Goal: Task Accomplishment & Management: Use online tool/utility

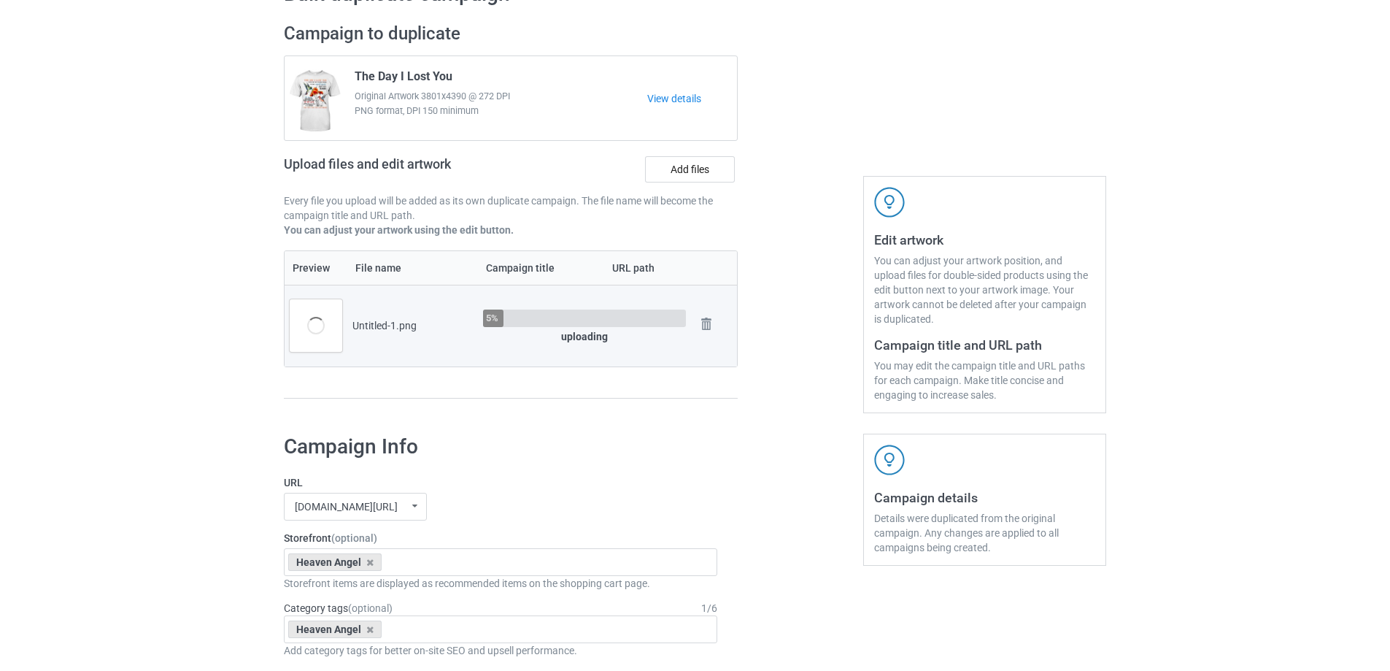
scroll to position [73, 0]
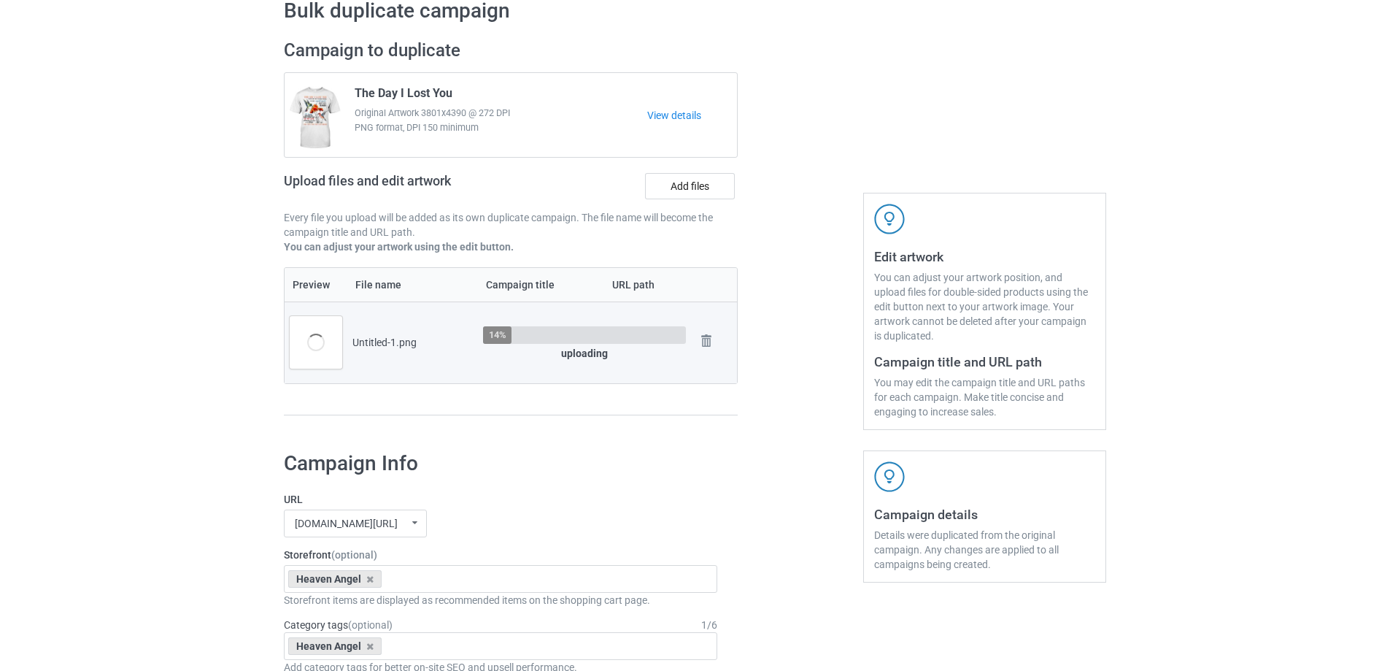
click at [800, 420] on div at bounding box center [800, 234] width 105 height 411
click at [800, 401] on div at bounding box center [800, 234] width 105 height 411
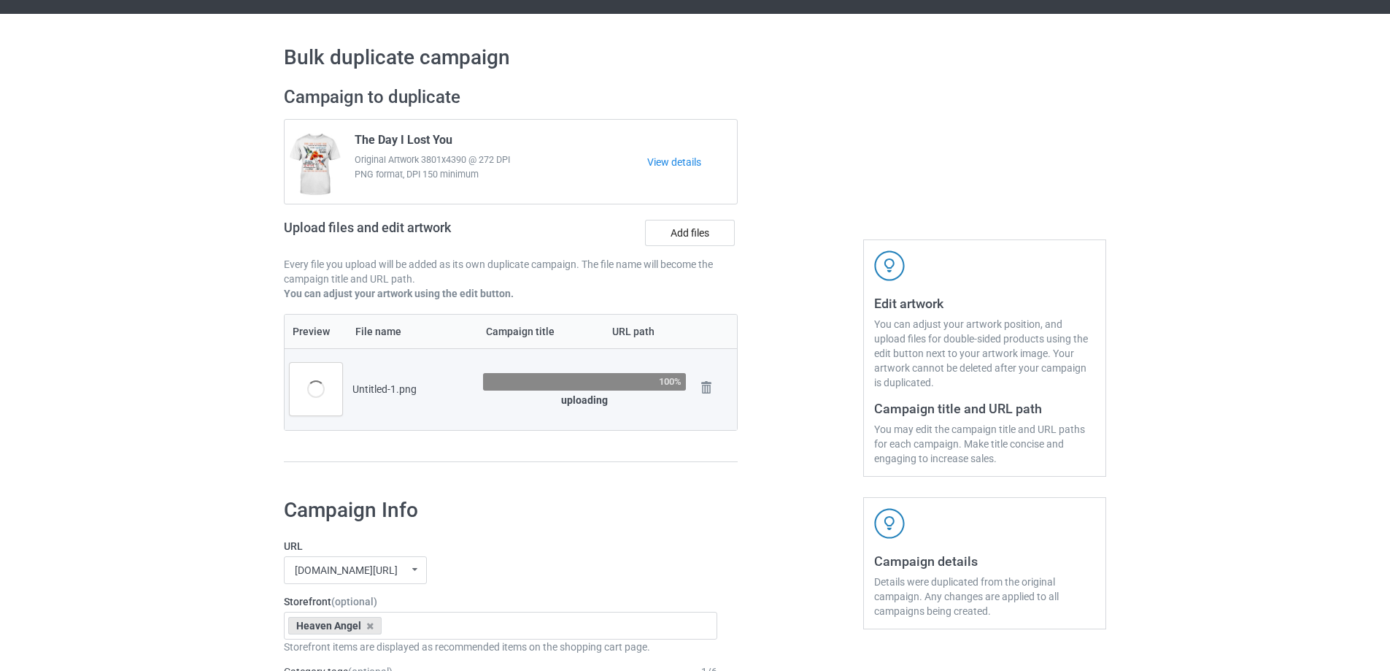
scroll to position [0, 0]
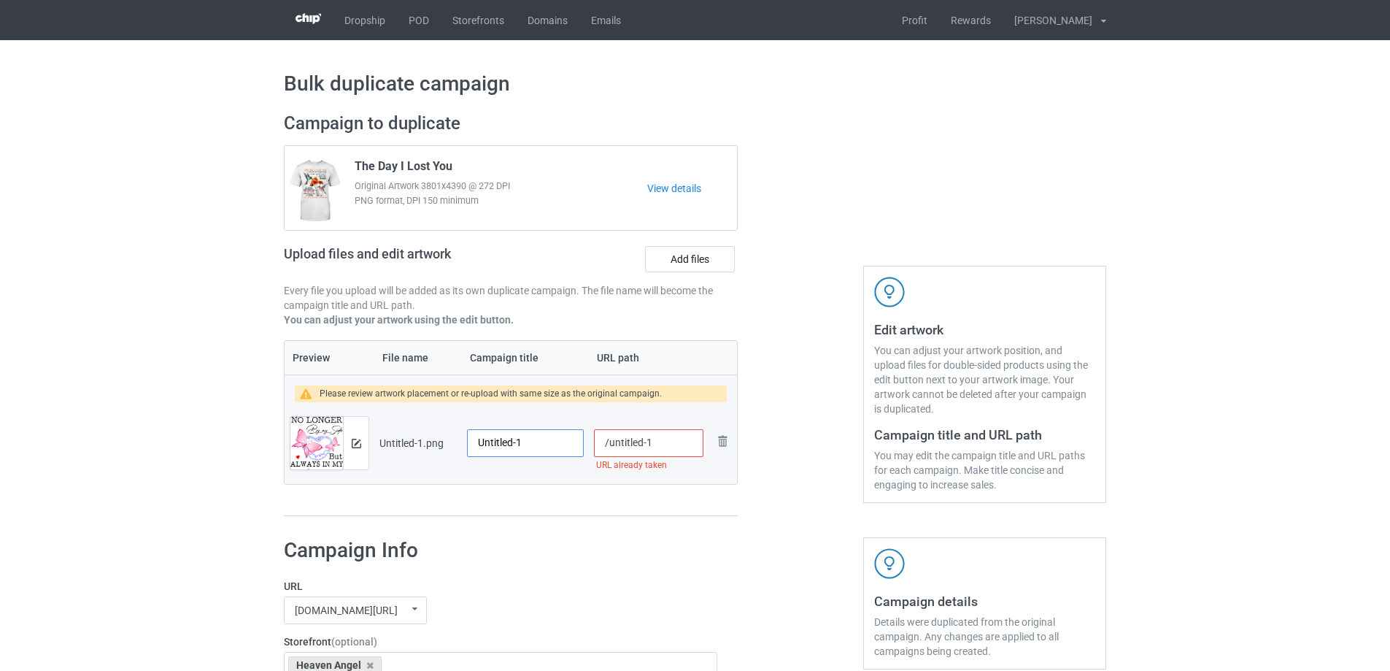
click at [547, 436] on input "Untitled-1" at bounding box center [525, 443] width 117 height 28
click at [548, 439] on input "Untitled-1" at bounding box center [525, 443] width 117 height 28
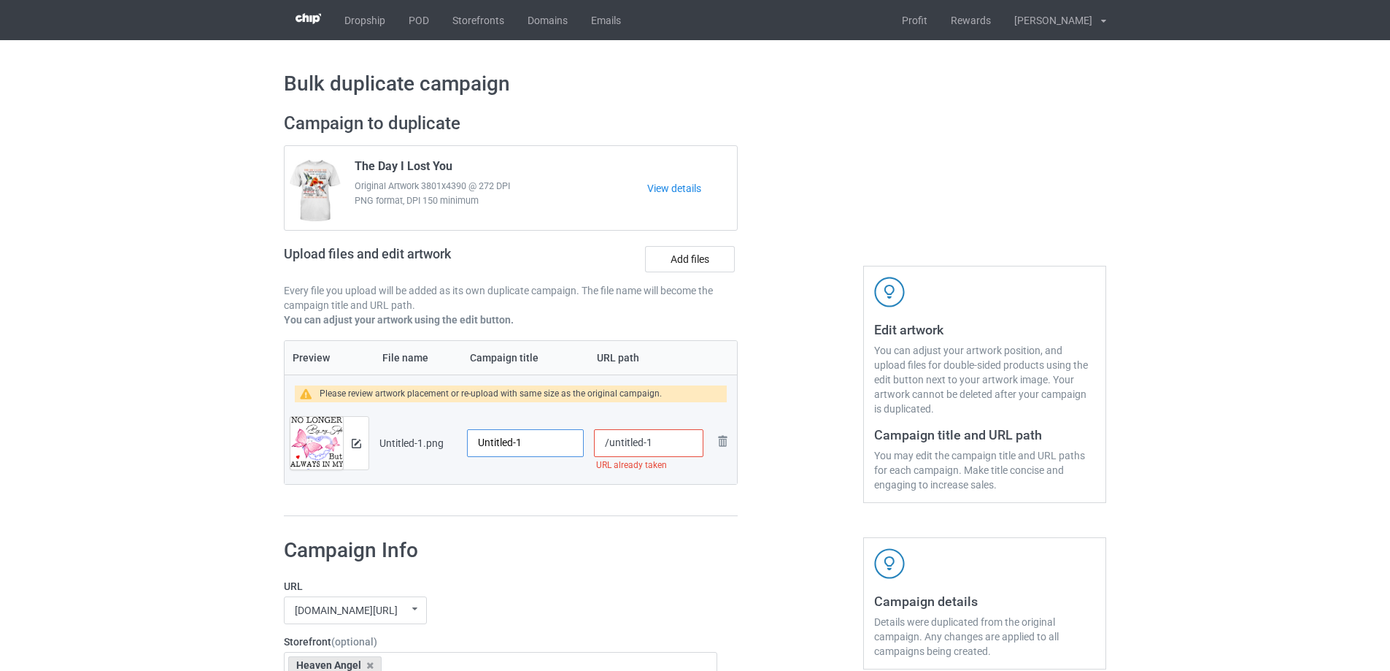
paste input "No Longer By My Side But Always In My Heart"
type input "No Longer By My Side But Always In My Heart"
click at [533, 483] on td "No Longer By My Side But Always In My Heart" at bounding box center [525, 443] width 127 height 82
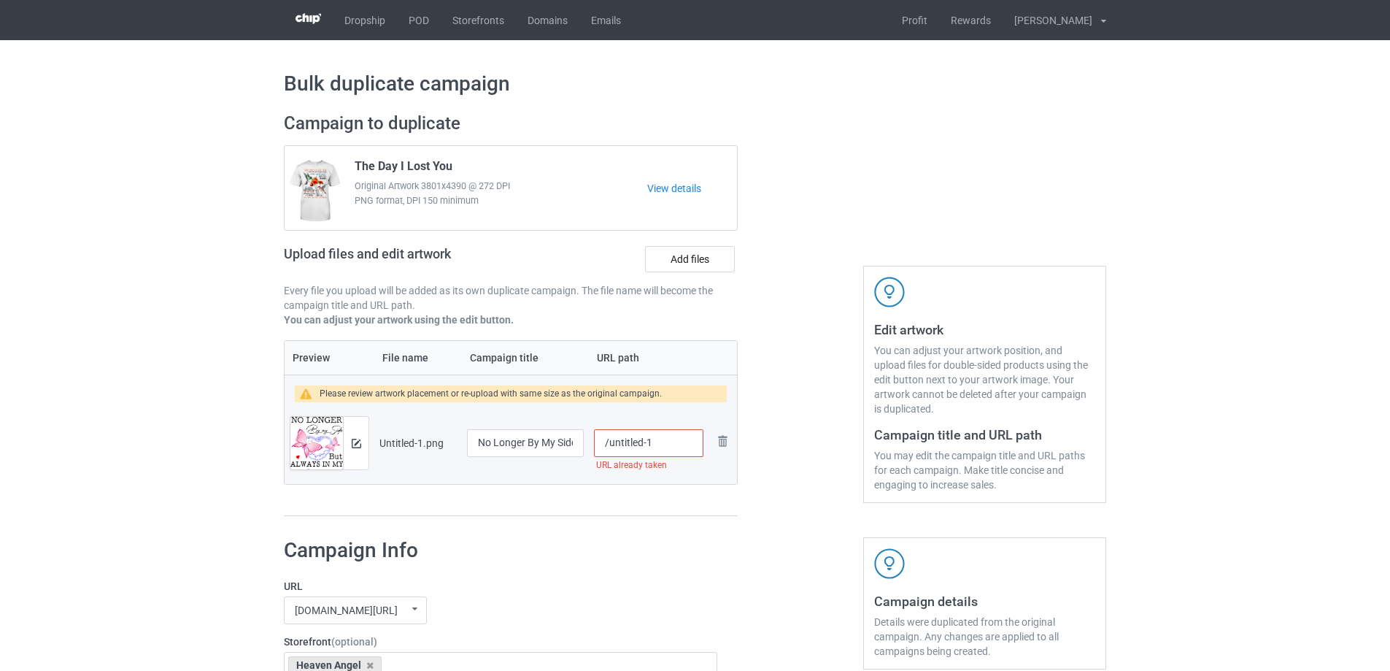
drag, startPoint x: 609, startPoint y: 447, endPoint x: 687, endPoint y: 436, distance: 78.8
click at [687, 436] on input "/untitled-1" at bounding box center [648, 443] width 109 height 28
type input "/nlb3"
click at [355, 435] on div at bounding box center [356, 443] width 26 height 53
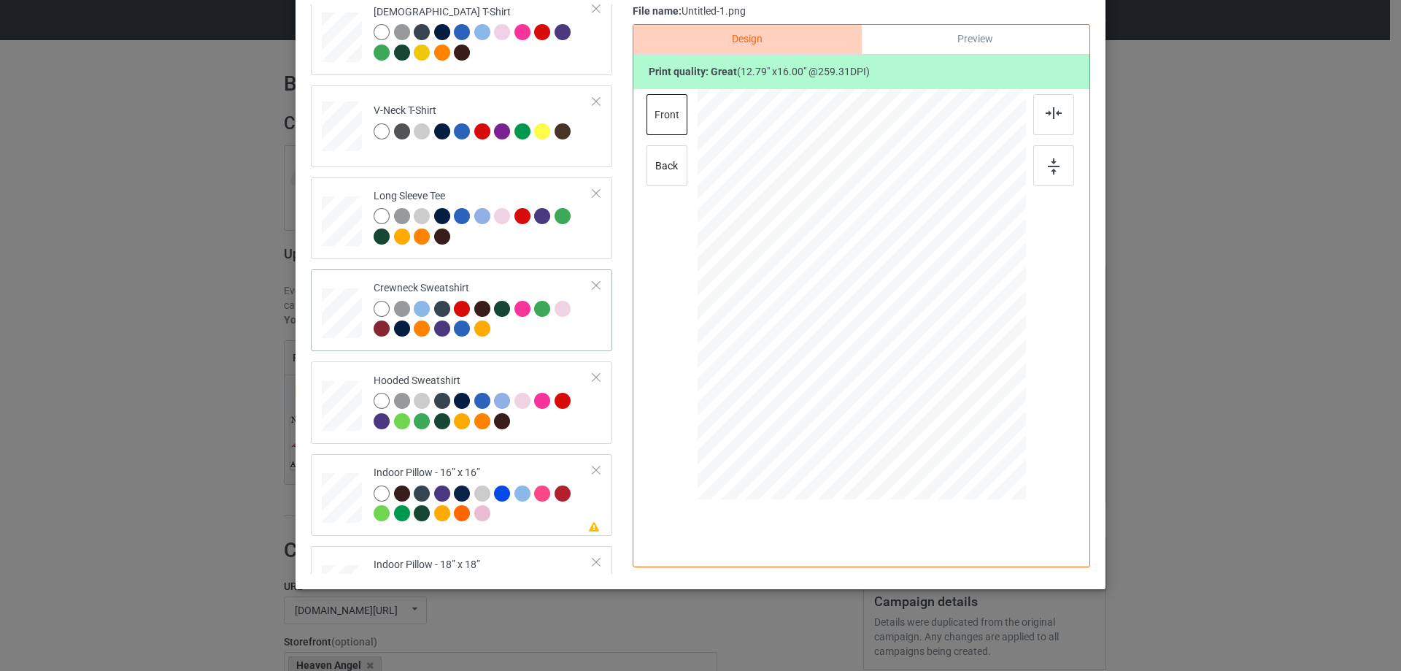
scroll to position [250, 0]
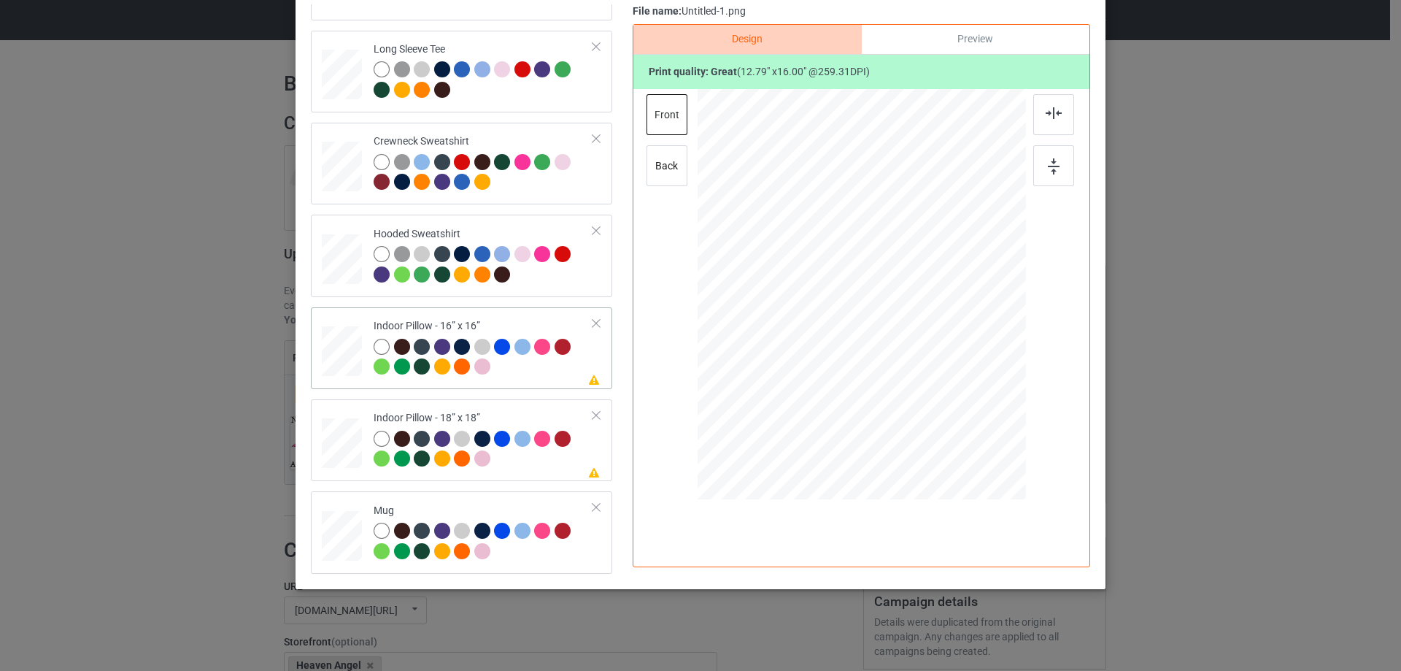
click at [346, 314] on td at bounding box center [344, 348] width 44 height 70
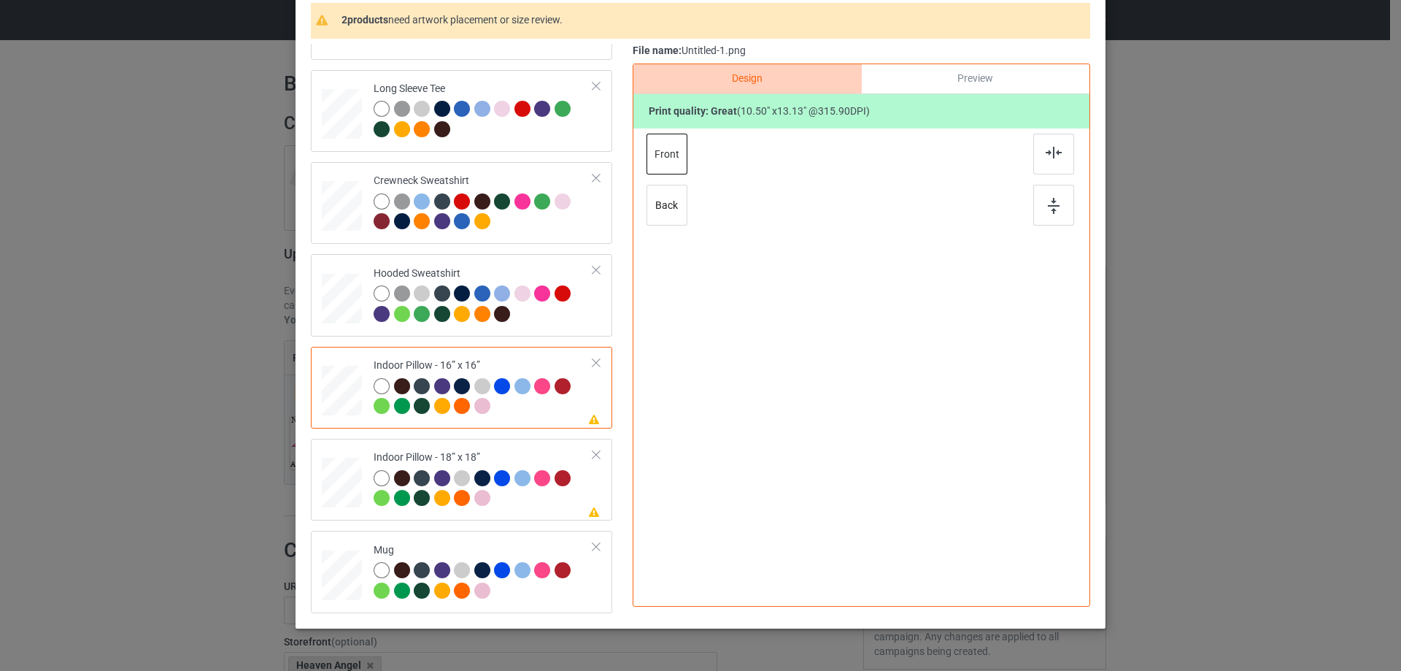
scroll to position [99, 0]
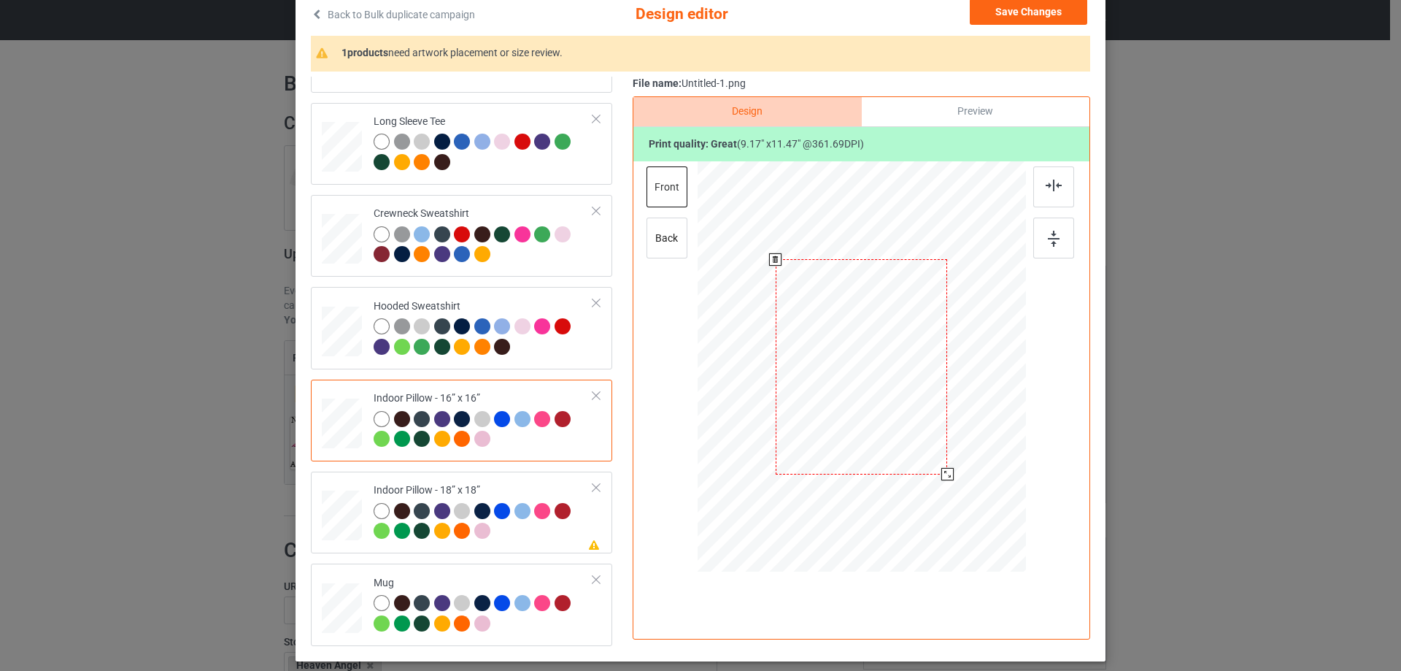
click at [949, 471] on div at bounding box center [862, 367] width 328 height 328
click at [970, 100] on div "Preview" at bounding box center [976, 111] width 228 height 29
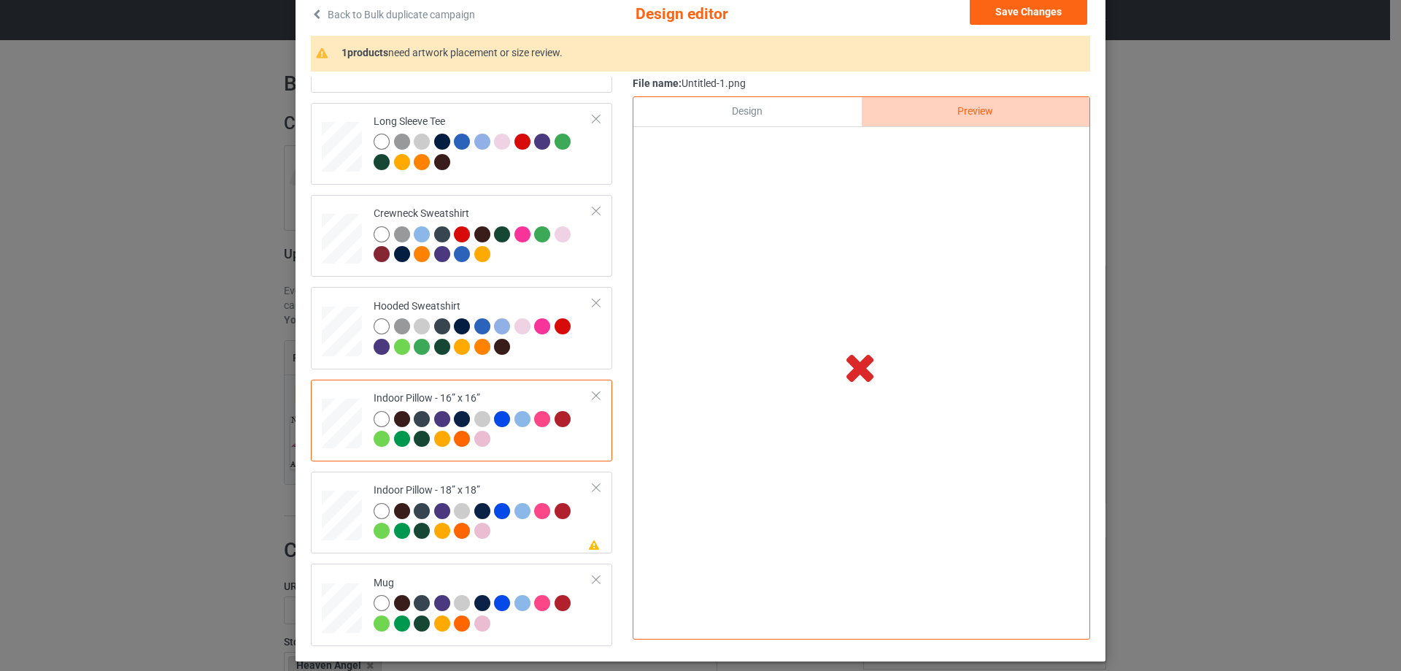
drag, startPoint x: 155, startPoint y: 1, endPoint x: 795, endPoint y: 109, distance: 648.9
click at [795, 109] on div "Design" at bounding box center [747, 111] width 228 height 29
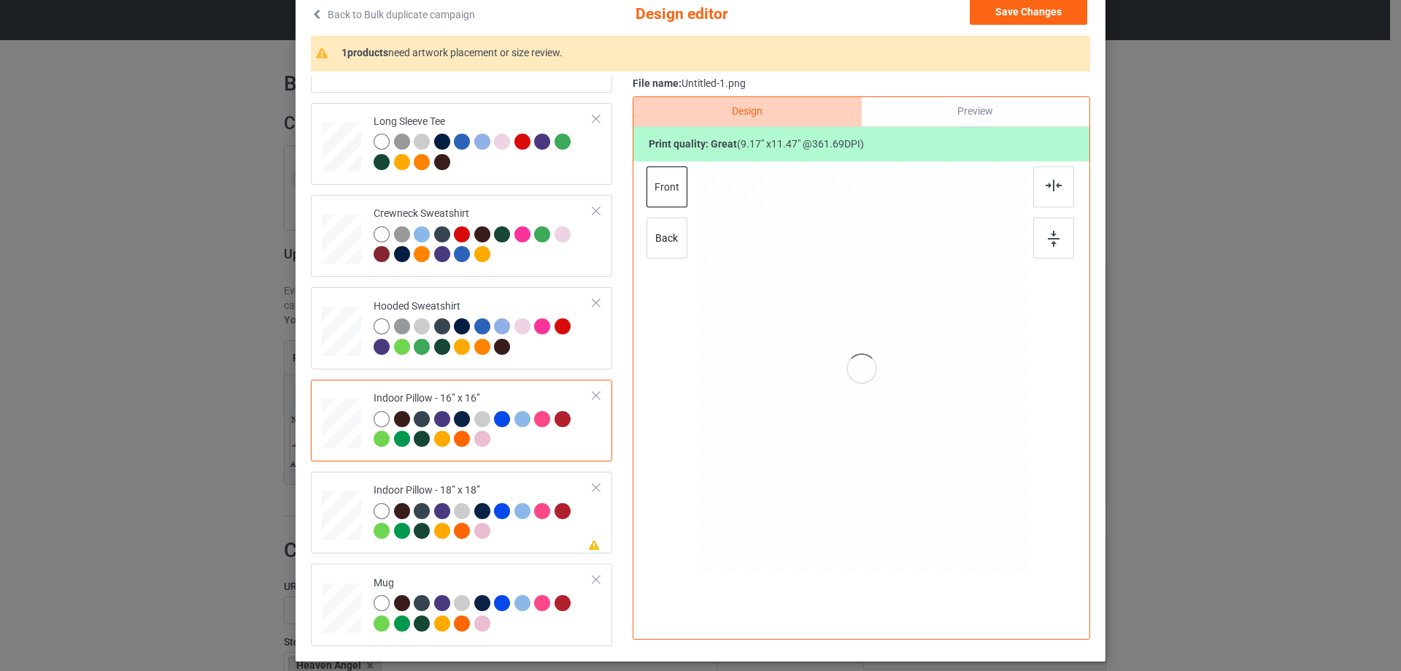
click at [935, 112] on div "Preview" at bounding box center [976, 111] width 228 height 29
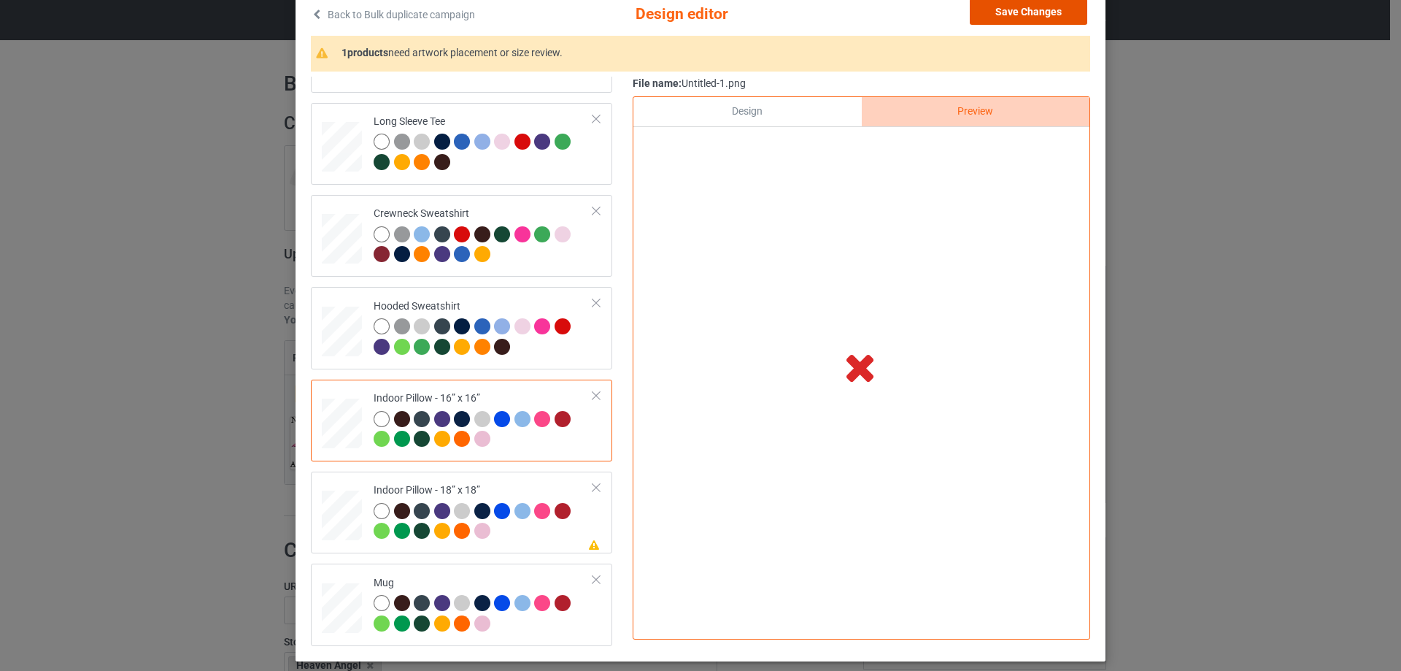
click at [1022, 17] on button "Save Changes" at bounding box center [1028, 12] width 117 height 26
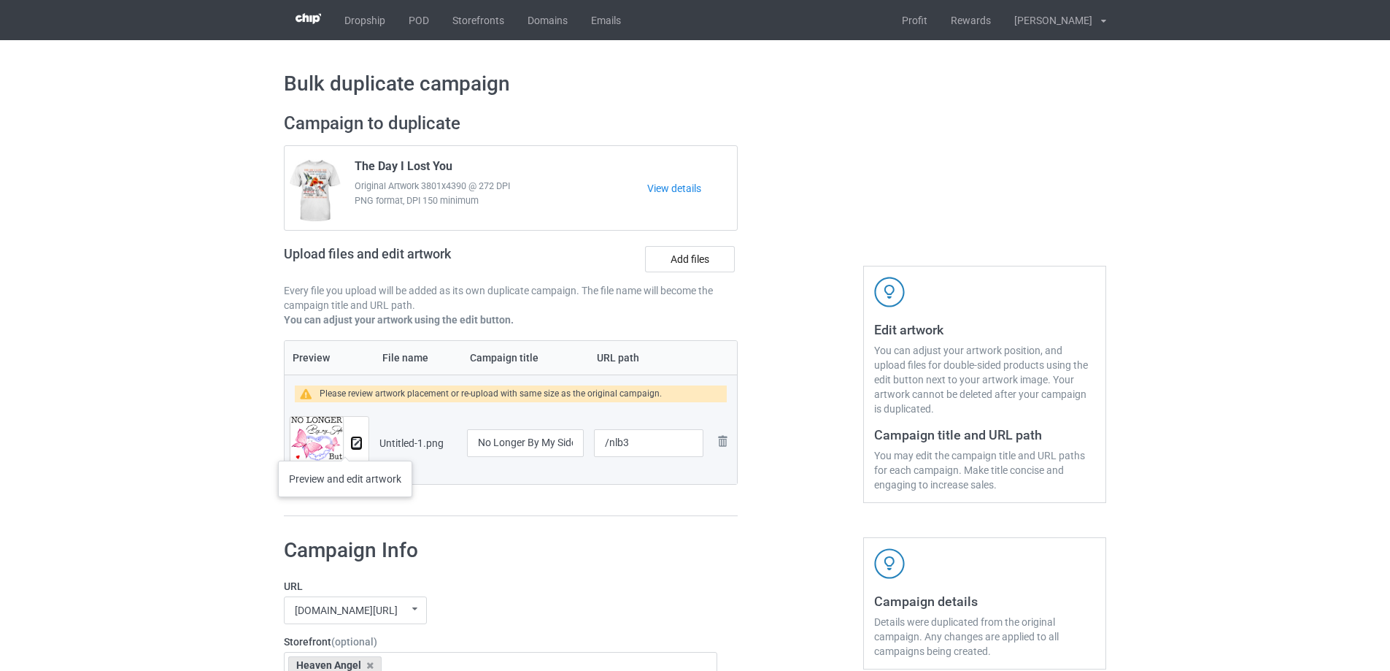
click at [352, 447] on img at bounding box center [356, 443] width 9 height 9
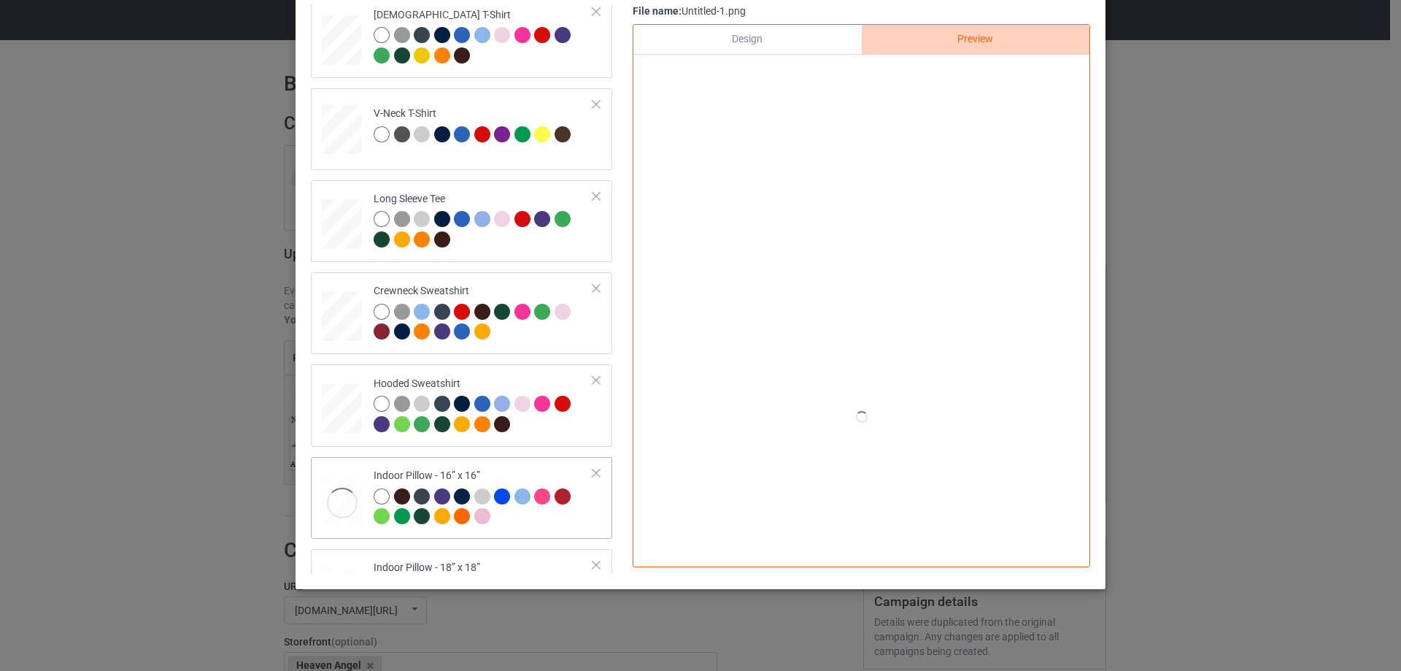
scroll to position [250, 0]
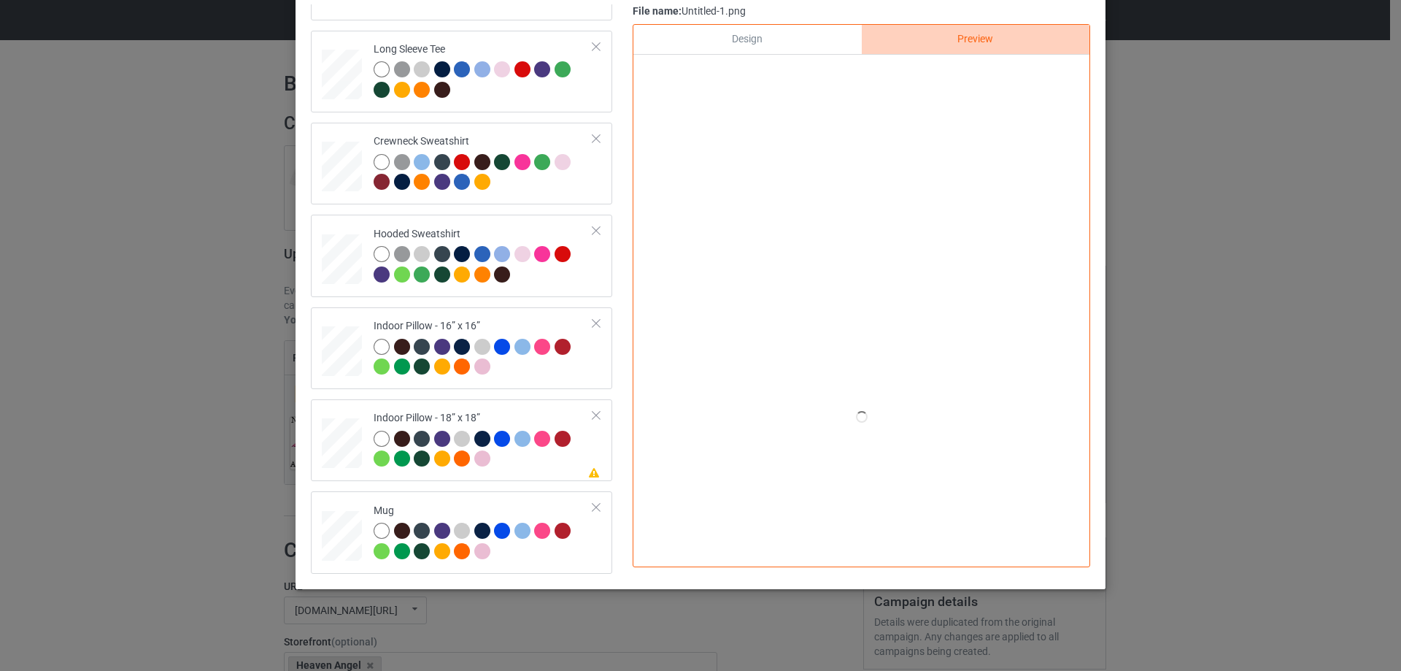
click at [803, 45] on div "Design" at bounding box center [747, 39] width 228 height 29
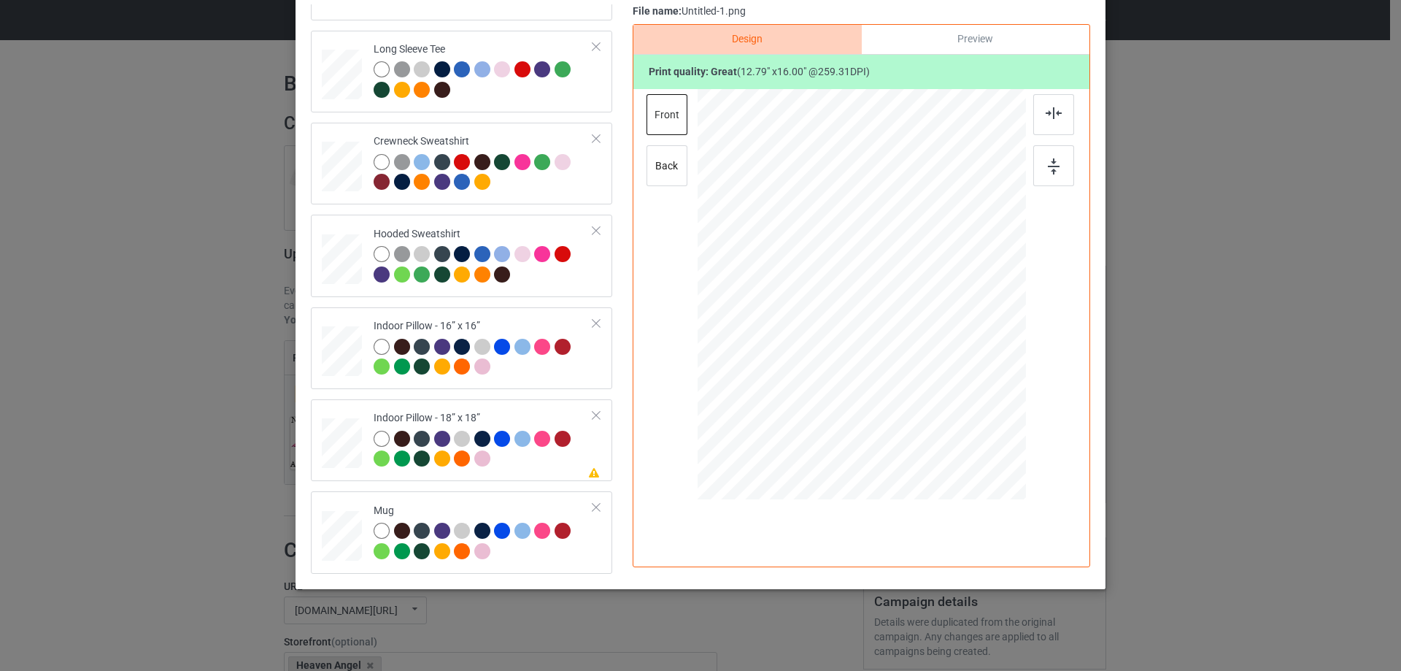
click at [954, 47] on div "Preview" at bounding box center [976, 39] width 228 height 29
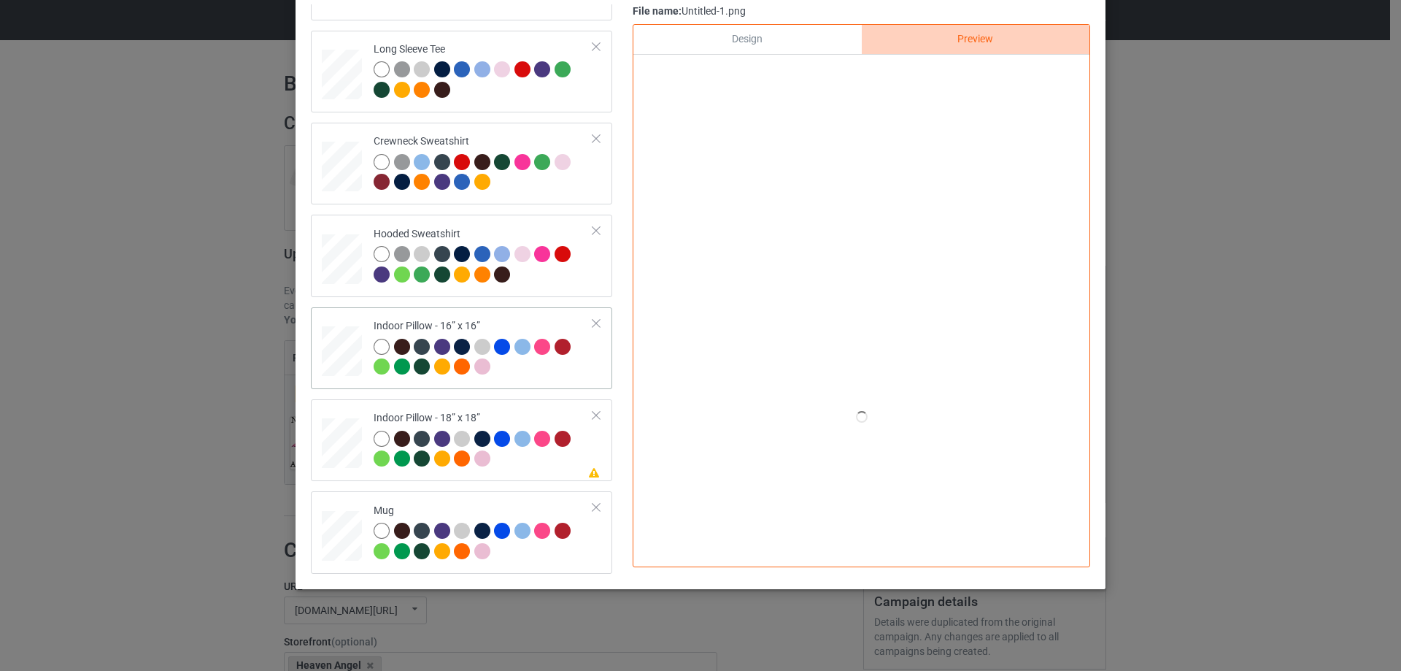
click at [328, 347] on div at bounding box center [342, 351] width 40 height 40
click at [803, 29] on div "Design" at bounding box center [747, 39] width 228 height 29
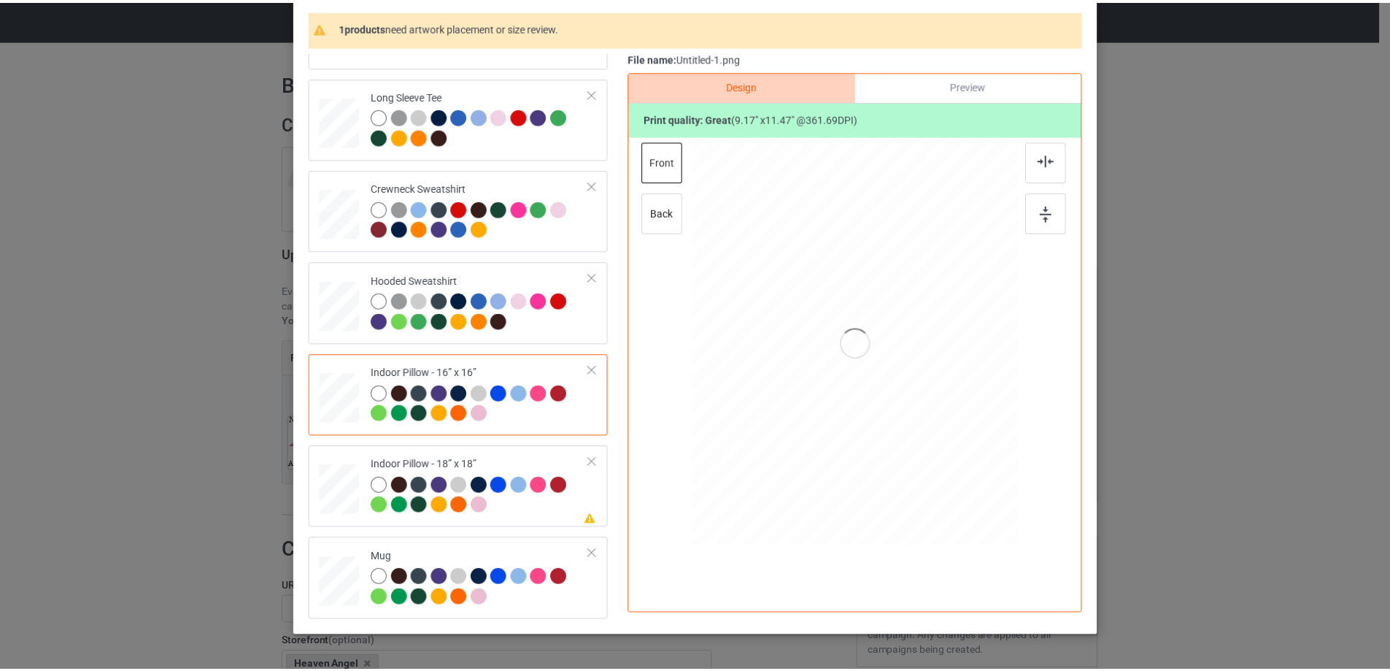
scroll to position [99, 0]
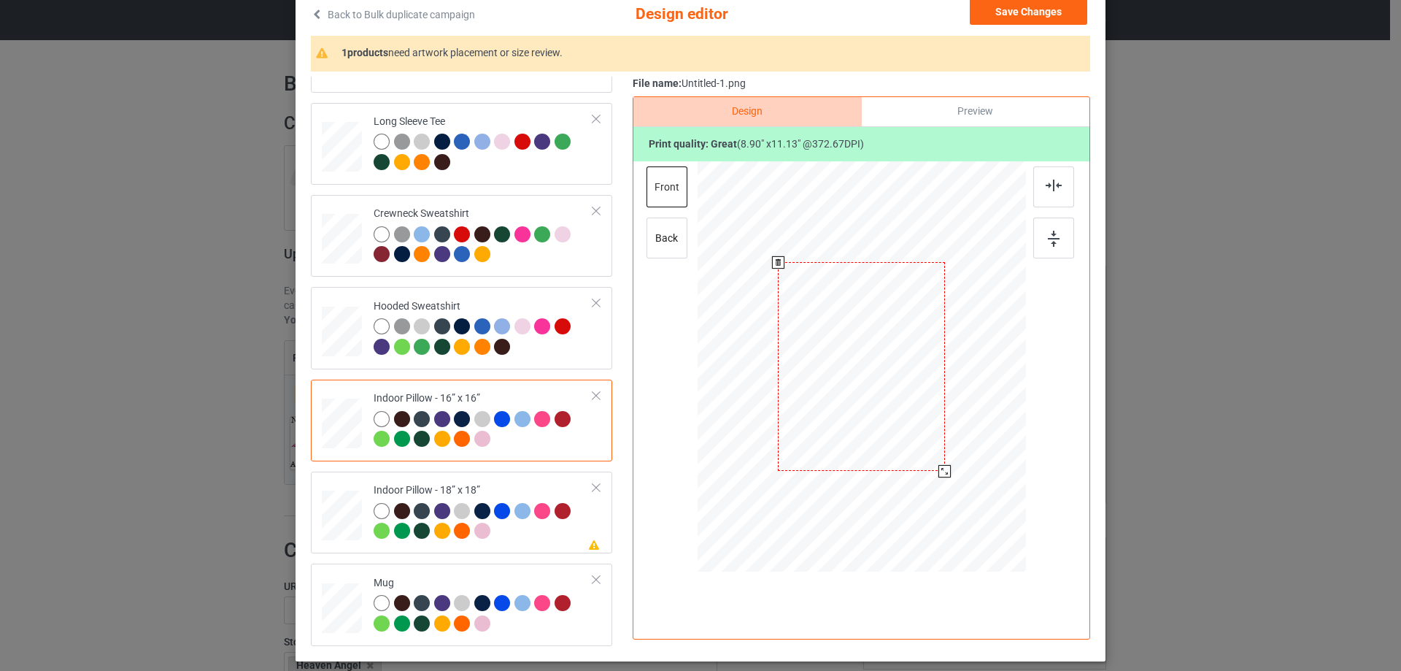
click at [944, 475] on div at bounding box center [944, 471] width 12 height 12
click at [654, 229] on div "back" at bounding box center [666, 237] width 41 height 41
click at [664, 190] on div "front" at bounding box center [666, 186] width 41 height 41
click at [663, 242] on div "back" at bounding box center [666, 237] width 41 height 41
drag, startPoint x: 954, startPoint y: 484, endPoint x: 945, endPoint y: 464, distance: 22.5
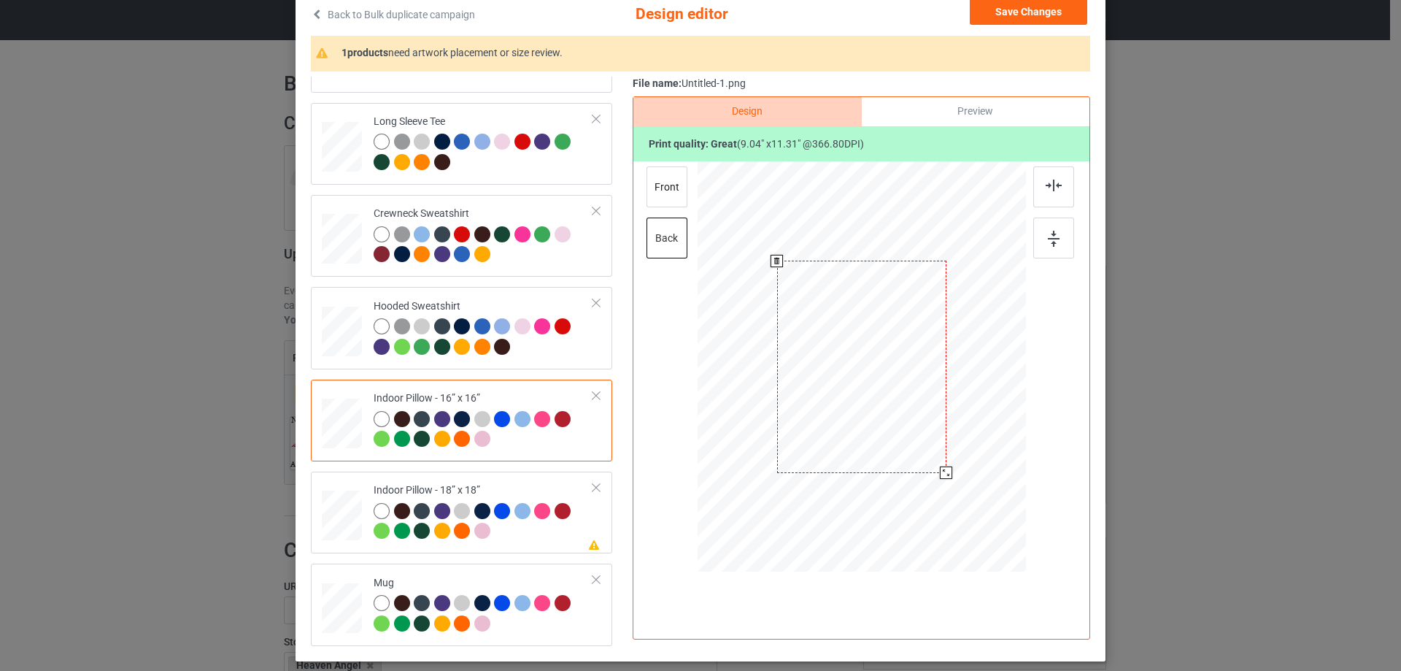
click at [945, 464] on div at bounding box center [862, 366] width 328 height 327
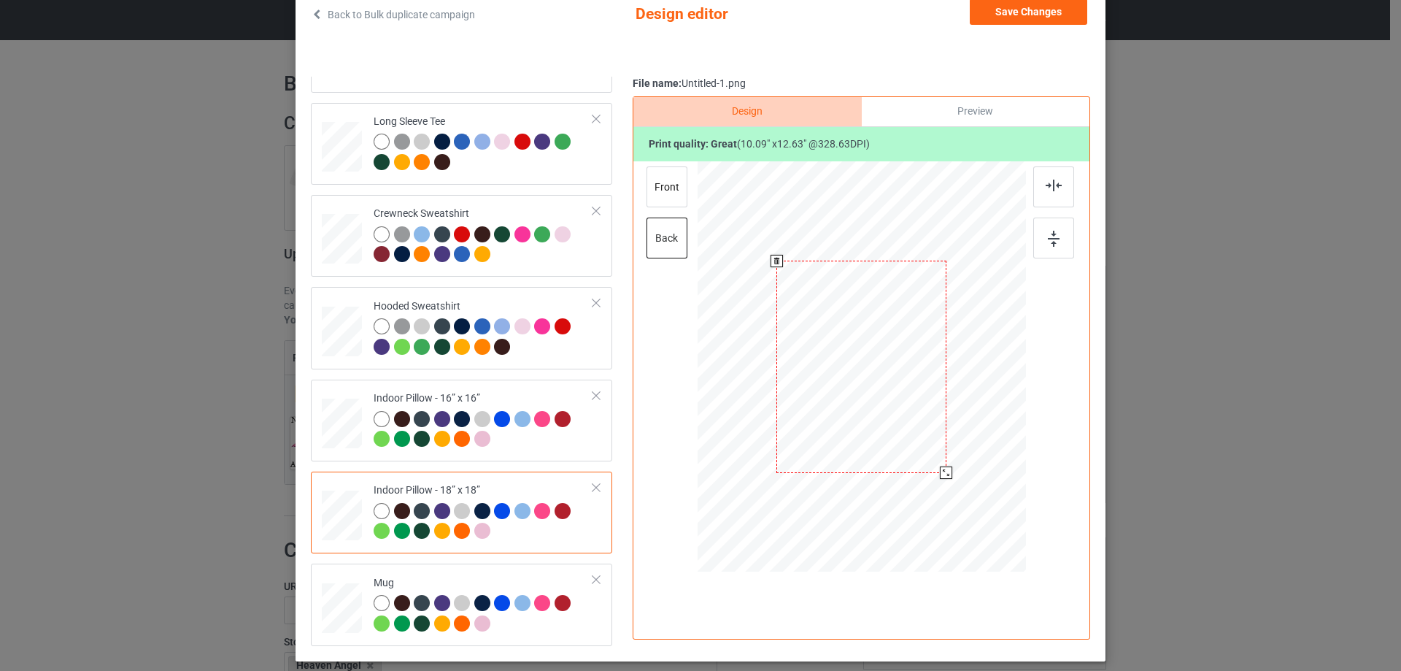
drag, startPoint x: 953, startPoint y: 490, endPoint x: 946, endPoint y: 468, distance: 23.1
click at [946, 468] on div at bounding box center [946, 472] width 12 height 12
click at [666, 196] on div "front" at bounding box center [666, 186] width 41 height 41
drag, startPoint x: 952, startPoint y: 490, endPoint x: 946, endPoint y: 471, distance: 20.1
click at [946, 471] on div at bounding box center [948, 474] width 12 height 12
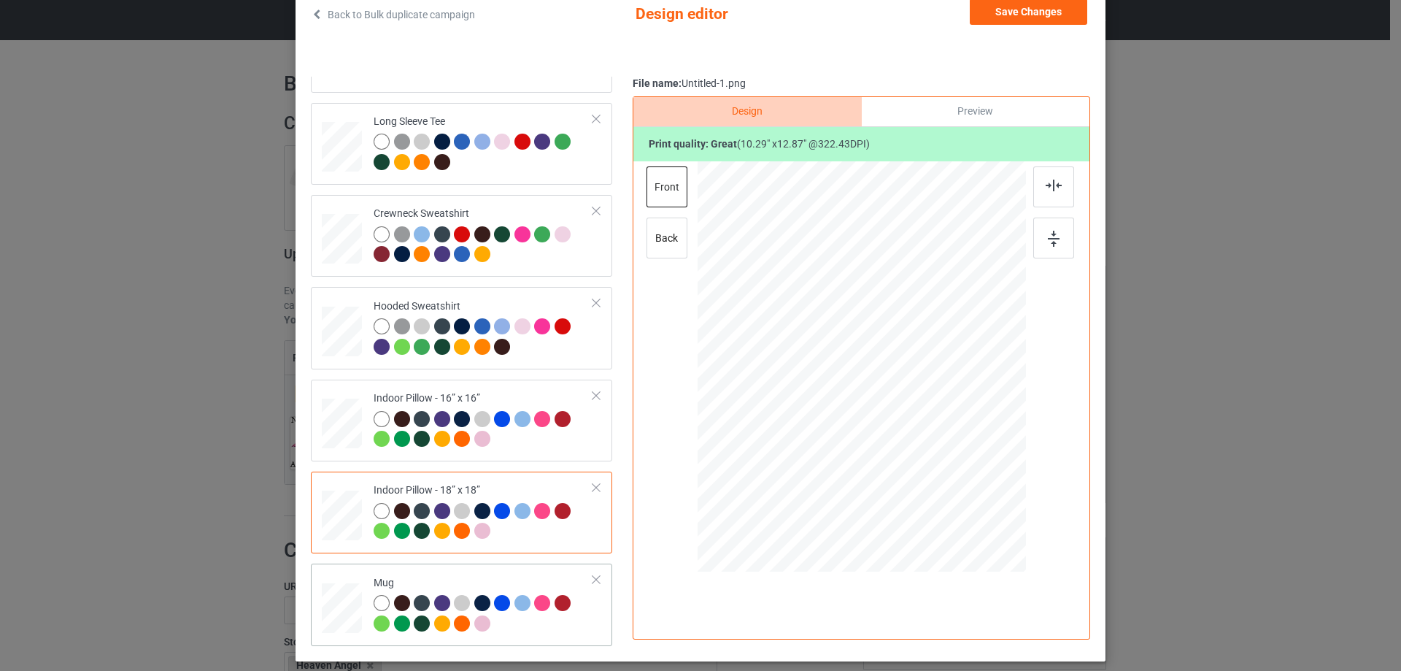
click at [401, 577] on div "Mug" at bounding box center [484, 603] width 220 height 55
click at [981, 104] on div "Preview" at bounding box center [976, 111] width 228 height 29
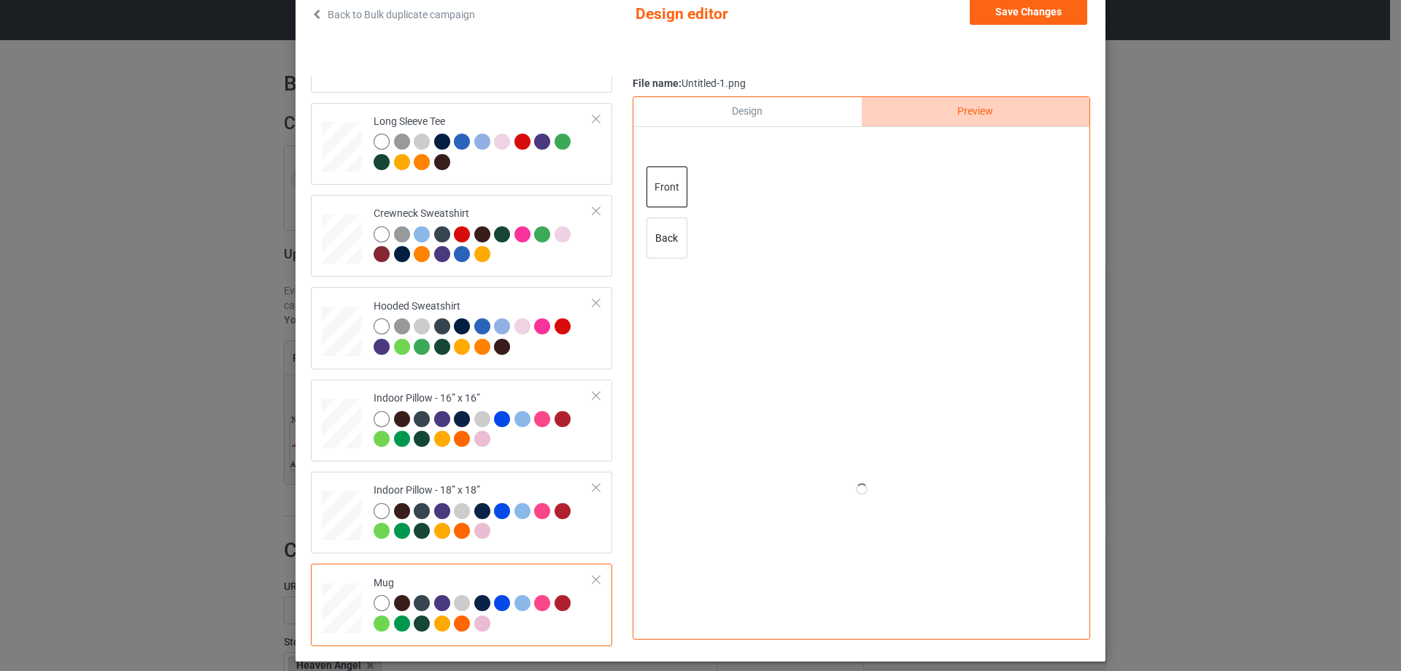
click at [800, 112] on div "Design" at bounding box center [747, 111] width 228 height 29
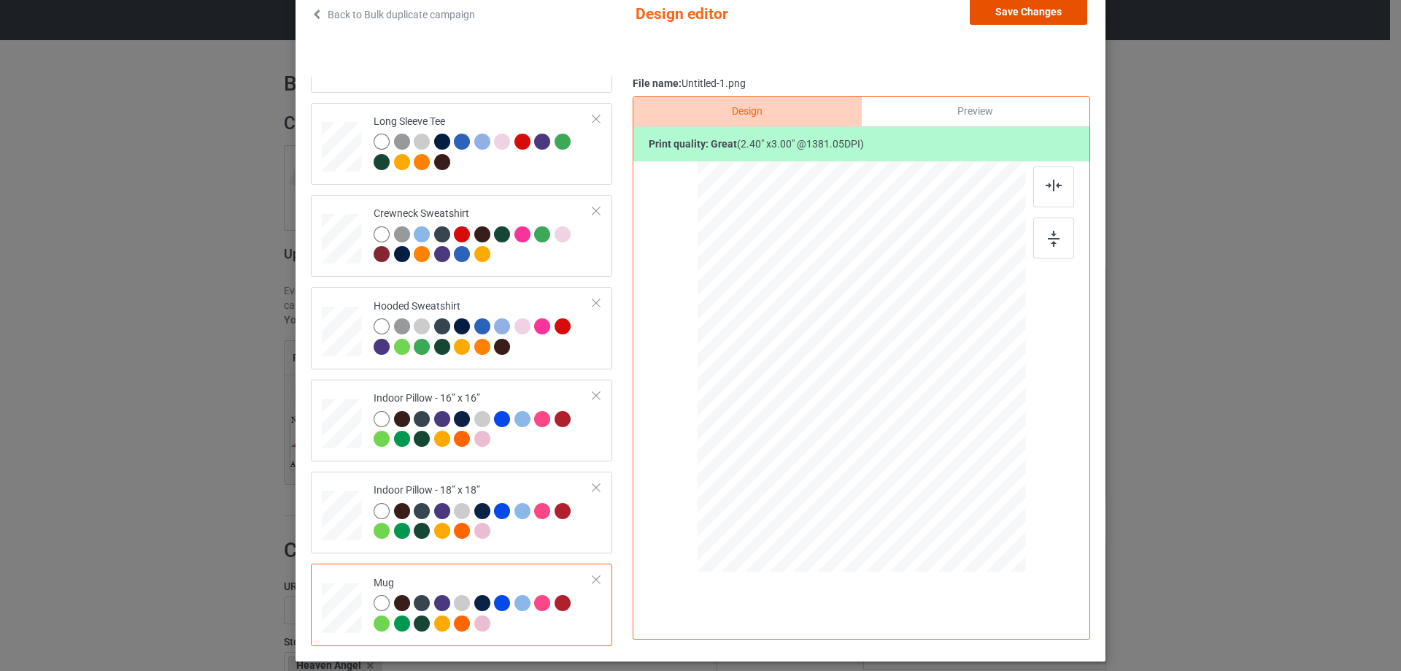
click at [1032, 12] on button "Save Changes" at bounding box center [1028, 12] width 117 height 26
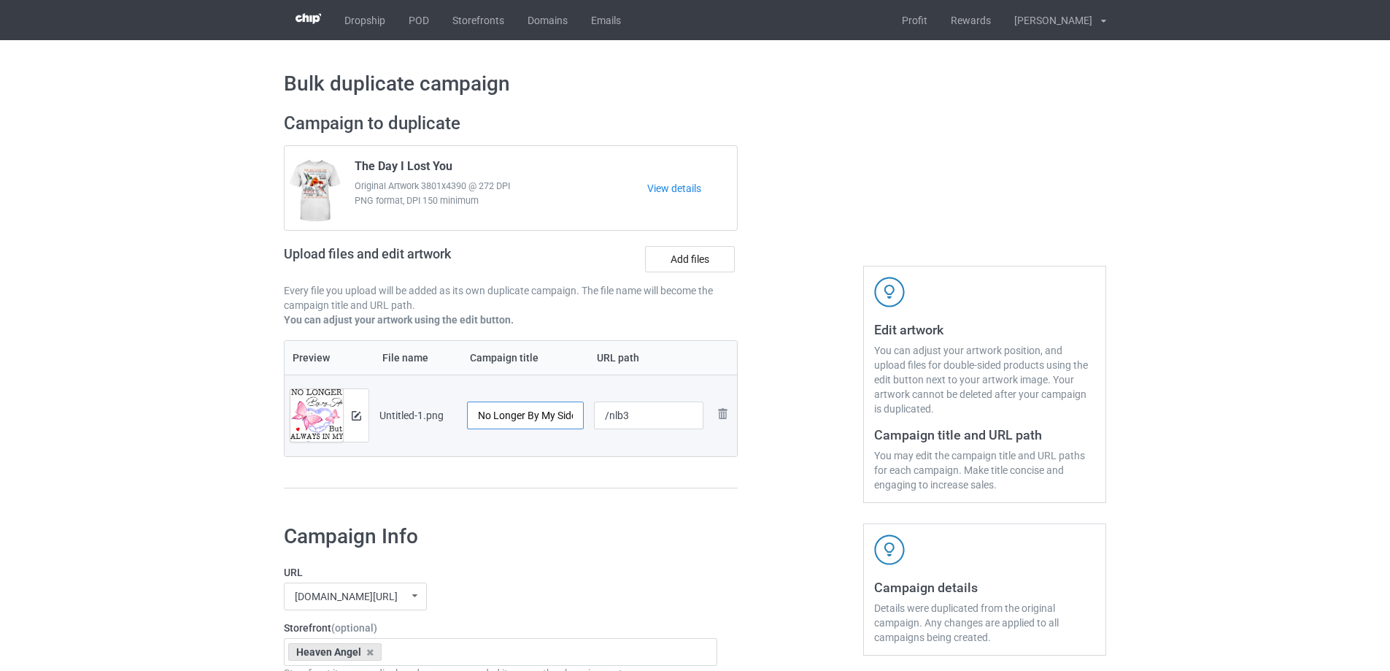
click at [498, 409] on input "No Longer By My Side But Always In My Heart" at bounding box center [525, 415] width 117 height 28
drag, startPoint x: 498, startPoint y: 409, endPoint x: 525, endPoint y: 419, distance: 28.9
click at [498, 409] on input "No Longer By My Side But Always In My Heart" at bounding box center [525, 415] width 117 height 28
click at [555, 438] on div at bounding box center [525, 433] width 117 height 9
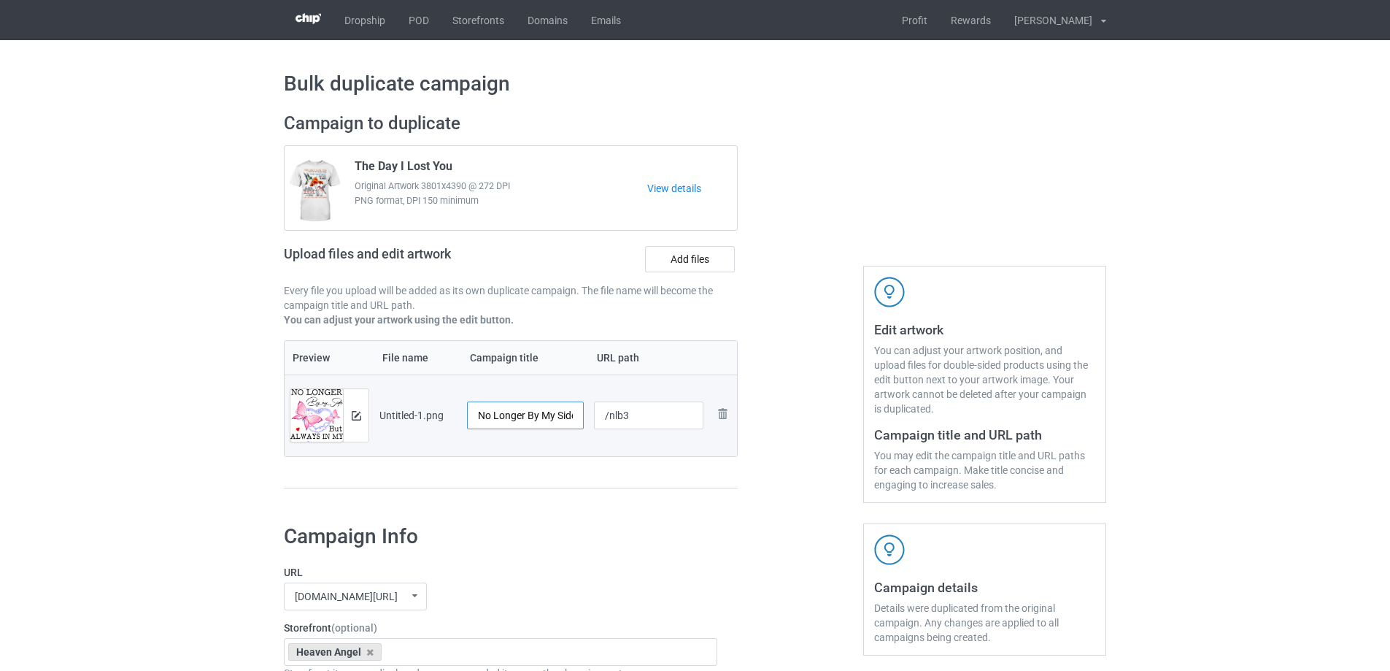
scroll to position [0, 113]
drag, startPoint x: 547, startPoint y: 420, endPoint x: 646, endPoint y: 420, distance: 100.0
click at [646, 420] on tr "Preview and edit artwork Untitled-1.png No Longer By My Side But Always In My H…" at bounding box center [511, 415] width 452 height 82
click at [607, 484] on div "Preview File name Campaign title URL path Preview and edit artwork Untitled-1.p…" at bounding box center [511, 414] width 454 height 149
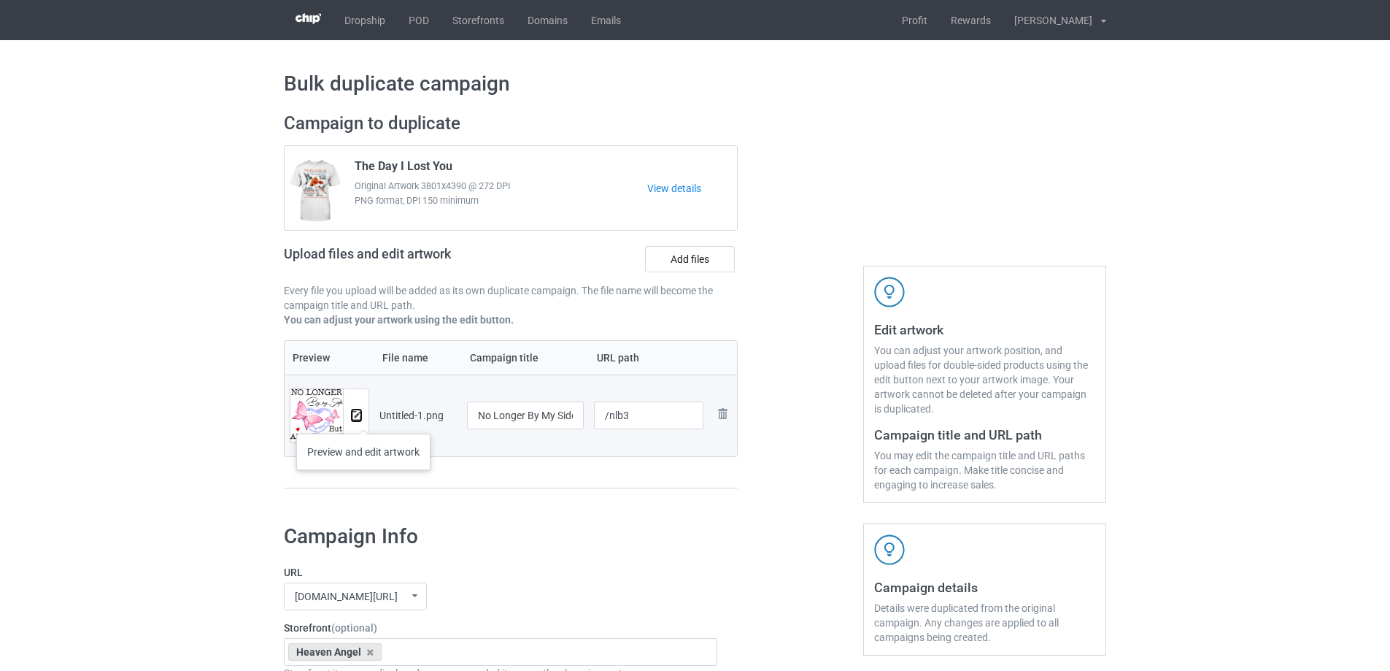
click at [356, 418] on img at bounding box center [356, 415] width 9 height 9
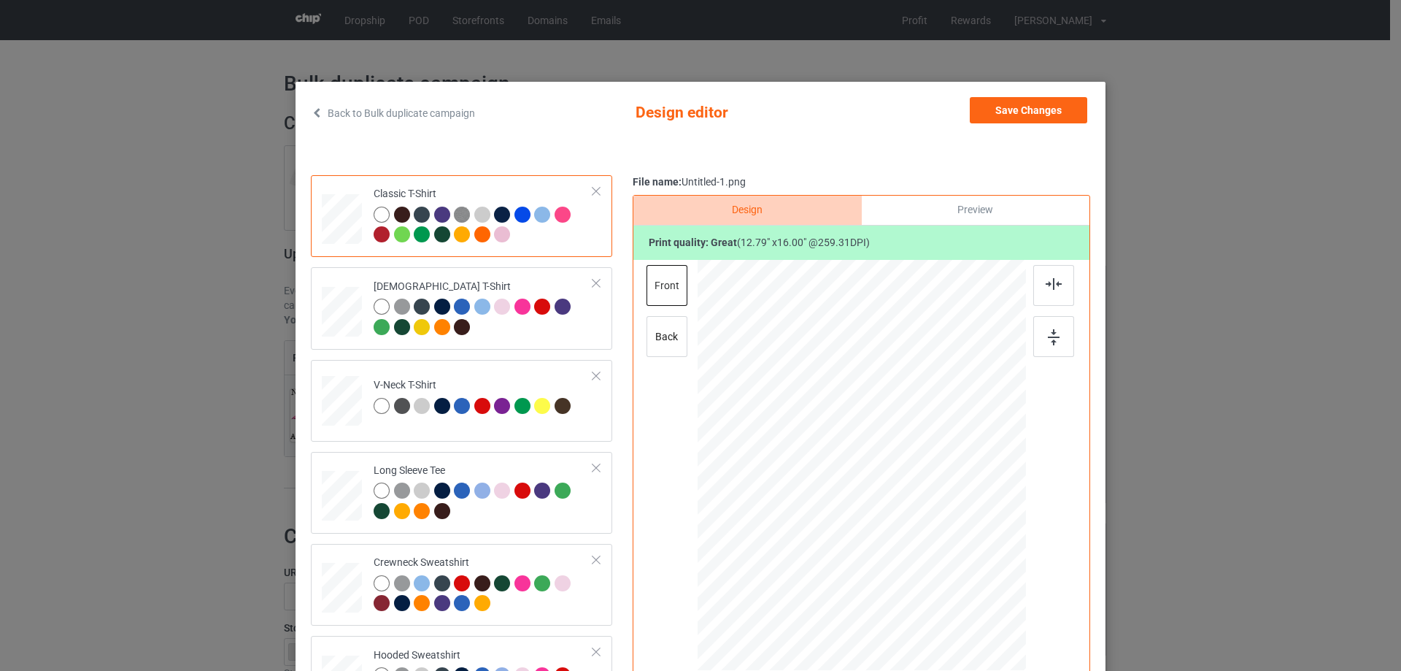
click at [966, 207] on div "Preview" at bounding box center [976, 210] width 228 height 29
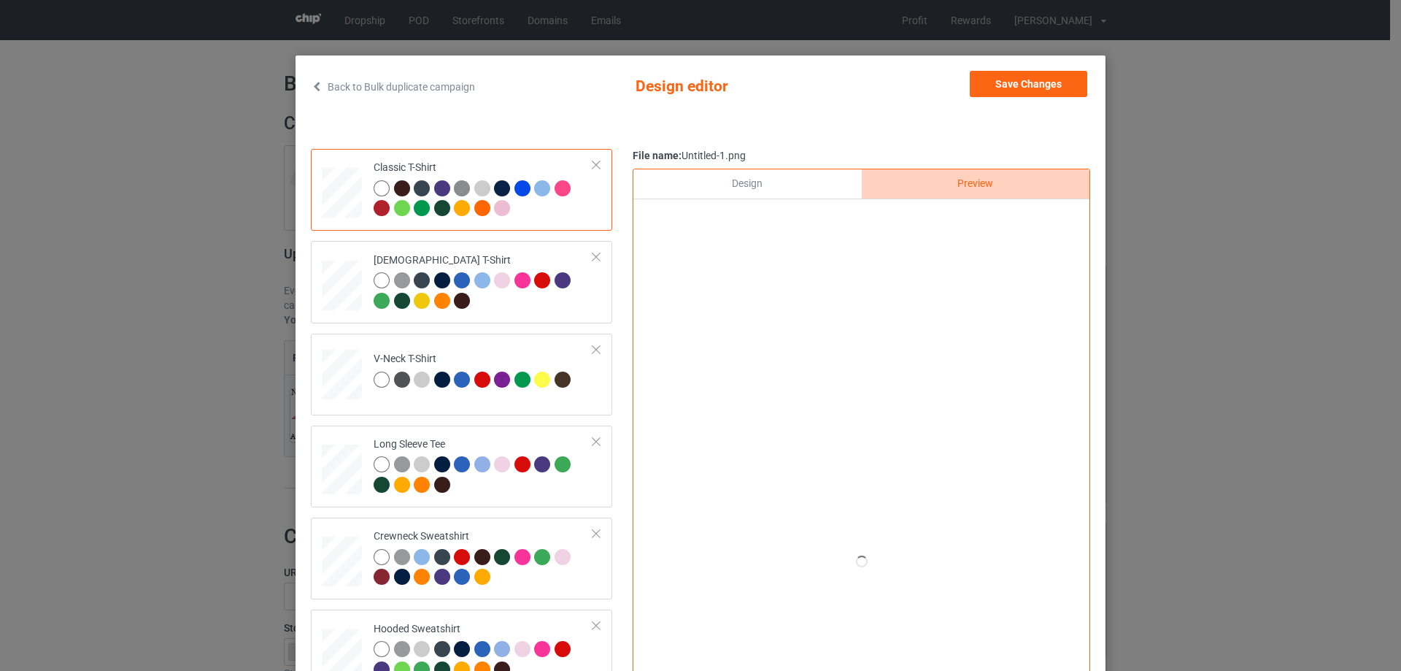
scroll to position [73, 0]
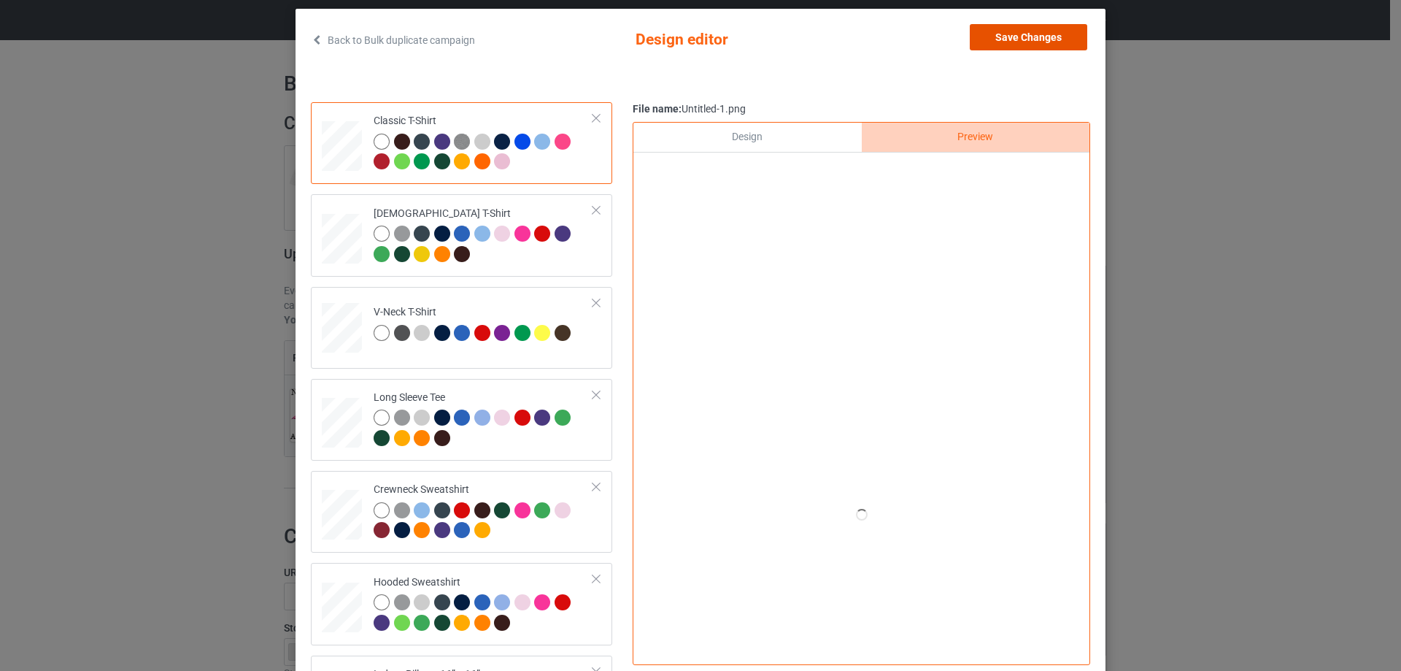
click at [1023, 26] on button "Save Changes" at bounding box center [1028, 37] width 117 height 26
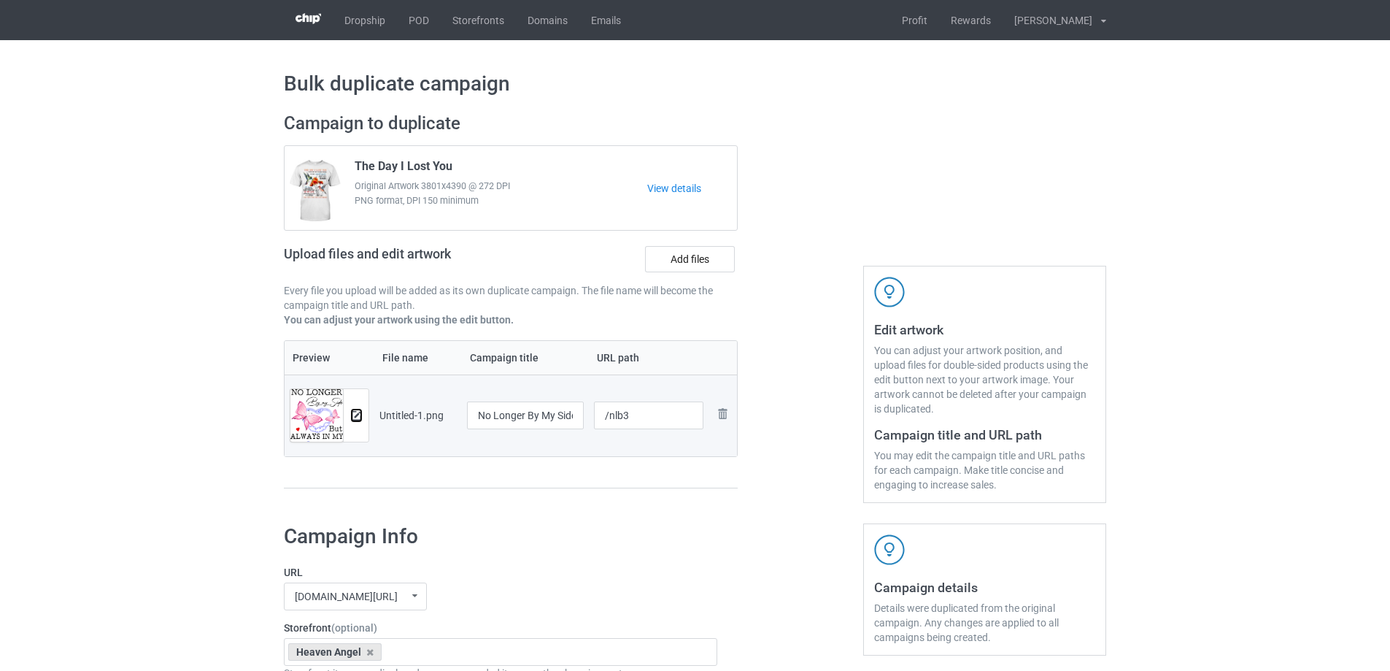
click at [354, 419] on img at bounding box center [356, 415] width 9 height 9
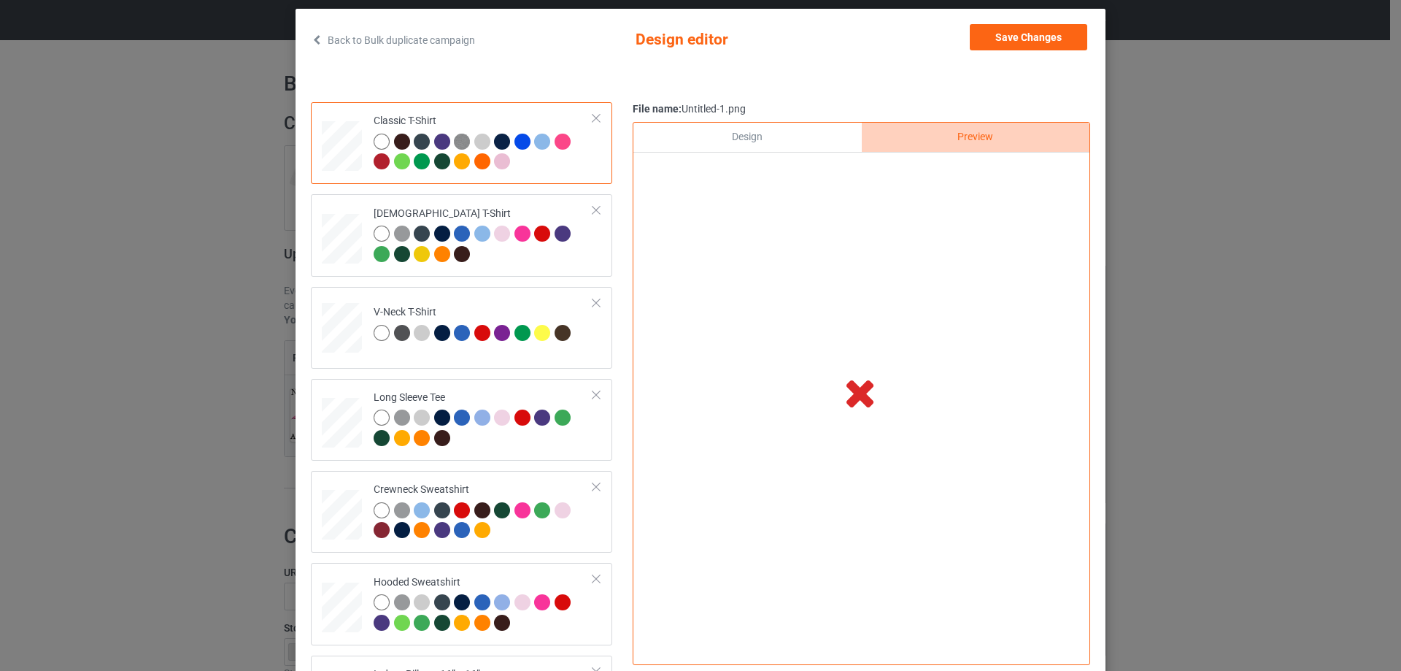
click at [804, 138] on div "Design" at bounding box center [747, 137] width 228 height 29
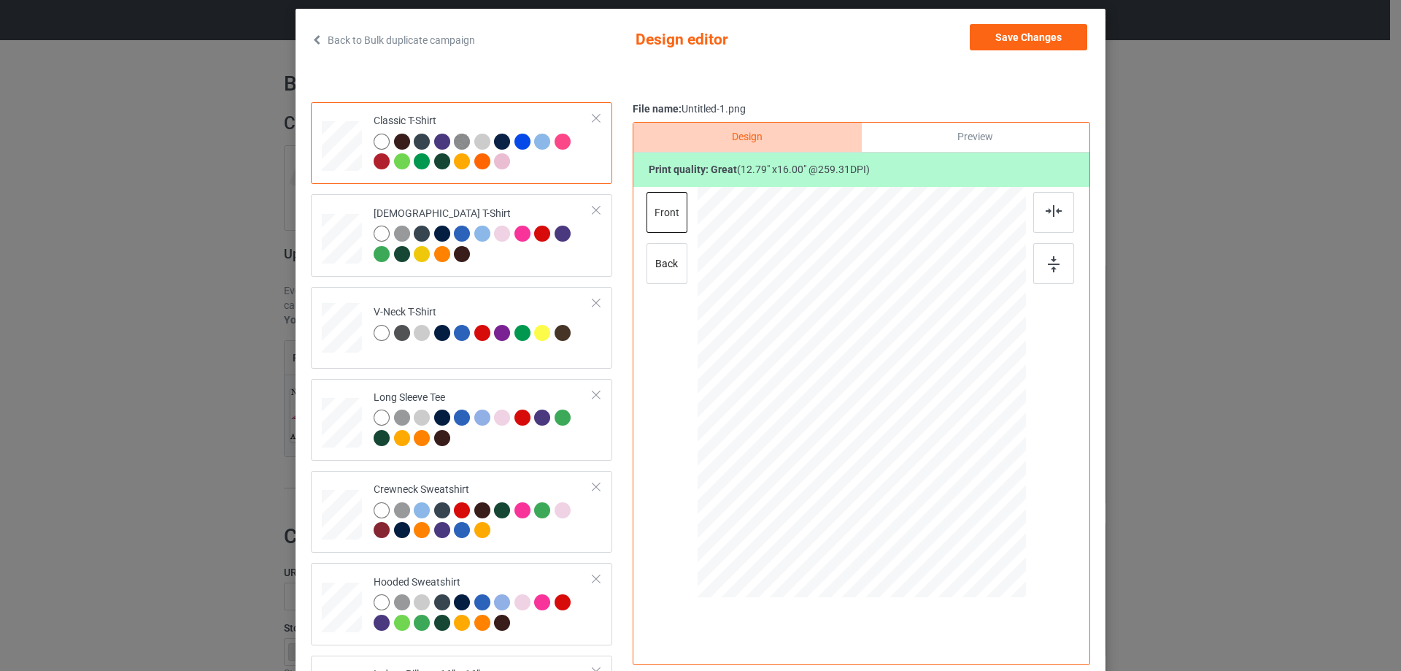
click at [965, 141] on div "Preview" at bounding box center [976, 137] width 228 height 29
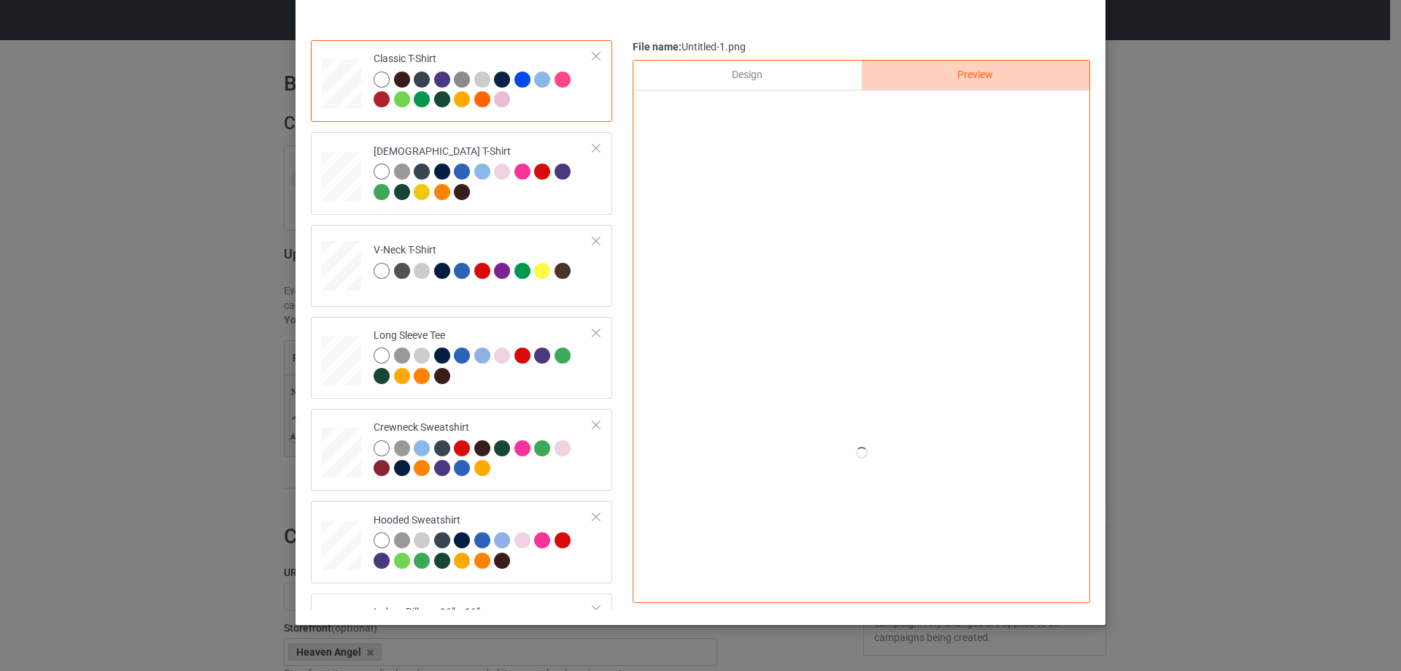
scroll to position [99, 0]
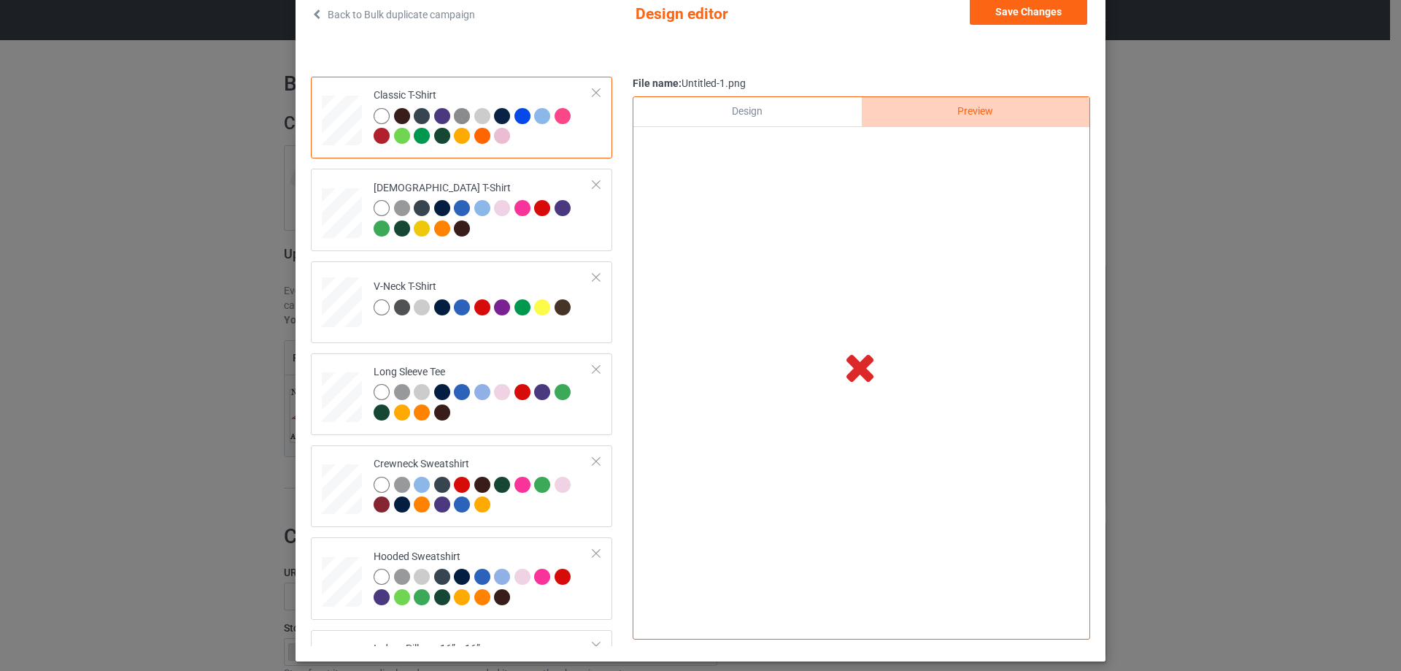
click at [748, 124] on div "Design" at bounding box center [747, 111] width 228 height 29
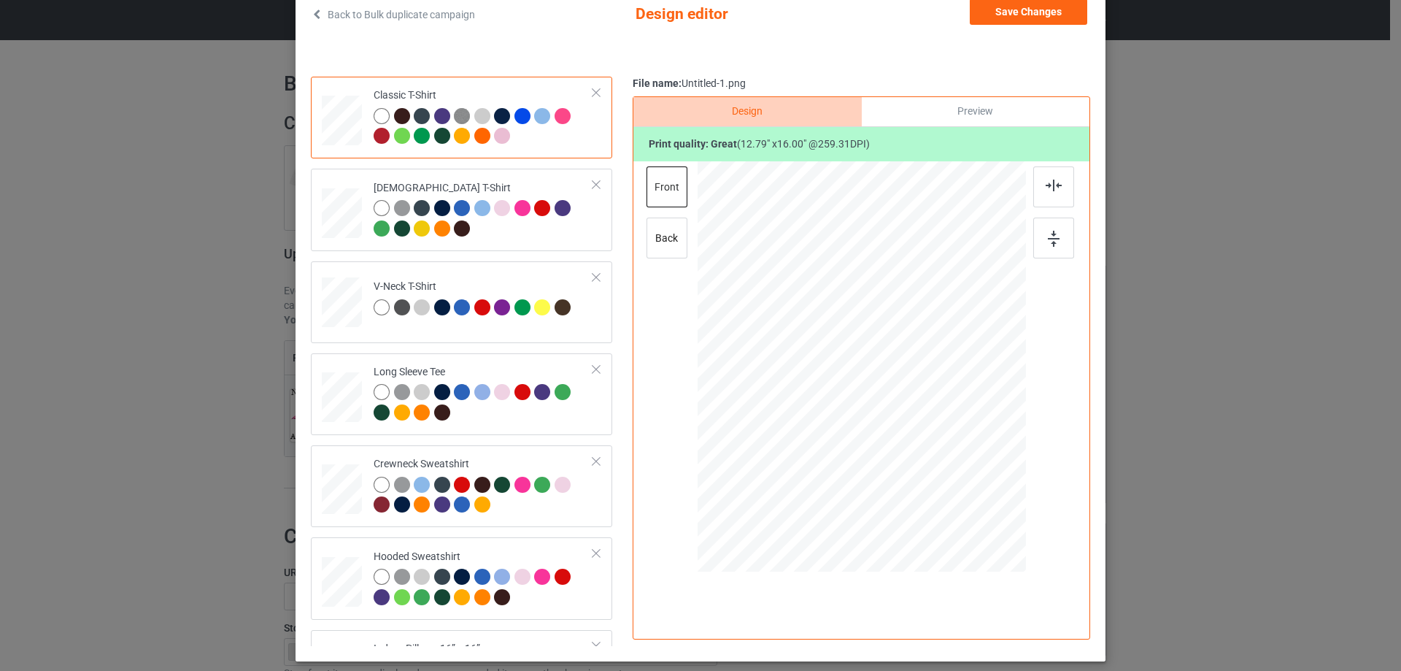
click at [951, 123] on div "Preview" at bounding box center [976, 111] width 228 height 29
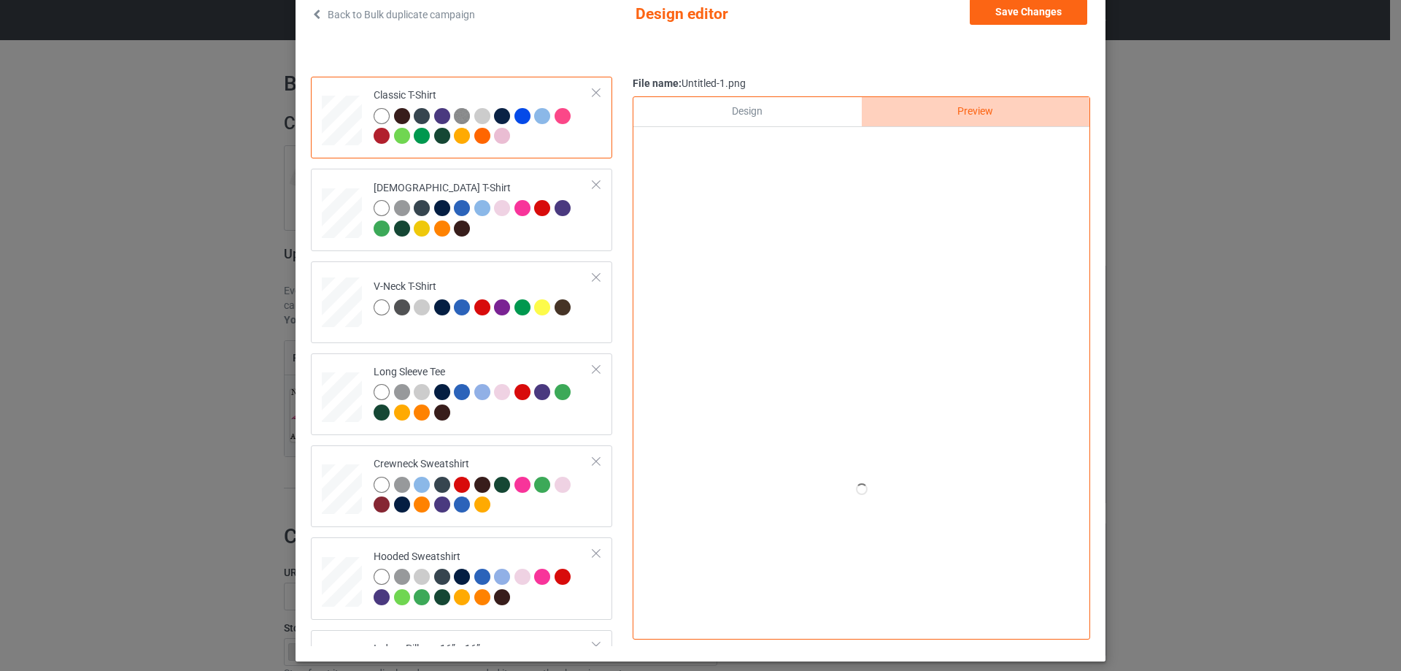
click at [792, 122] on div "Design" at bounding box center [747, 111] width 228 height 29
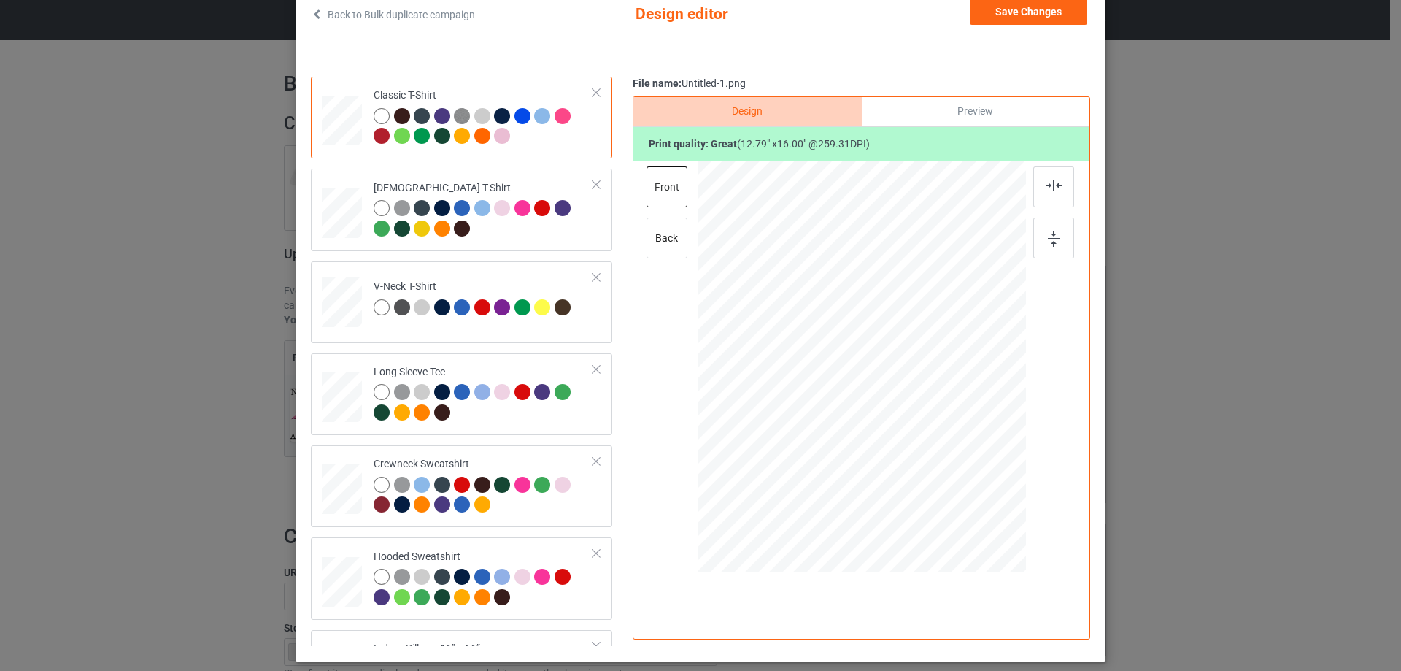
click at [921, 99] on div "Preview" at bounding box center [976, 111] width 228 height 29
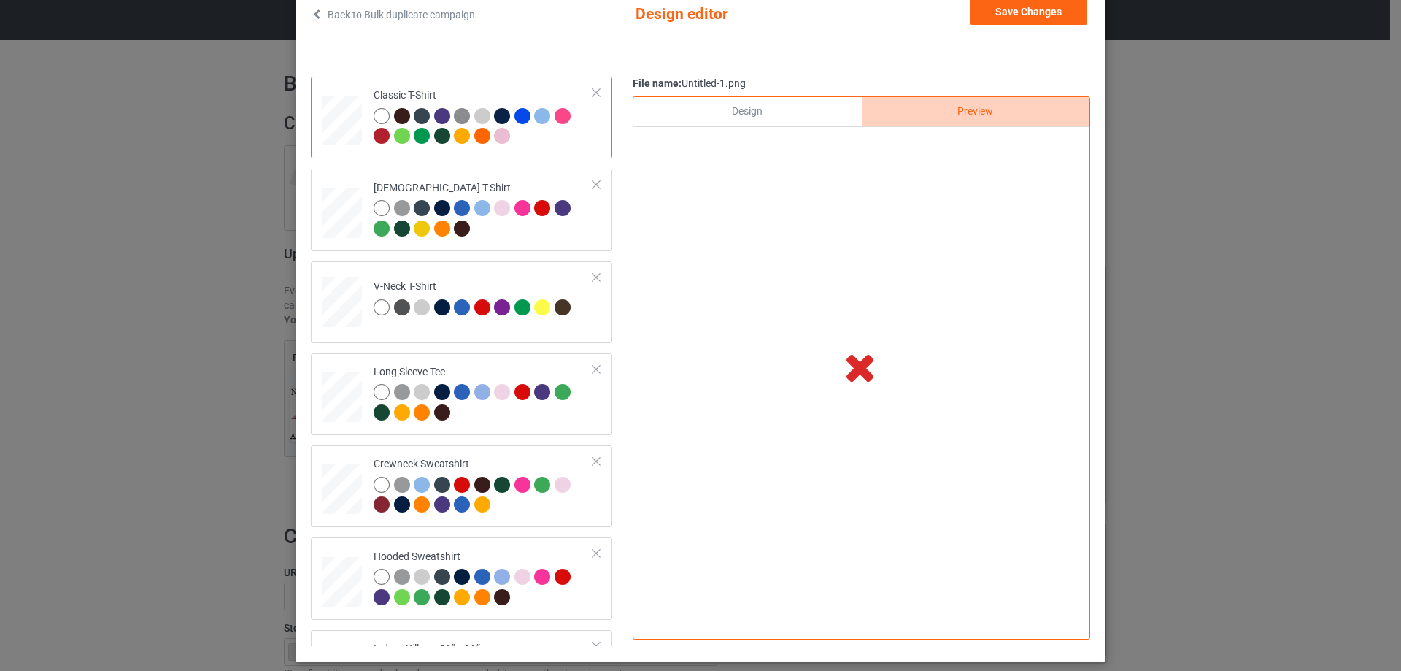
click at [779, 117] on div "Design" at bounding box center [747, 111] width 228 height 29
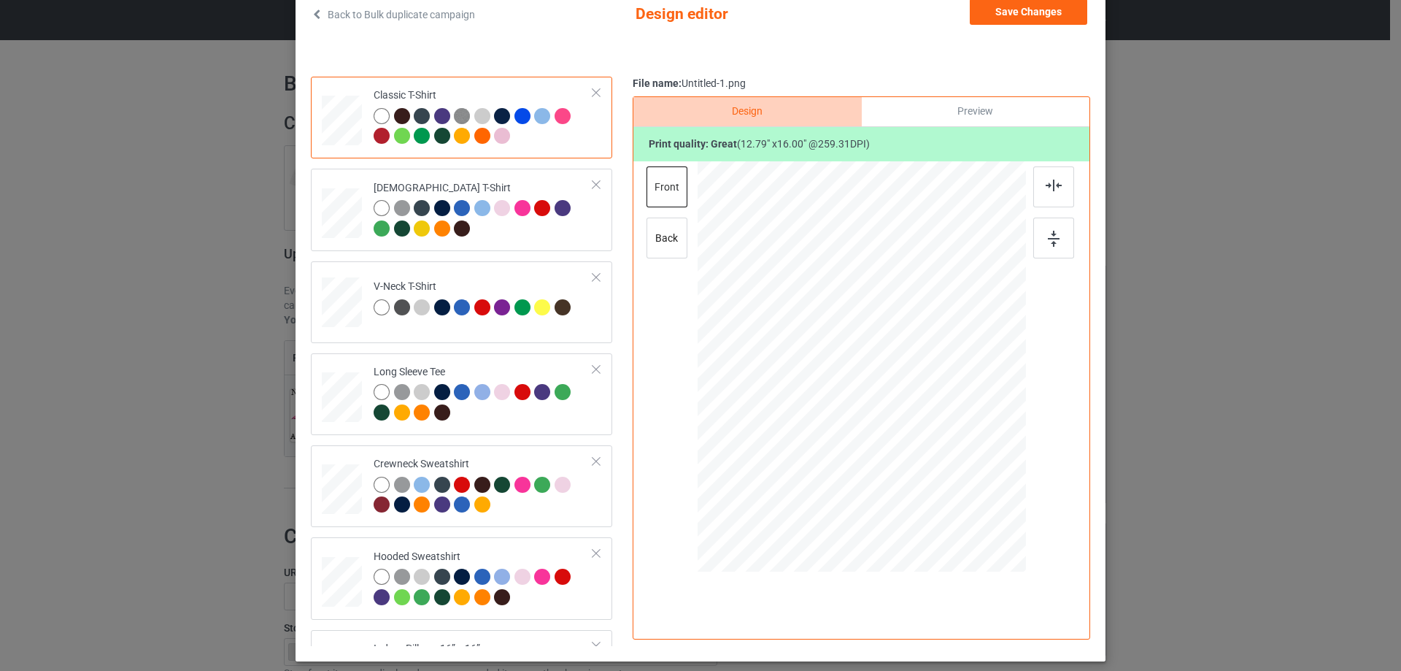
click at [926, 106] on div "Preview" at bounding box center [976, 111] width 228 height 29
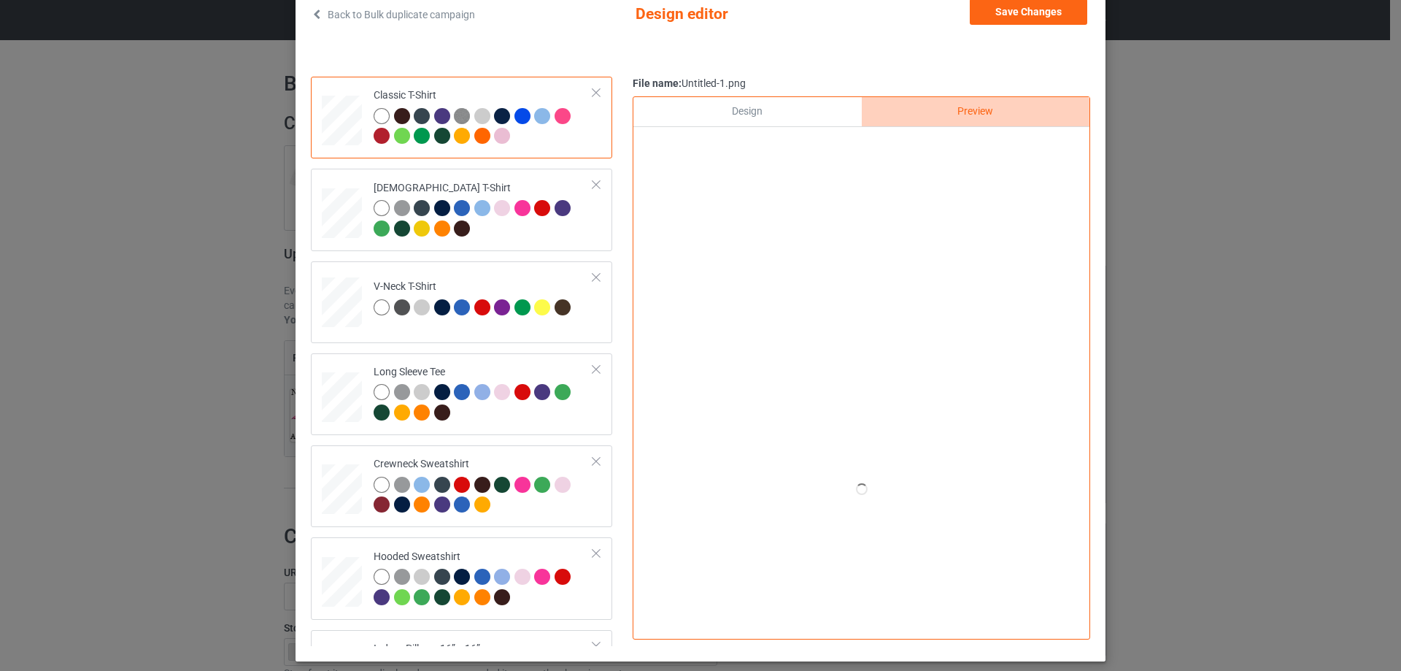
click at [789, 122] on div "Design" at bounding box center [747, 111] width 228 height 29
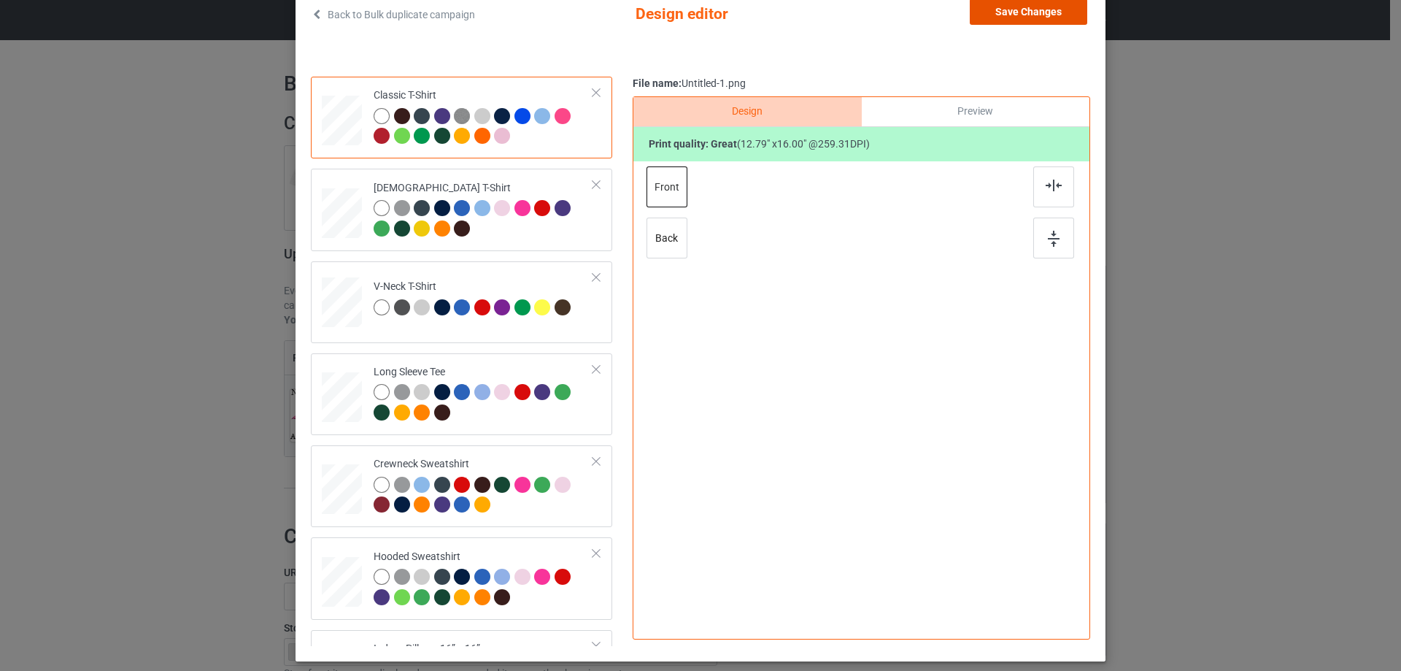
click at [1051, 15] on button "Save Changes" at bounding box center [1028, 12] width 117 height 26
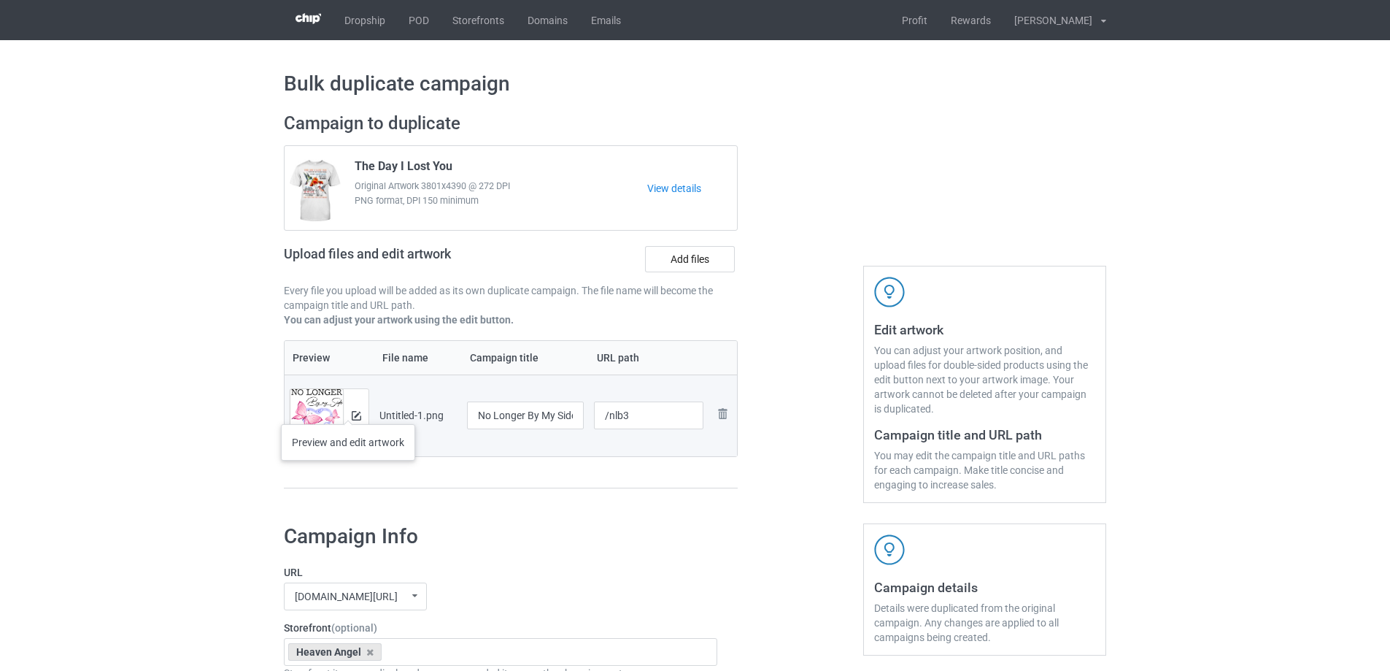
click at [348, 409] on div at bounding box center [356, 415] width 26 height 53
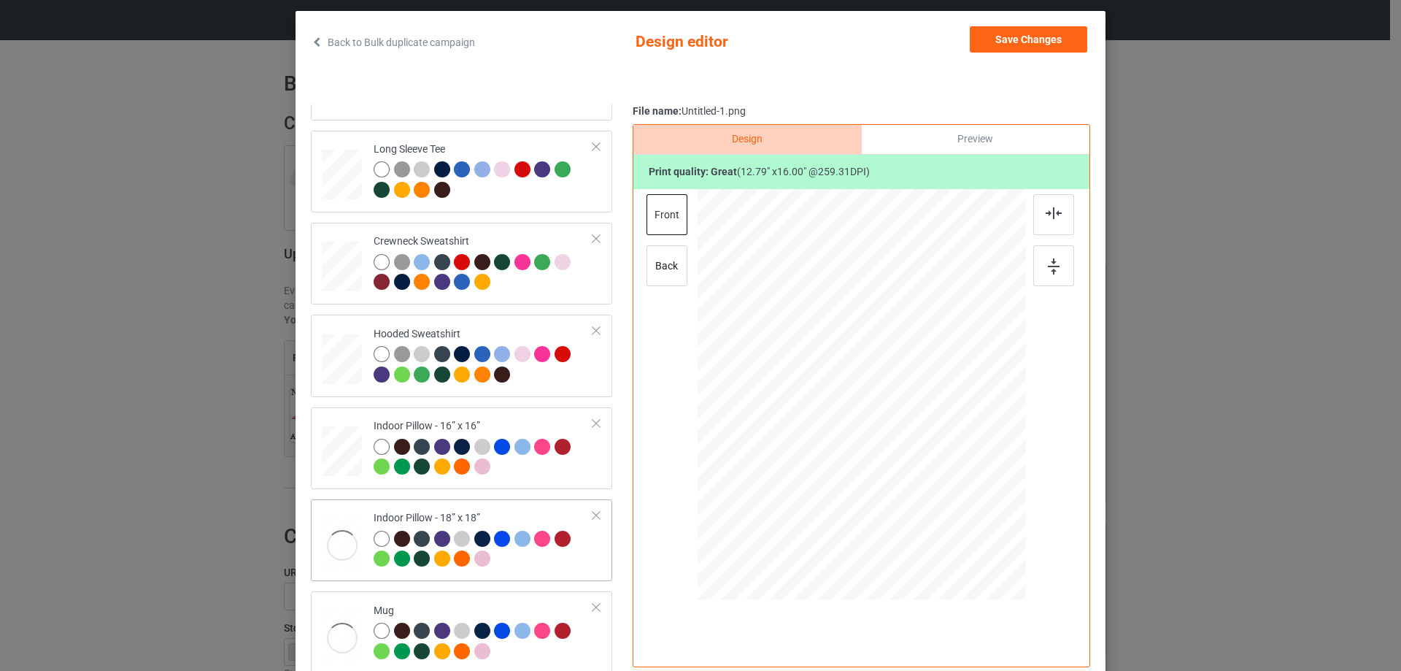
scroll to position [171, 0]
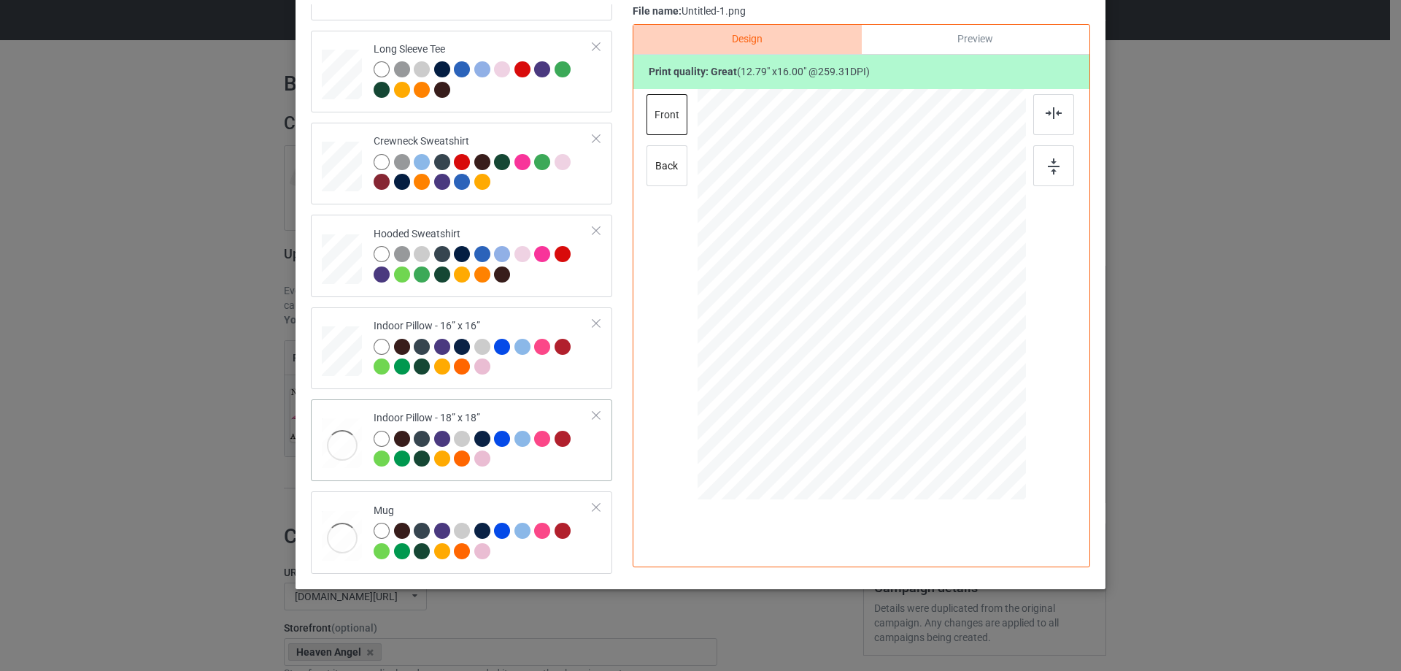
click at [331, 439] on div at bounding box center [342, 445] width 40 height 54
click at [346, 525] on div at bounding box center [342, 538] width 40 height 54
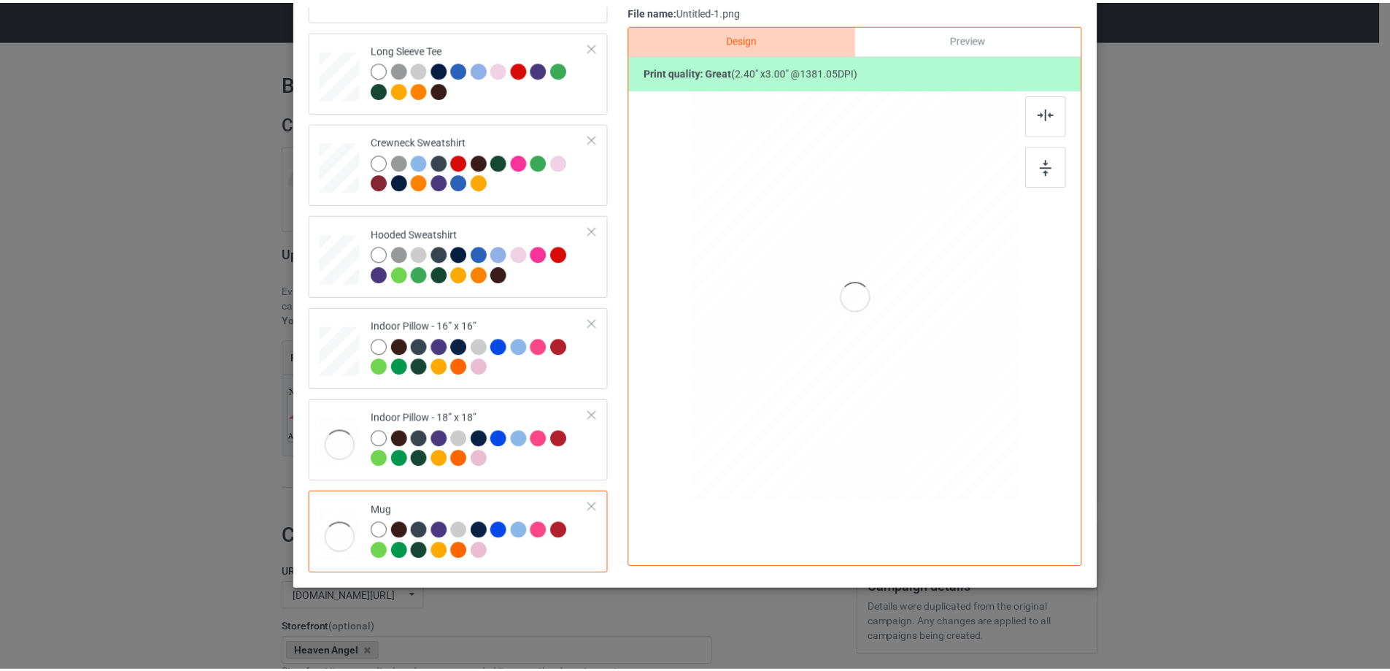
scroll to position [99, 0]
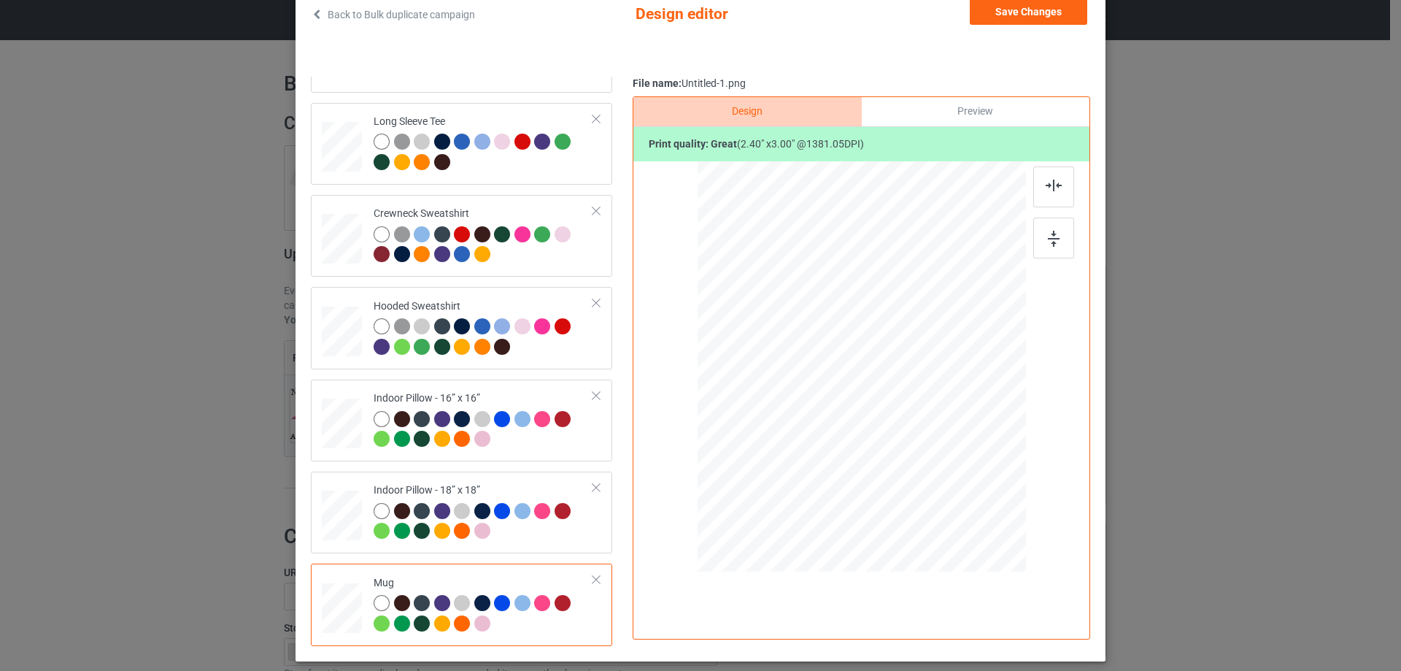
click at [300, 440] on div "Back to Bulk duplicate campaign Design editor Save Changes Classic T-Shirt Ladi…" at bounding box center [701, 322] width 810 height 678
click at [366, 431] on td "Indoor Pillow - 16” x 16”" at bounding box center [484, 420] width 236 height 70
click at [667, 252] on div "back" at bounding box center [666, 237] width 41 height 41
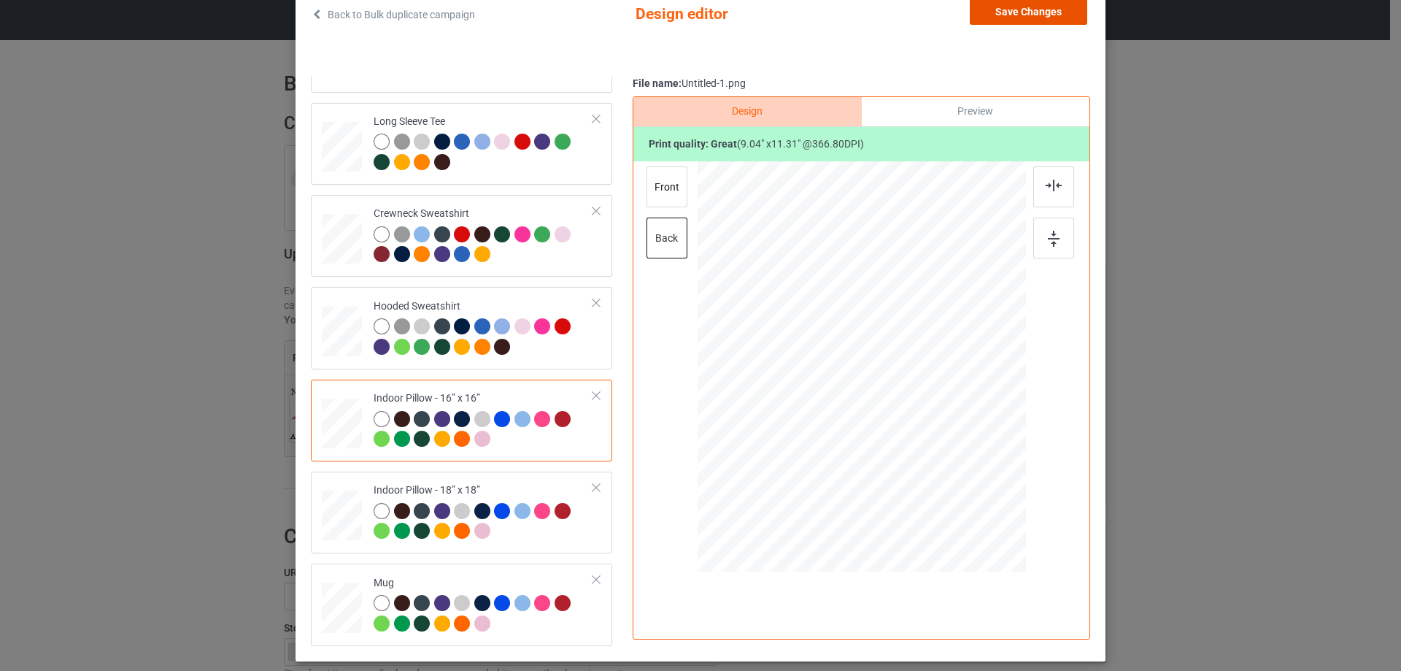
click at [1024, 14] on button "Save Changes" at bounding box center [1028, 12] width 117 height 26
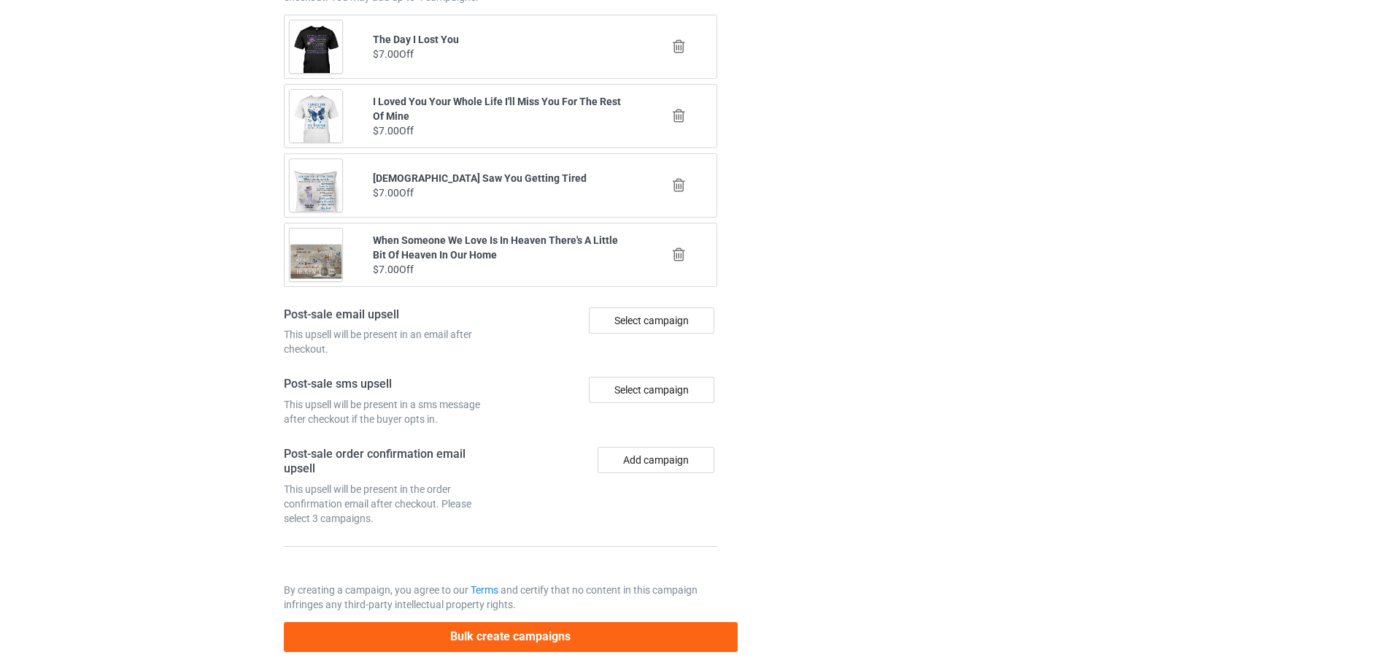
scroll to position [1699, 0]
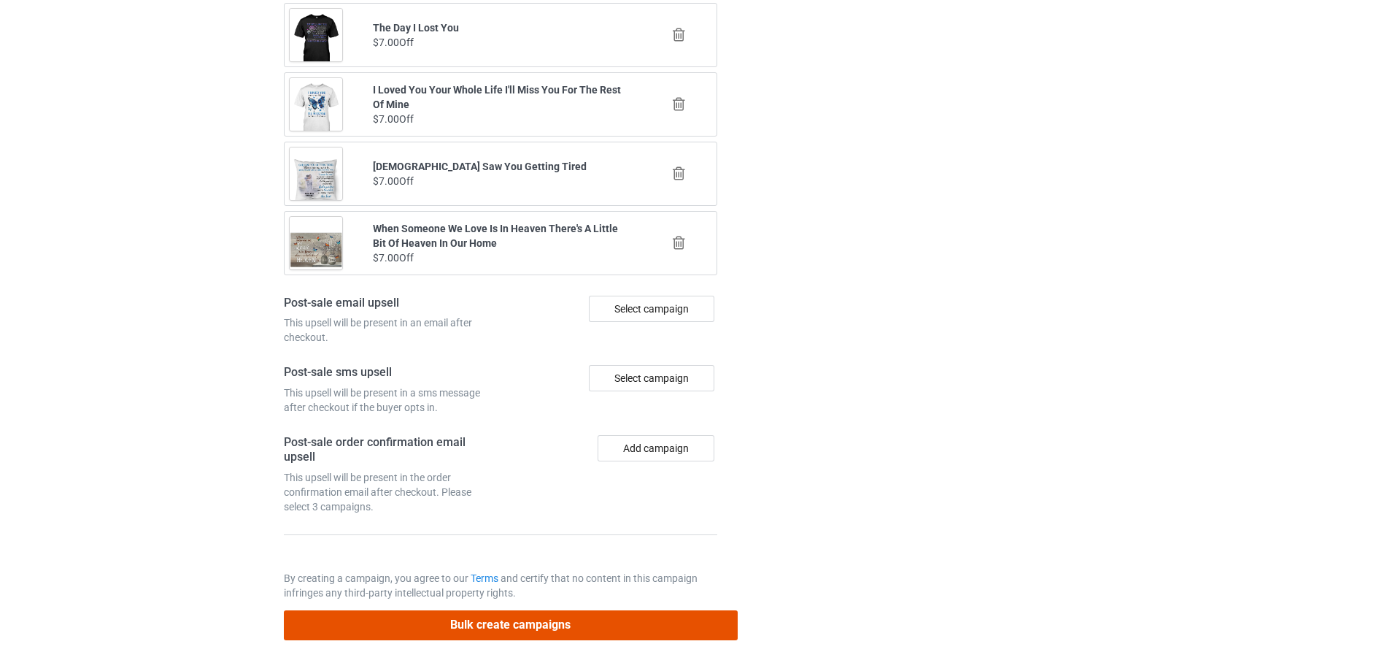
click at [556, 627] on button "Bulk create campaigns" at bounding box center [511, 625] width 454 height 30
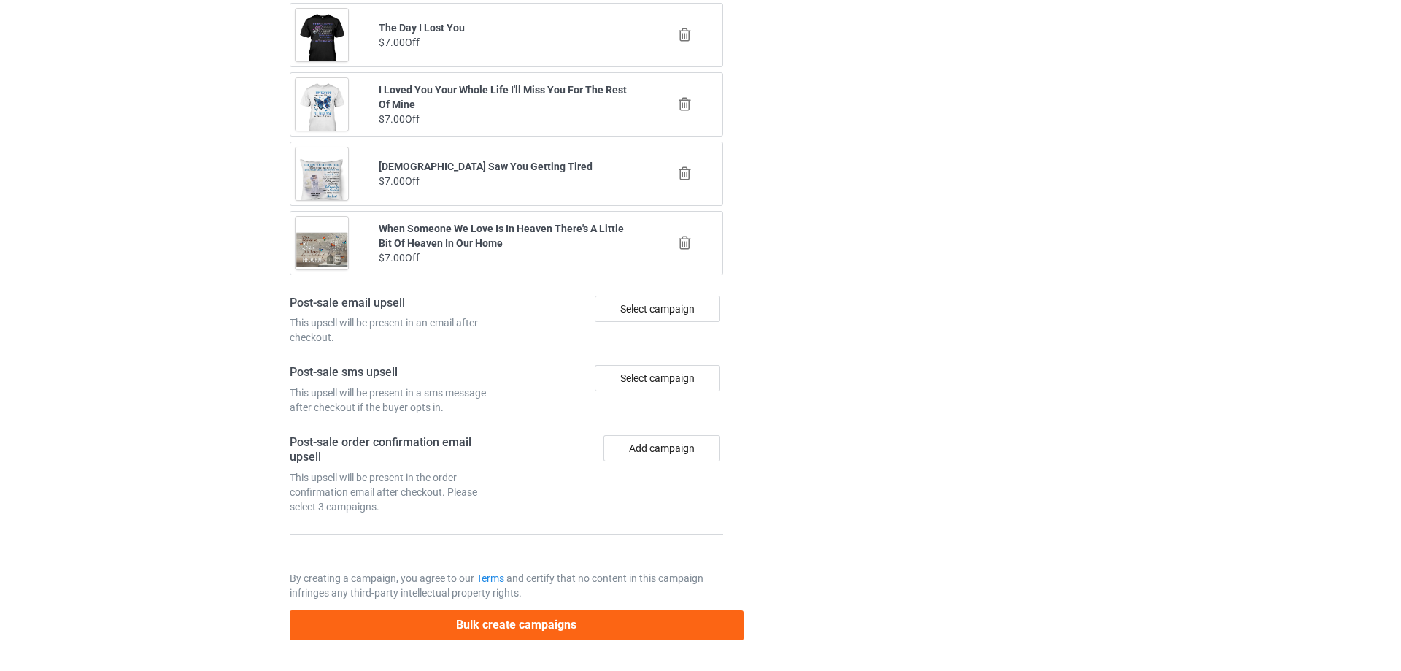
scroll to position [0, 0]
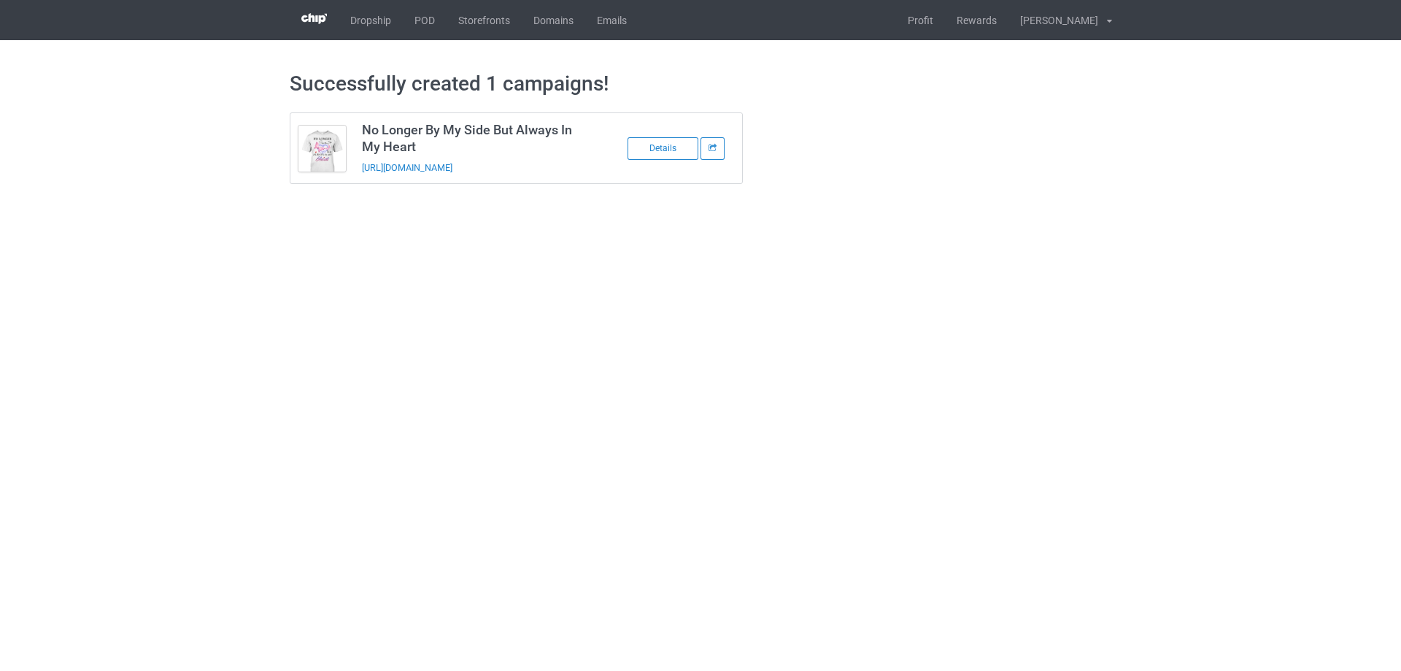
drag, startPoint x: 560, startPoint y: 167, endPoint x: 358, endPoint y: 174, distance: 202.9
click at [358, 174] on td "No Longer By My Side But Always In My Heart https://www.sendinglovetoheaven.com…" at bounding box center [477, 148] width 247 height 70
copy link "https://www.sendinglovetoheaven.com/nlb3"
click at [927, 390] on body "Dropship POD Storefronts Domains Emails Profit Rewards Đỗ Cao Thái Settings Log…" at bounding box center [700, 335] width 1401 height 671
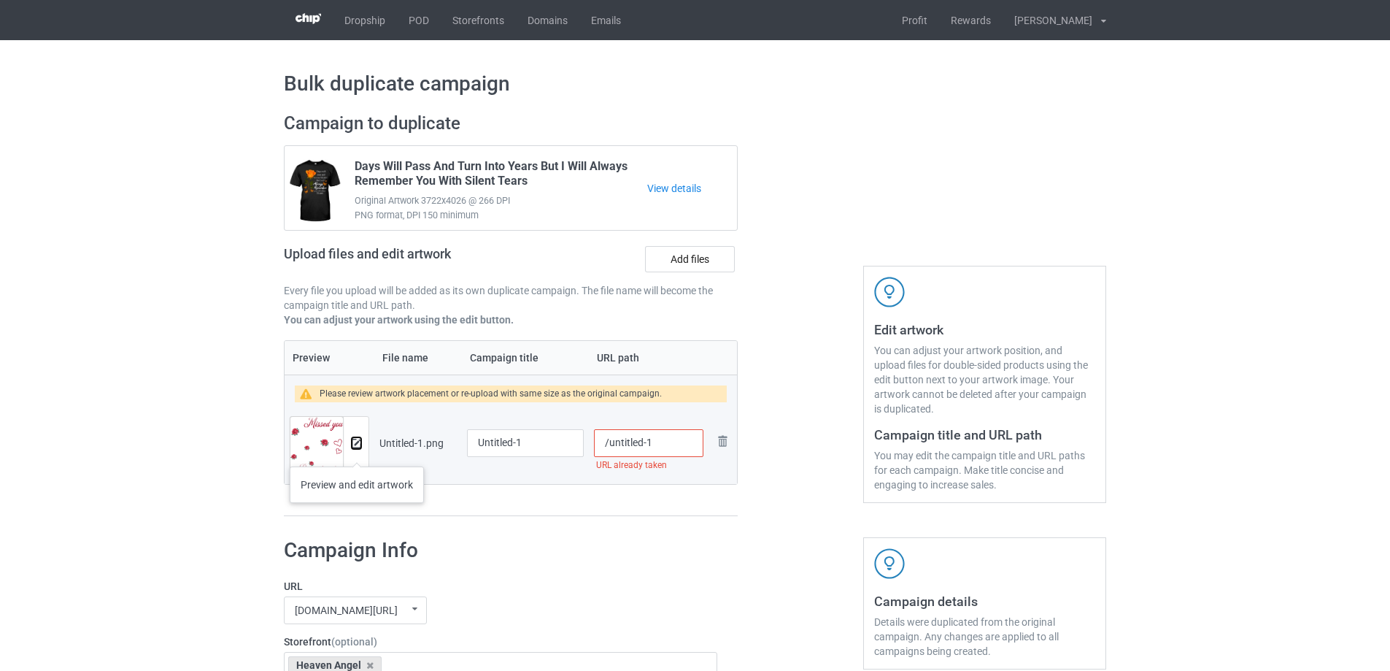
click at [360, 449] on button at bounding box center [356, 443] width 9 height 12
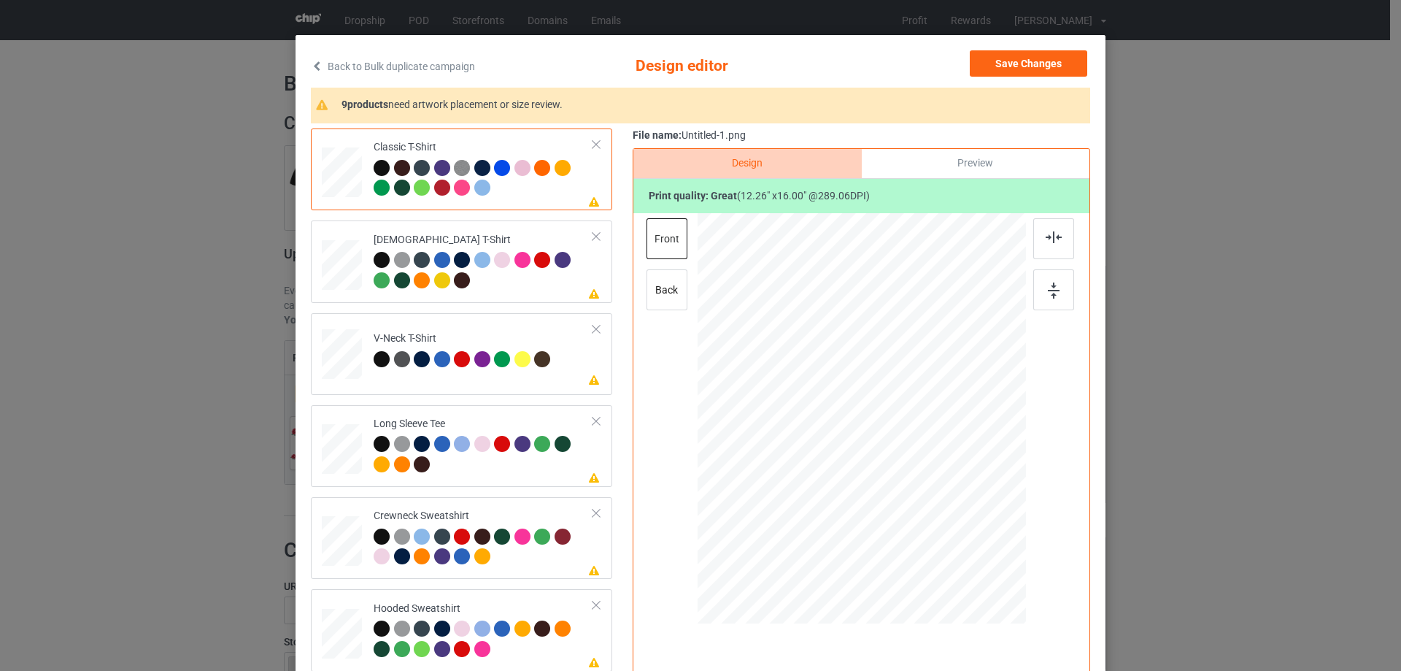
scroll to position [73, 0]
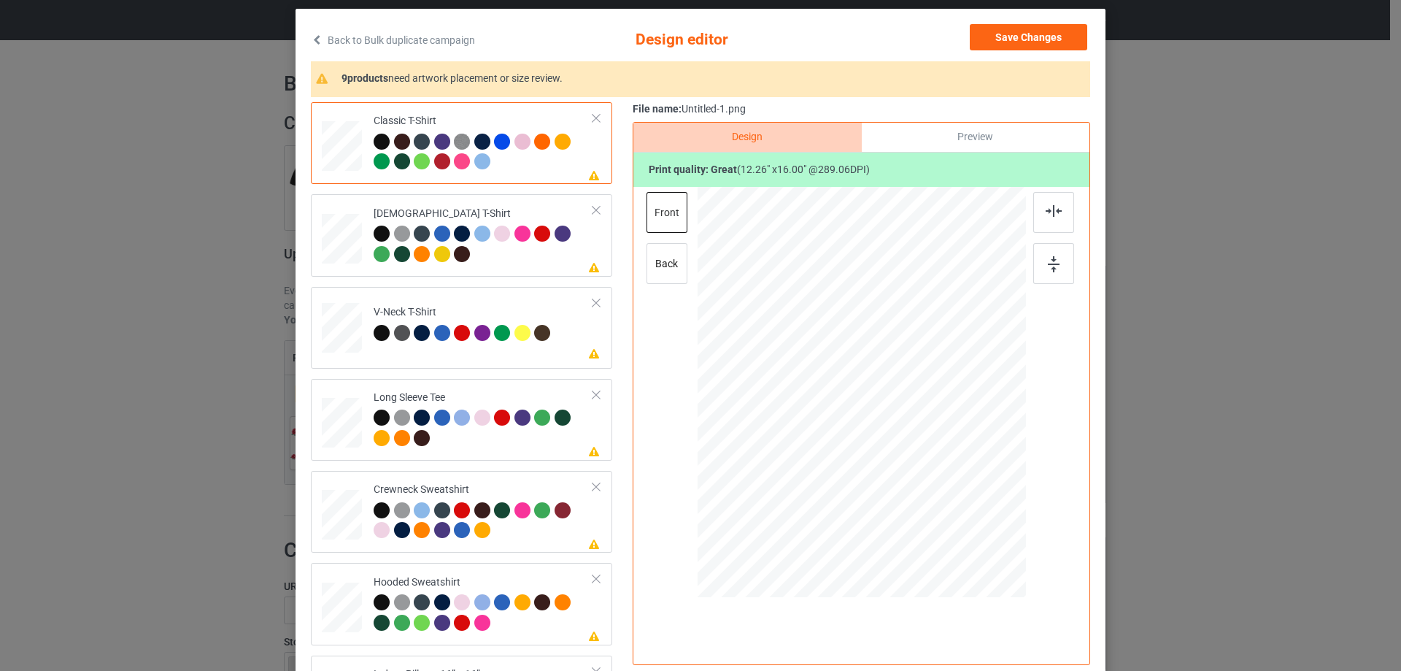
click at [620, 362] on div "Please review artwork placement Classic T-Shirt Please review artwork placement…" at bounding box center [700, 386] width 779 height 569
click at [1057, 201] on div at bounding box center [1053, 212] width 41 height 41
click at [978, 137] on div "Preview" at bounding box center [976, 137] width 228 height 29
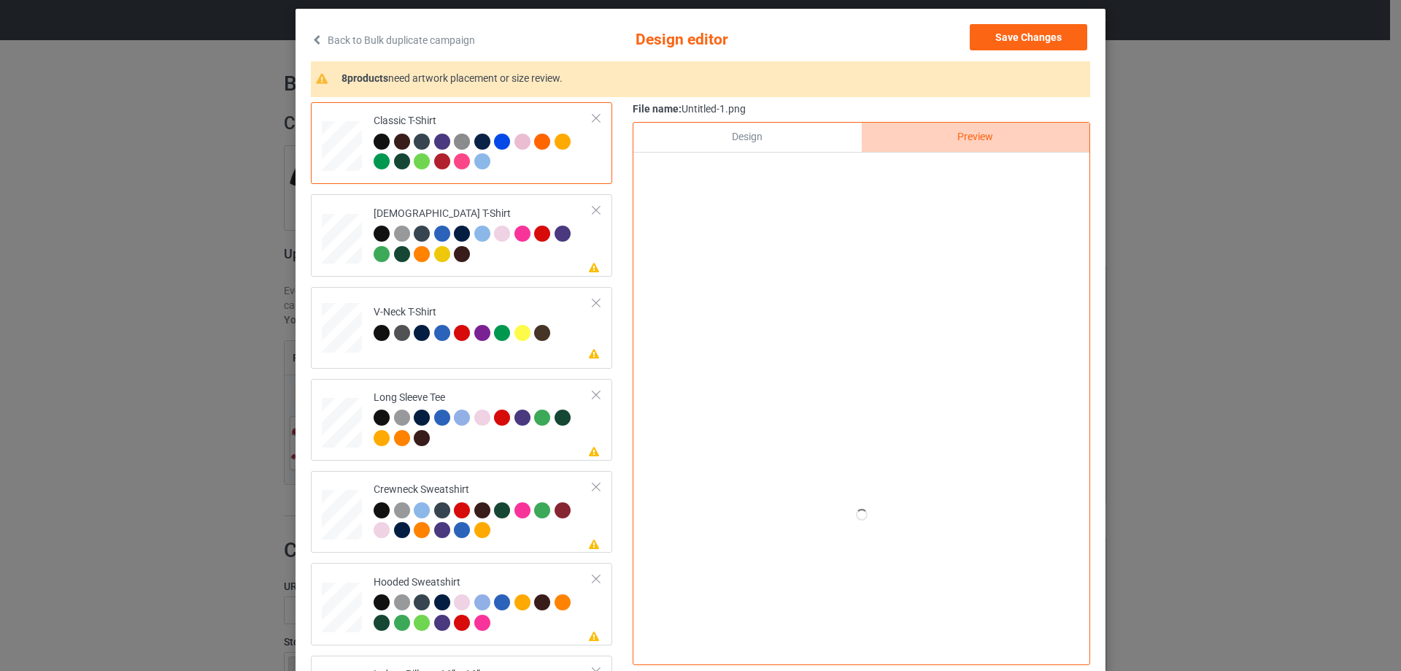
click at [800, 151] on div "Design" at bounding box center [747, 137] width 228 height 29
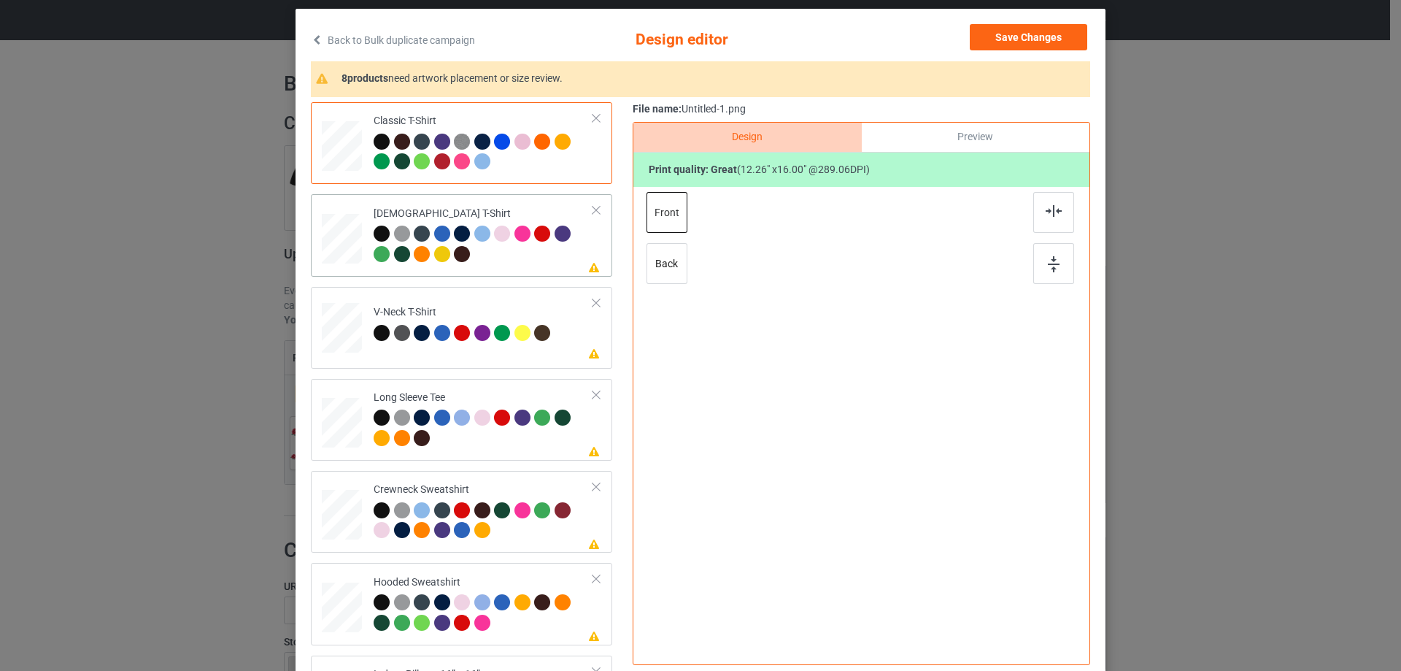
click at [530, 267] on td "Please review artwork placement [DEMOGRAPHIC_DATA] T-Shirt" at bounding box center [484, 235] width 236 height 70
click at [1043, 217] on div at bounding box center [1053, 212] width 41 height 41
click at [510, 360] on div "Please review artwork placement V-Neck T-Shirt" at bounding box center [461, 328] width 301 height 82
click at [1044, 219] on div at bounding box center [1053, 212] width 41 height 41
click at [496, 440] on div at bounding box center [484, 429] width 220 height 40
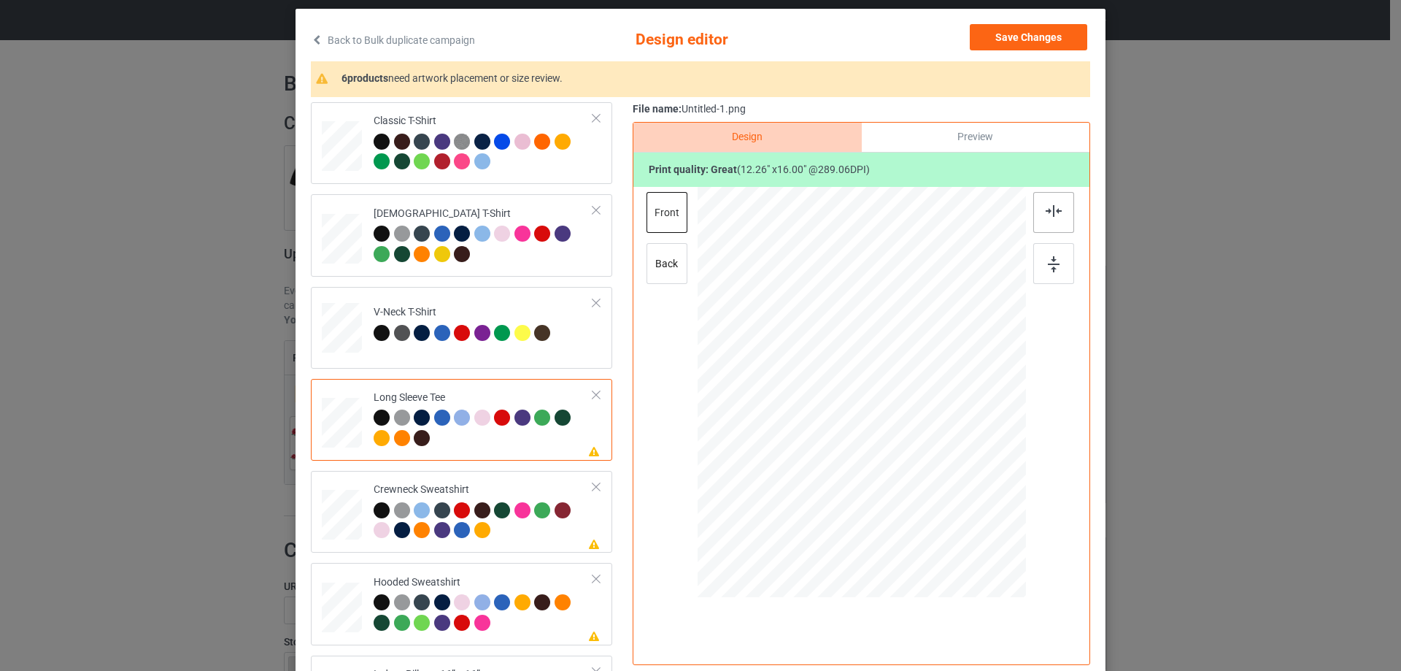
click at [1068, 217] on div at bounding box center [1053, 212] width 41 height 41
click at [521, 495] on div "Crewneck Sweatshirt" at bounding box center [484, 509] width 220 height 55
click at [1049, 217] on img at bounding box center [1054, 211] width 16 height 12
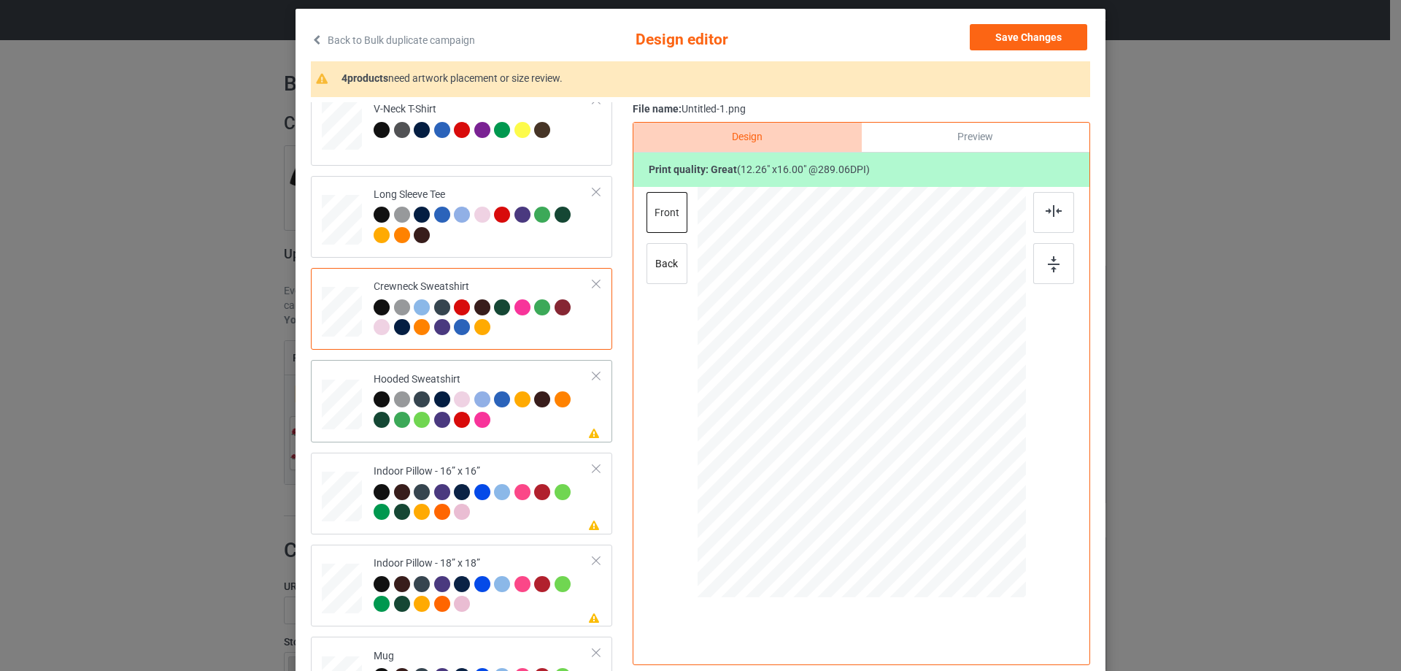
scroll to position [219, 0]
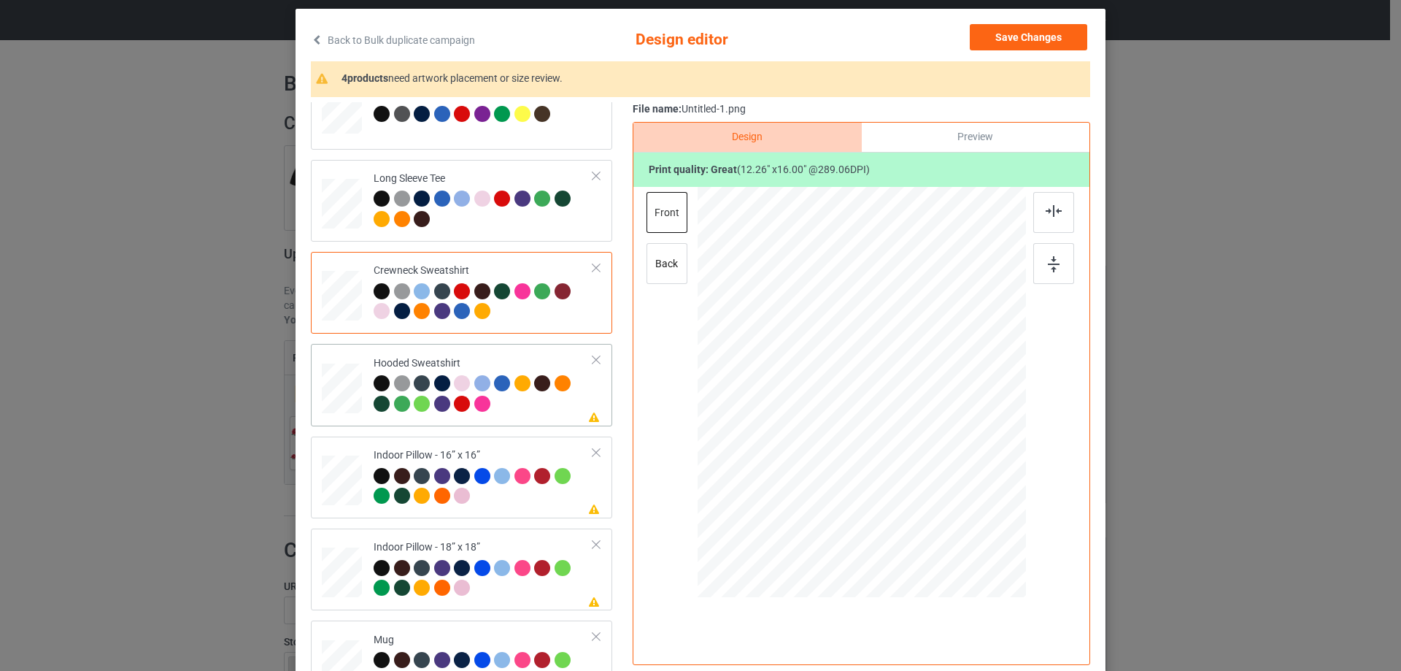
click at [546, 406] on div at bounding box center [484, 395] width 220 height 40
click at [1062, 212] on div at bounding box center [1053, 212] width 41 height 41
click at [493, 449] on div "Indoor Pillow - 16” x 16”" at bounding box center [484, 475] width 220 height 55
drag, startPoint x: 956, startPoint y: 523, endPoint x: 946, endPoint y: 493, distance: 31.4
click at [946, 493] on div at bounding box center [862, 392] width 328 height 328
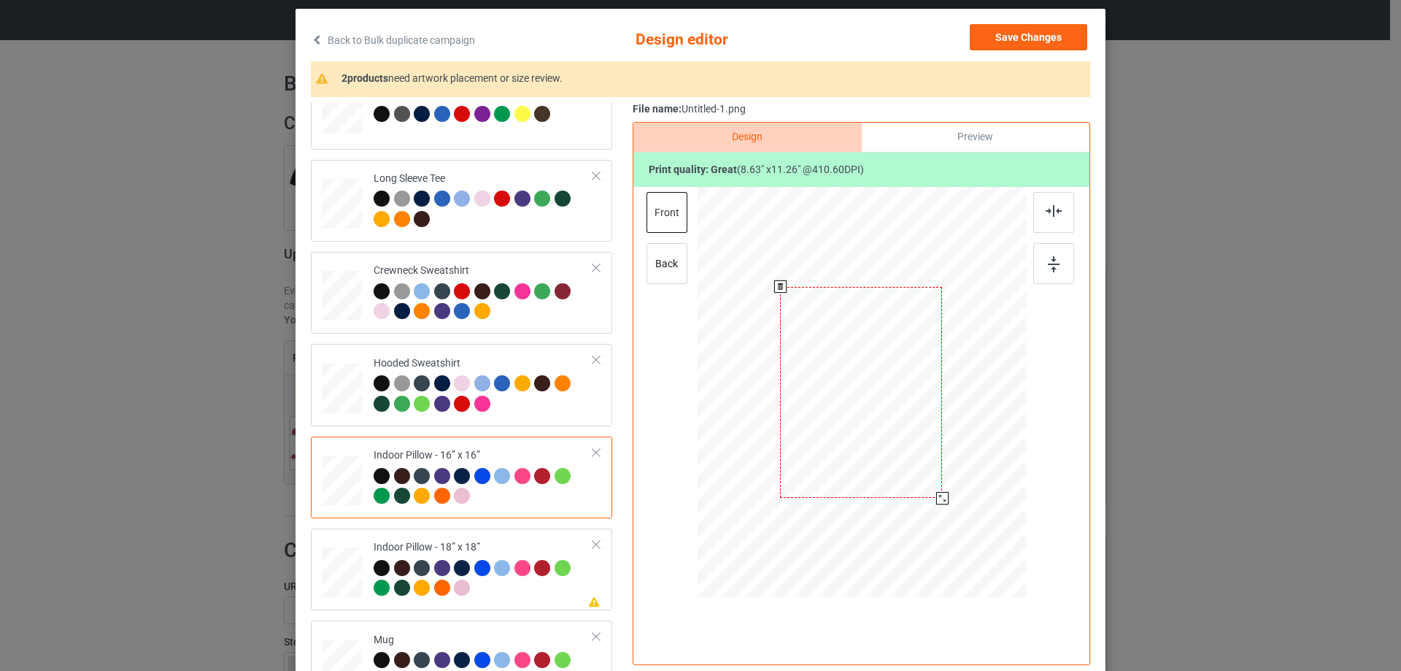
click at [941, 493] on div at bounding box center [862, 392] width 328 height 328
click at [938, 496] on div at bounding box center [940, 495] width 12 height 12
click at [994, 125] on div "Preview" at bounding box center [976, 137] width 228 height 29
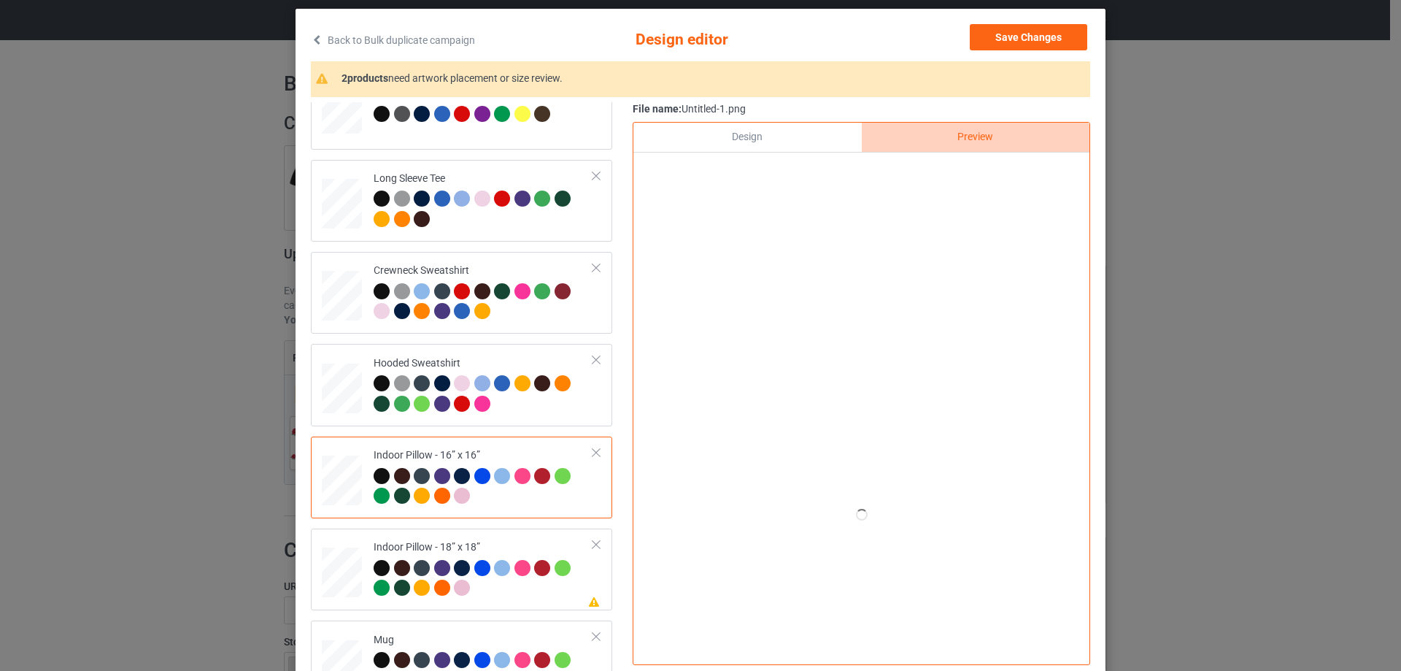
click at [793, 137] on div "Design" at bounding box center [747, 137] width 228 height 29
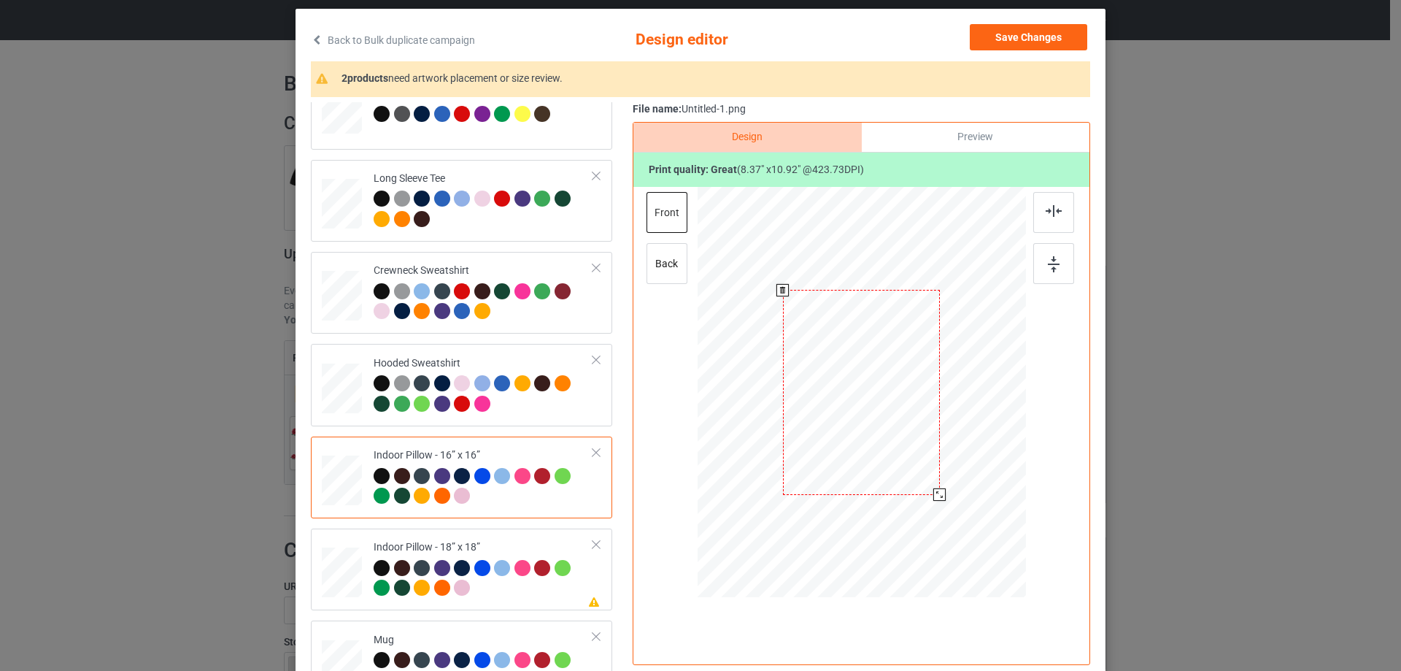
click at [933, 495] on div at bounding box center [939, 494] width 12 height 12
click at [657, 260] on div "back" at bounding box center [666, 263] width 41 height 41
drag, startPoint x: 955, startPoint y: 521, endPoint x: 940, endPoint y: 490, distance: 34.3
click at [940, 490] on div at bounding box center [939, 493] width 12 height 12
click at [484, 549] on div "Indoor Pillow - 18” x 18”" at bounding box center [484, 567] width 220 height 55
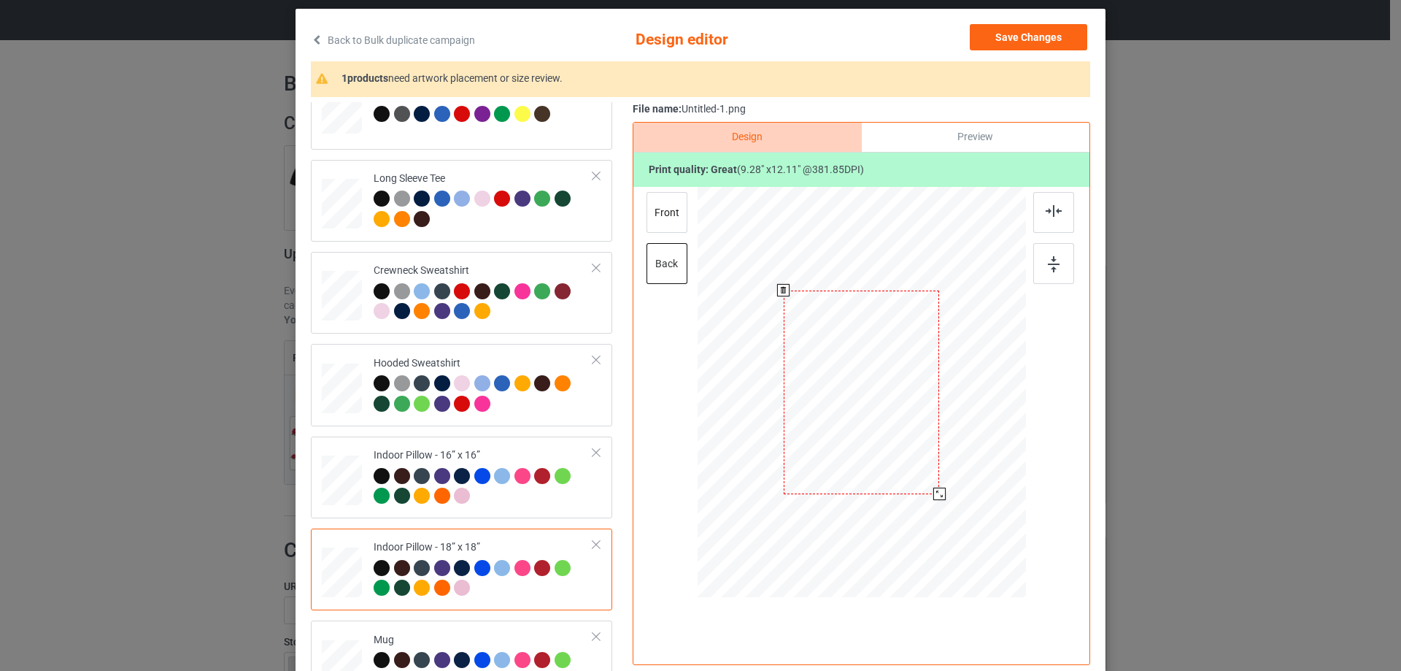
drag, startPoint x: 954, startPoint y: 519, endPoint x: 941, endPoint y: 487, distance: 34.3
click at [941, 487] on div at bounding box center [862, 391] width 328 height 327
click at [679, 227] on div "front" at bounding box center [666, 212] width 41 height 41
drag, startPoint x: 951, startPoint y: 521, endPoint x: 941, endPoint y: 487, distance: 35.1
click at [941, 487] on div at bounding box center [862, 391] width 328 height 327
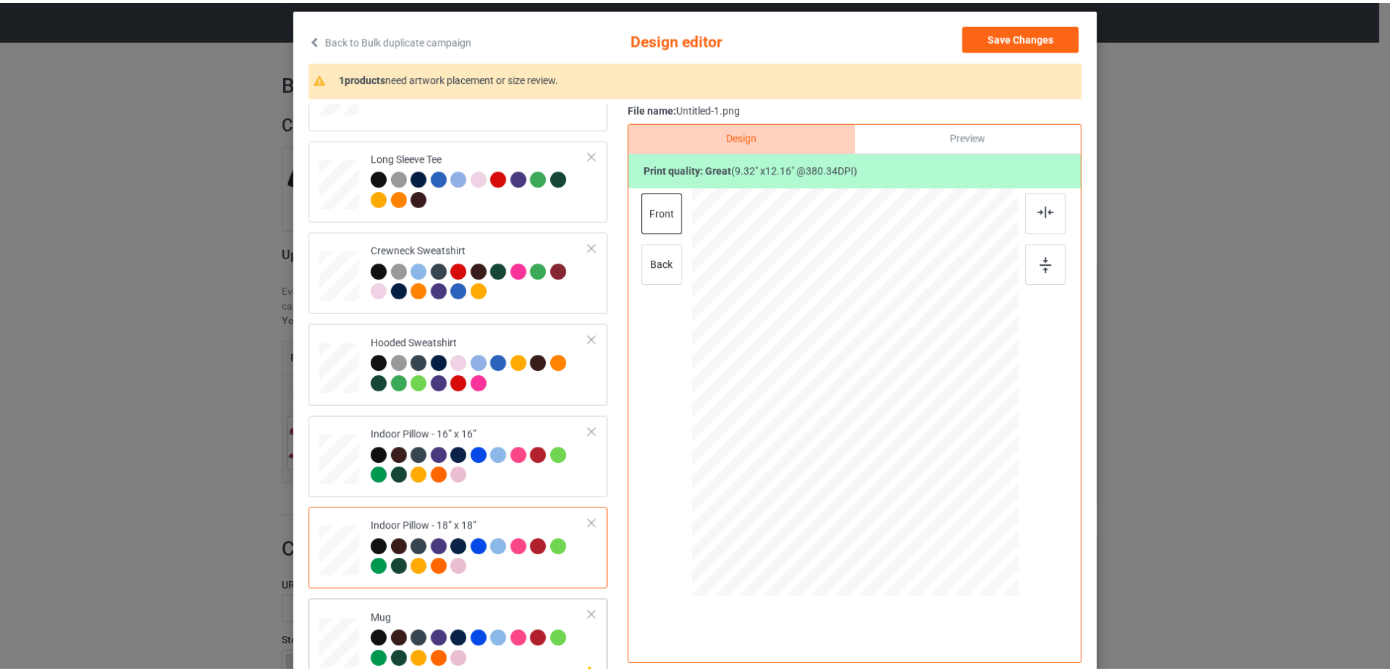
scroll to position [250, 0]
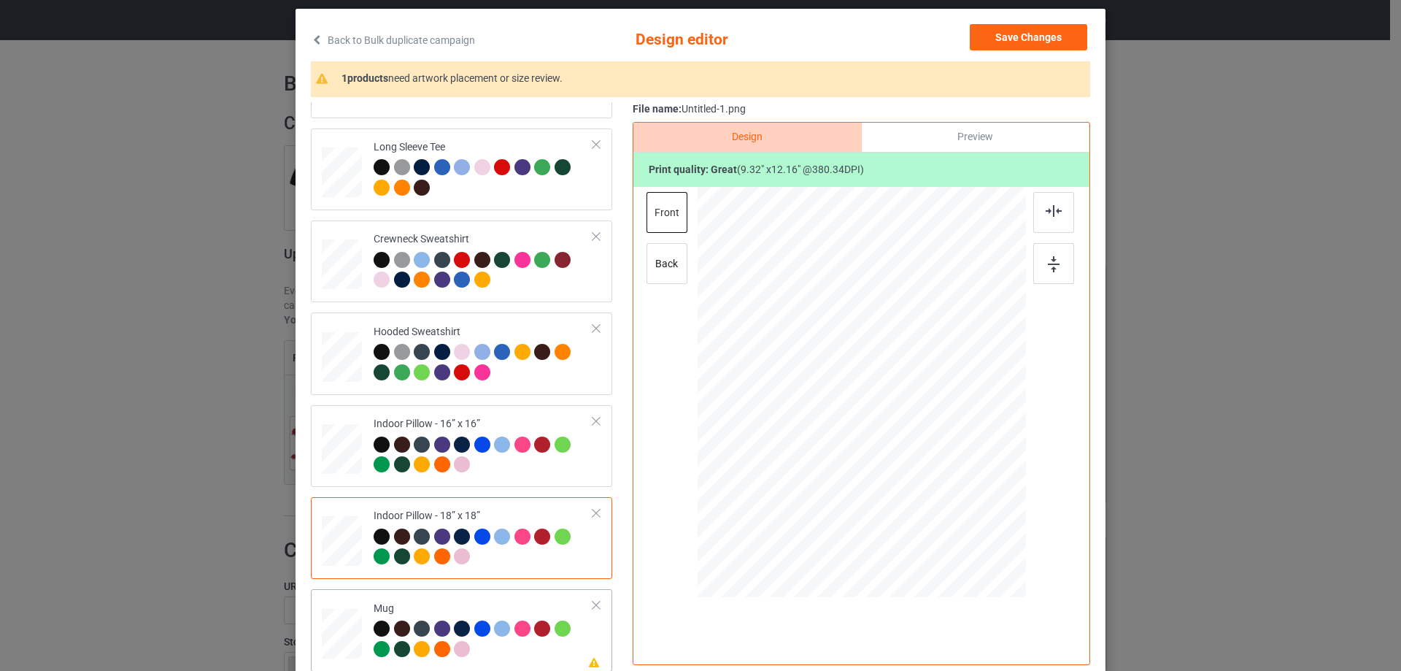
click at [347, 604] on td at bounding box center [344, 630] width 44 height 70
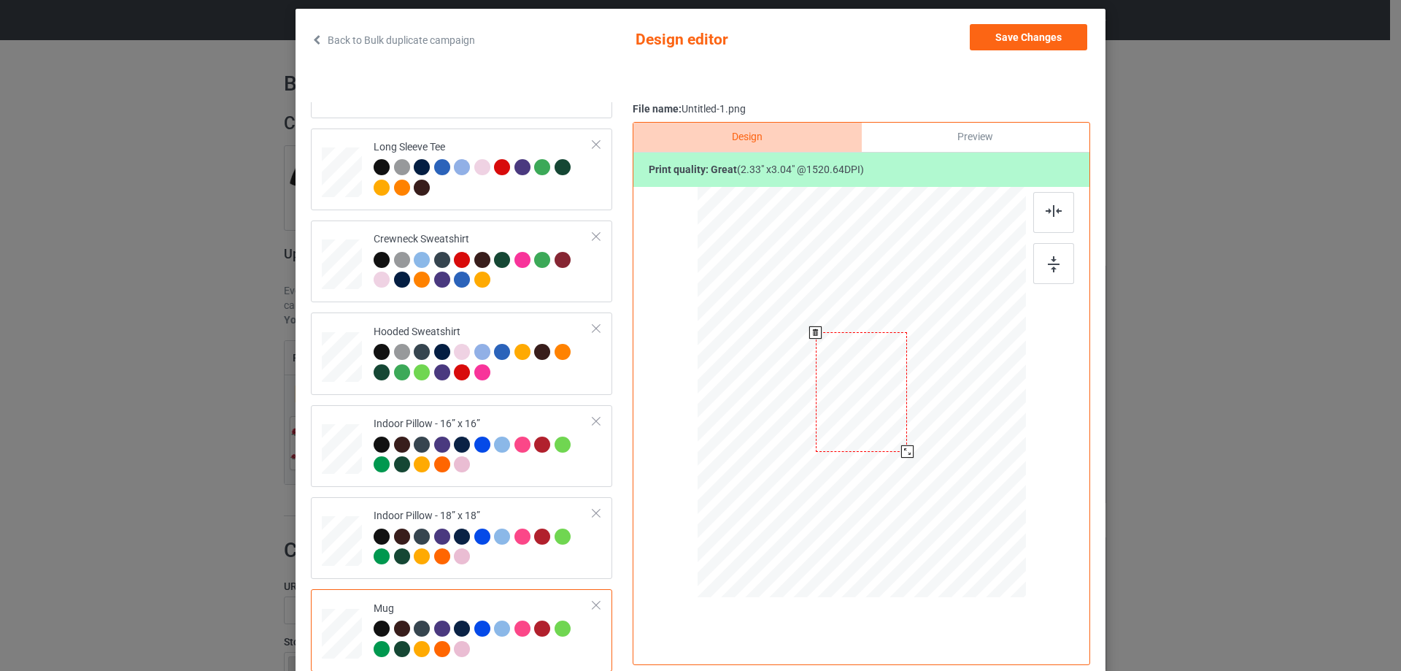
click at [916, 436] on div at bounding box center [862, 391] width 328 height 136
drag, startPoint x: 949, startPoint y: 416, endPoint x: 959, endPoint y: 417, distance: 10.2
click at [959, 417] on div at bounding box center [951, 393] width 91 height 120
drag, startPoint x: 1048, startPoint y: 260, endPoint x: 1041, endPoint y: 261, distance: 7.4
click at [1048, 260] on img at bounding box center [1054, 264] width 12 height 16
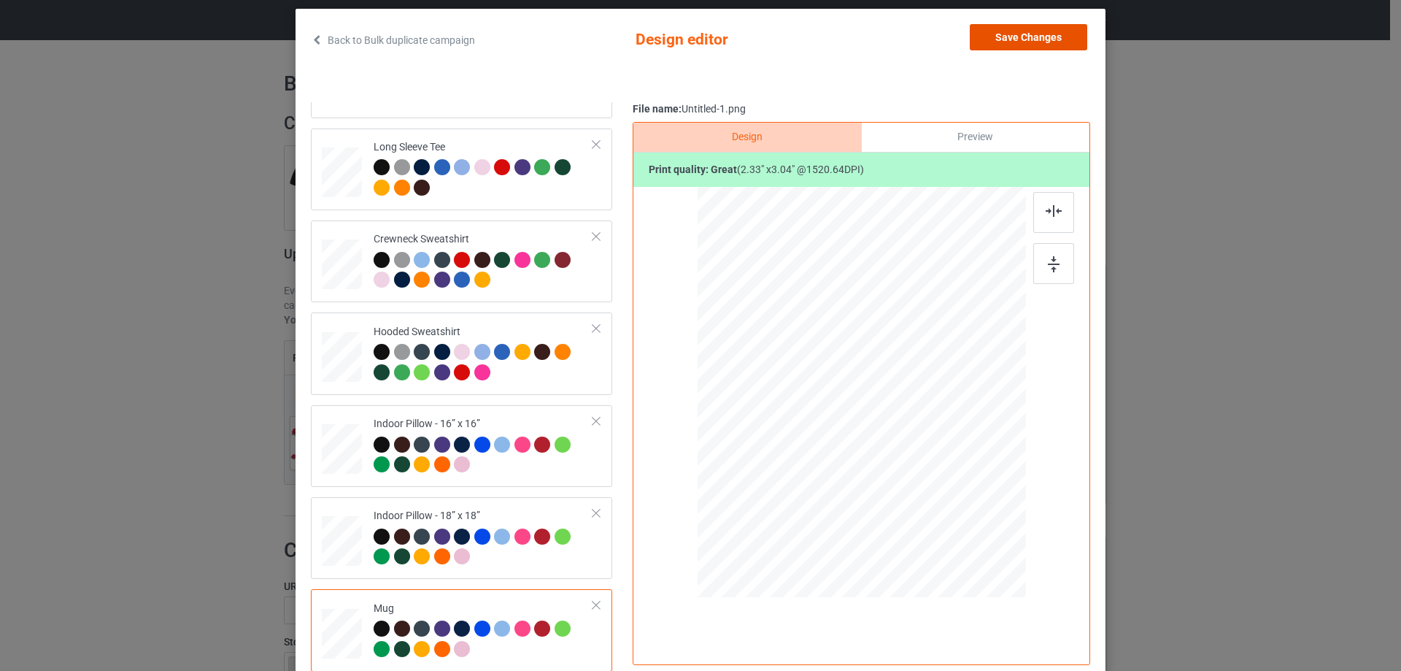
click at [1052, 32] on button "Save Changes" at bounding box center [1028, 37] width 117 height 26
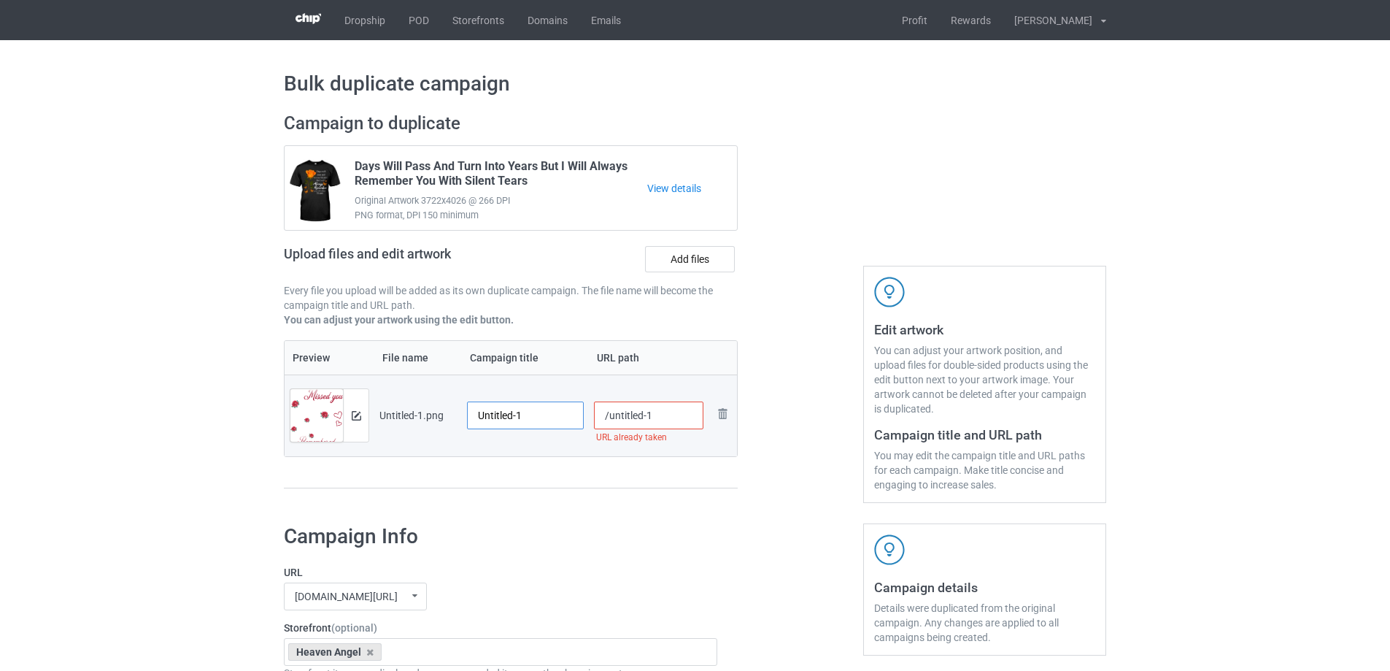
click at [515, 412] on input "Untitled-1" at bounding box center [525, 415] width 117 height 28
paste input "Today I Missed You Like Crazy"
type input "Today I Missed You Like Crazy"
click at [540, 477] on div "Preview File name Campaign title URL path Preview and edit artwork Untitled-1.p…" at bounding box center [511, 414] width 454 height 149
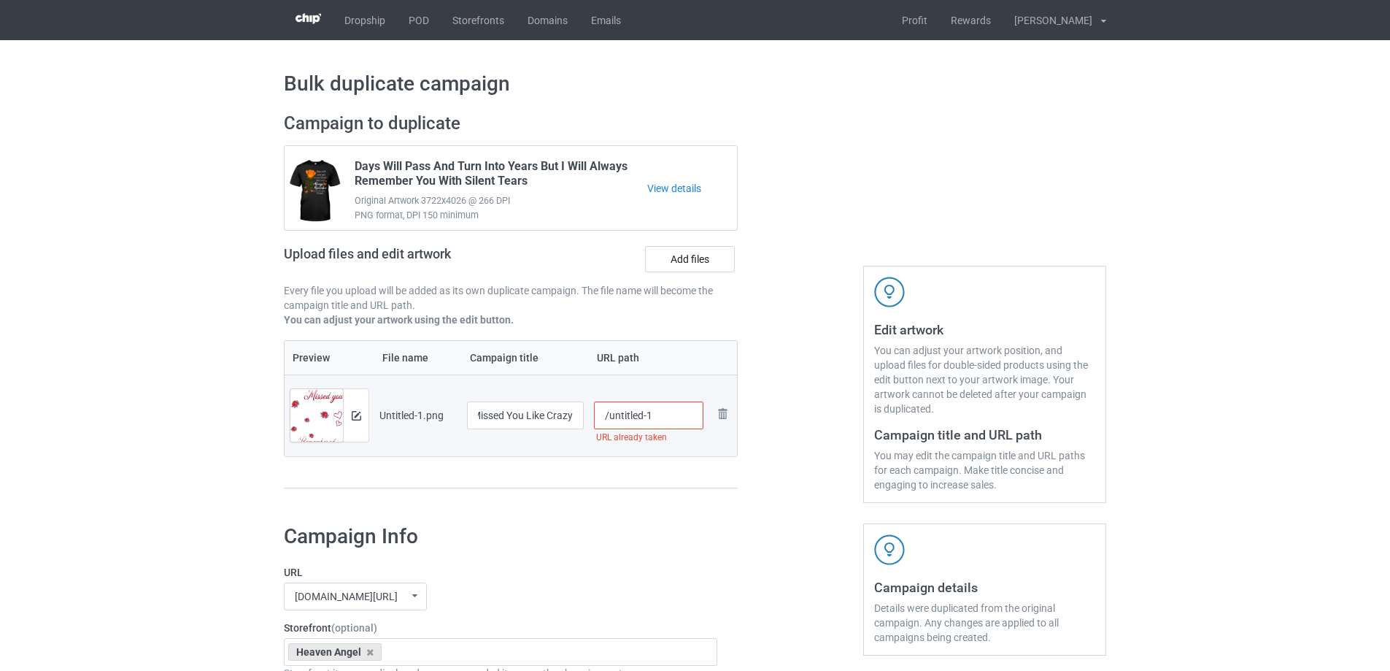
scroll to position [0, 0]
drag, startPoint x: 608, startPoint y: 417, endPoint x: 676, endPoint y: 412, distance: 68.0
click at [676, 412] on input "/untitled-1" at bounding box center [649, 415] width 110 height 28
type input "/tim"
click at [789, 402] on div at bounding box center [800, 307] width 105 height 411
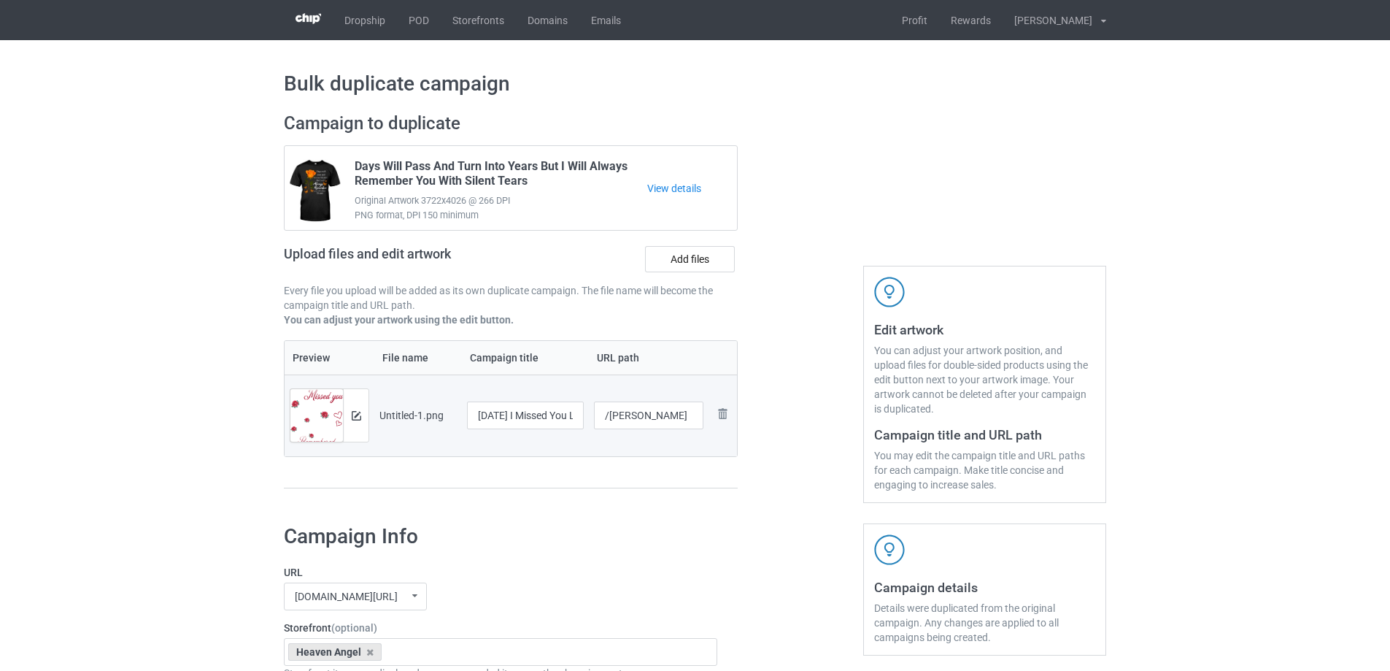
click at [358, 422] on div at bounding box center [356, 415] width 26 height 53
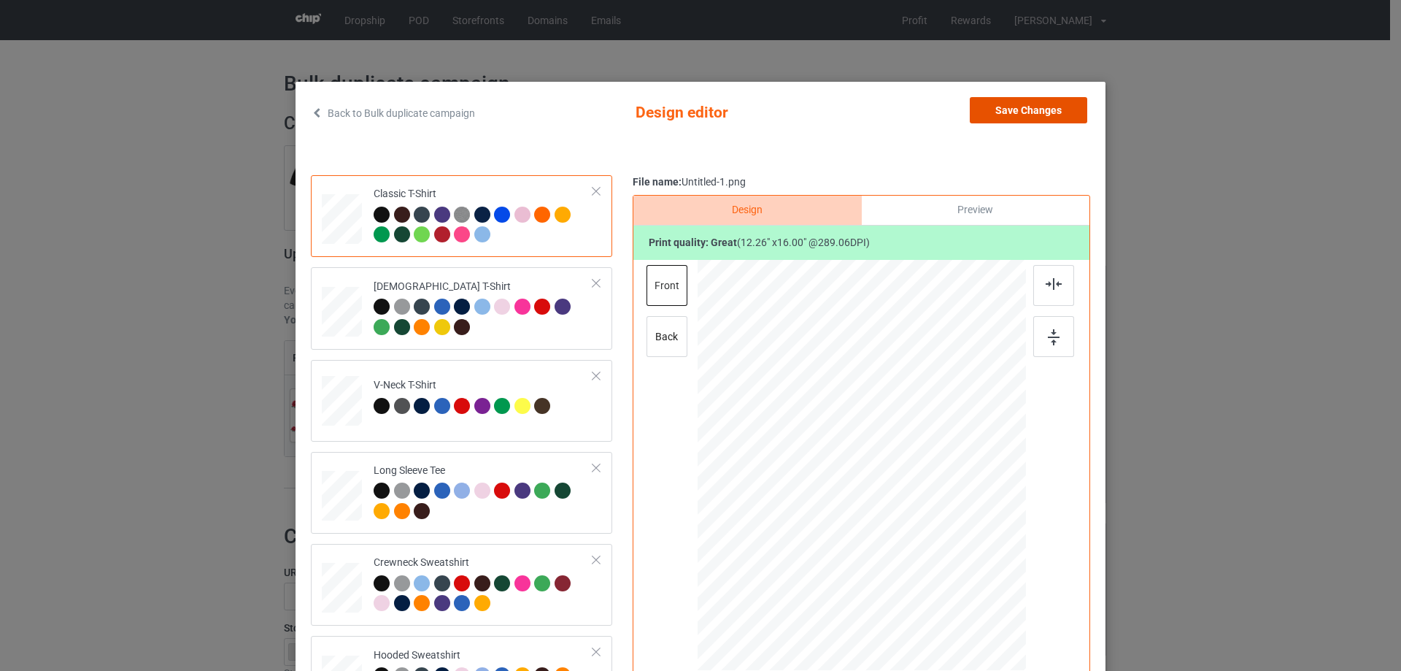
click at [1046, 120] on button "Save Changes" at bounding box center [1028, 110] width 117 height 26
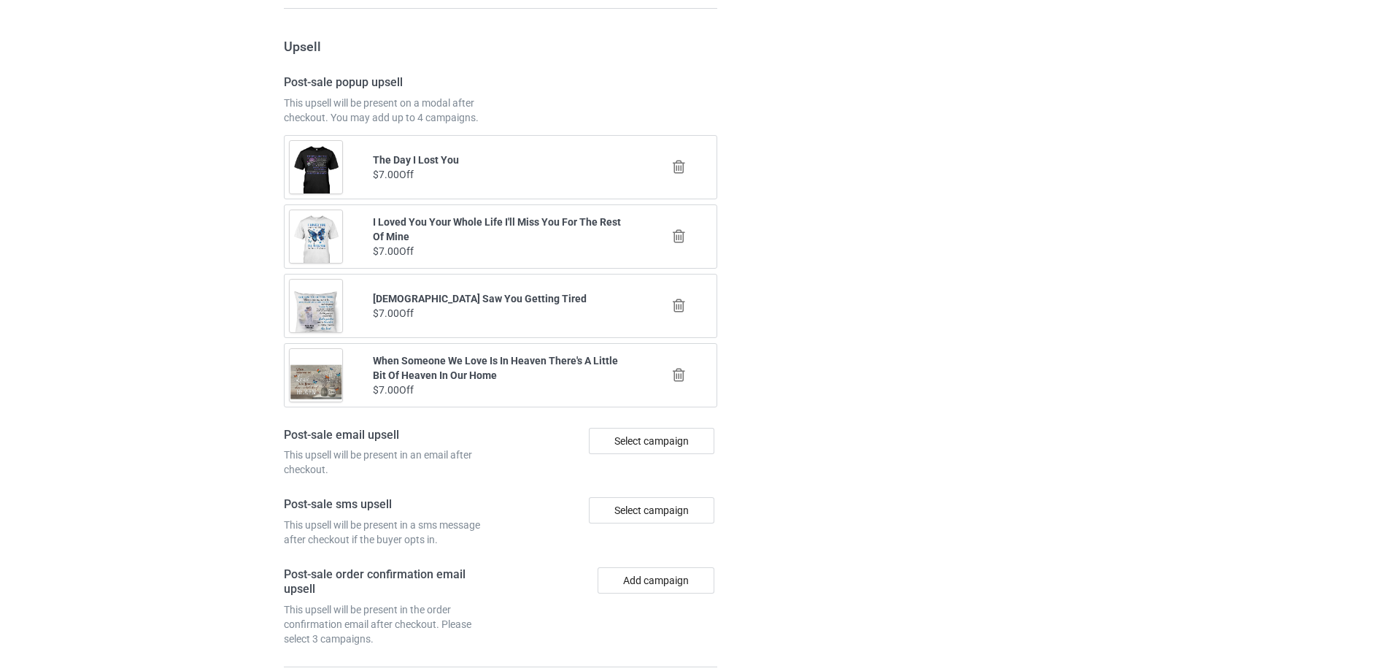
scroll to position [1699, 0]
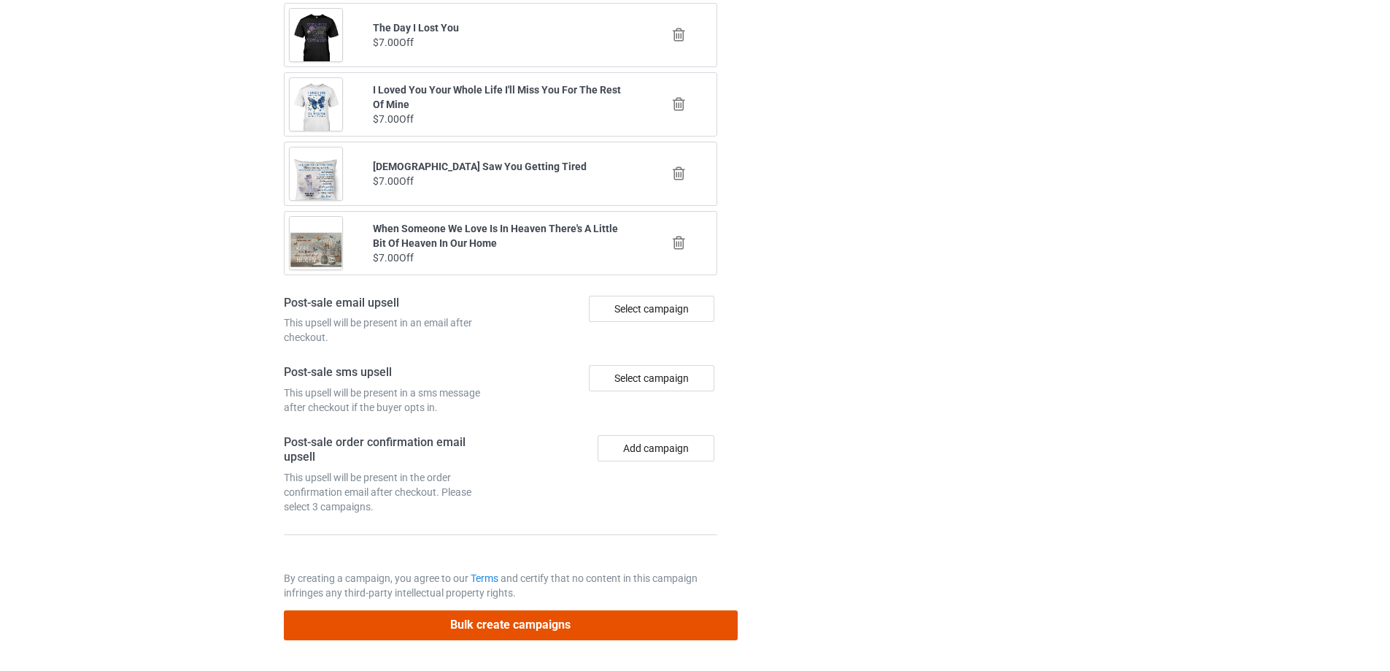
click at [611, 631] on button "Bulk create campaigns" at bounding box center [511, 625] width 454 height 30
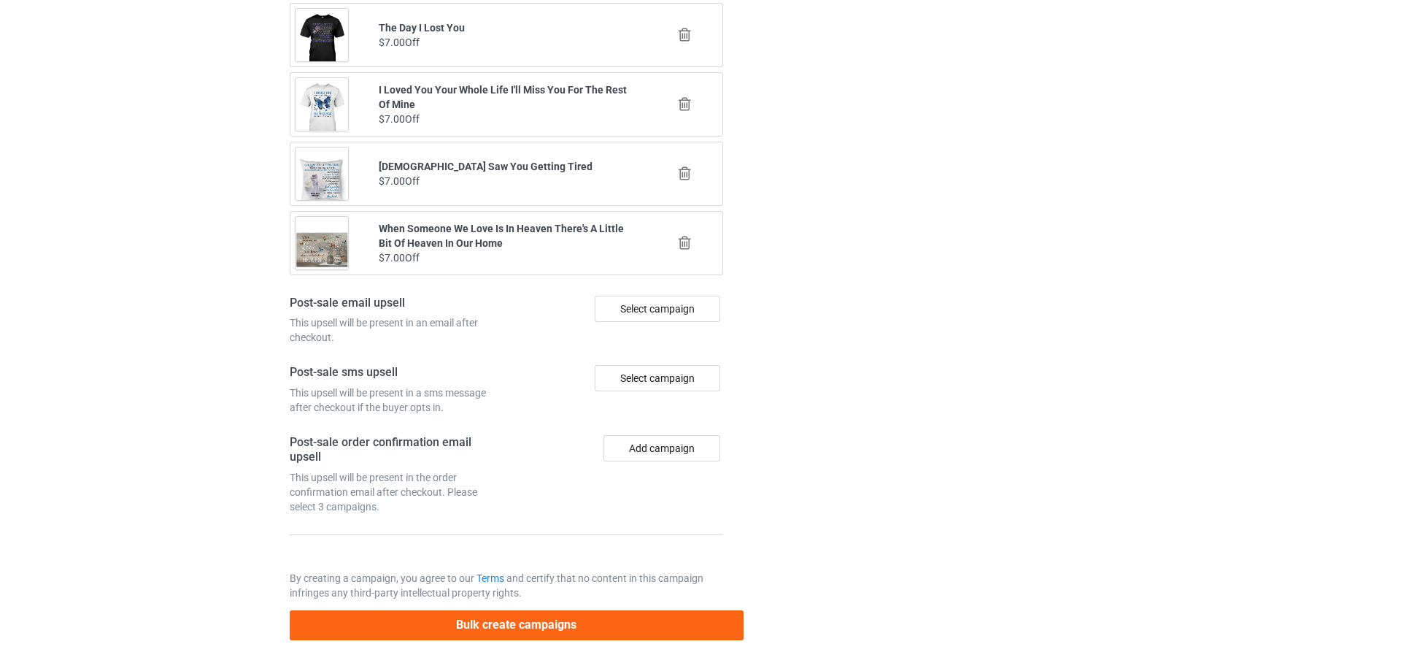
scroll to position [0, 0]
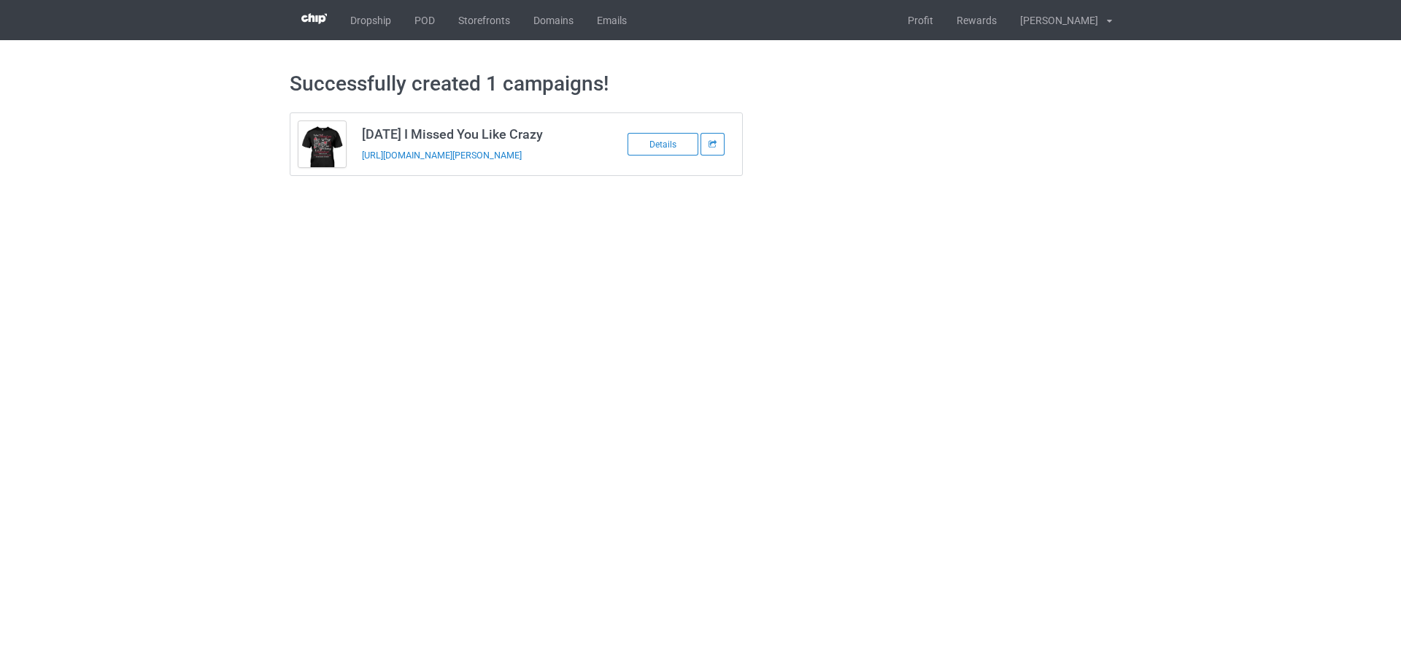
drag, startPoint x: 540, startPoint y: 163, endPoint x: 353, endPoint y: 169, distance: 186.9
click at [353, 169] on tbody "Today I Missed You Like Crazy https://www.sendinglovetoheaven.com/tim Details" at bounding box center [516, 144] width 452 height 62
click at [542, 161] on div "https://www.sendinglovetoheaven.com/tim" at bounding box center [464, 154] width 204 height 15
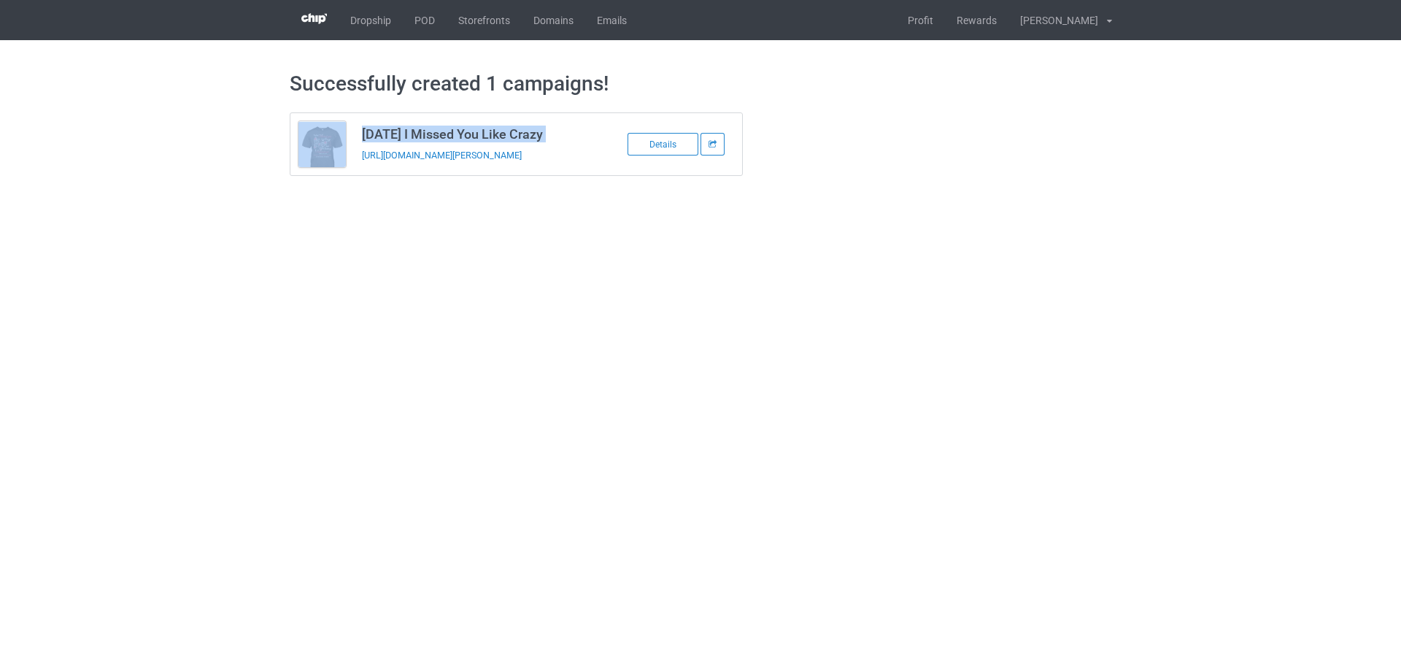
copy tbody "Today I Missed You Like Crazy"
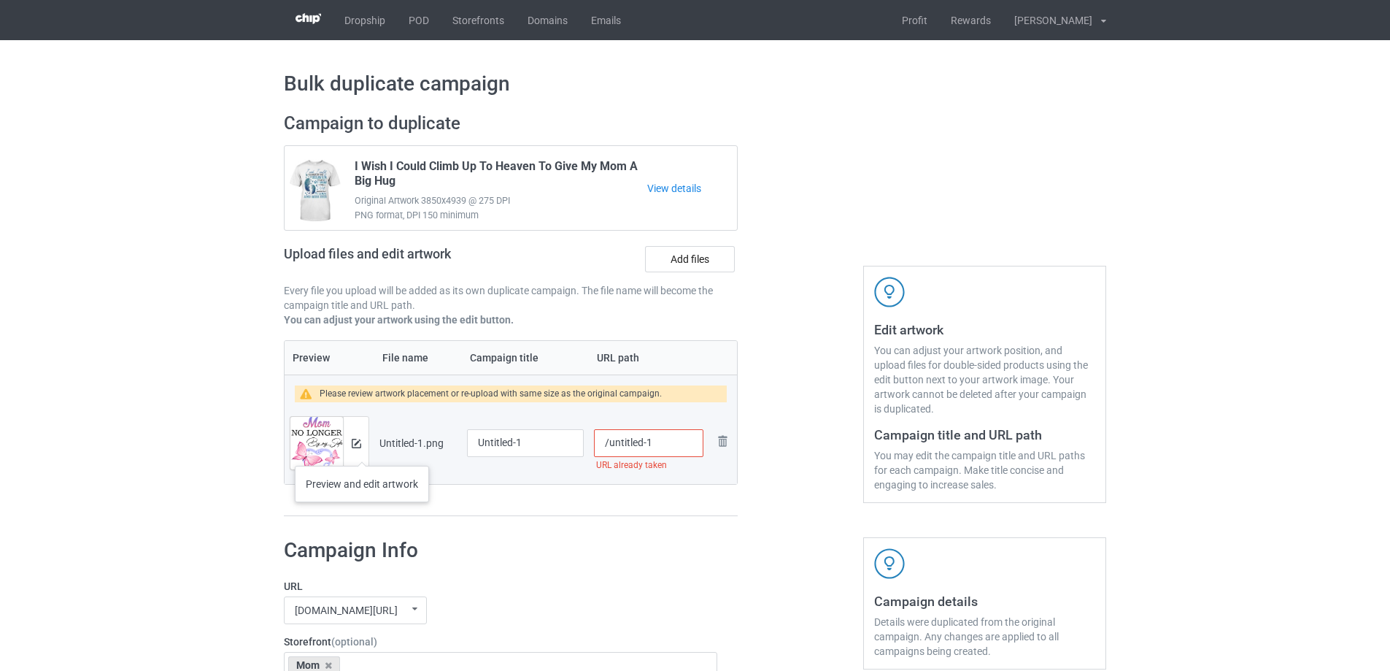
click at [359, 450] on div at bounding box center [356, 443] width 26 height 53
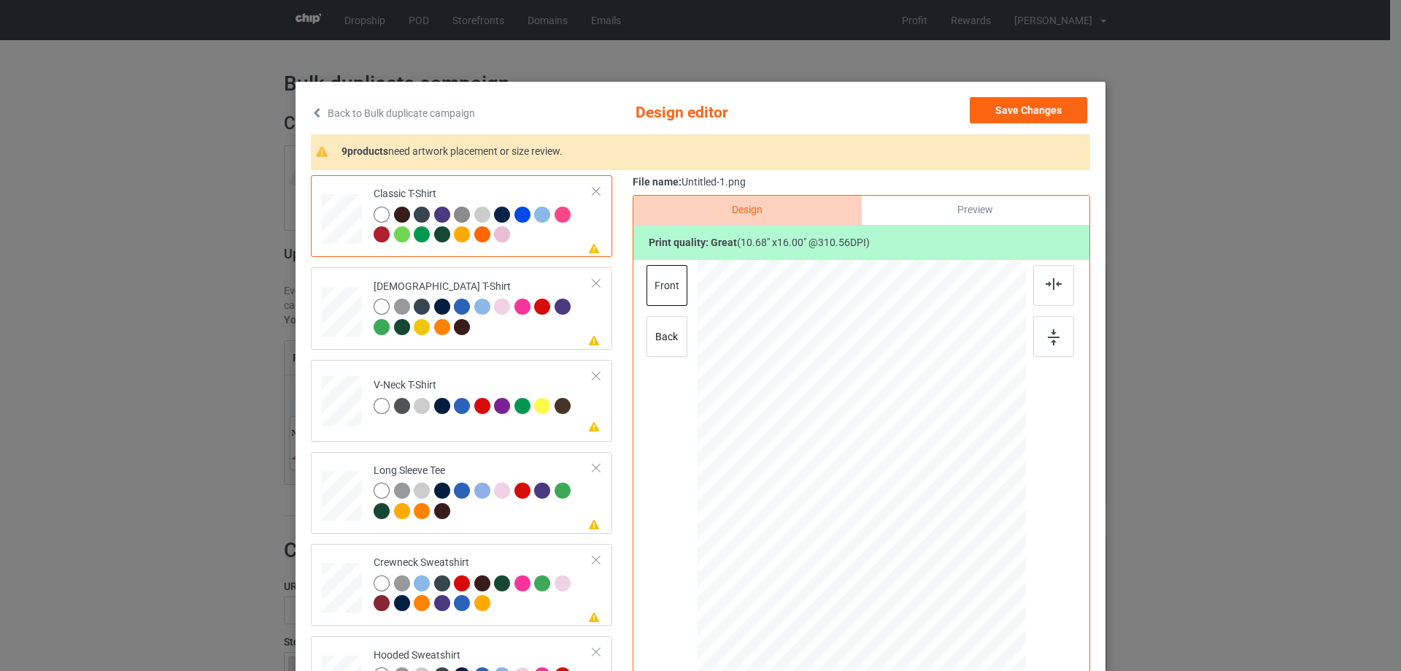
click at [624, 449] on div "Please review artwork placement Classic T-Shirt Please review artwork placement…" at bounding box center [700, 459] width 779 height 569
click at [1051, 283] on img at bounding box center [1054, 284] width 16 height 12
click at [539, 333] on div at bounding box center [484, 318] width 220 height 40
click at [1033, 286] on div at bounding box center [1053, 285] width 41 height 41
click at [543, 371] on td "Please review artwork placement V-Neck T-Shirt" at bounding box center [484, 398] width 236 height 64
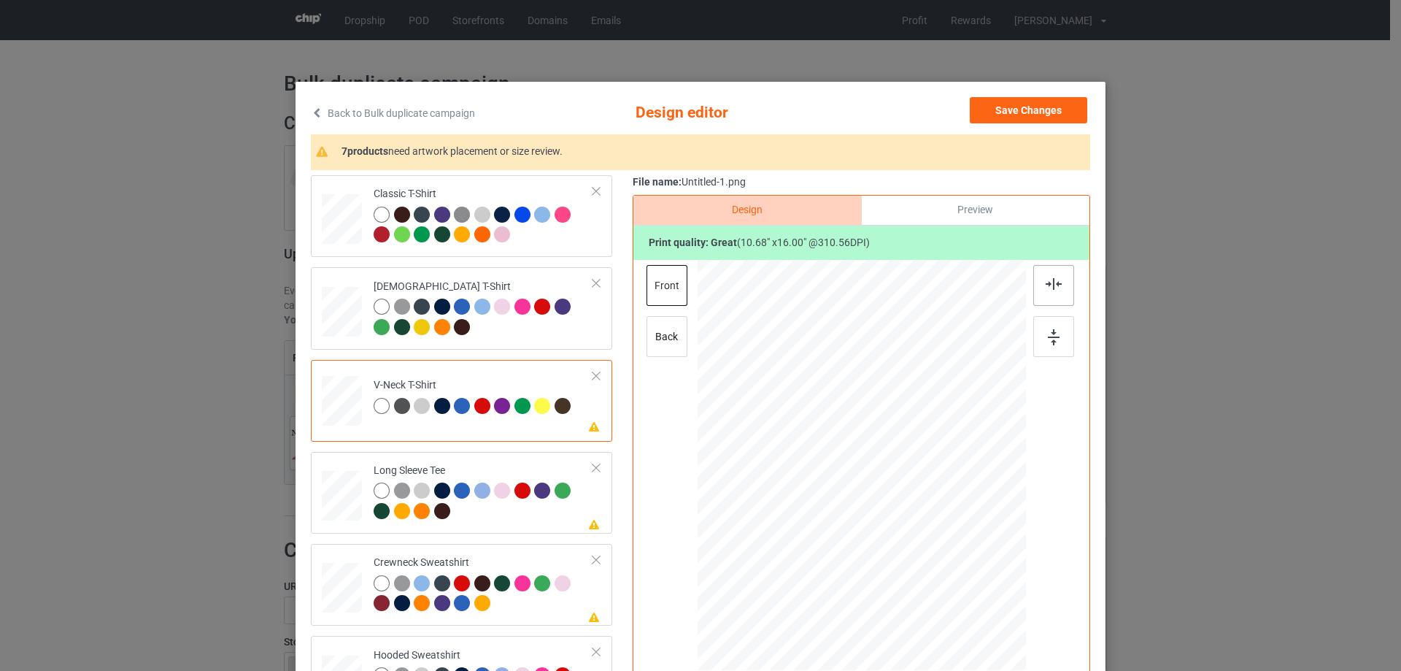
click at [1049, 298] on div at bounding box center [1053, 285] width 41 height 41
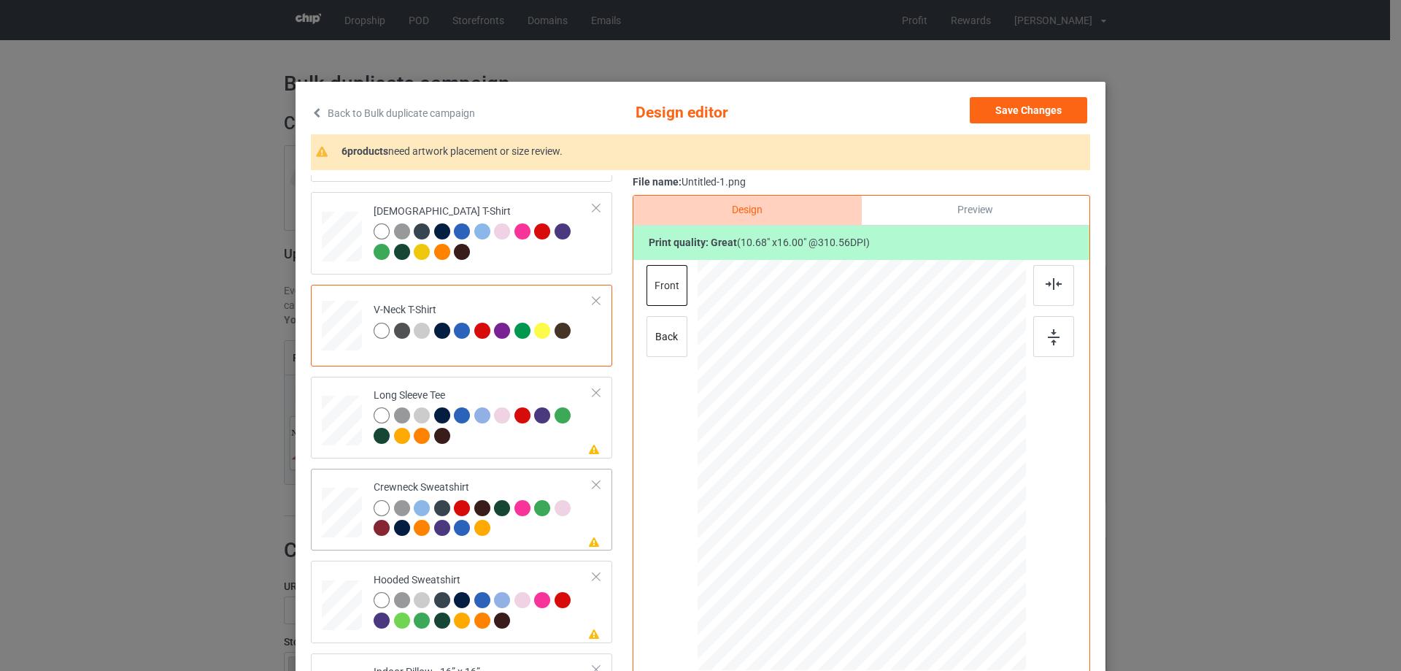
scroll to position [146, 0]
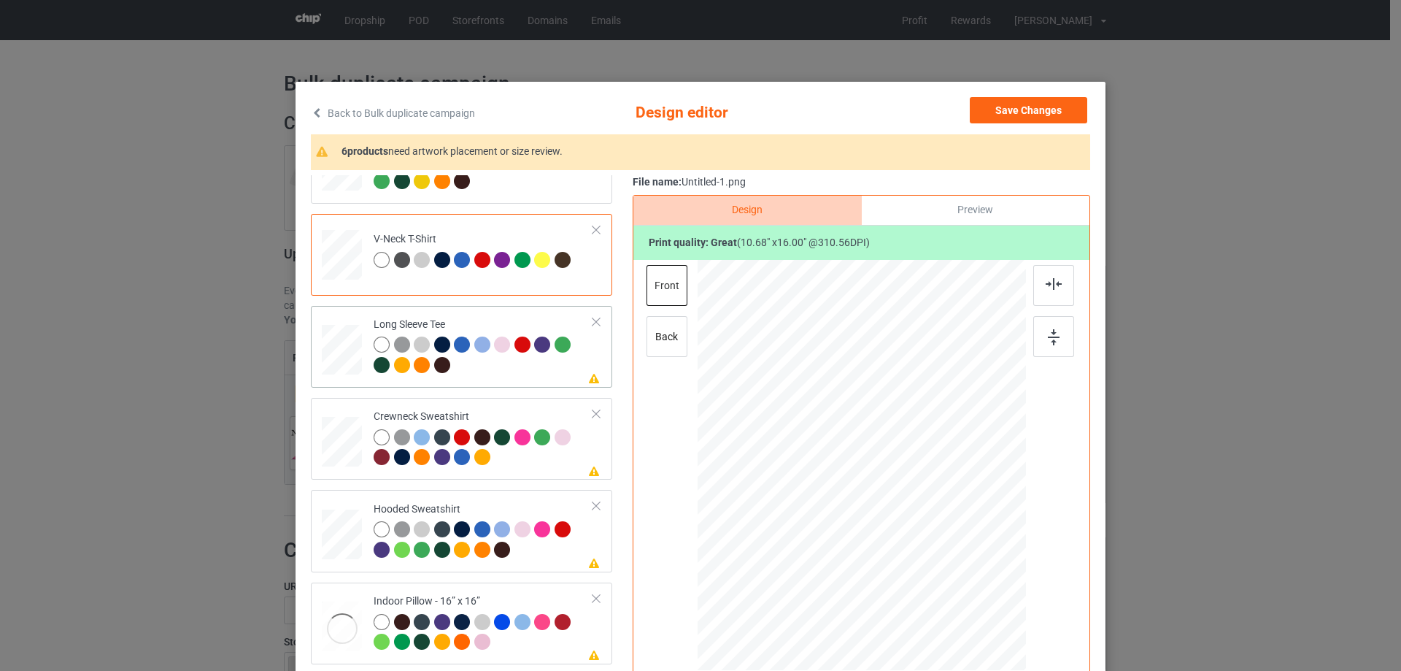
click at [535, 374] on div at bounding box center [484, 356] width 220 height 40
click at [1046, 282] on img at bounding box center [1054, 284] width 16 height 12
click at [506, 404] on td "Please review artwork placement Crewneck Sweatshirt" at bounding box center [484, 438] width 236 height 70
click at [1033, 285] on div at bounding box center [1053, 285] width 41 height 41
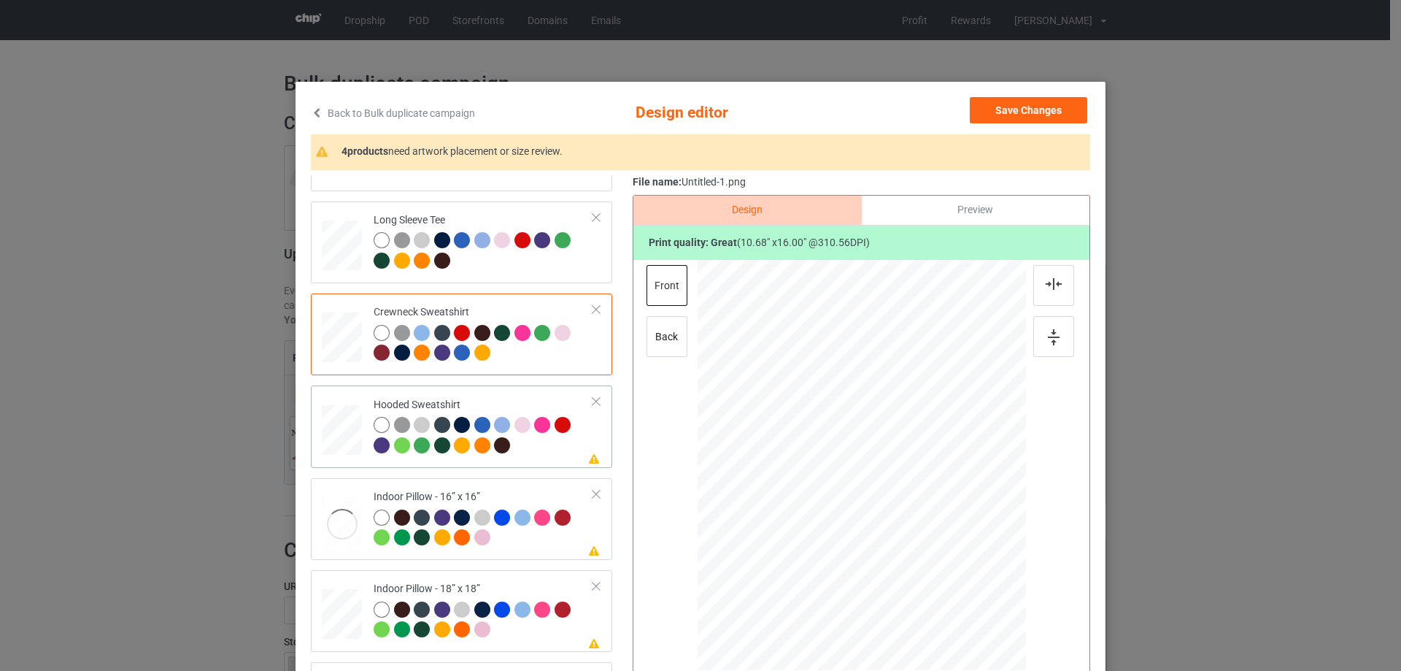
click at [543, 403] on div "Hooded Sweatshirt" at bounding box center [484, 425] width 220 height 55
click at [1048, 282] on img at bounding box center [1054, 284] width 16 height 12
click at [555, 484] on td "Please review artwork placement Indoor Pillow - 16” x 16”" at bounding box center [484, 519] width 236 height 70
click at [1065, 290] on div at bounding box center [1053, 285] width 41 height 41
click at [476, 576] on div "Please review artwork placement Indoor Pillow - 18” x 18”" at bounding box center [461, 611] width 301 height 82
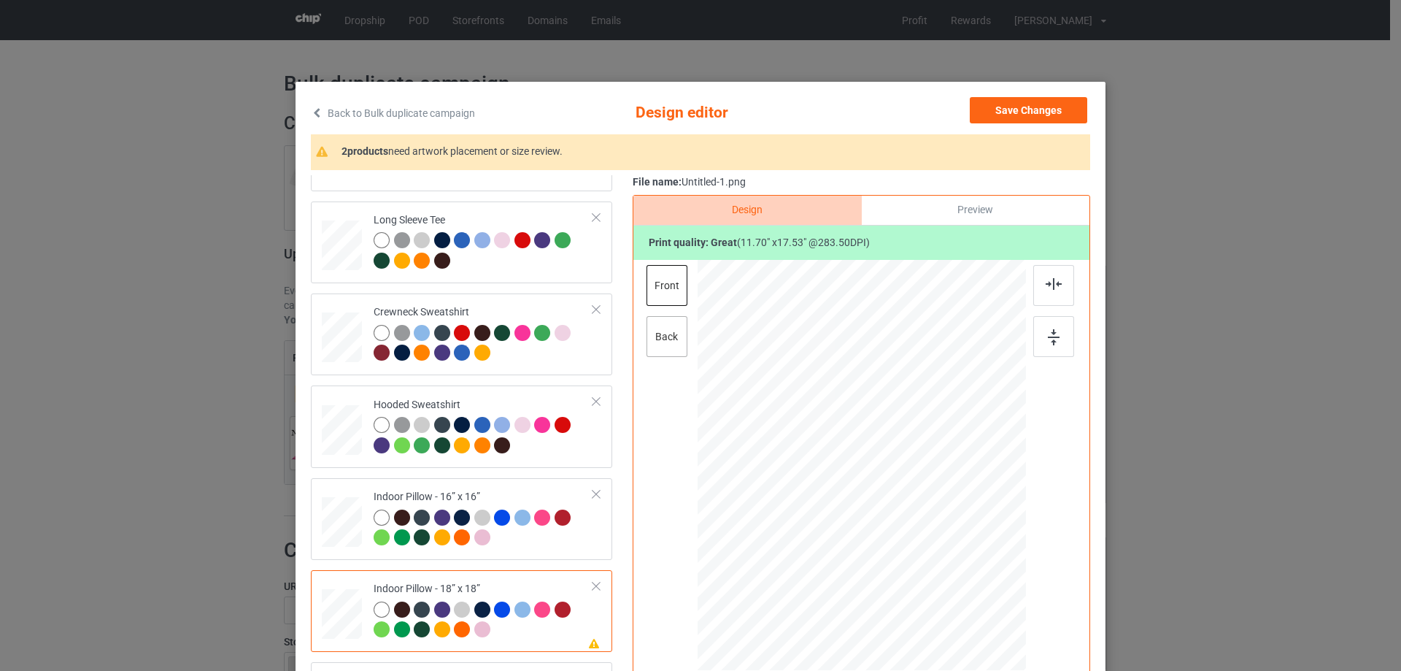
drag, startPoint x: 681, startPoint y: 343, endPoint x: 673, endPoint y: 341, distance: 8.3
click at [679, 342] on div "back" at bounding box center [666, 336] width 41 height 41
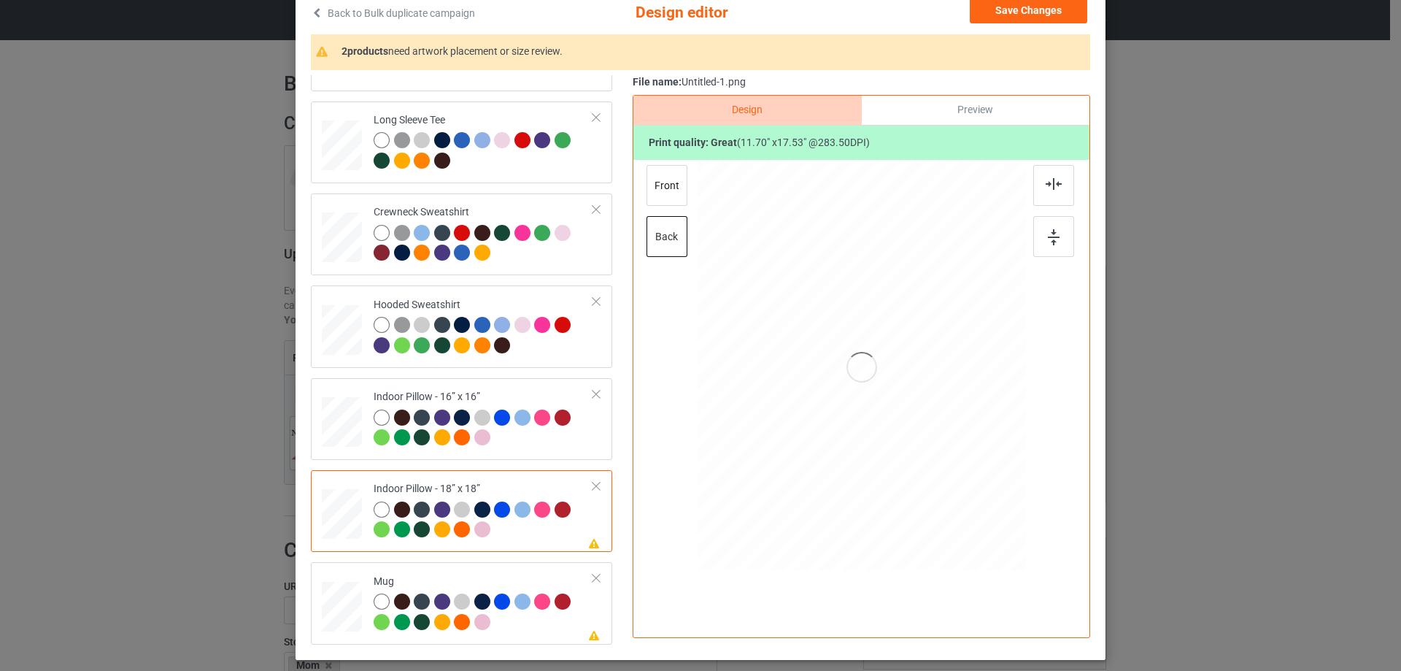
scroll to position [146, 0]
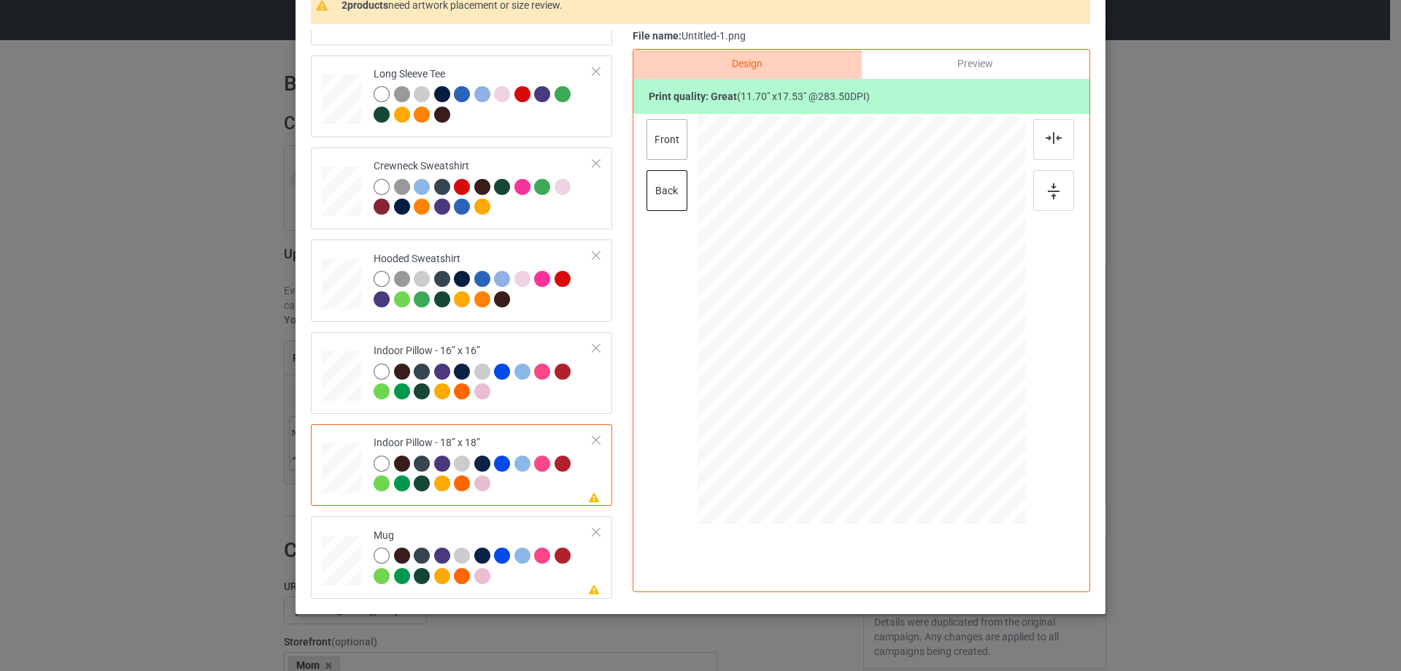
click at [663, 140] on div "front" at bounding box center [666, 139] width 41 height 41
drag, startPoint x: 957, startPoint y: 465, endPoint x: 935, endPoint y: 424, distance: 46.0
click at [935, 424] on div at bounding box center [934, 428] width 12 height 12
click at [957, 55] on div "Preview" at bounding box center [976, 64] width 228 height 29
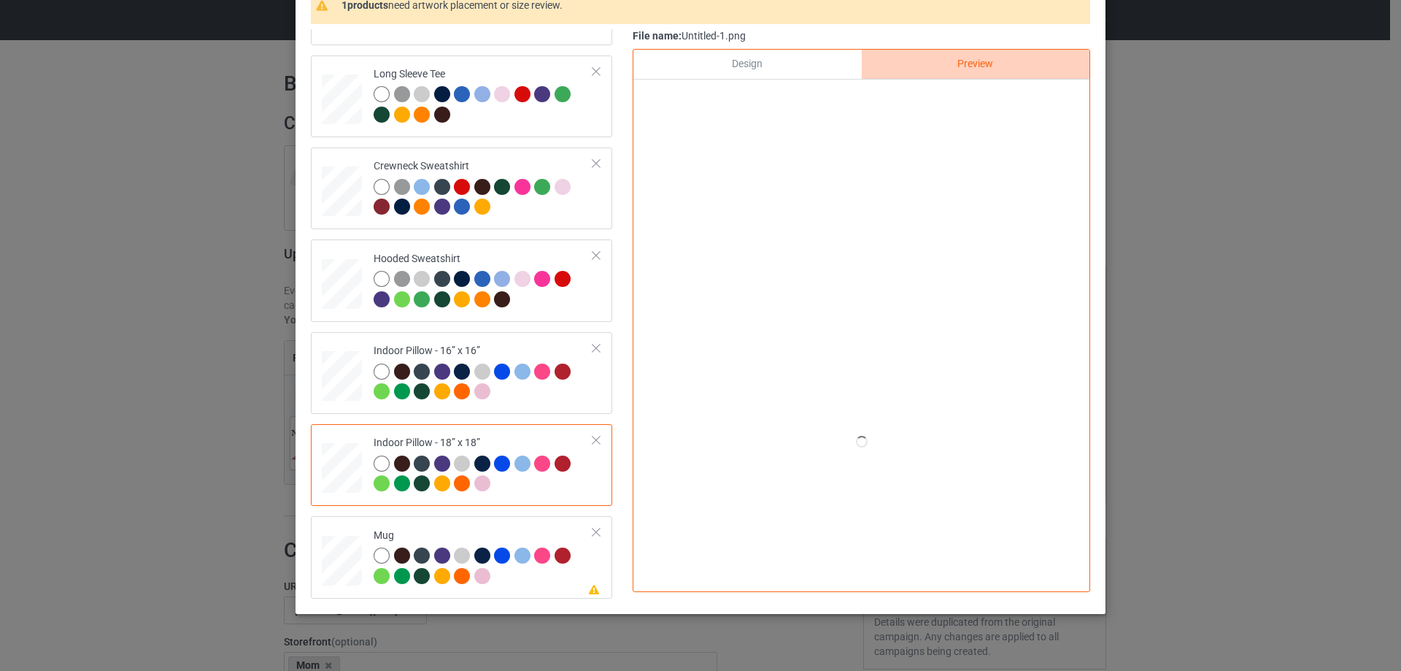
click at [789, 72] on div "Design" at bounding box center [747, 64] width 228 height 29
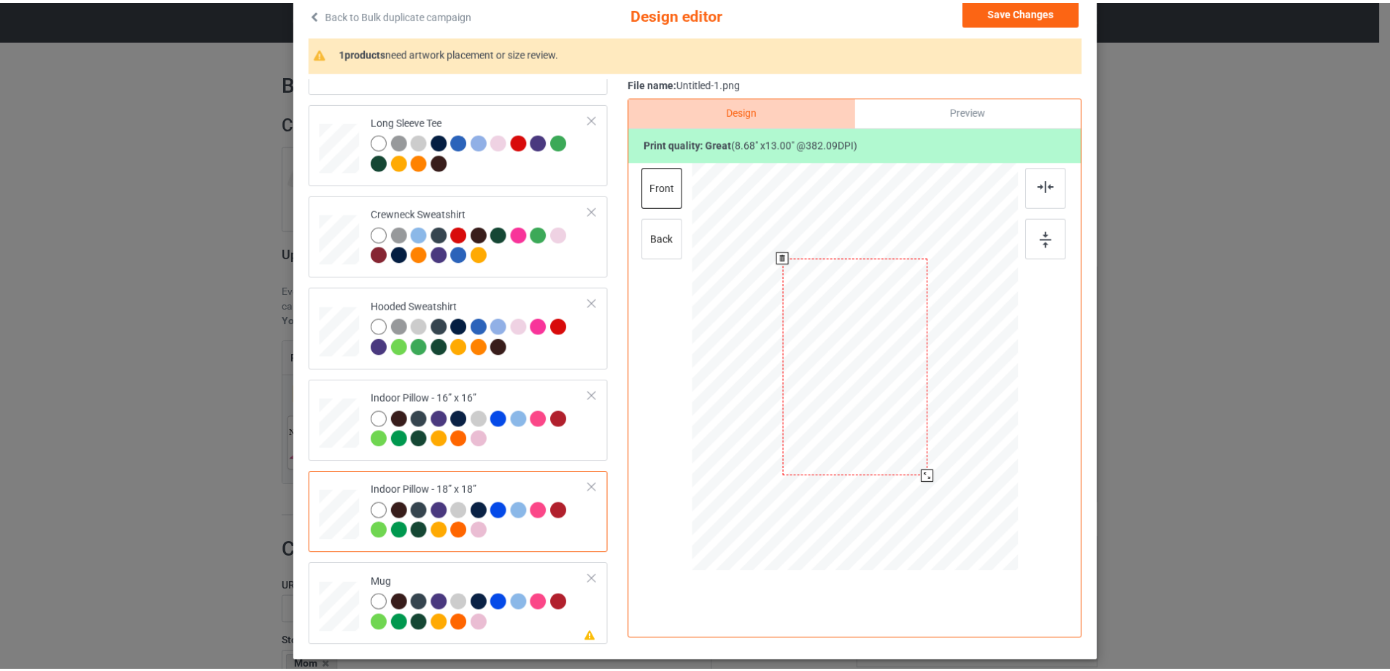
scroll to position [73, 0]
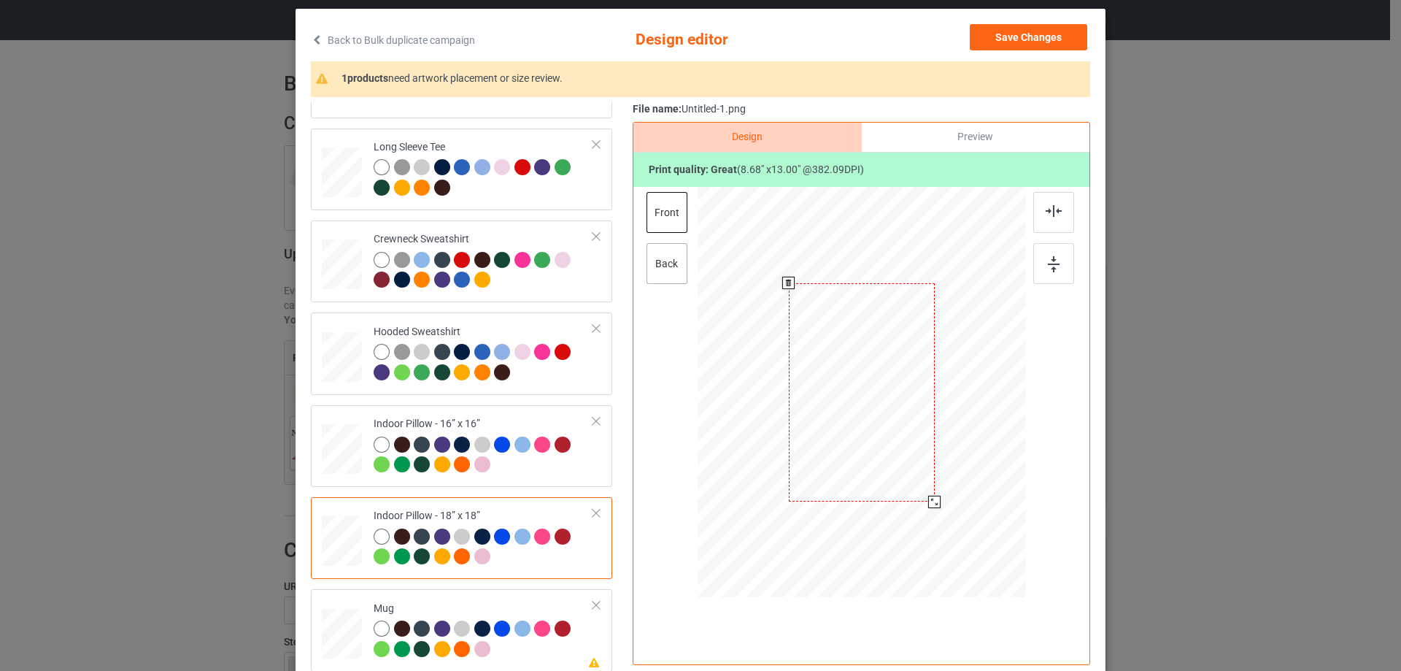
click at [668, 263] on div "back" at bounding box center [666, 263] width 41 height 41
drag, startPoint x: 955, startPoint y: 543, endPoint x: 937, endPoint y: 500, distance: 46.8
click at [937, 500] on div at bounding box center [862, 391] width 328 height 327
click at [690, 215] on div at bounding box center [861, 394] width 379 height 414
click at [681, 215] on div "front" at bounding box center [666, 212] width 41 height 41
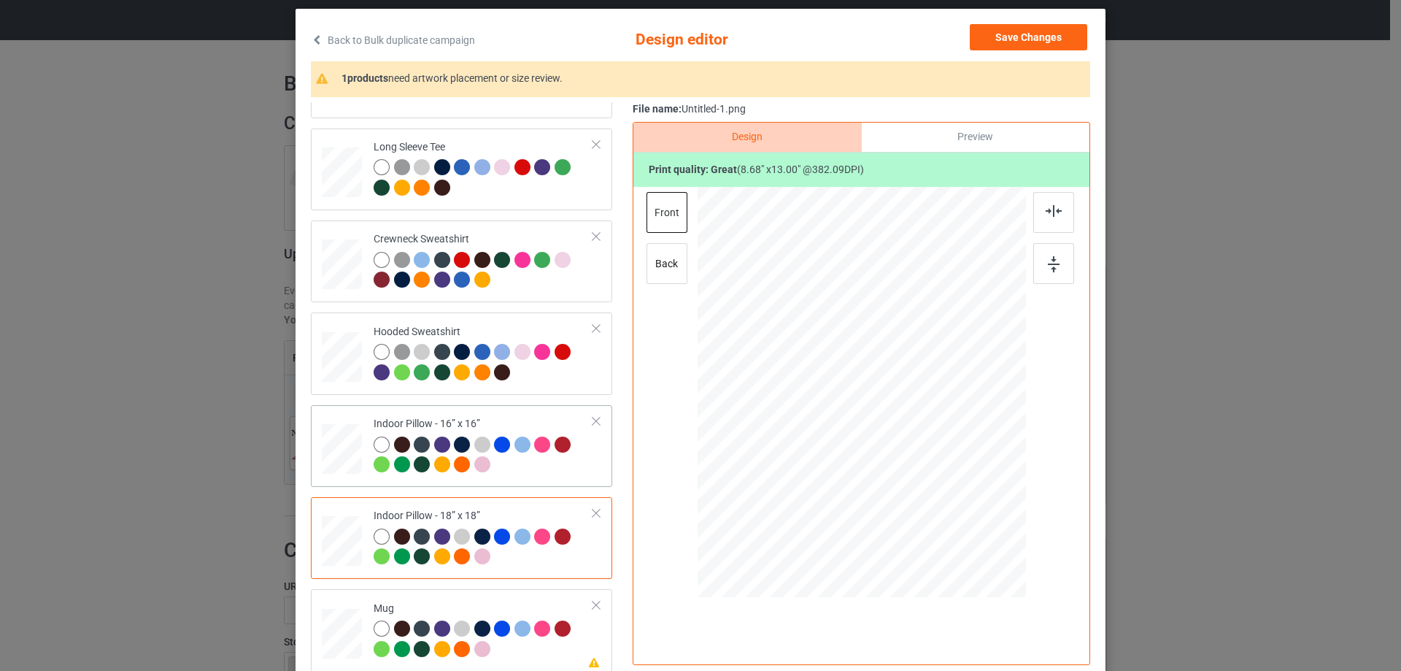
click at [344, 484] on div "Indoor Pillow - 16” x 16”" at bounding box center [461, 446] width 301 height 82
drag, startPoint x: 954, startPoint y: 539, endPoint x: 932, endPoint y: 495, distance: 48.6
click at [932, 495] on div at bounding box center [933, 499] width 12 height 12
click at [673, 249] on div "back" at bounding box center [666, 263] width 41 height 41
drag, startPoint x: 954, startPoint y: 541, endPoint x: 926, endPoint y: 501, distance: 48.8
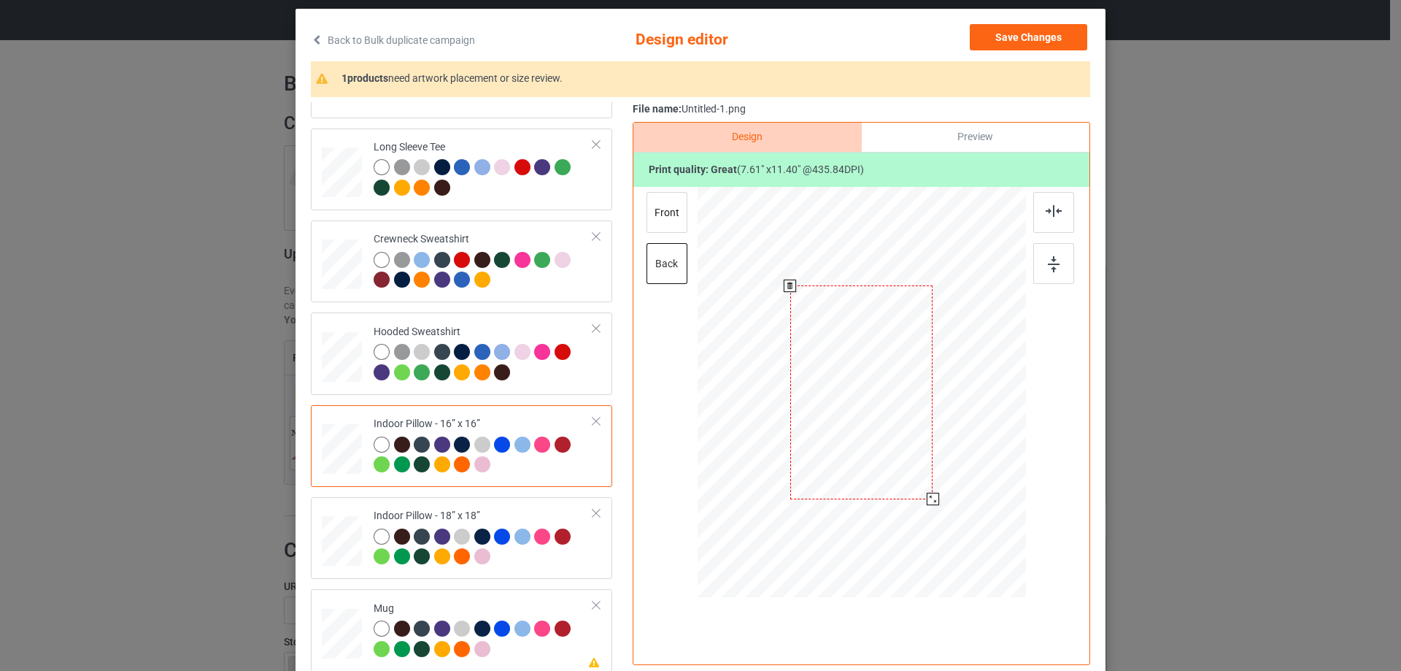
click at [927, 501] on div at bounding box center [933, 499] width 12 height 12
click at [374, 610] on div "Mug" at bounding box center [484, 628] width 220 height 55
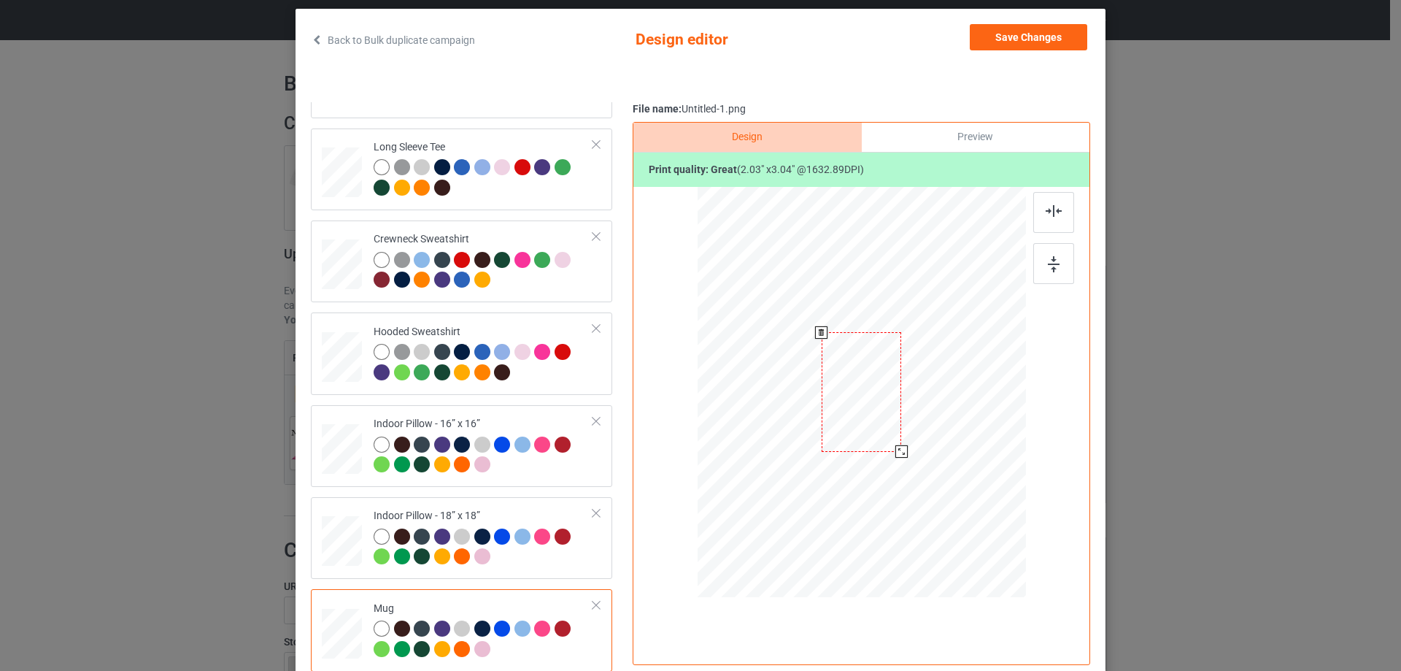
drag, startPoint x: 951, startPoint y: 539, endPoint x: 912, endPoint y: 436, distance: 110.2
click at [912, 436] on div at bounding box center [862, 391] width 328 height 136
drag, startPoint x: 962, startPoint y: 432, endPoint x: 977, endPoint y: 433, distance: 15.3
click at [977, 433] on div at bounding box center [954, 392] width 80 height 120
click at [1066, 270] on div at bounding box center [1053, 263] width 41 height 41
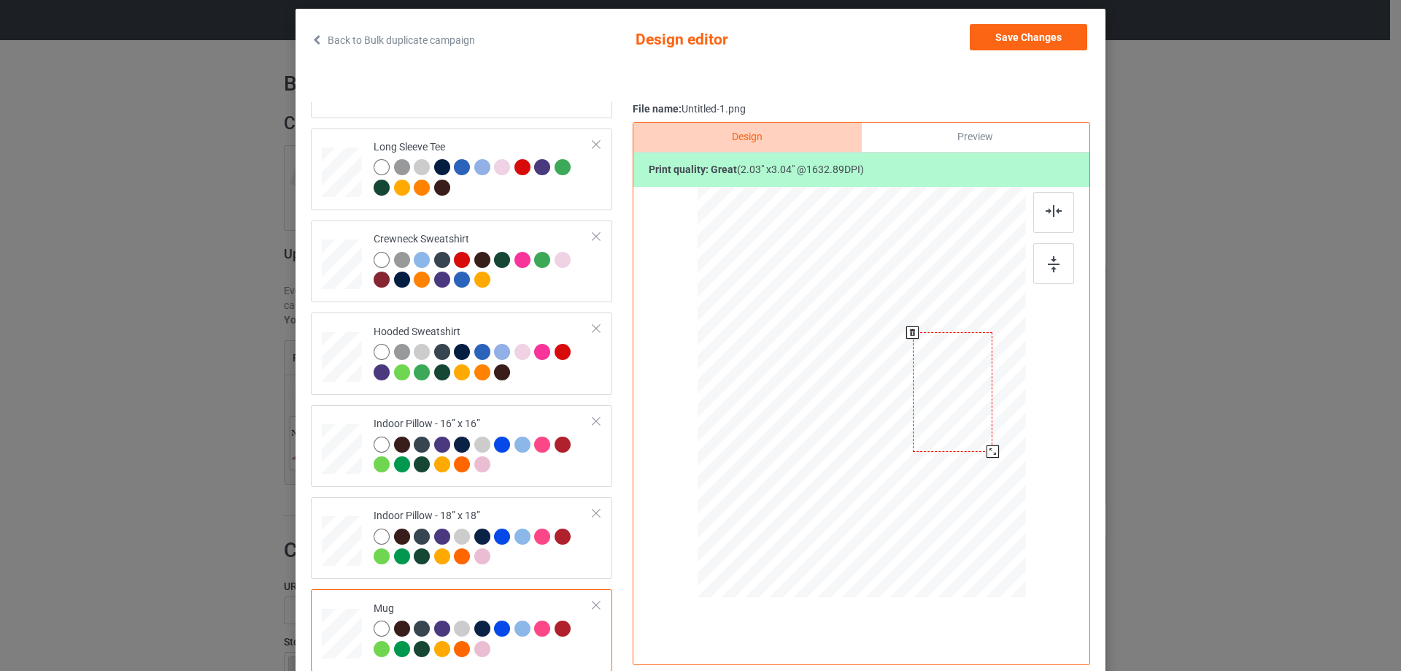
click at [963, 371] on div at bounding box center [953, 392] width 80 height 120
click at [1033, 266] on div at bounding box center [1053, 263] width 41 height 41
click at [1011, 47] on button "Save Changes" at bounding box center [1028, 37] width 117 height 26
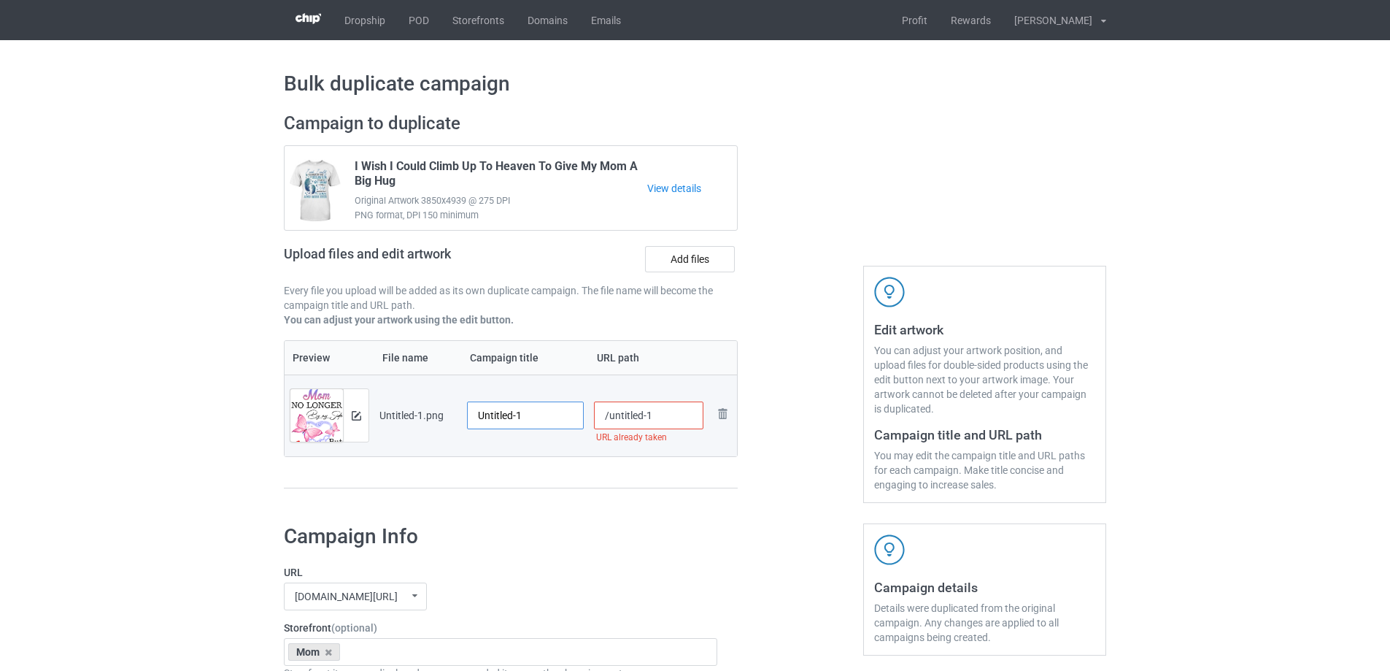
click at [547, 419] on input "Untitled-1" at bounding box center [525, 415] width 117 height 28
paste input "Mom No Longer By My Side But Always In My Heart"
type input "Mom No Longer By My Side But Always In My Heart"
click at [535, 461] on div "Preview File name Campaign title URL path Preview and edit artwork Untitled-1.p…" at bounding box center [511, 414] width 454 height 149
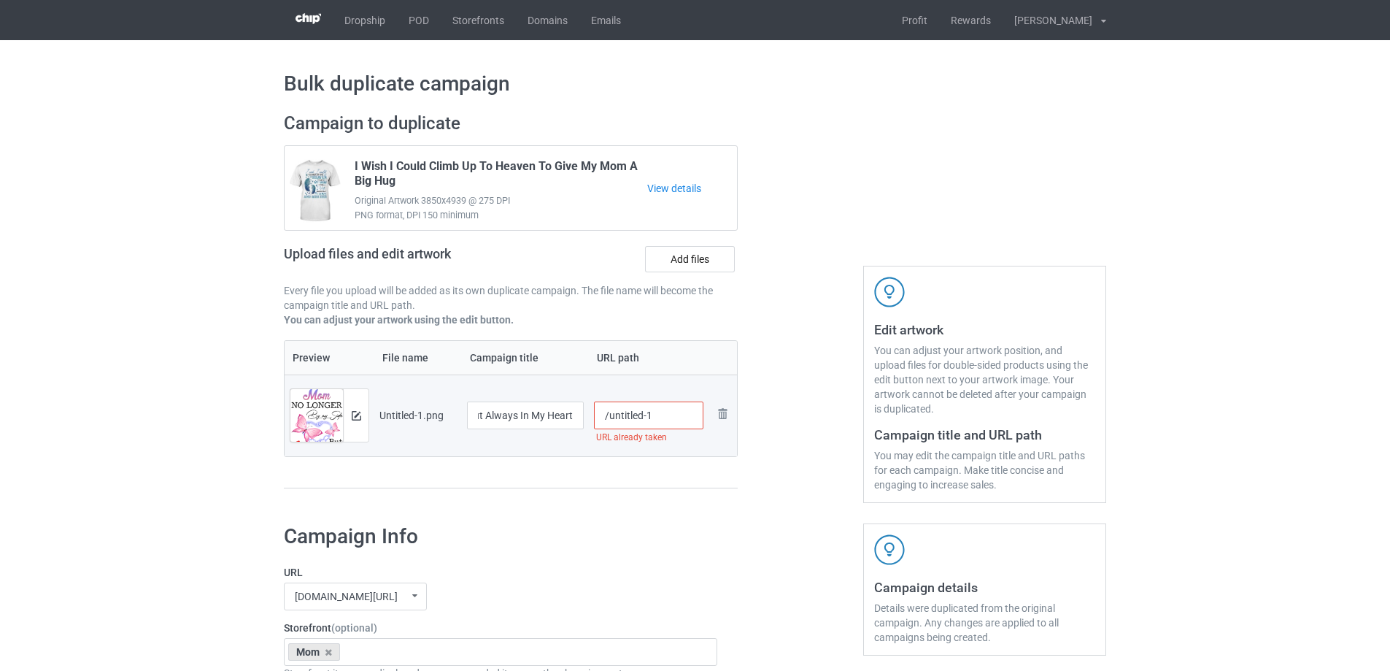
scroll to position [0, 0]
drag, startPoint x: 607, startPoint y: 417, endPoint x: 684, endPoint y: 403, distance: 78.4
click at [679, 412] on input "/untitled-1" at bounding box center [649, 415] width 110 height 28
drag, startPoint x: 628, startPoint y: 419, endPoint x: 641, endPoint y: 423, distance: 13.8
click at [638, 421] on input "/mnlb2" at bounding box center [649, 415] width 110 height 28
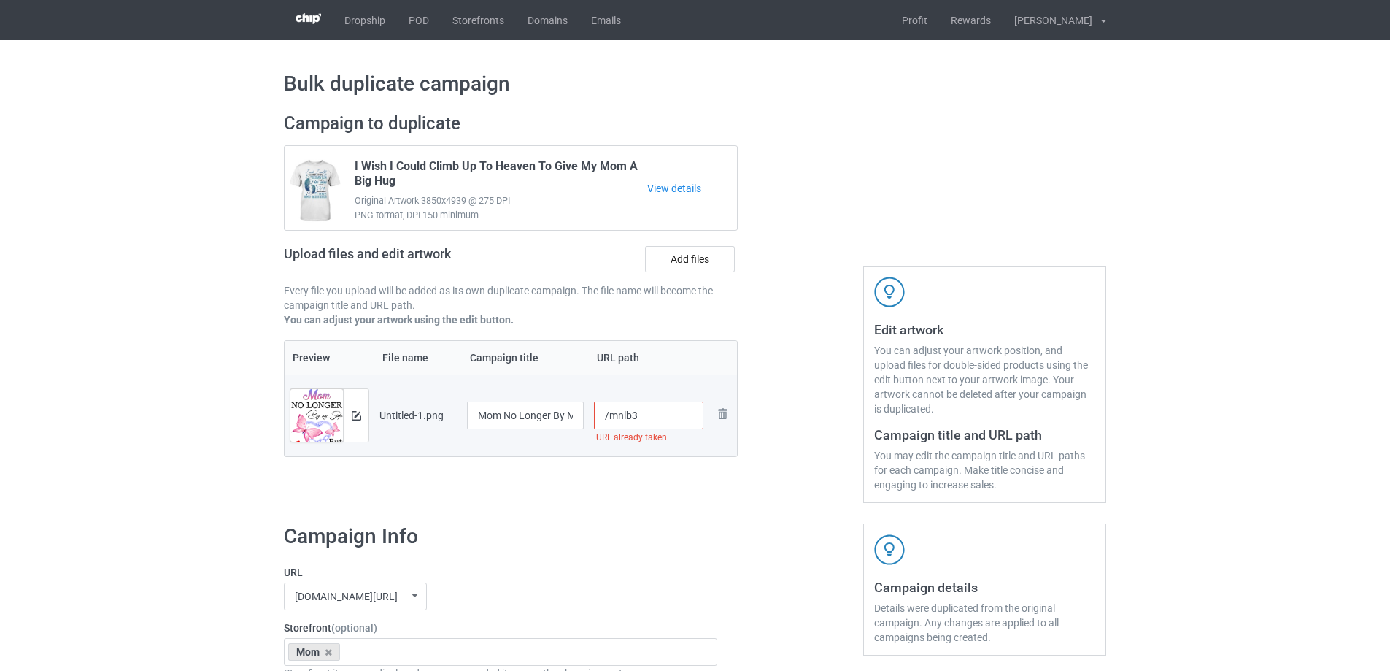
drag, startPoint x: 633, startPoint y: 415, endPoint x: 640, endPoint y: 419, distance: 8.2
click at [640, 419] on input "/mnlb3" at bounding box center [649, 415] width 110 height 28
drag, startPoint x: 629, startPoint y: 417, endPoint x: 646, endPoint y: 428, distance: 20.4
click at [640, 420] on input "/mnlb5" at bounding box center [649, 415] width 110 height 28
type input "/mnlb3"
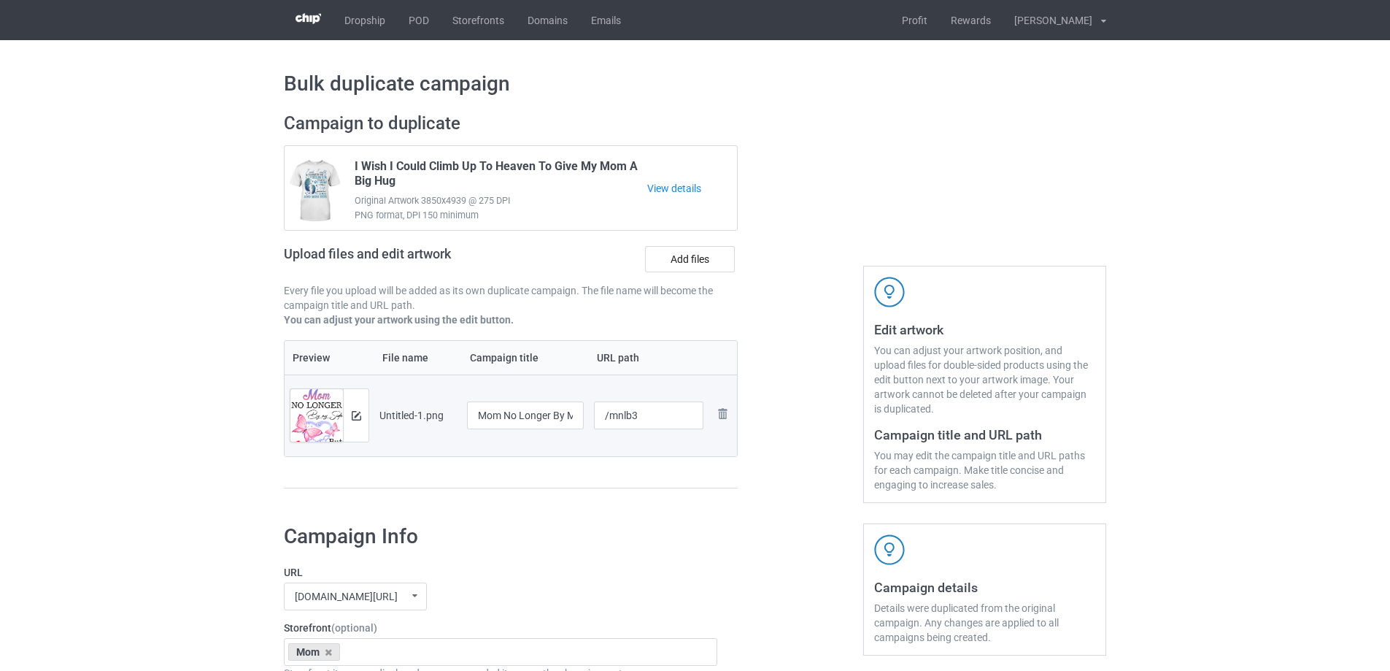
click at [668, 458] on div "Preview File name Campaign title URL path Preview and edit artwork Untitled-1.p…" at bounding box center [511, 414] width 454 height 149
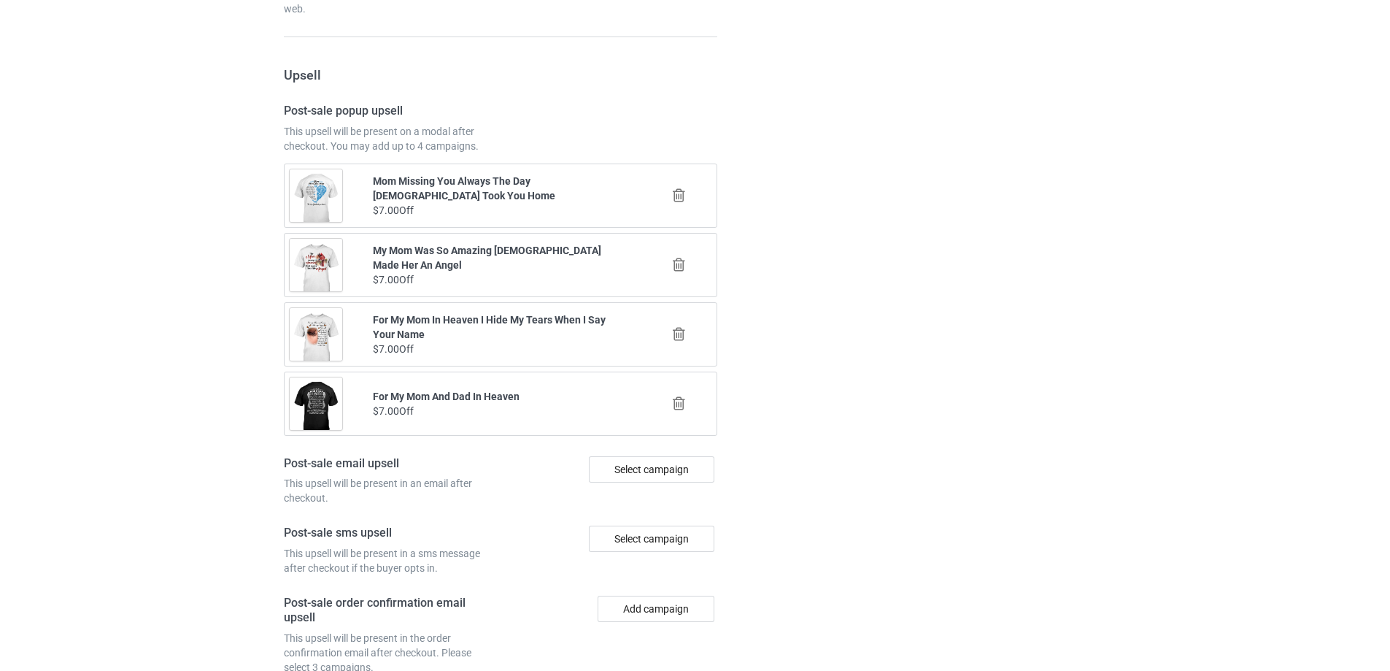
scroll to position [1699, 0]
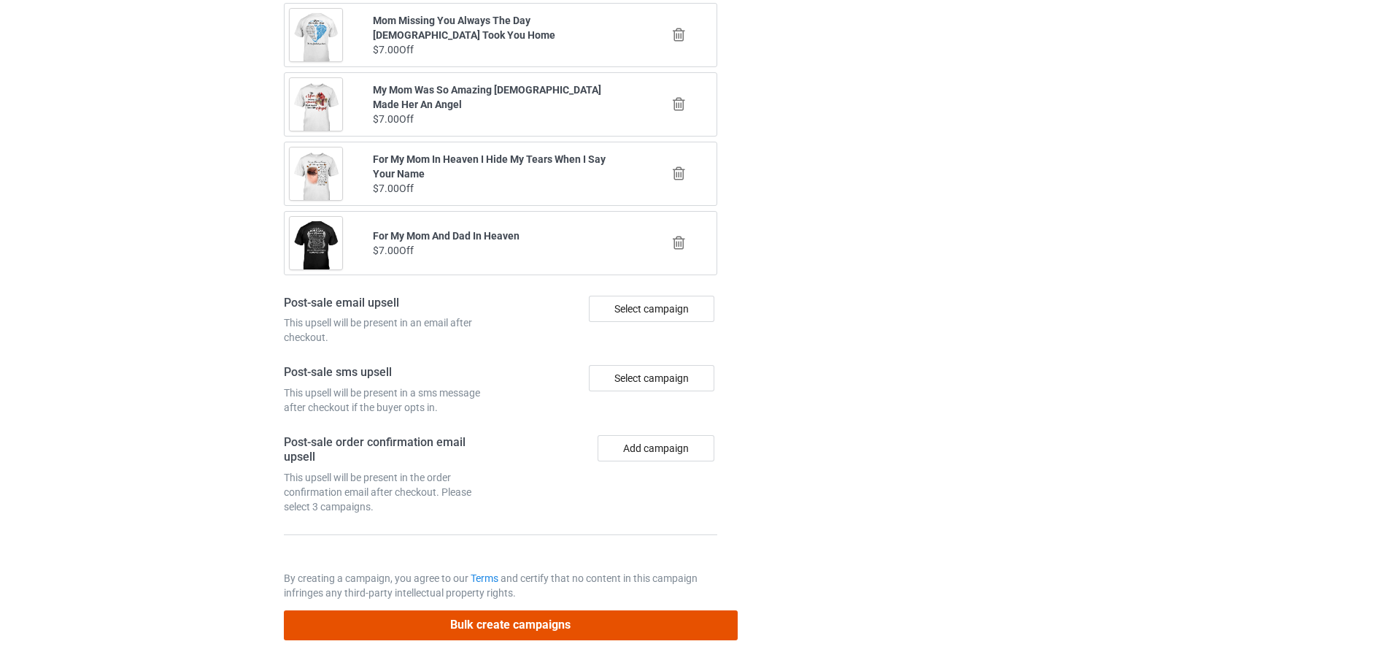
click at [625, 623] on button "Bulk create campaigns" at bounding box center [511, 625] width 454 height 30
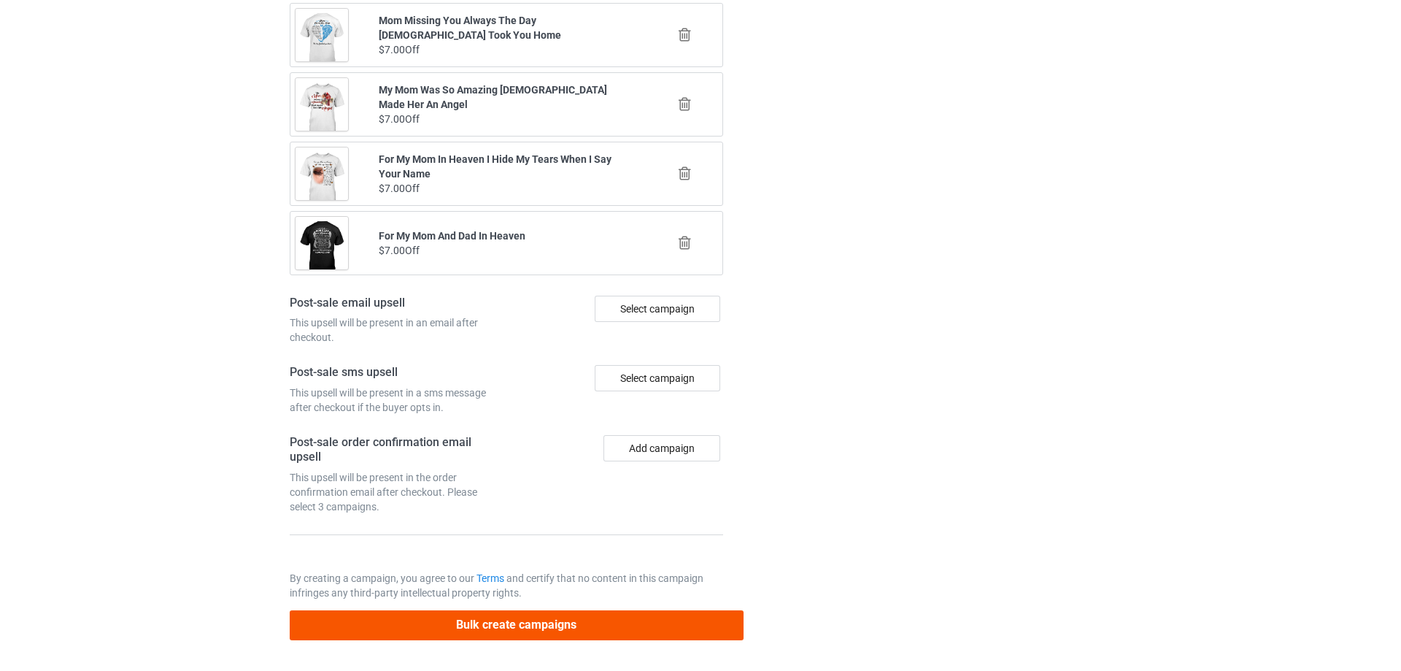
scroll to position [0, 0]
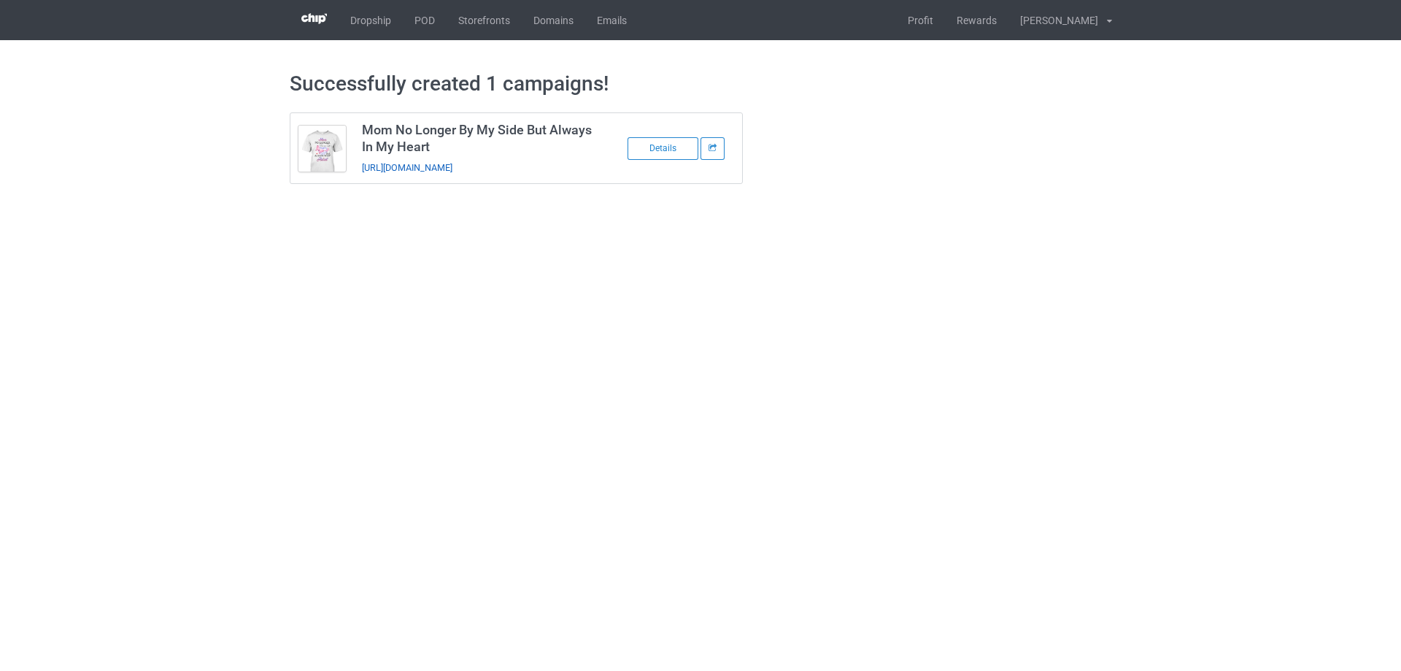
drag, startPoint x: 503, startPoint y: 181, endPoint x: 363, endPoint y: 170, distance: 140.5
click at [363, 170] on div "https://www.sendinglovetoheaven.com/mnlb3" at bounding box center [464, 167] width 204 height 15
copy link "https://www.sendinglovetoheaven.com/mnlb3"
click at [586, 158] on td "Mom No Longer By My Side But Always In My Heart https://www.sendinglovetoheaven…" at bounding box center [477, 148] width 247 height 70
drag, startPoint x: 575, startPoint y: 168, endPoint x: 362, endPoint y: 174, distance: 213.1
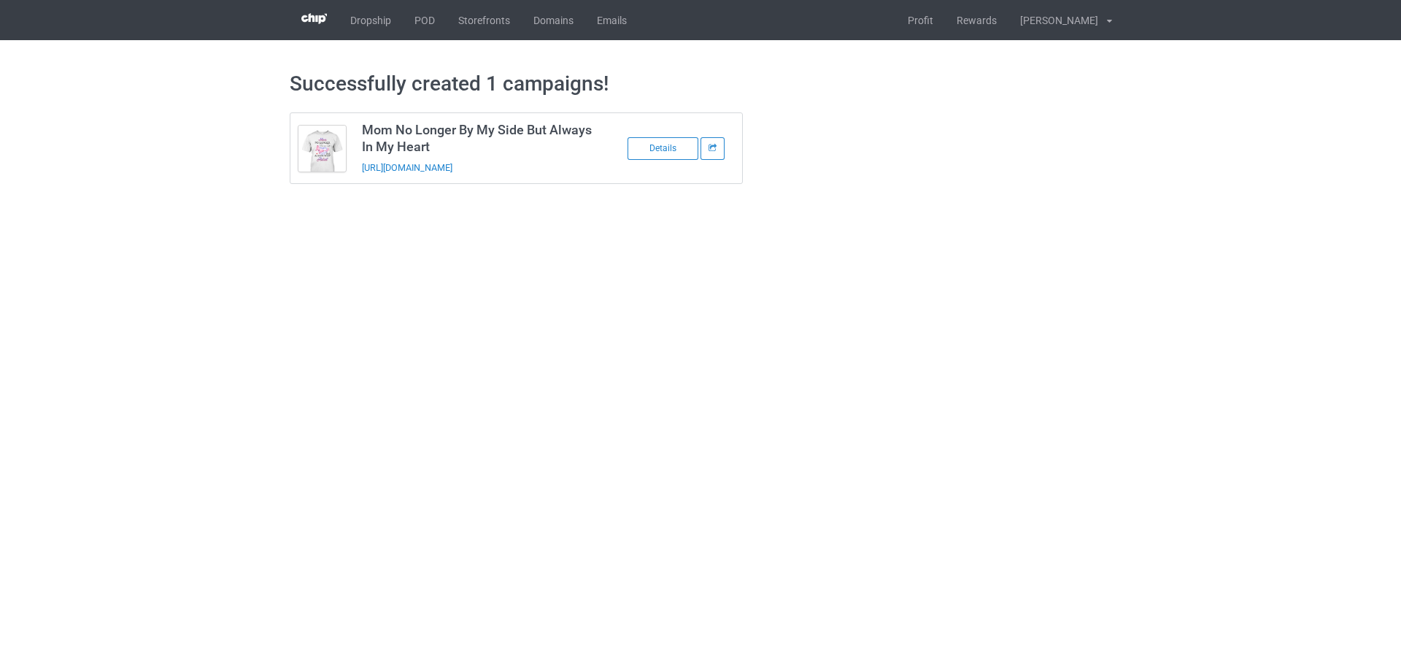
click at [362, 174] on td "Mom No Longer By My Side But Always In My Heart https://www.sendinglovetoheaven…" at bounding box center [477, 148] width 247 height 70
copy link "https://www.sendinglovetoheaven.com/mnlb3"
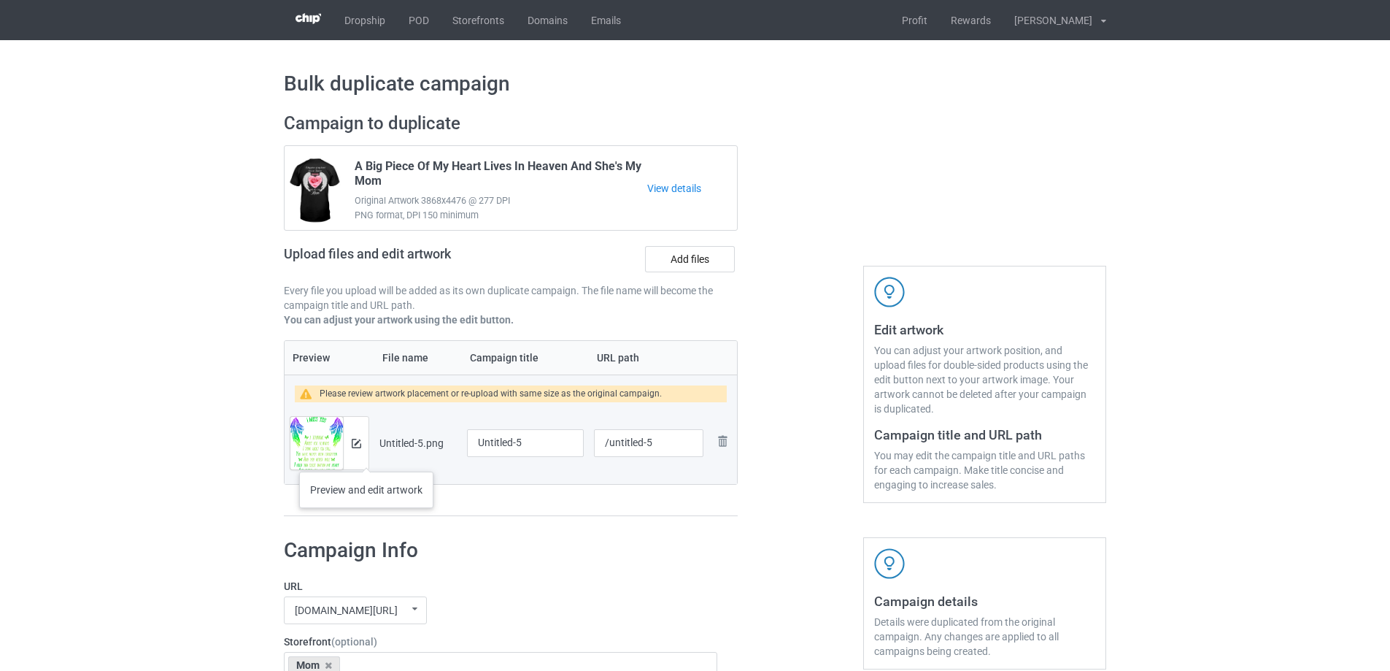
click at [366, 457] on div at bounding box center [356, 443] width 26 height 53
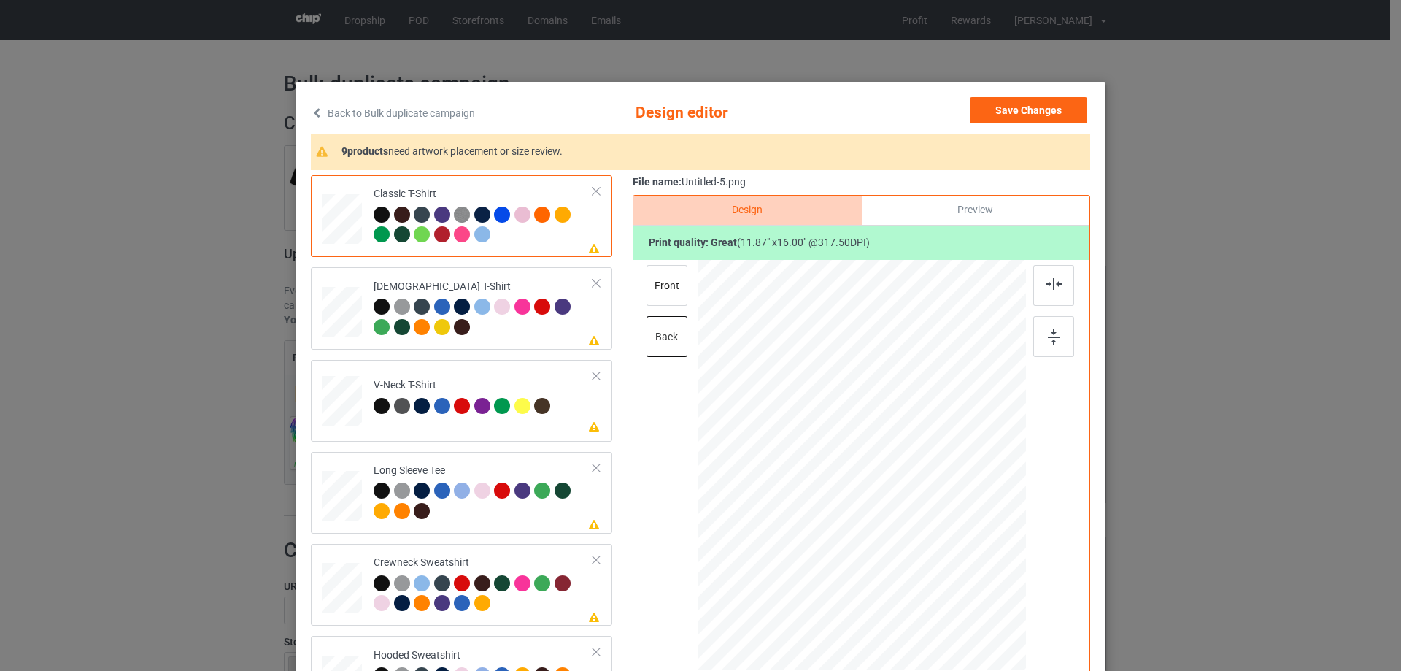
scroll to position [146, 0]
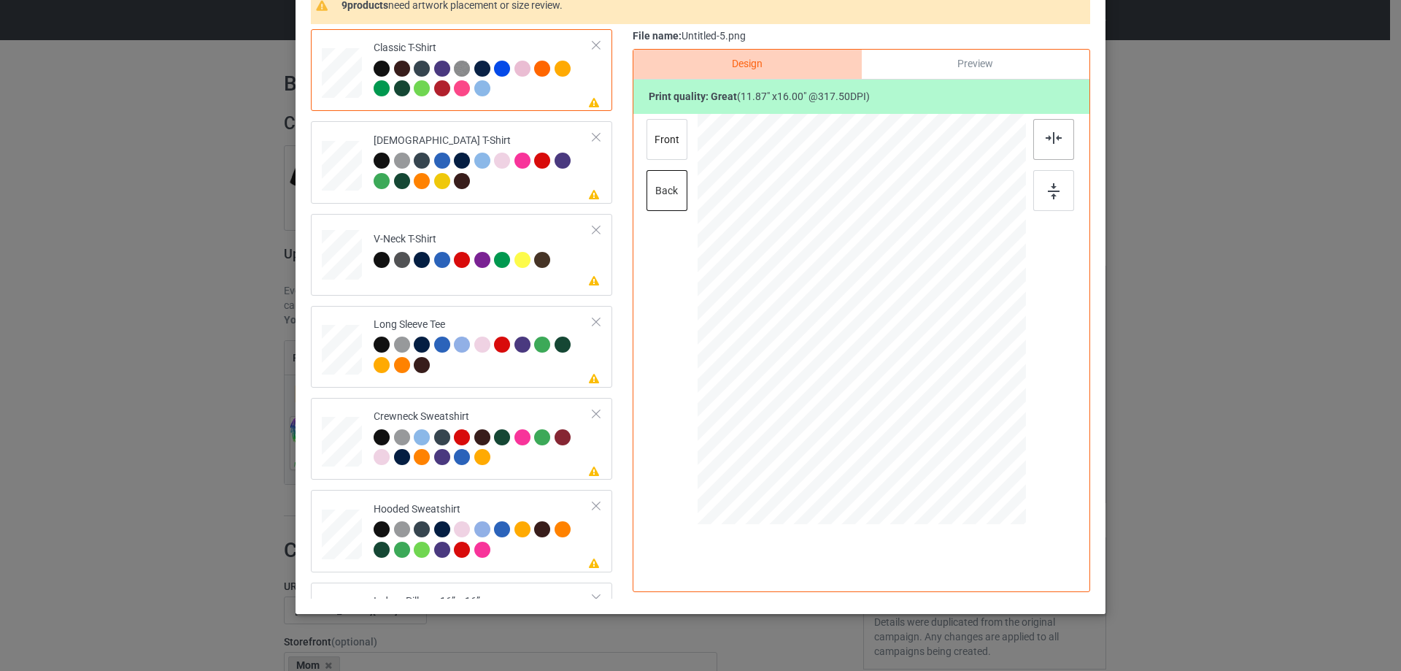
click at [1057, 155] on div at bounding box center [1053, 139] width 41 height 41
click at [552, 180] on div at bounding box center [484, 172] width 220 height 40
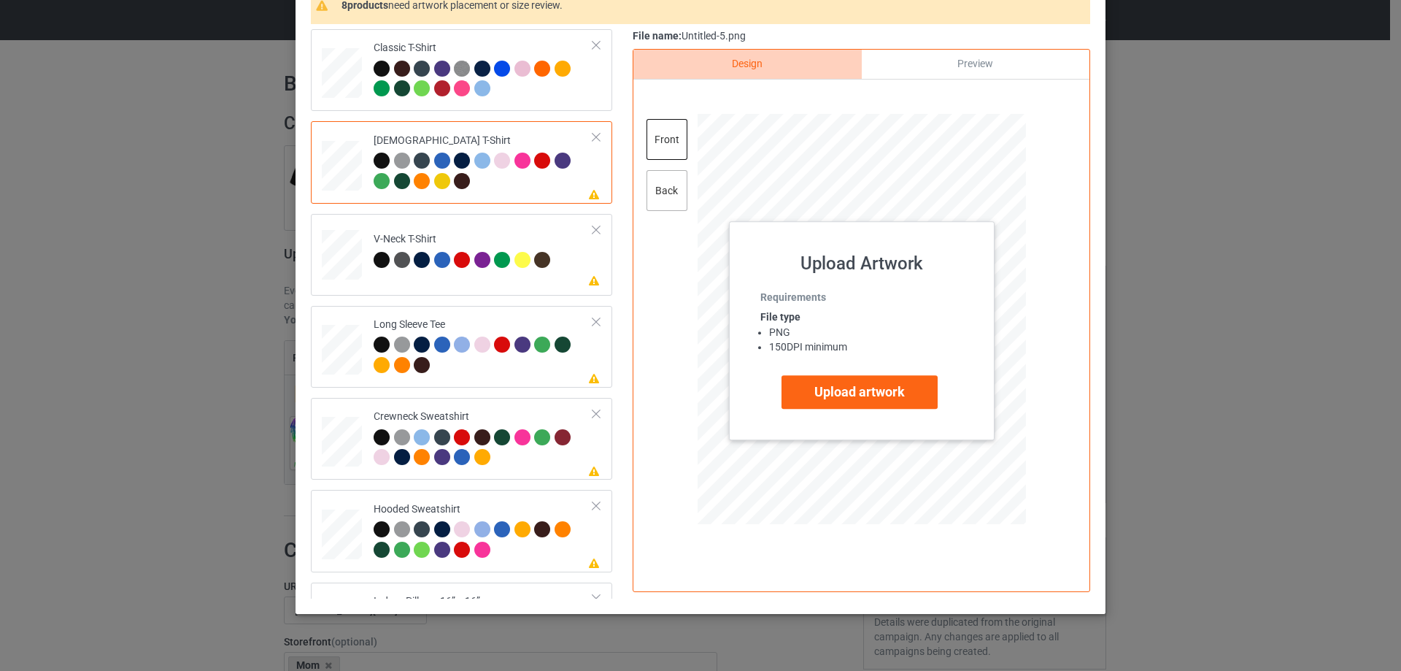
click at [668, 180] on div "back" at bounding box center [666, 190] width 41 height 41
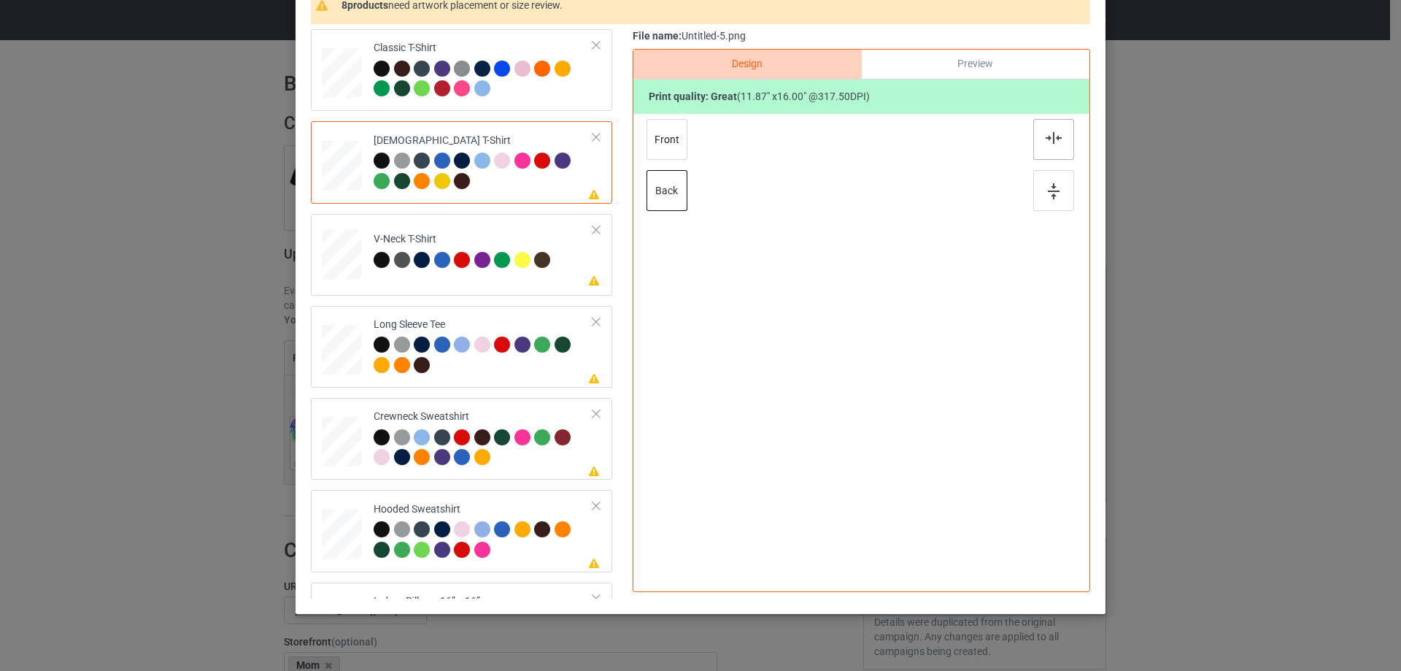
click at [1046, 127] on div at bounding box center [1053, 139] width 41 height 41
click at [520, 230] on td "Please review artwork placement V-Neck T-Shirt" at bounding box center [484, 252] width 236 height 64
click at [1053, 138] on img at bounding box center [1054, 138] width 16 height 12
click at [492, 312] on td "Please review artwork placement Long Sleeve Tee" at bounding box center [484, 347] width 236 height 70
click at [1046, 138] on img at bounding box center [1054, 138] width 16 height 12
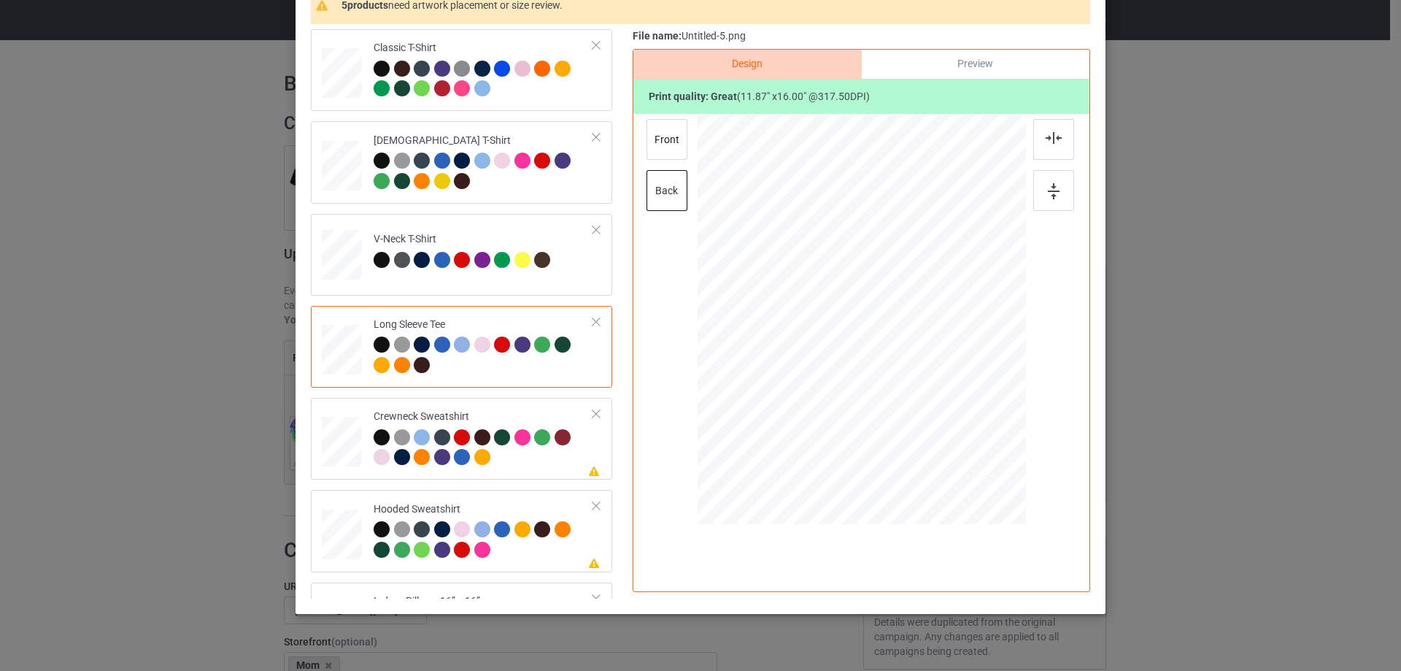
scroll to position [219, 0]
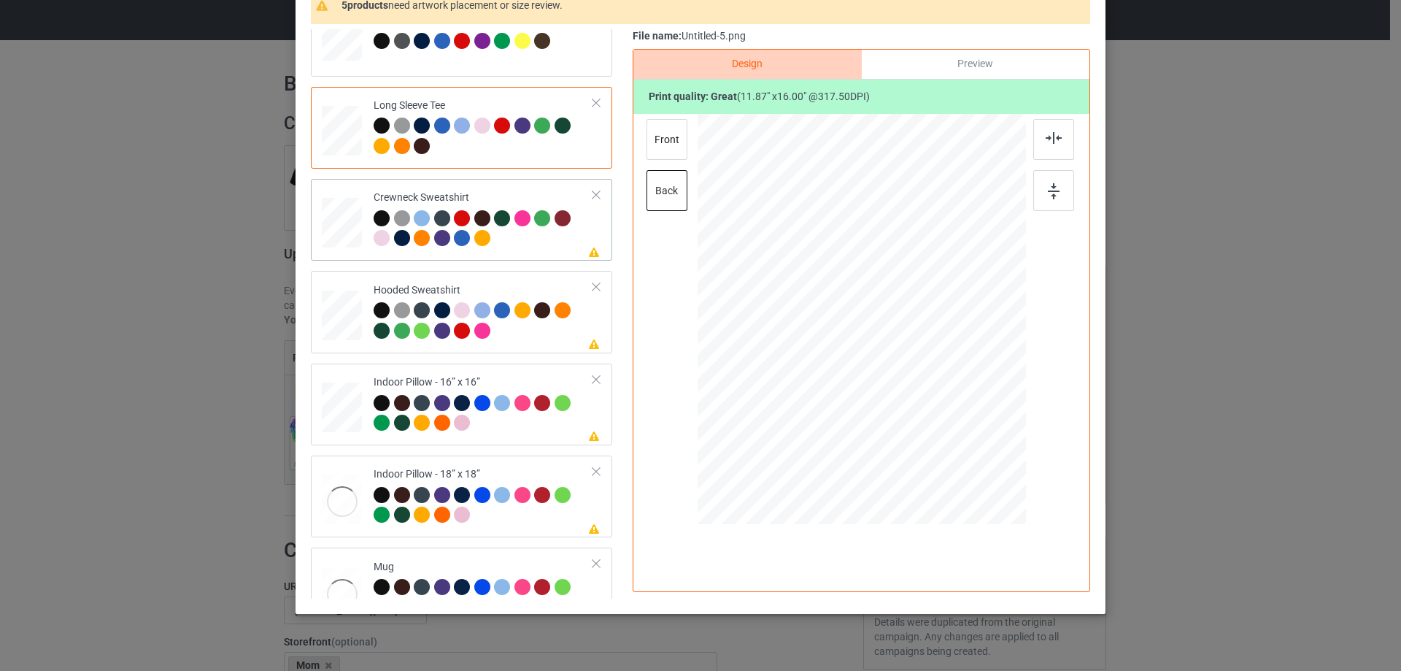
click at [555, 247] on div at bounding box center [484, 230] width 220 height 40
click at [1056, 125] on div at bounding box center [1053, 139] width 41 height 41
click at [516, 286] on div "Hooded Sweatshirt" at bounding box center [484, 310] width 220 height 55
click at [1061, 142] on div at bounding box center [1053, 139] width 41 height 41
click at [494, 378] on div "Indoor Pillow - 16” x 16”" at bounding box center [484, 402] width 220 height 55
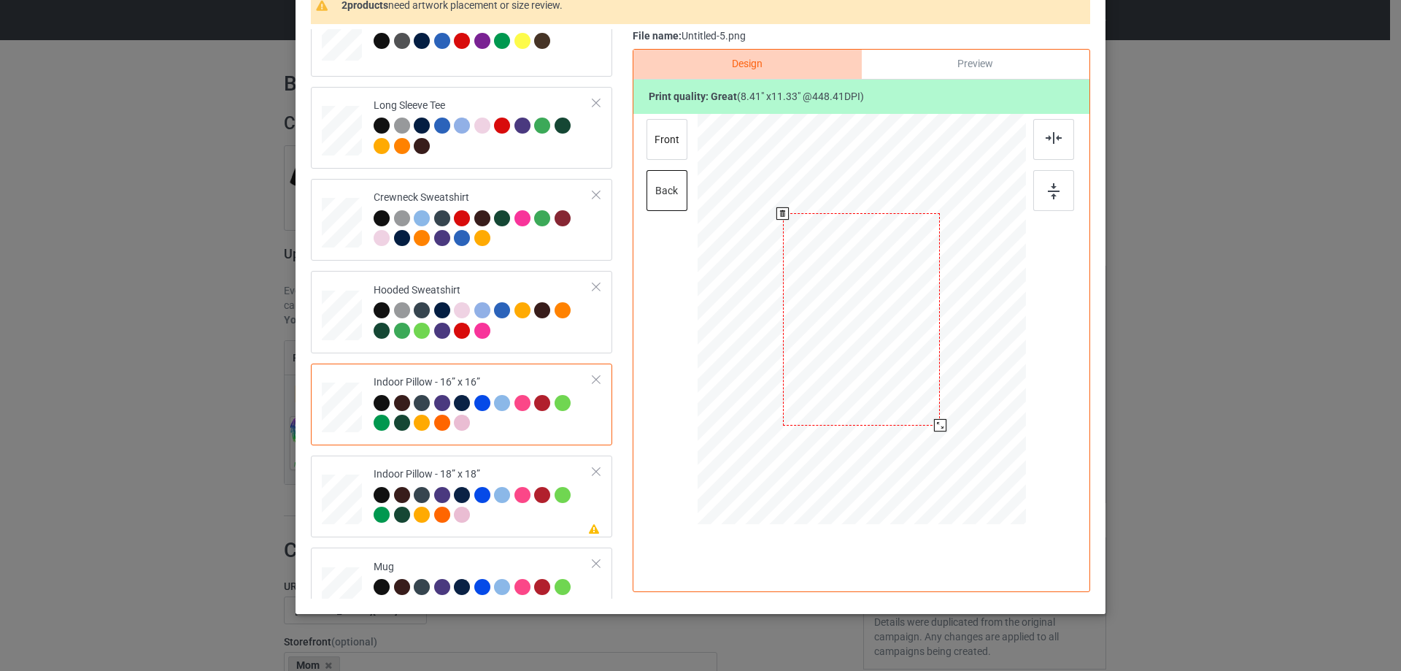
drag, startPoint x: 945, startPoint y: 435, endPoint x: 941, endPoint y: 422, distance: 13.8
click at [941, 422] on div at bounding box center [940, 425] width 12 height 12
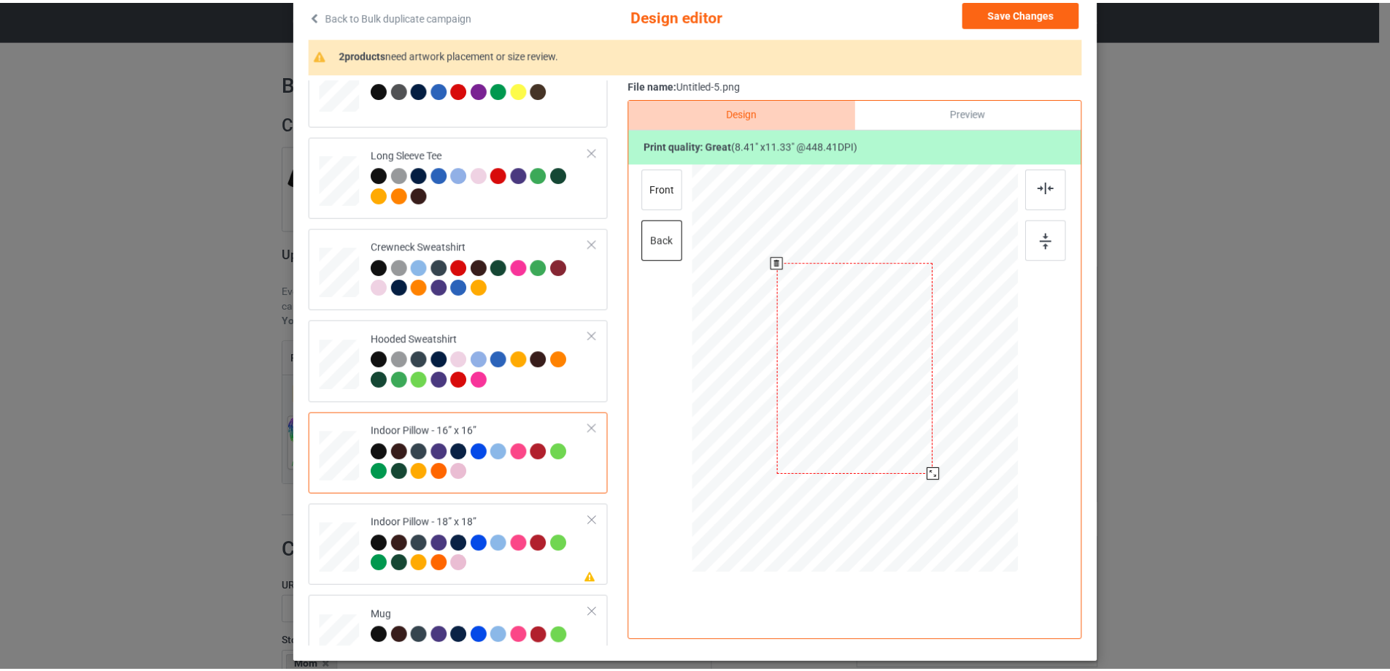
scroll to position [73, 0]
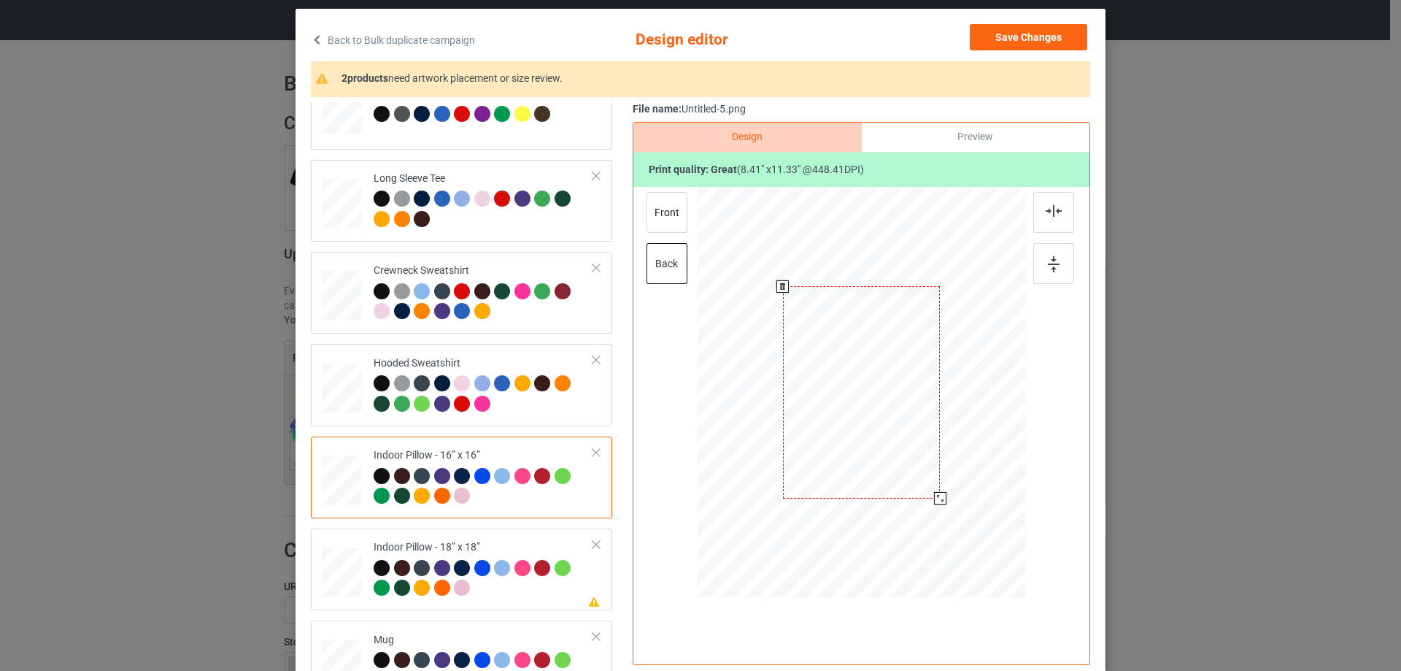
click at [682, 231] on div "front back" at bounding box center [668, 243] width 44 height 102
click at [676, 224] on div "front" at bounding box center [666, 212] width 41 height 41
click at [942, 496] on div at bounding box center [862, 392] width 328 height 328
click at [646, 270] on div "back" at bounding box center [666, 263] width 41 height 41
click at [438, 544] on div "Indoor Pillow - 18” x 18”" at bounding box center [484, 567] width 220 height 55
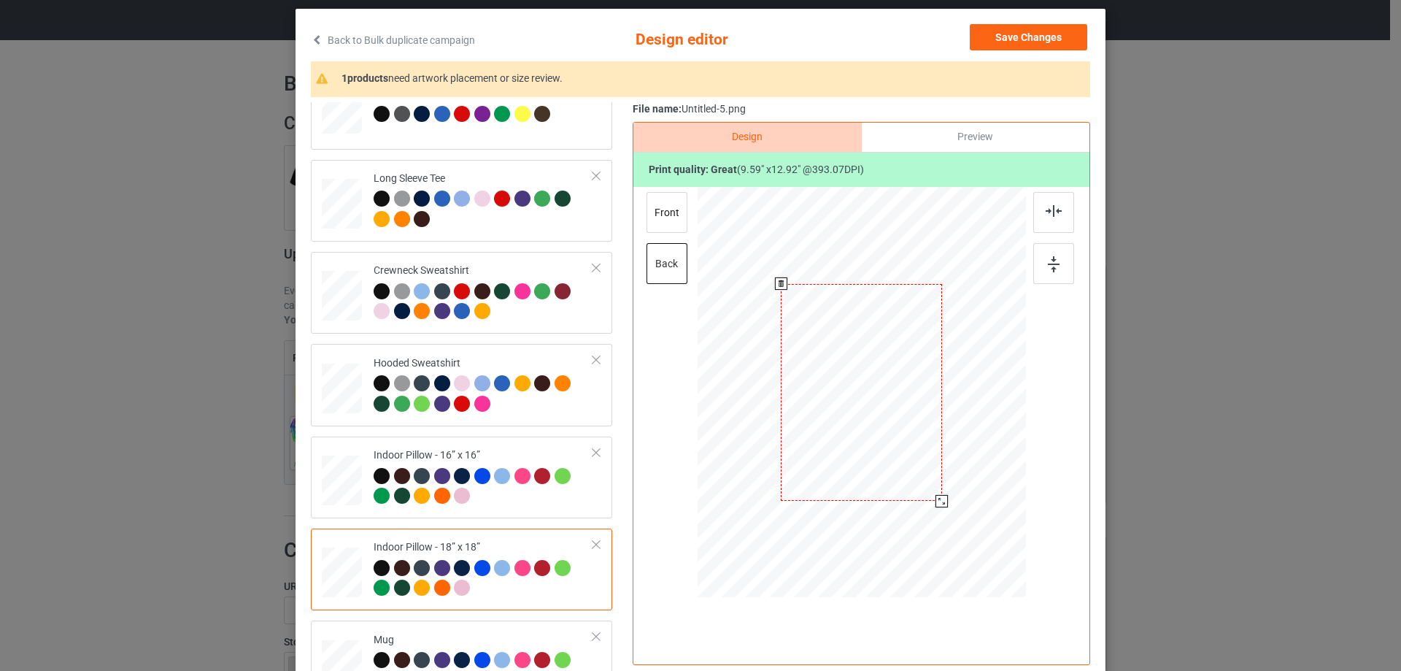
drag, startPoint x: 943, startPoint y: 503, endPoint x: 940, endPoint y: 496, distance: 7.5
click at [940, 496] on div at bounding box center [941, 501] width 12 height 12
click at [674, 208] on div "front" at bounding box center [666, 212] width 41 height 41
drag, startPoint x: 954, startPoint y: 525, endPoint x: 942, endPoint y: 497, distance: 30.4
click at [942, 497] on div at bounding box center [942, 501] width 12 height 12
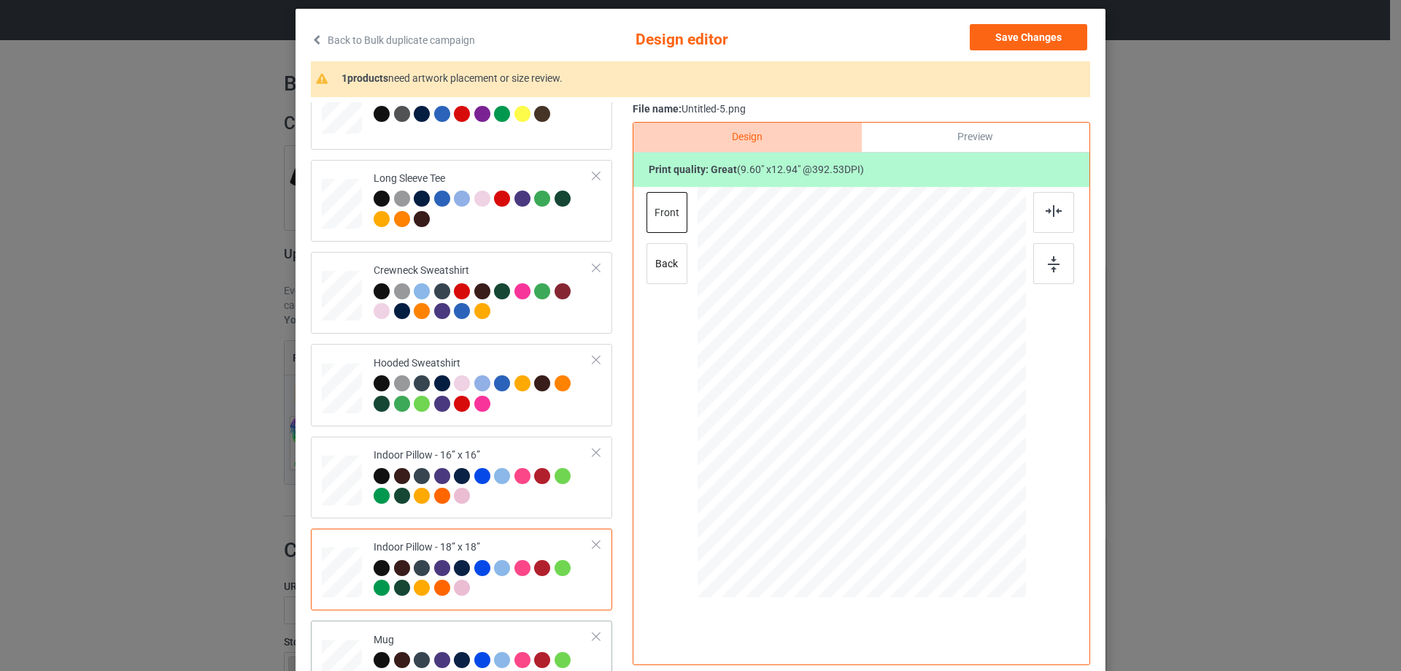
click at [466, 629] on td "Please review artwork placement Mug" at bounding box center [484, 661] width 236 height 70
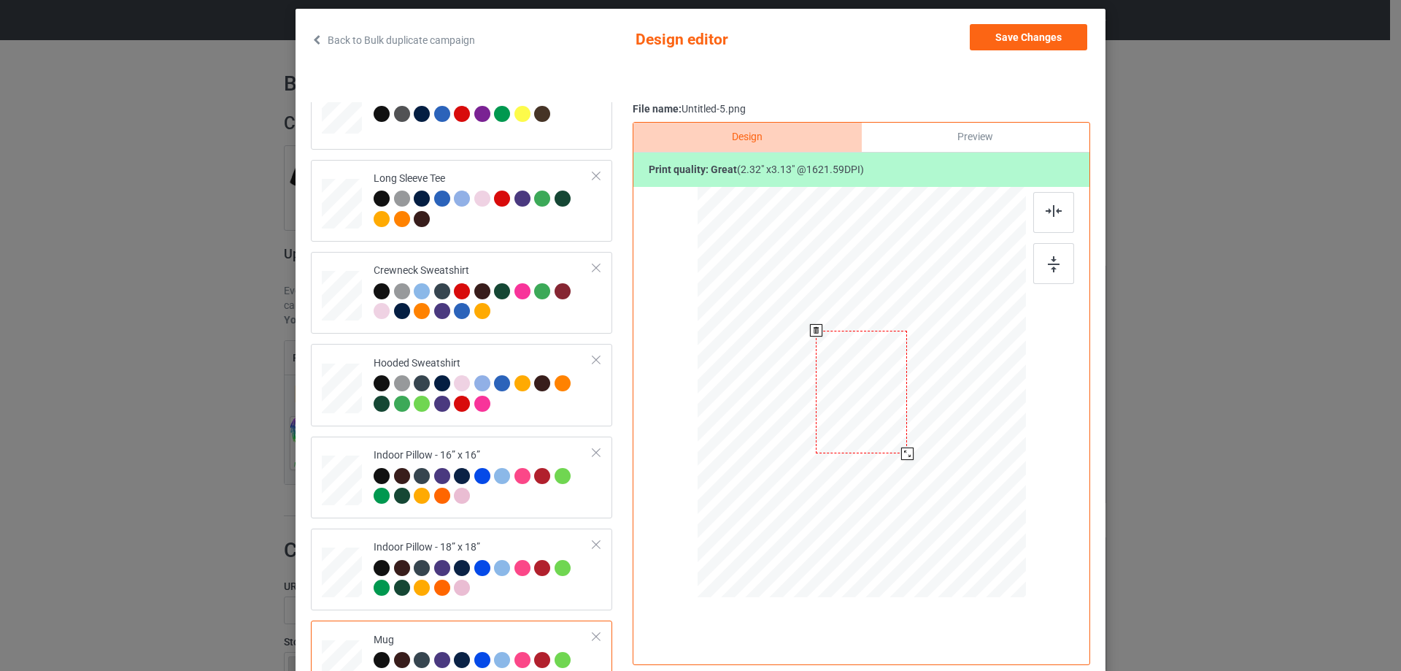
drag, startPoint x: 954, startPoint y: 523, endPoint x: 916, endPoint y: 439, distance: 92.1
click at [916, 439] on div at bounding box center [862, 391] width 328 height 136
drag, startPoint x: 884, startPoint y: 432, endPoint x: 975, endPoint y: 433, distance: 91.2
click at [975, 433] on div at bounding box center [952, 392] width 91 height 123
click at [1048, 263] on img at bounding box center [1054, 264] width 12 height 16
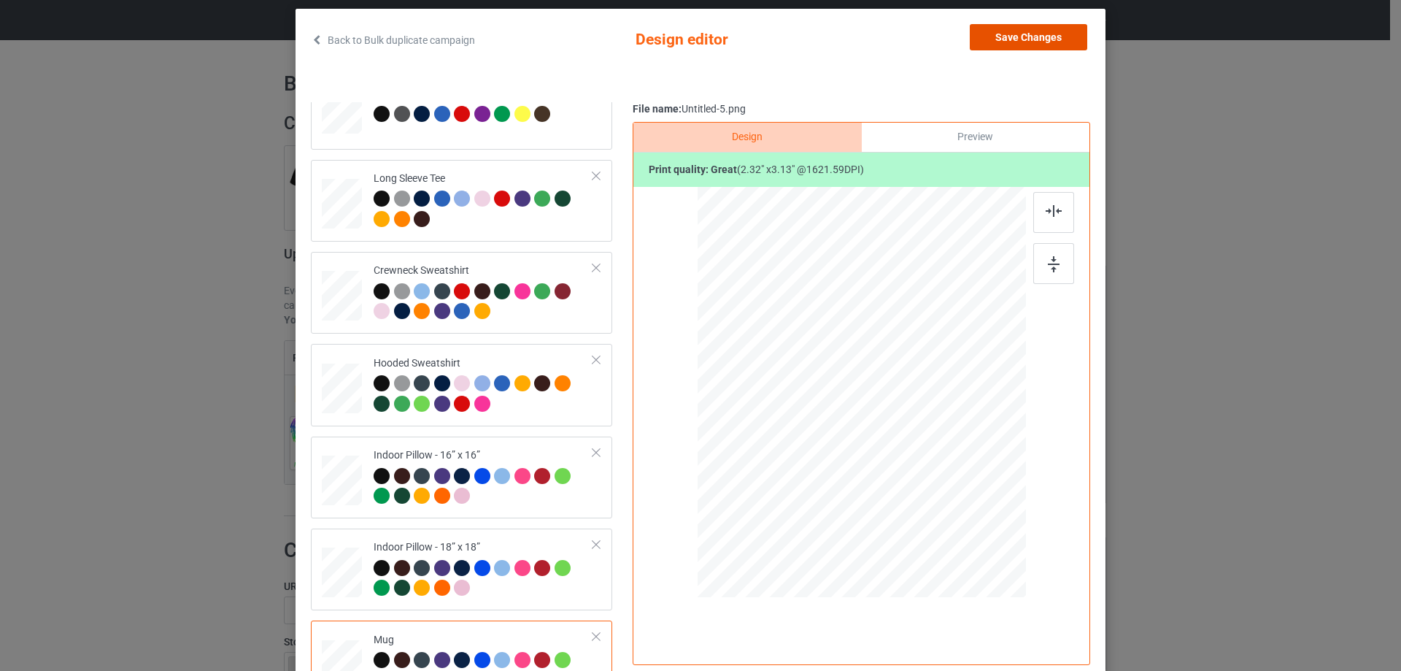
click at [949, 318] on div "Back to Bulk duplicate campaign Design editor Save Changes Classic T-Shirt Ladi…" at bounding box center [700, 347] width 779 height 647
drag, startPoint x: 950, startPoint y: 379, endPoint x: 769, endPoint y: 379, distance: 181.0
click at [769, 379] on div at bounding box center [771, 392] width 91 height 123
click at [1048, 264] on img at bounding box center [1054, 264] width 12 height 16
click at [1042, 26] on button "Save Changes" at bounding box center [1028, 37] width 117 height 26
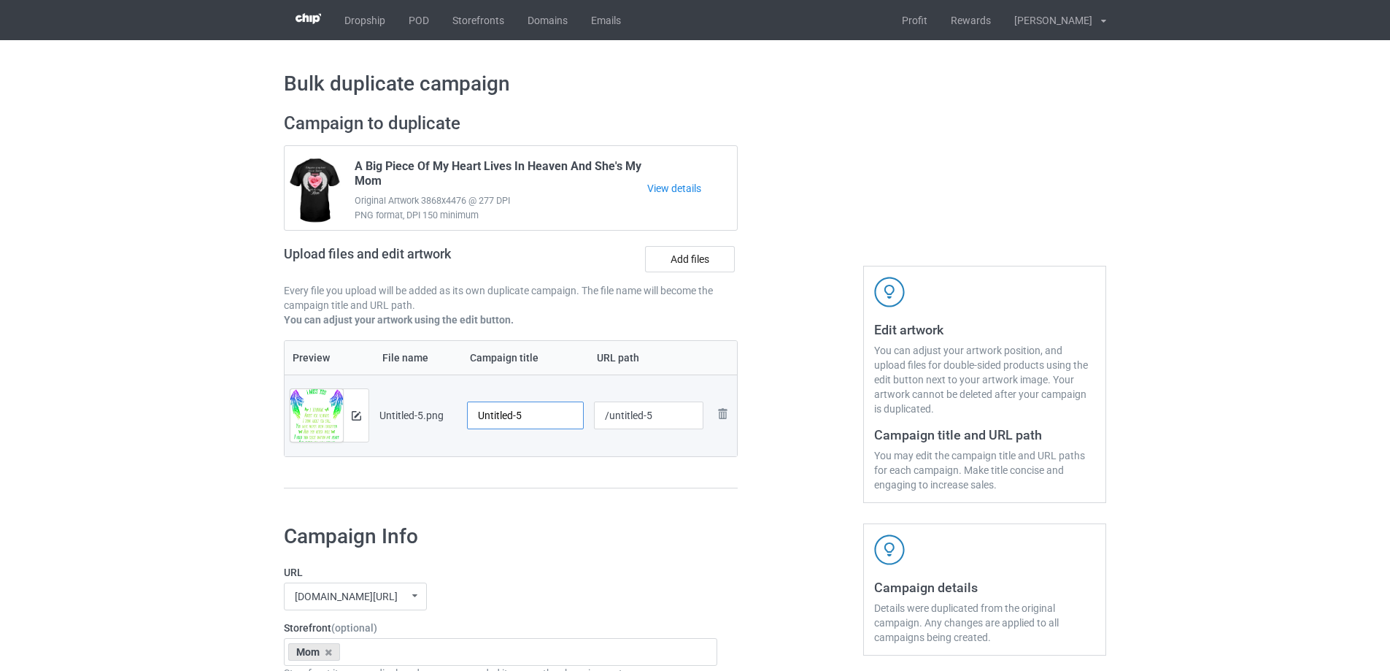
click at [491, 410] on input "Untitled-5" at bounding box center [525, 415] width 117 height 28
type input "I Miss You Mom I Think About You Always"
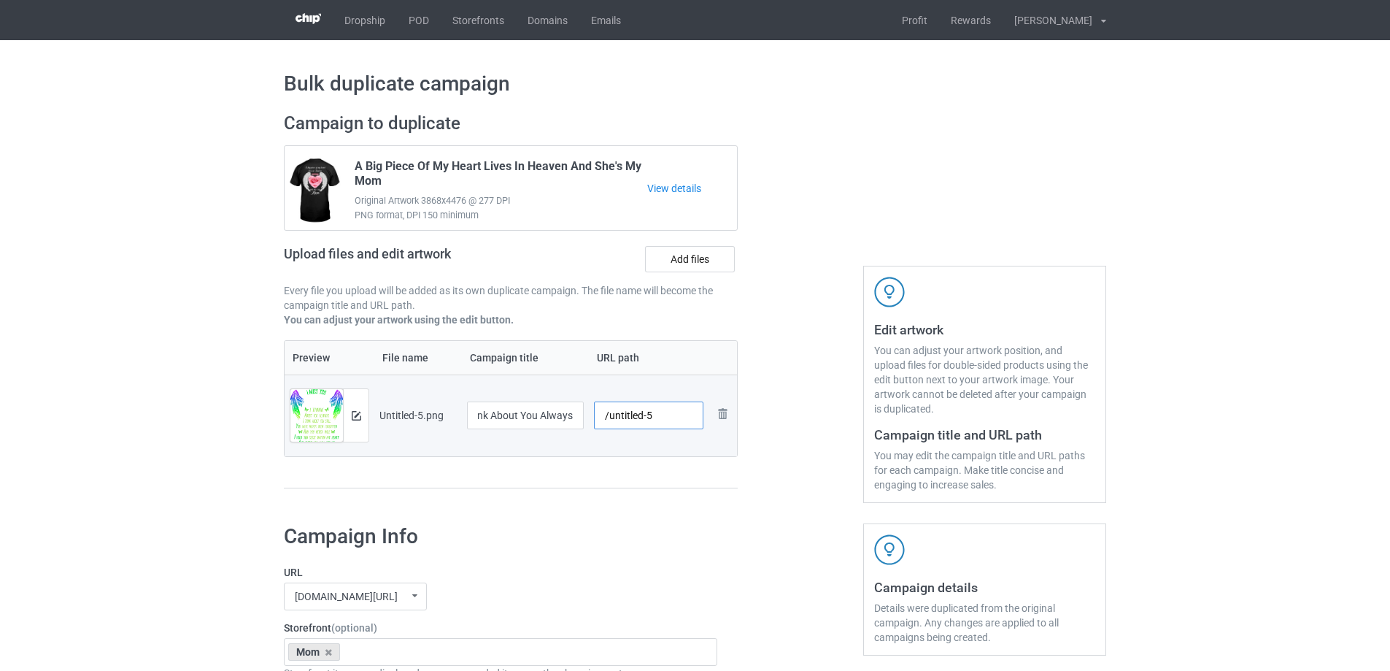
scroll to position [0, 0]
drag, startPoint x: 613, startPoint y: 417, endPoint x: 654, endPoint y: 413, distance: 41.7
click at [654, 413] on input "/untitled-5" at bounding box center [649, 415] width 110 height 28
type input "/mimy16"
click at [757, 446] on div at bounding box center [800, 307] width 105 height 411
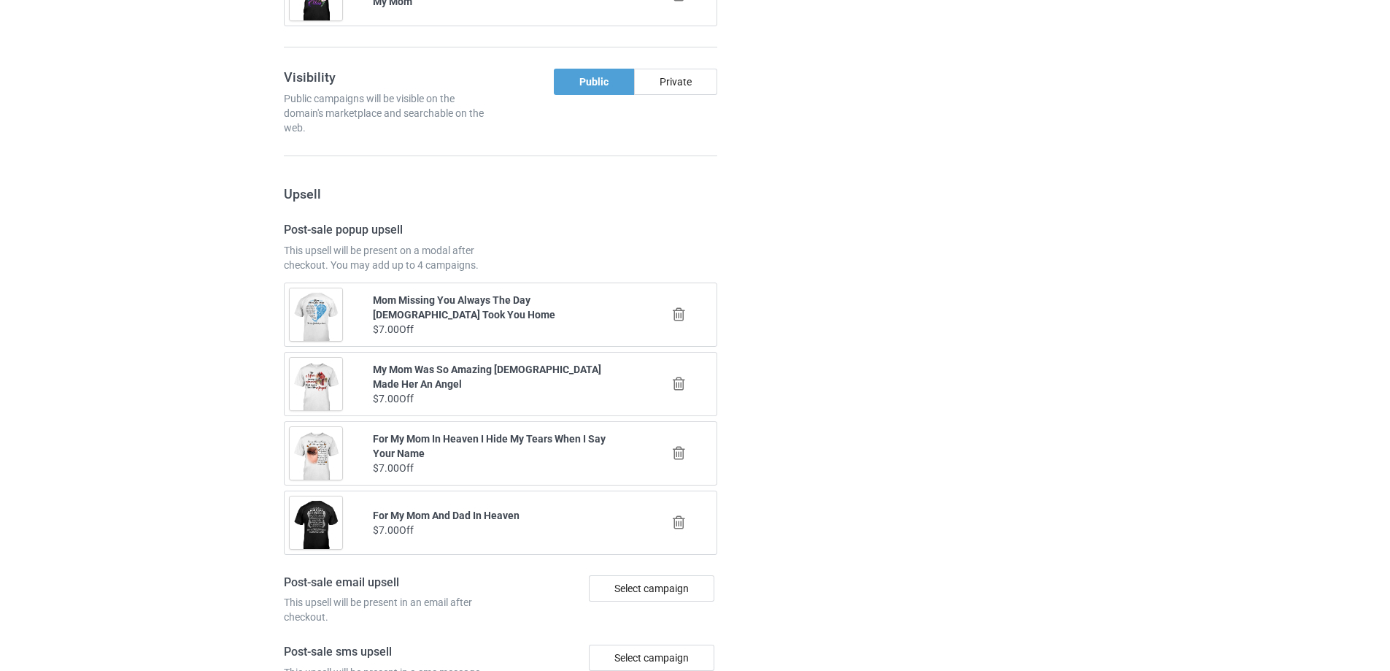
scroll to position [1699, 0]
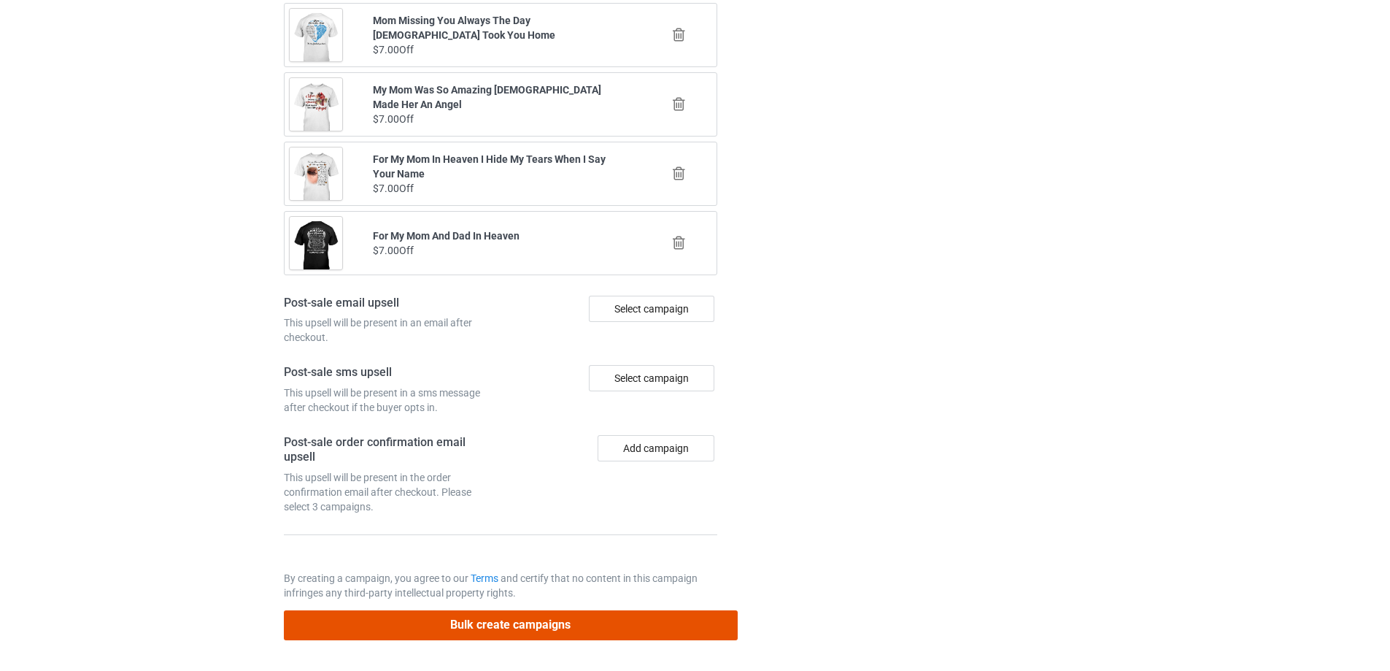
click at [649, 623] on button "Bulk create campaigns" at bounding box center [511, 625] width 454 height 30
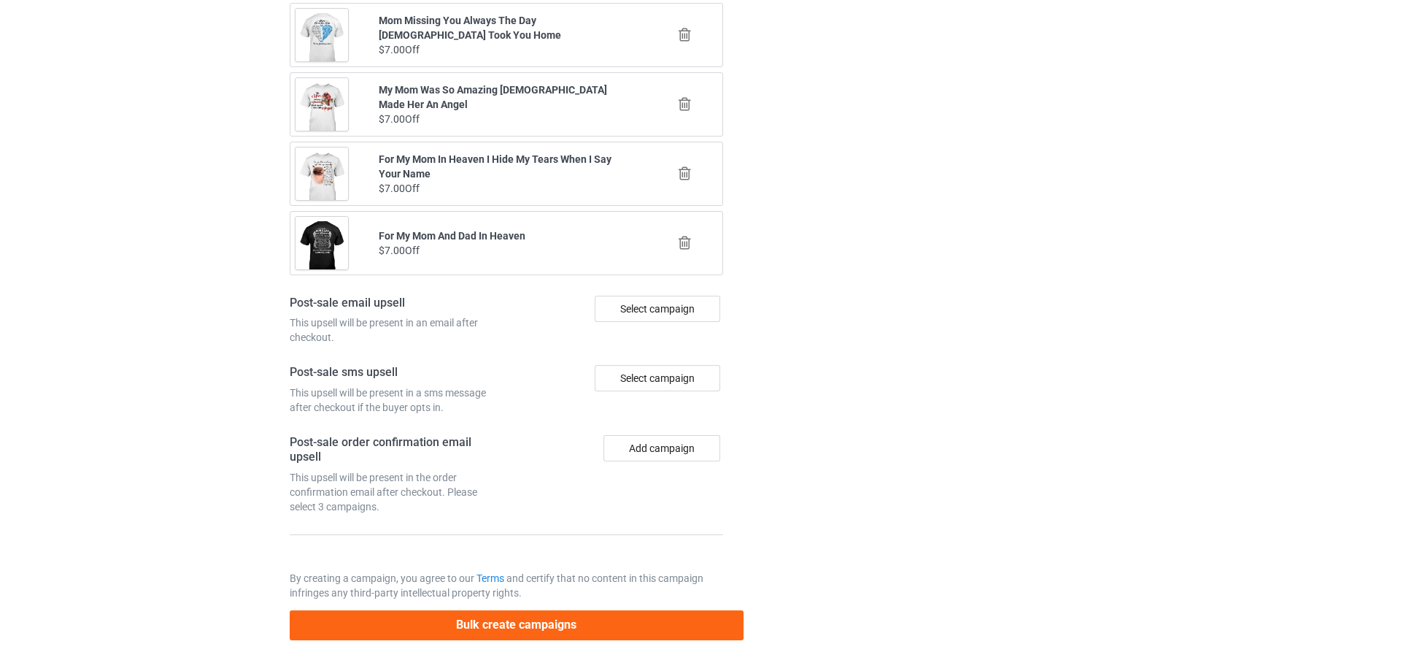
scroll to position [0, 0]
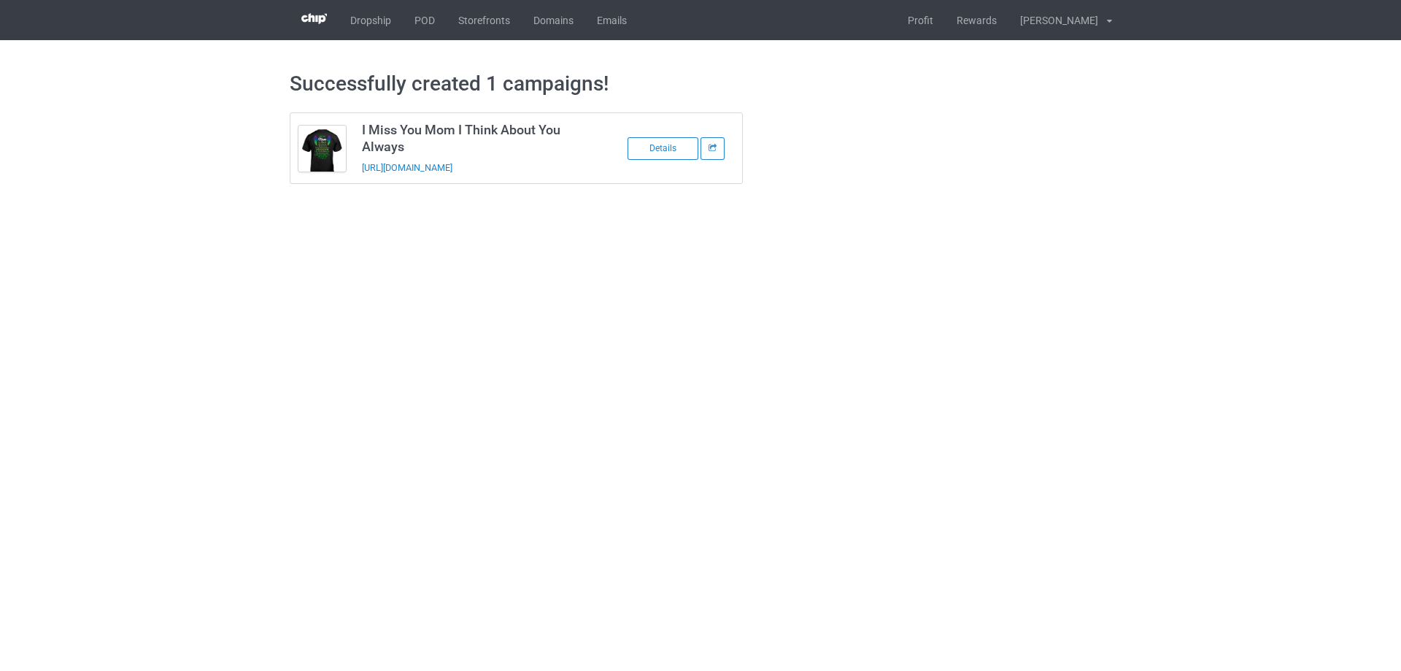
drag, startPoint x: 579, startPoint y: 167, endPoint x: 356, endPoint y: 177, distance: 223.5
click at [356, 177] on td "I Miss You Mom I Think About You Always https://www.sendinglovetoheaven.com/mim…" at bounding box center [477, 148] width 247 height 70
copy link "https://www.sendinglovetoheaven.com/mimy16"
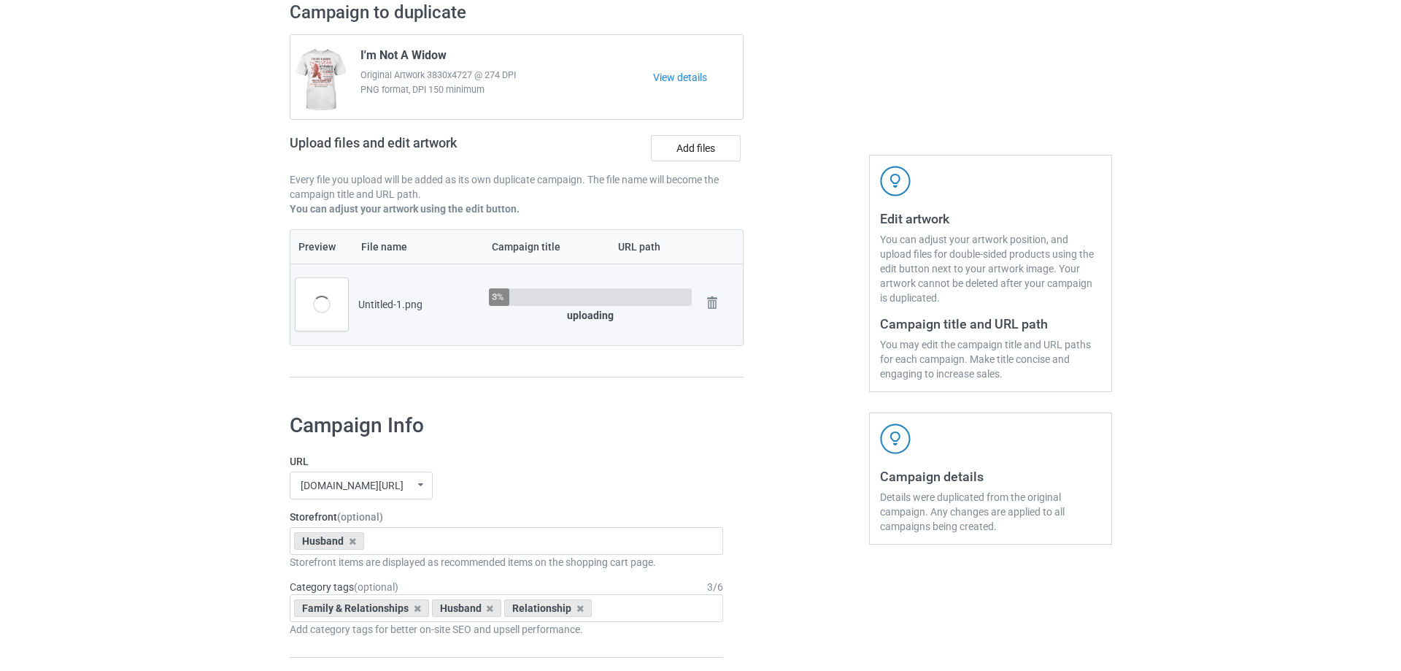
scroll to position [146, 0]
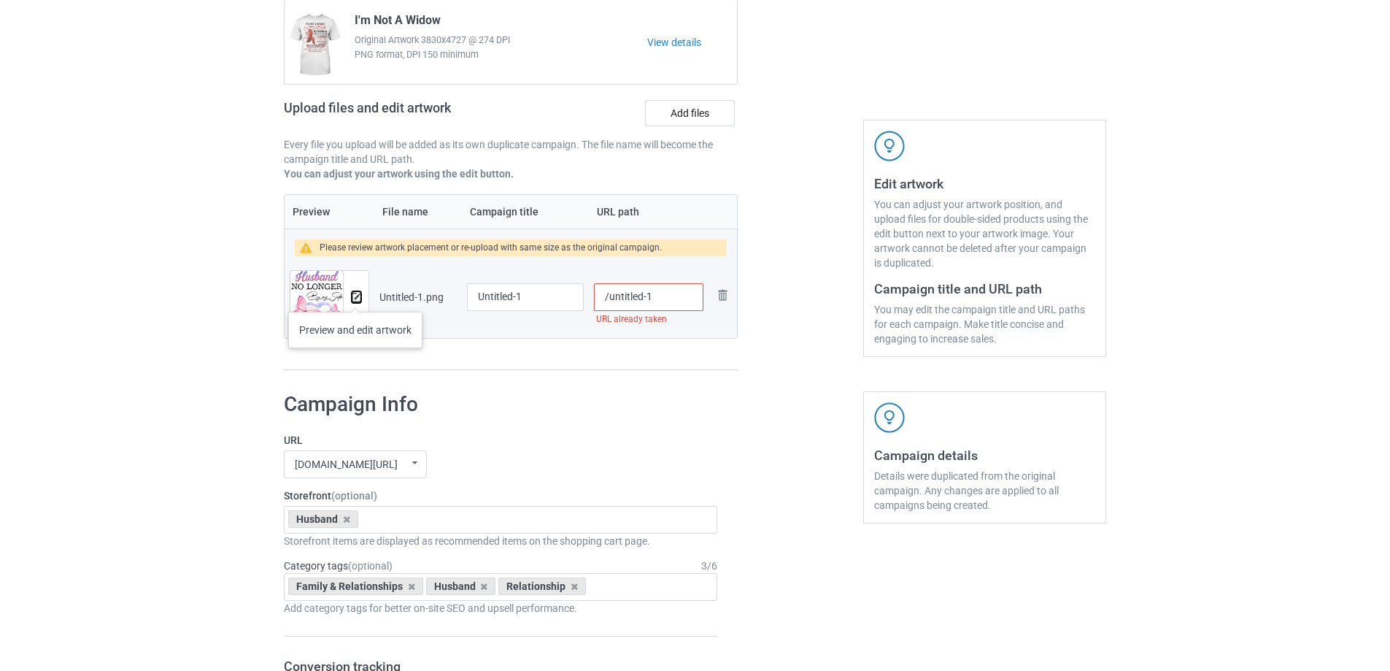
click at [355, 297] on img at bounding box center [356, 297] width 9 height 9
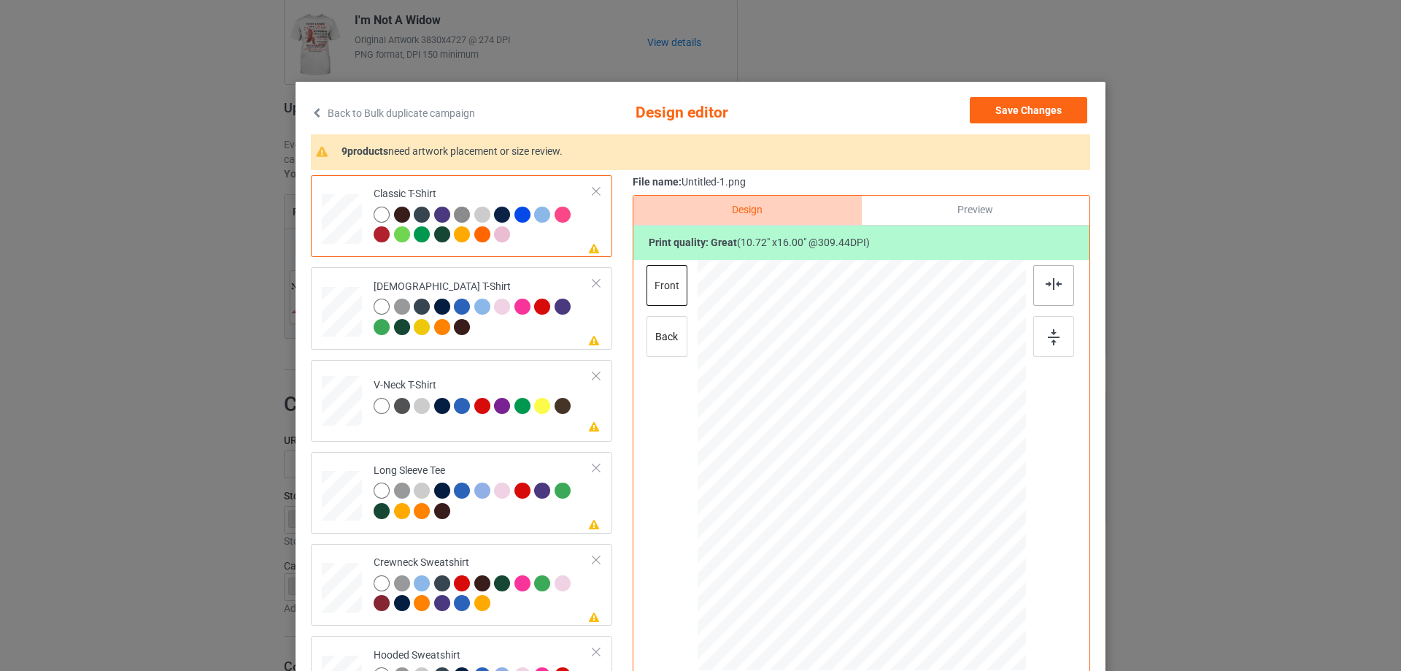
click at [1049, 285] on img at bounding box center [1054, 284] width 16 height 12
click at [514, 332] on div at bounding box center [484, 318] width 220 height 40
drag, startPoint x: 1048, startPoint y: 296, endPoint x: 641, endPoint y: 389, distance: 417.0
click at [1048, 296] on div at bounding box center [1053, 285] width 41 height 41
click at [505, 430] on div "Please review artwork placement V-Neck T-Shirt" at bounding box center [461, 401] width 301 height 82
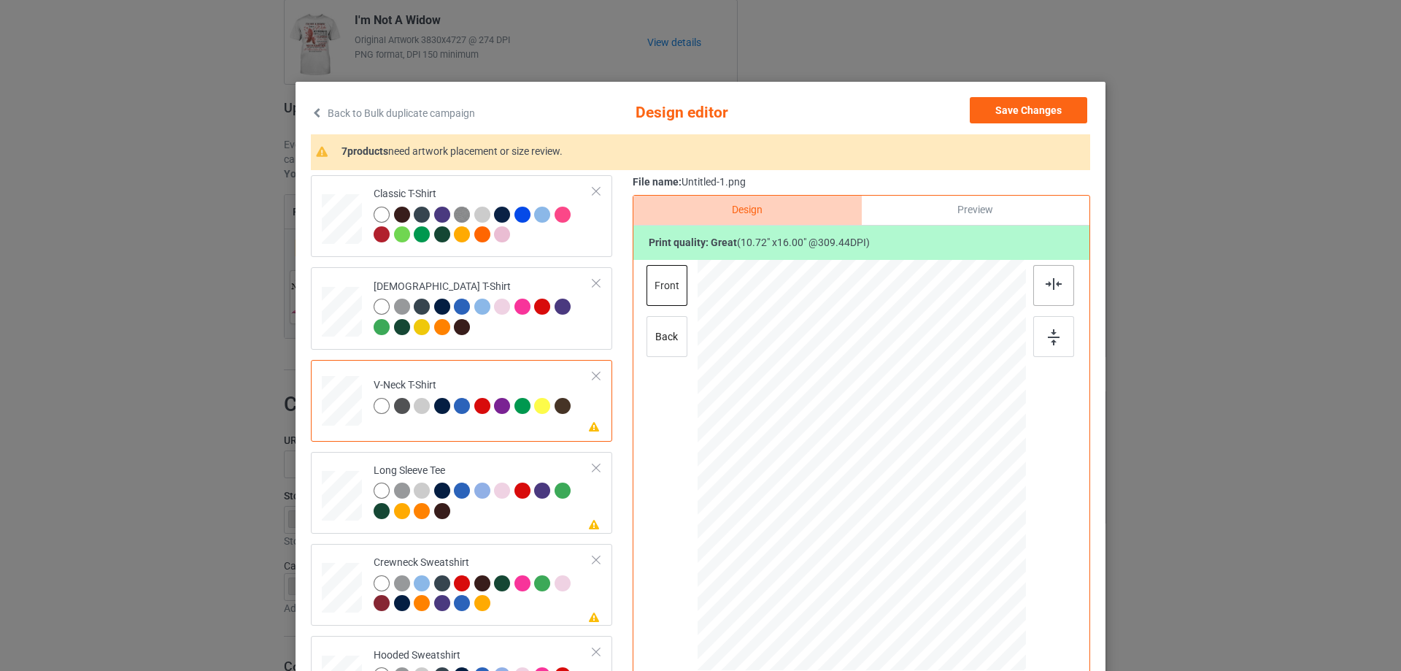
click at [1037, 283] on div at bounding box center [1053, 285] width 41 height 41
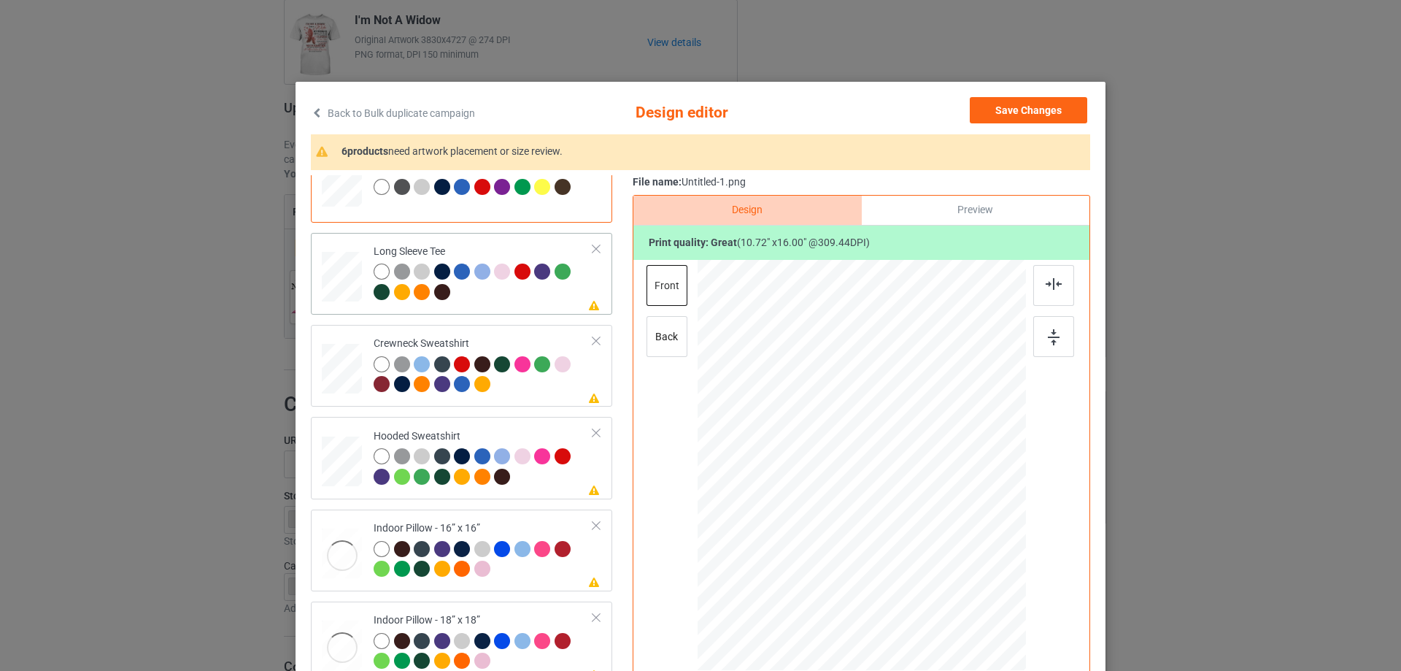
click at [523, 299] on div at bounding box center [484, 283] width 220 height 40
click at [1057, 277] on div at bounding box center [1053, 285] width 41 height 41
click at [536, 383] on div at bounding box center [484, 376] width 220 height 40
drag, startPoint x: 1062, startPoint y: 274, endPoint x: 1055, endPoint y: 279, distance: 8.8
click at [1055, 279] on div at bounding box center [1053, 285] width 41 height 41
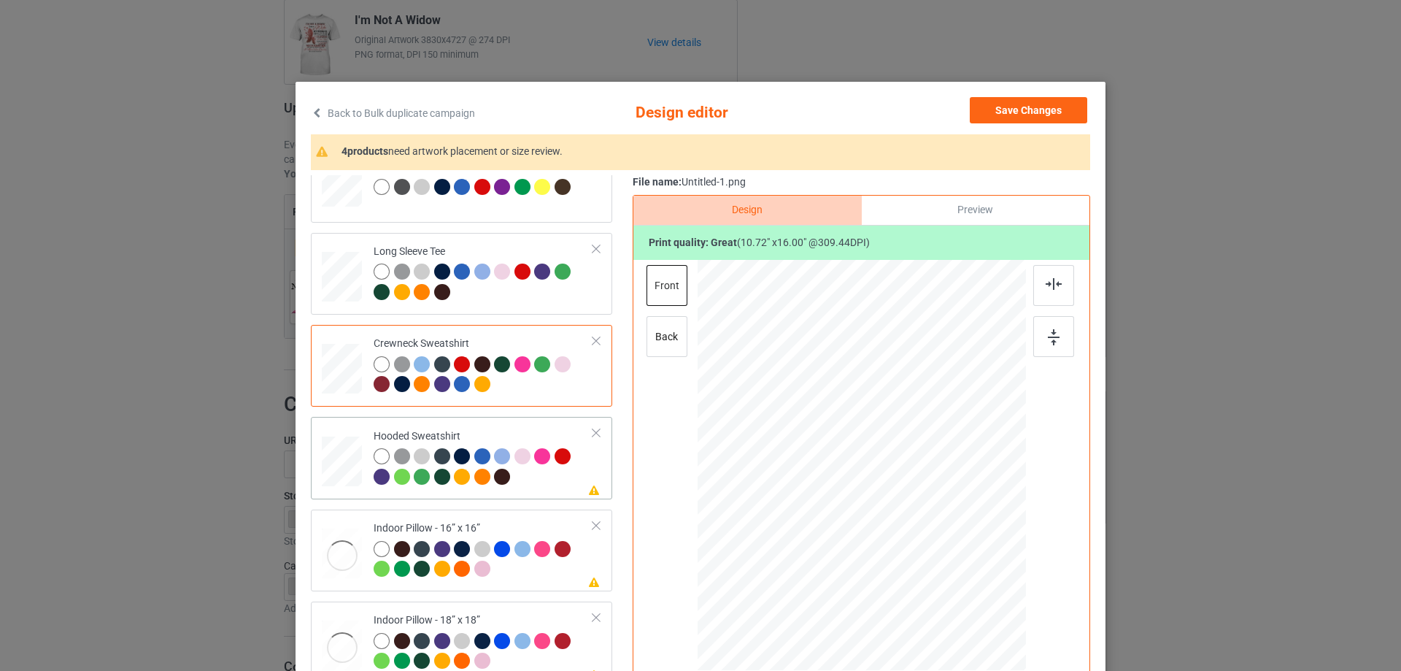
click at [509, 424] on td "Please review artwork placement Hooded Sweatshirt" at bounding box center [484, 457] width 236 height 70
click at [1046, 279] on img at bounding box center [1054, 284] width 16 height 12
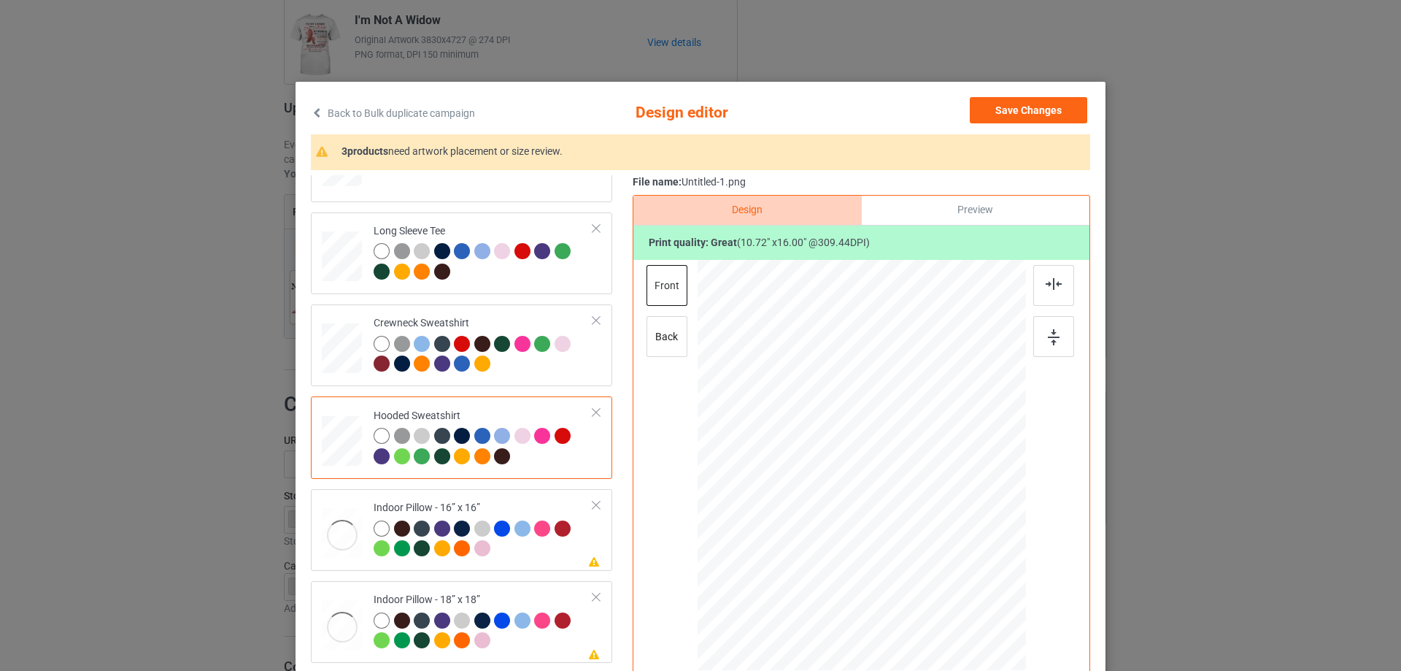
scroll to position [250, 0]
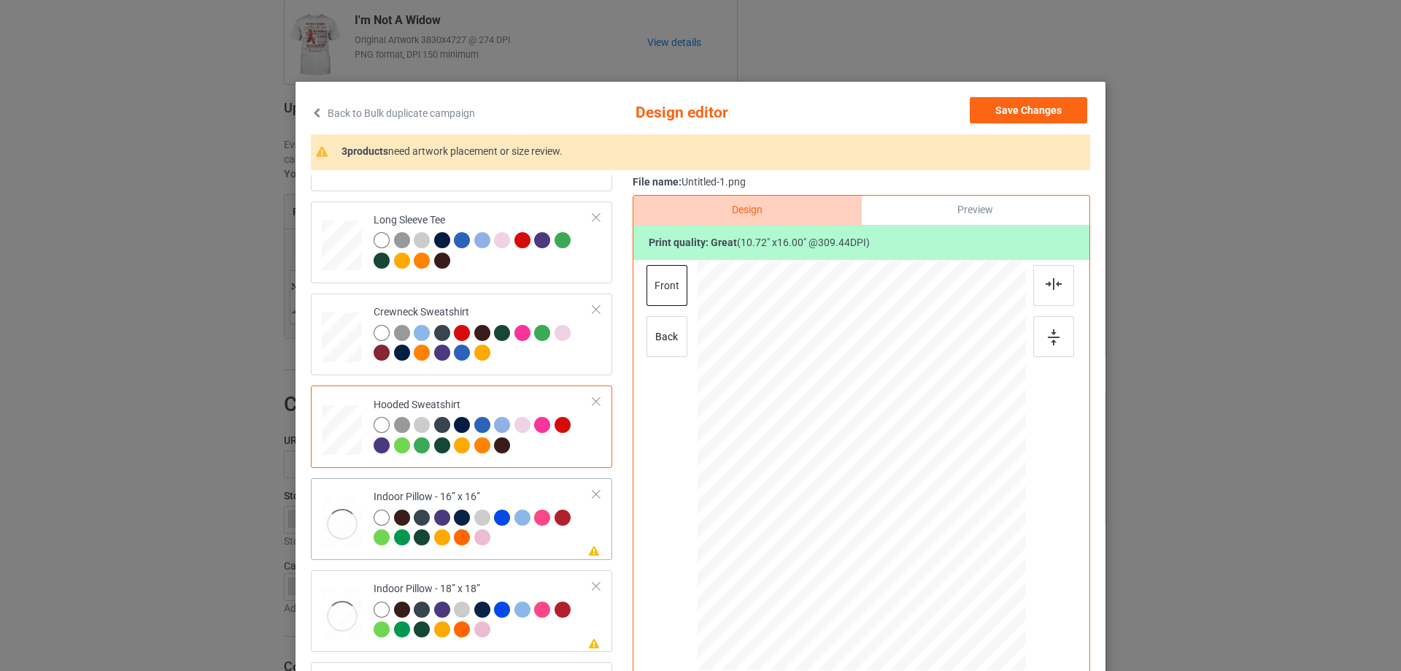
click at [514, 539] on div at bounding box center [484, 529] width 220 height 40
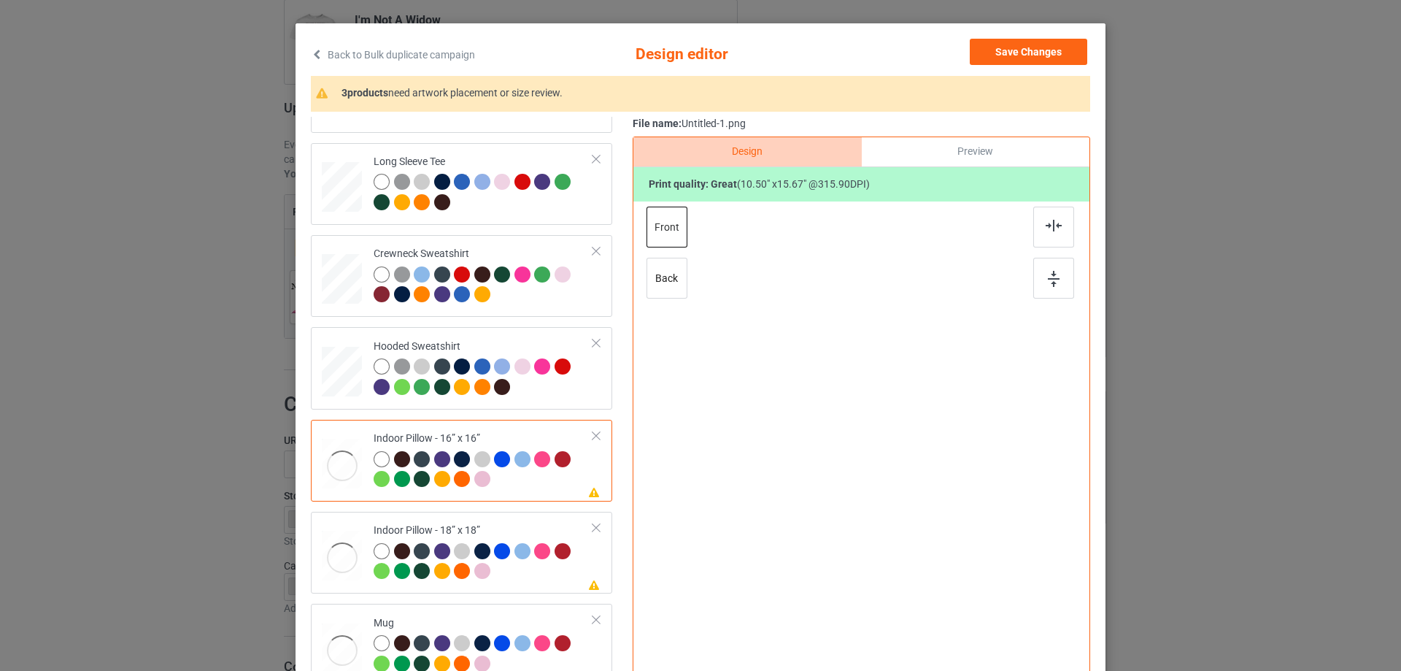
scroll to position [146, 0]
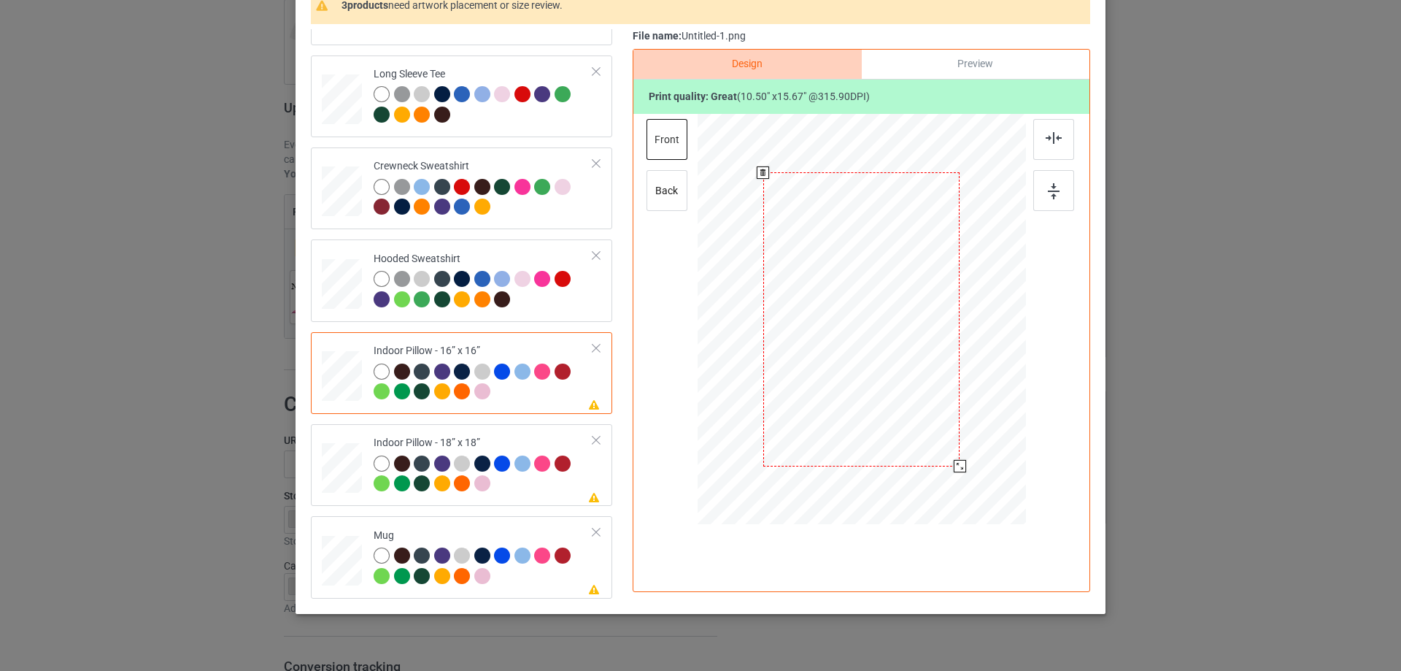
click at [946, 451] on div at bounding box center [861, 319] width 197 height 294
drag, startPoint x: 951, startPoint y: 462, endPoint x: 933, endPoint y: 418, distance: 47.2
click at [933, 418] on div at bounding box center [862, 319] width 328 height 328
click at [946, 69] on div "Preview" at bounding box center [976, 64] width 228 height 29
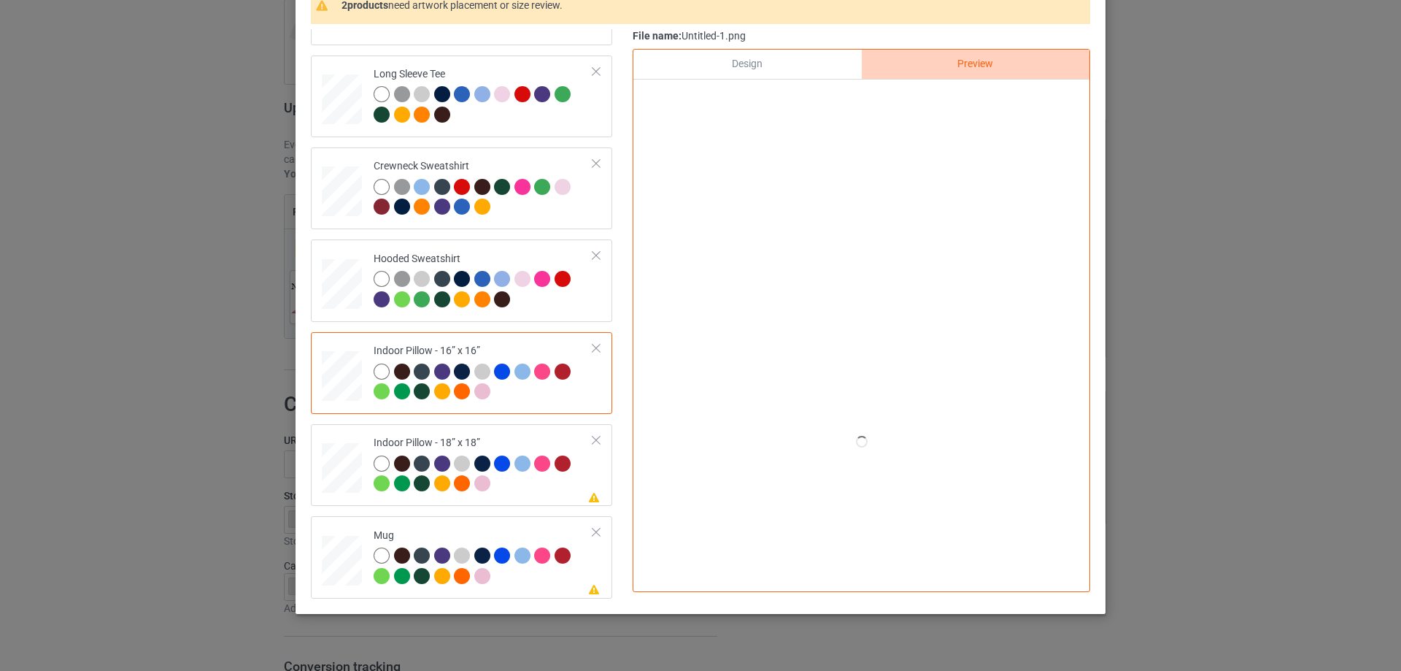
drag, startPoint x: 946, startPoint y: 69, endPoint x: 849, endPoint y: 72, distance: 96.4
click at [849, 72] on div "Design" at bounding box center [747, 64] width 228 height 29
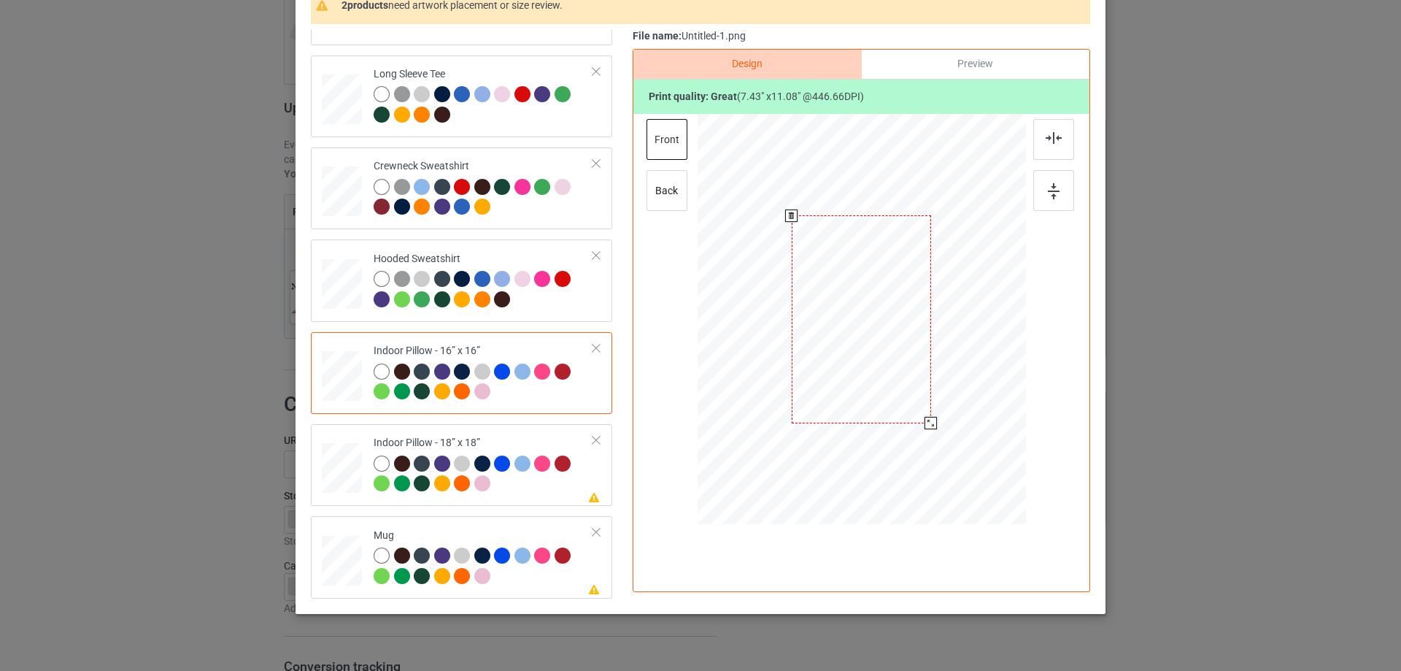
click at [928, 422] on div at bounding box center [930, 423] width 12 height 12
click at [654, 188] on div "back" at bounding box center [666, 190] width 41 height 41
click at [675, 145] on div "front" at bounding box center [666, 139] width 41 height 41
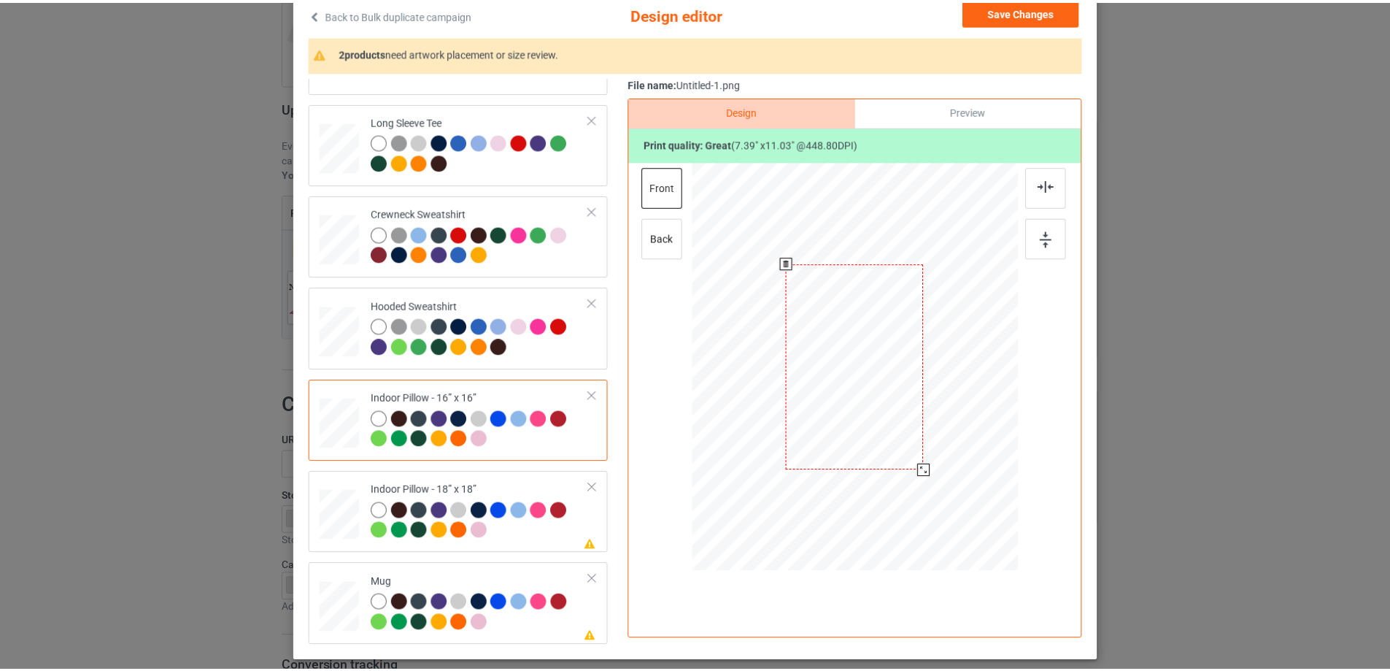
scroll to position [73, 0]
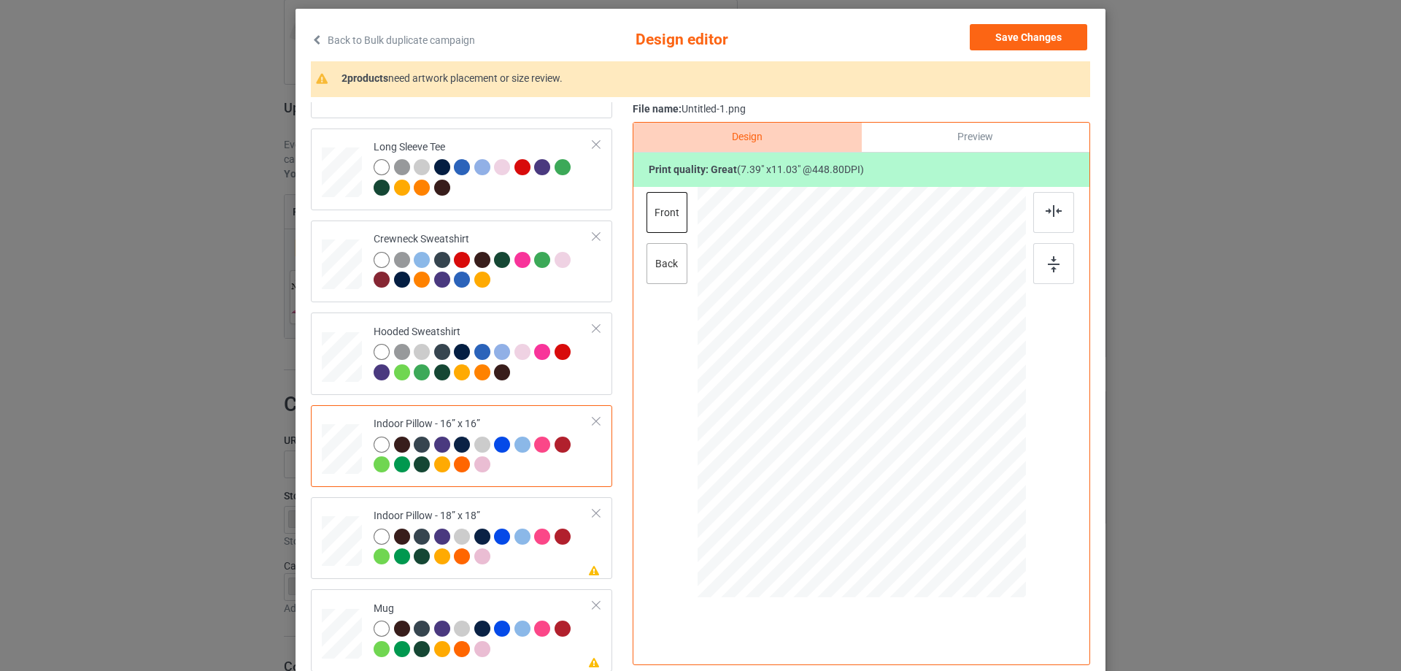
click at [671, 269] on div "back" at bounding box center [666, 263] width 41 height 41
drag, startPoint x: 953, startPoint y: 538, endPoint x: 926, endPoint y: 498, distance: 49.0
click at [926, 498] on div at bounding box center [932, 498] width 12 height 12
click at [398, 516] on div "Indoor Pillow - 18” x 18”" at bounding box center [484, 536] width 220 height 55
drag, startPoint x: 955, startPoint y: 541, endPoint x: 932, endPoint y: 501, distance: 46.4
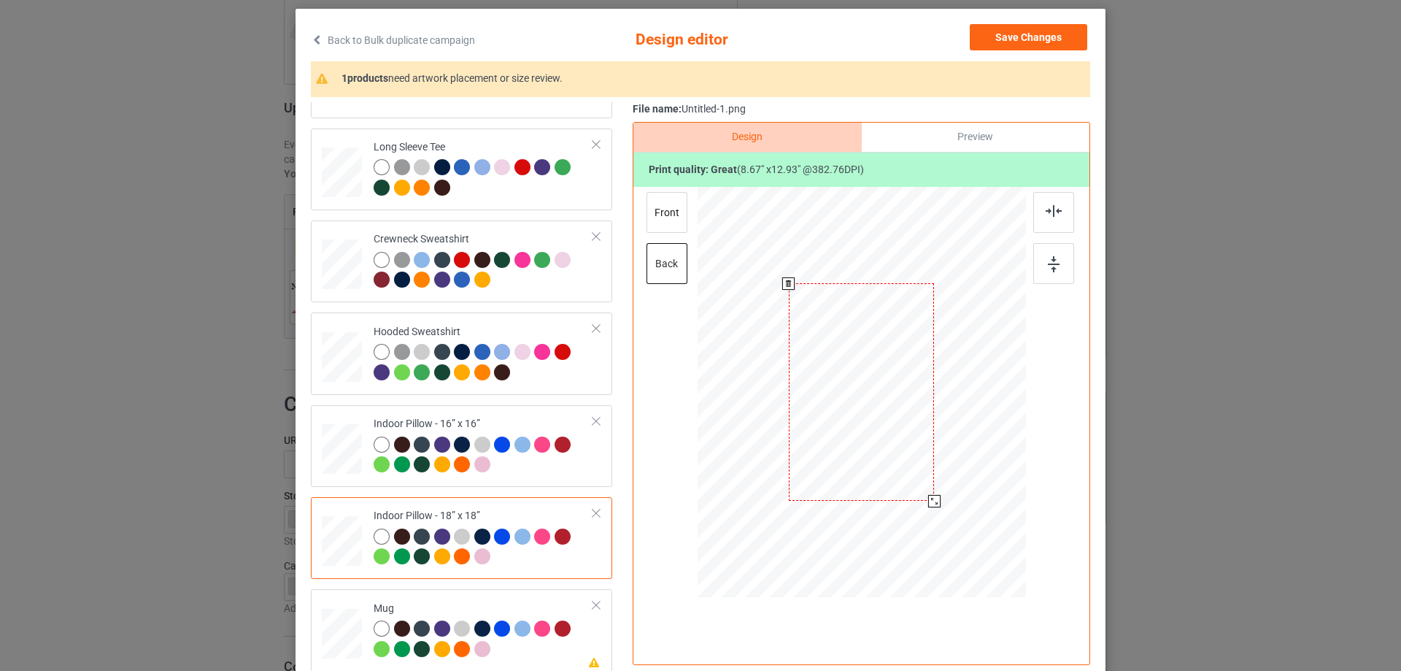
click at [932, 501] on div at bounding box center [934, 501] width 12 height 12
click at [654, 218] on div "front" at bounding box center [666, 212] width 41 height 41
drag, startPoint x: 955, startPoint y: 534, endPoint x: 931, endPoint y: 498, distance: 43.1
click at [931, 498] on div at bounding box center [935, 502] width 12 height 12
click at [458, 603] on div "Mug" at bounding box center [484, 628] width 220 height 55
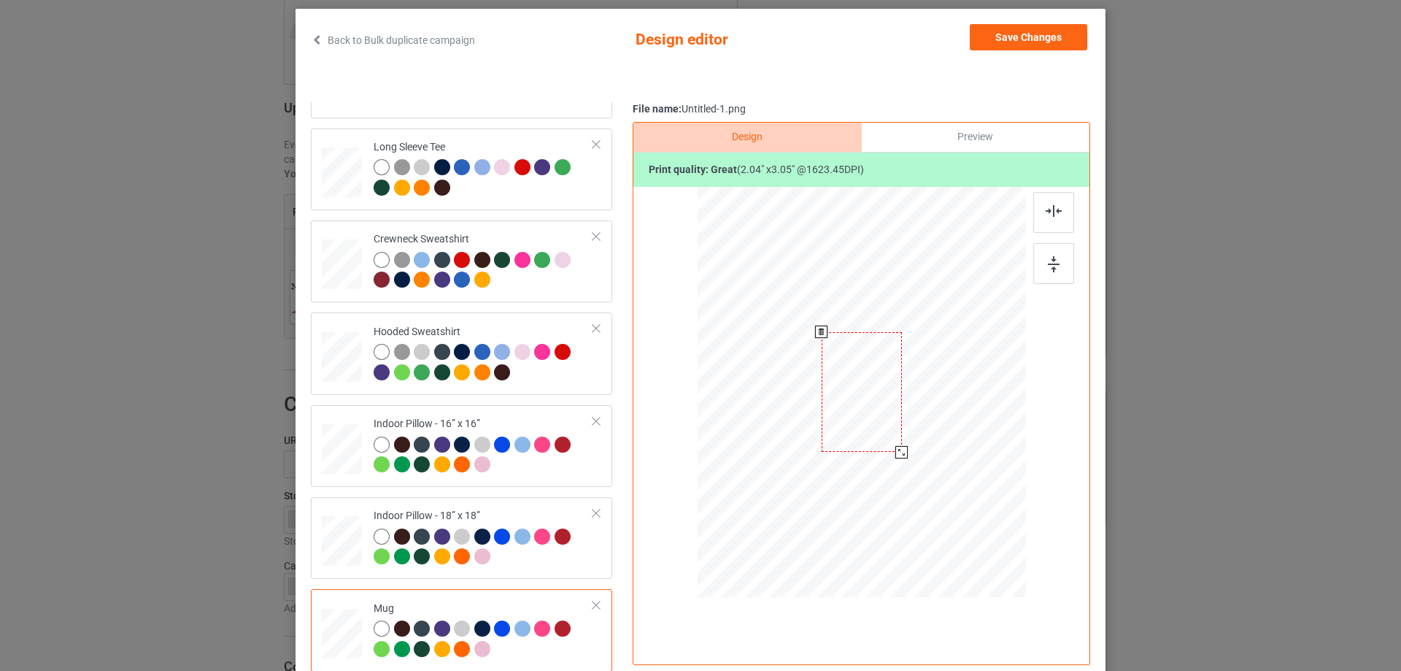
drag, startPoint x: 952, startPoint y: 541, endPoint x: 901, endPoint y: 449, distance: 105.2
click at [901, 449] on div at bounding box center [901, 452] width 12 height 12
drag, startPoint x: 935, startPoint y: 426, endPoint x: 962, endPoint y: 426, distance: 27.7
click at [962, 426] on div at bounding box center [953, 391] width 80 height 120
click at [1048, 268] on img at bounding box center [1054, 264] width 12 height 16
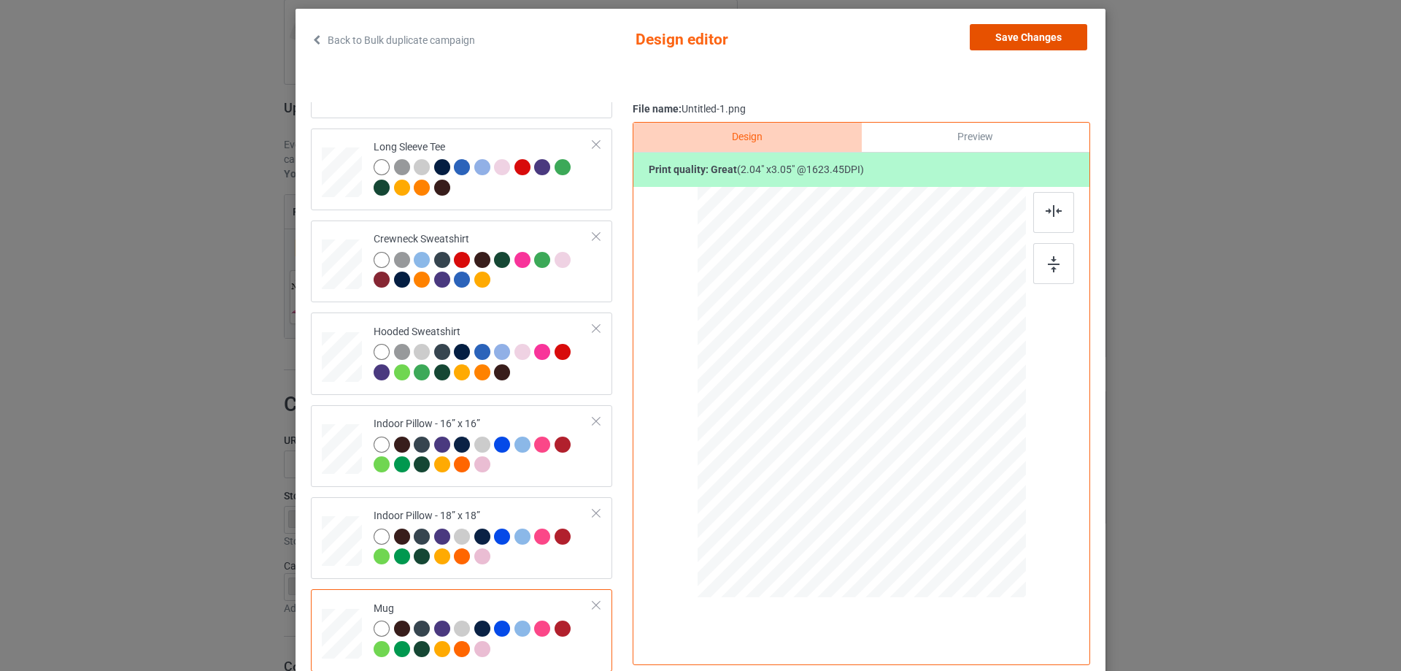
click at [1041, 33] on button "Save Changes" at bounding box center [1028, 37] width 117 height 26
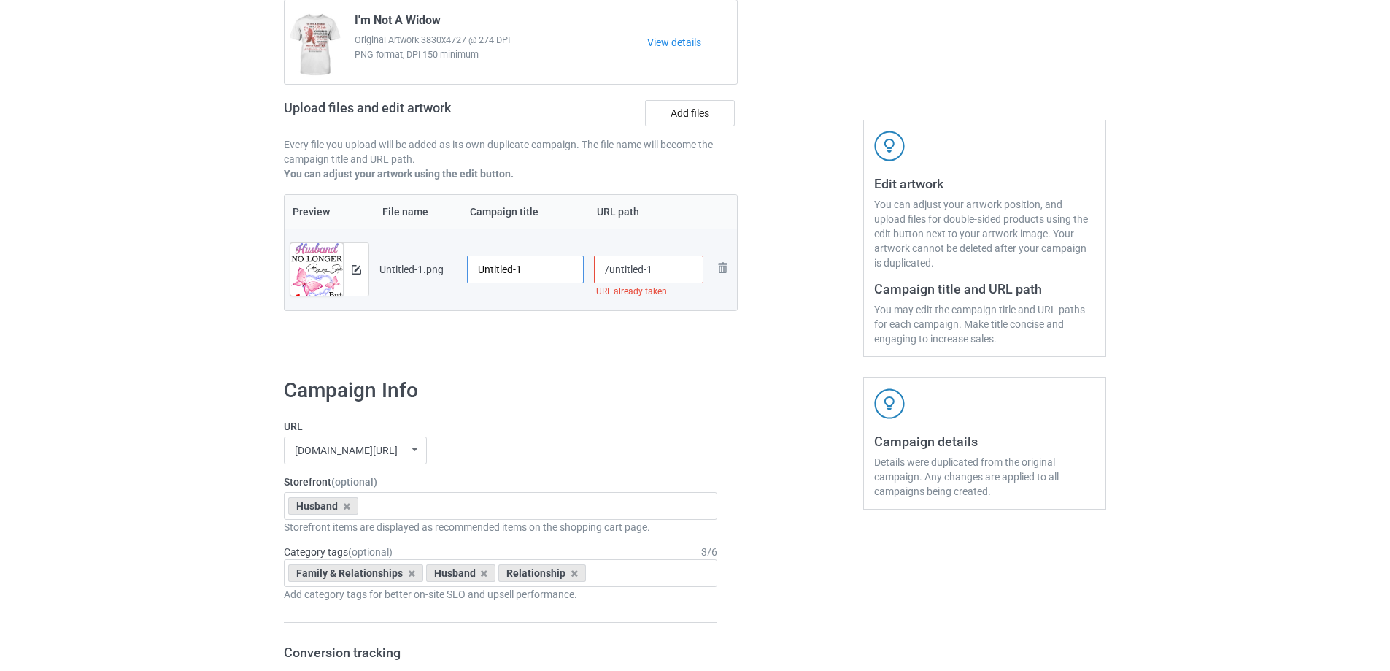
click at [520, 271] on input "Untitled-1" at bounding box center [525, 269] width 117 height 28
paste input "Husband No Longer By My Side But Always In My Heart"
type input "Husband No Longer By My Side But Always In My Heart"
click at [555, 323] on div "Preview File name Campaign title URL path Preview and edit artwork Untitled-1.p…" at bounding box center [511, 268] width 454 height 149
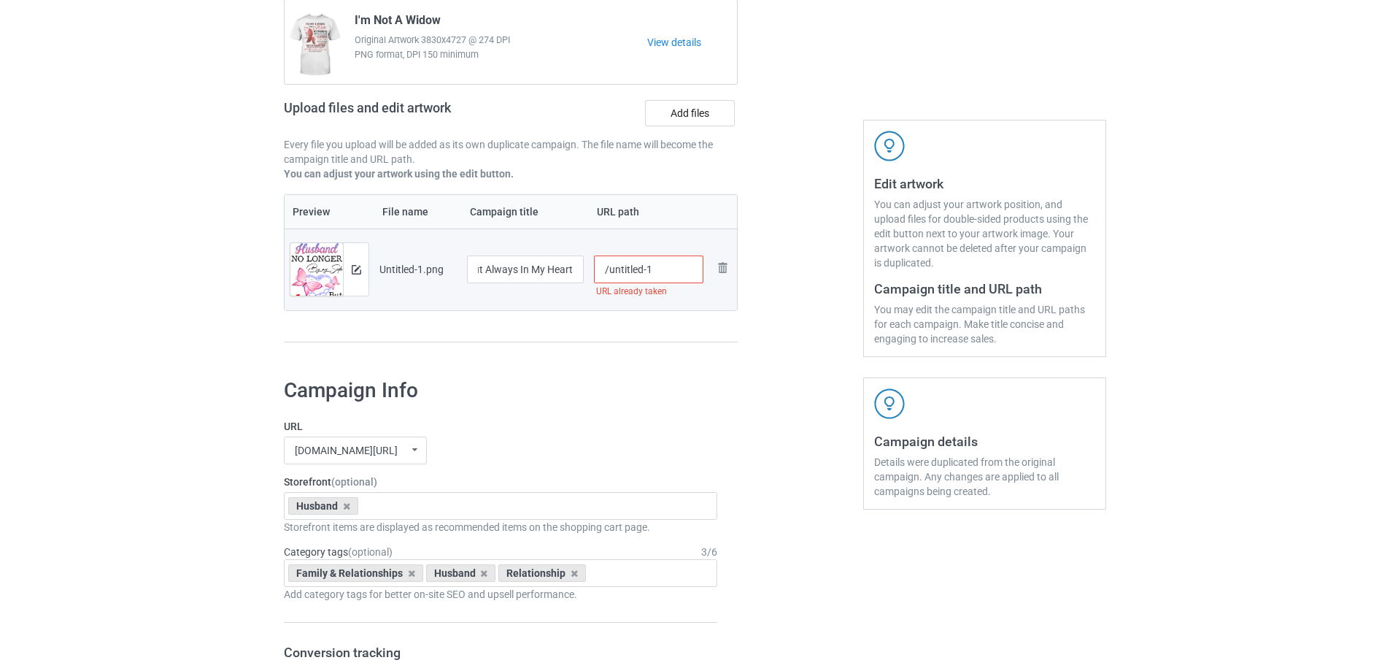
scroll to position [0, 0]
drag, startPoint x: 609, startPoint y: 269, endPoint x: 693, endPoint y: 266, distance: 84.0
click at [693, 266] on input "/untitled-1" at bounding box center [649, 269] width 110 height 28
drag, startPoint x: 627, startPoint y: 272, endPoint x: 649, endPoint y: 272, distance: 21.9
click at [649, 272] on input "/hnlb 2" at bounding box center [649, 269] width 110 height 28
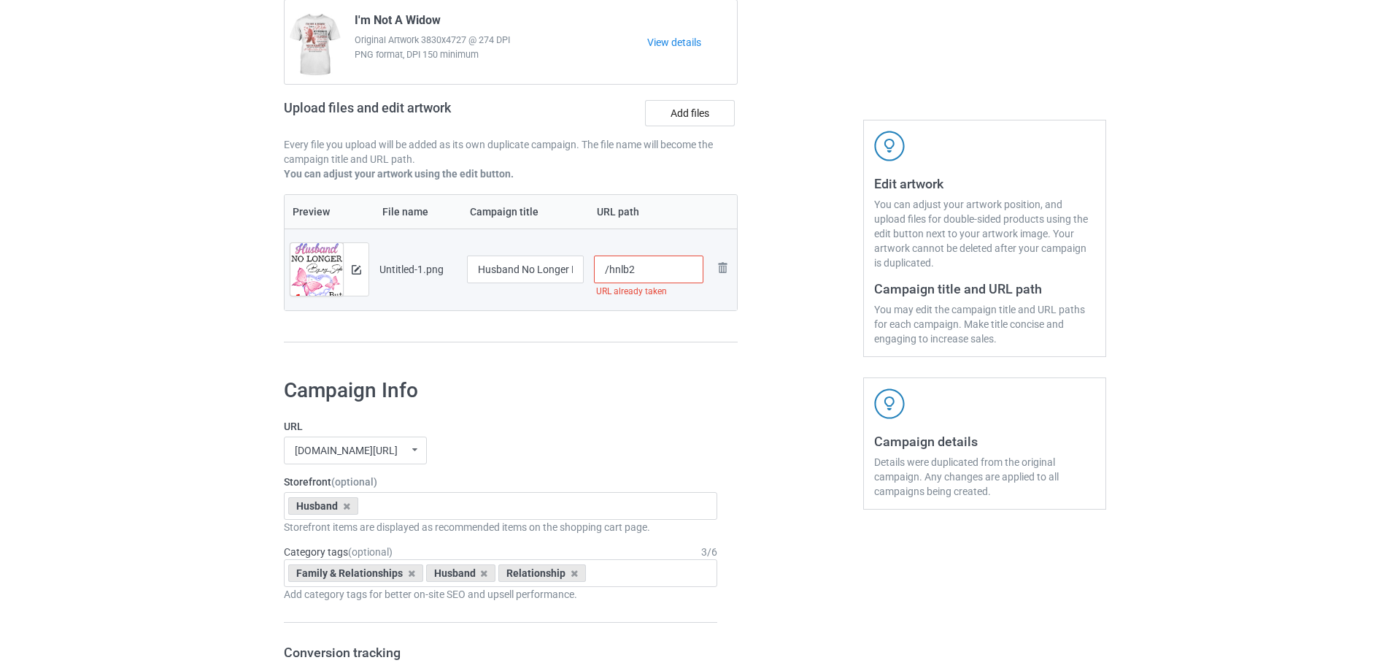
drag, startPoint x: 629, startPoint y: 271, endPoint x: 654, endPoint y: 274, distance: 24.9
click at [654, 274] on input "/hnlb2" at bounding box center [649, 269] width 110 height 28
drag, startPoint x: 630, startPoint y: 267, endPoint x: 643, endPoint y: 270, distance: 12.7
click at [643, 270] on input "/hnlb3" at bounding box center [649, 269] width 110 height 28
drag, startPoint x: 630, startPoint y: 271, endPoint x: 644, endPoint y: 274, distance: 14.9
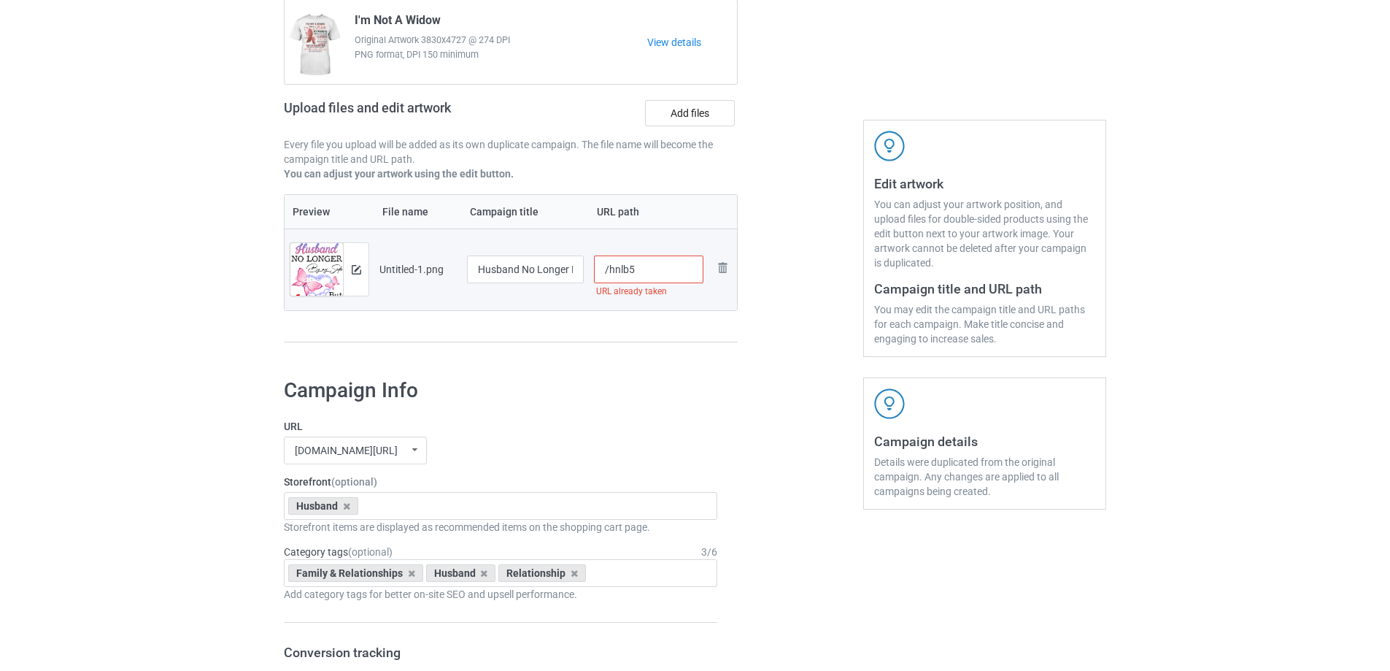
click at [644, 274] on input "/hnlb5" at bounding box center [649, 269] width 110 height 28
click at [630, 272] on input "/hnlb6" at bounding box center [649, 269] width 110 height 28
type input "/hnlb5"
click at [678, 349] on div "Campaign to duplicate I'm Not A Widow Original Artwork 3830x4727 @ 274 DPI PNG …" at bounding box center [511, 161] width 474 height 411
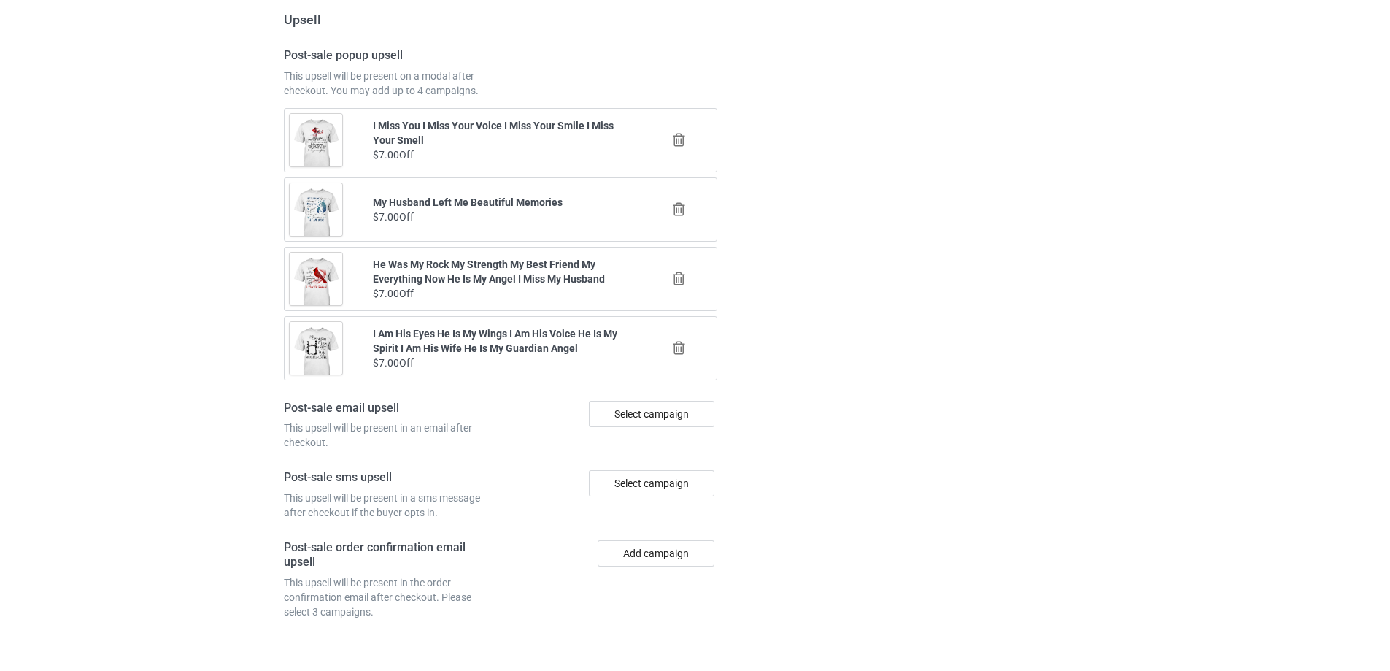
scroll to position [1699, 0]
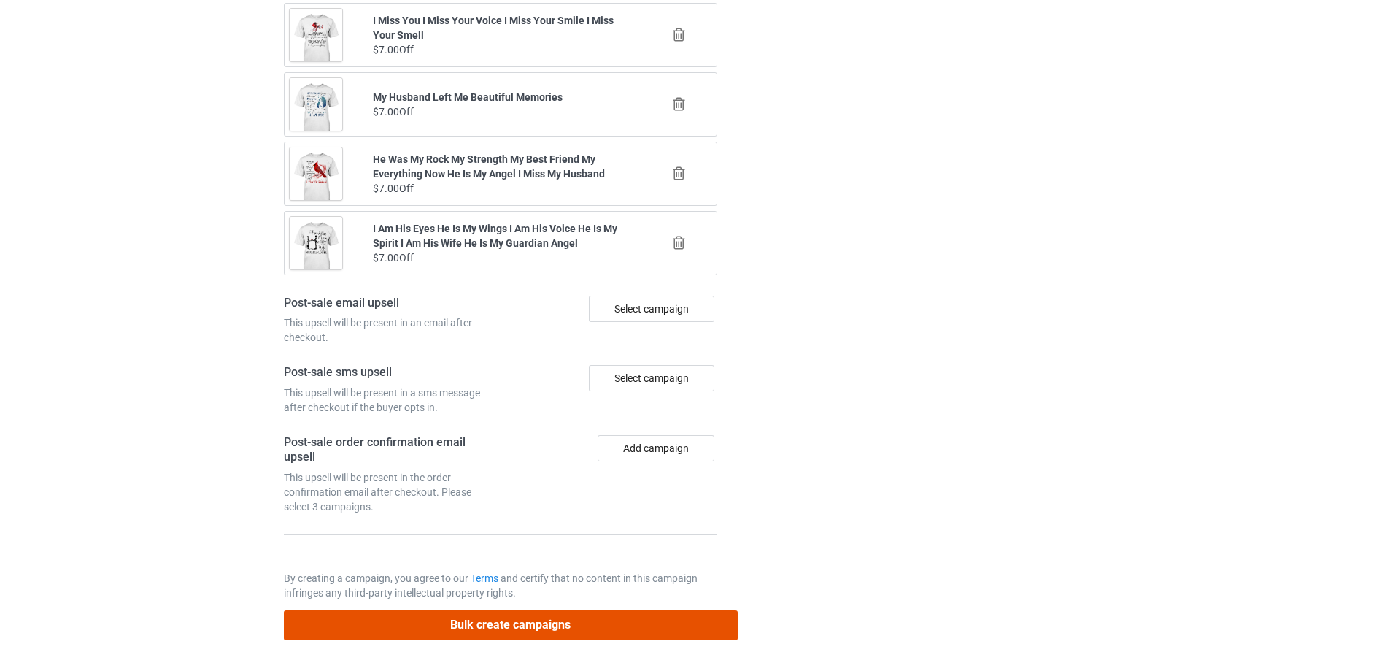
click at [561, 622] on button "Bulk create campaigns" at bounding box center [511, 625] width 454 height 30
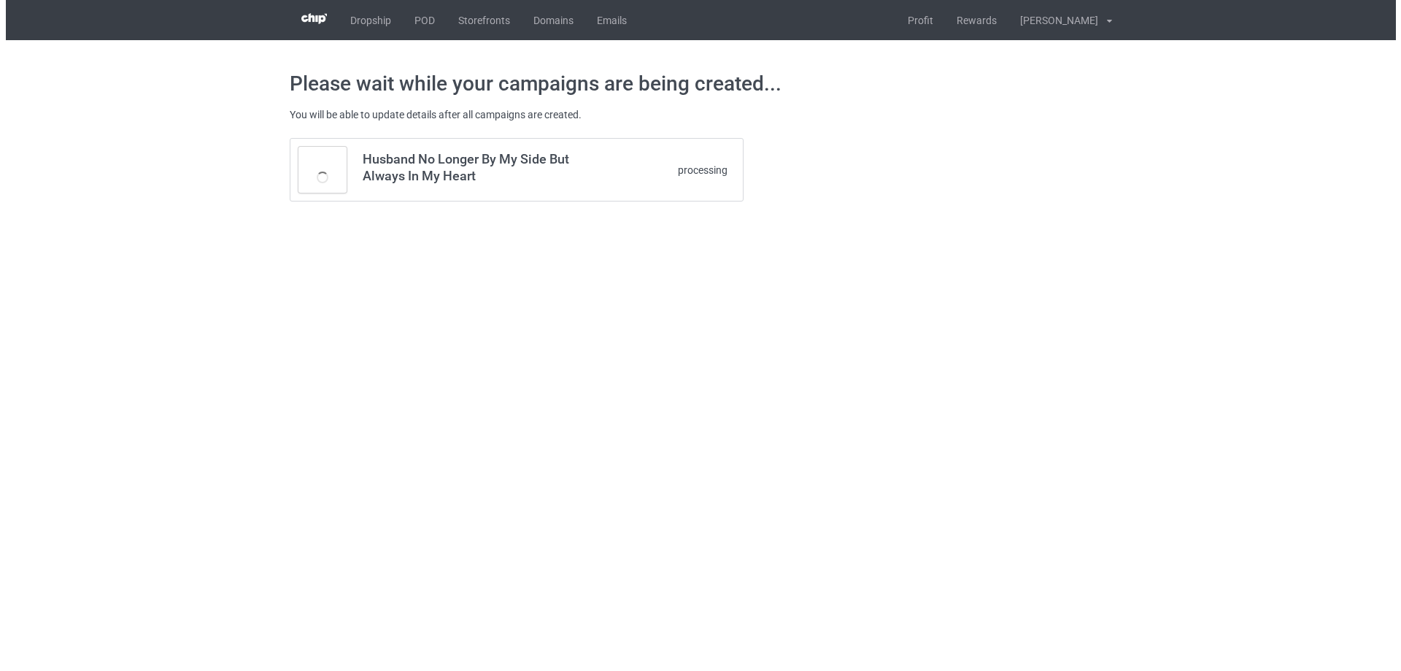
scroll to position [0, 0]
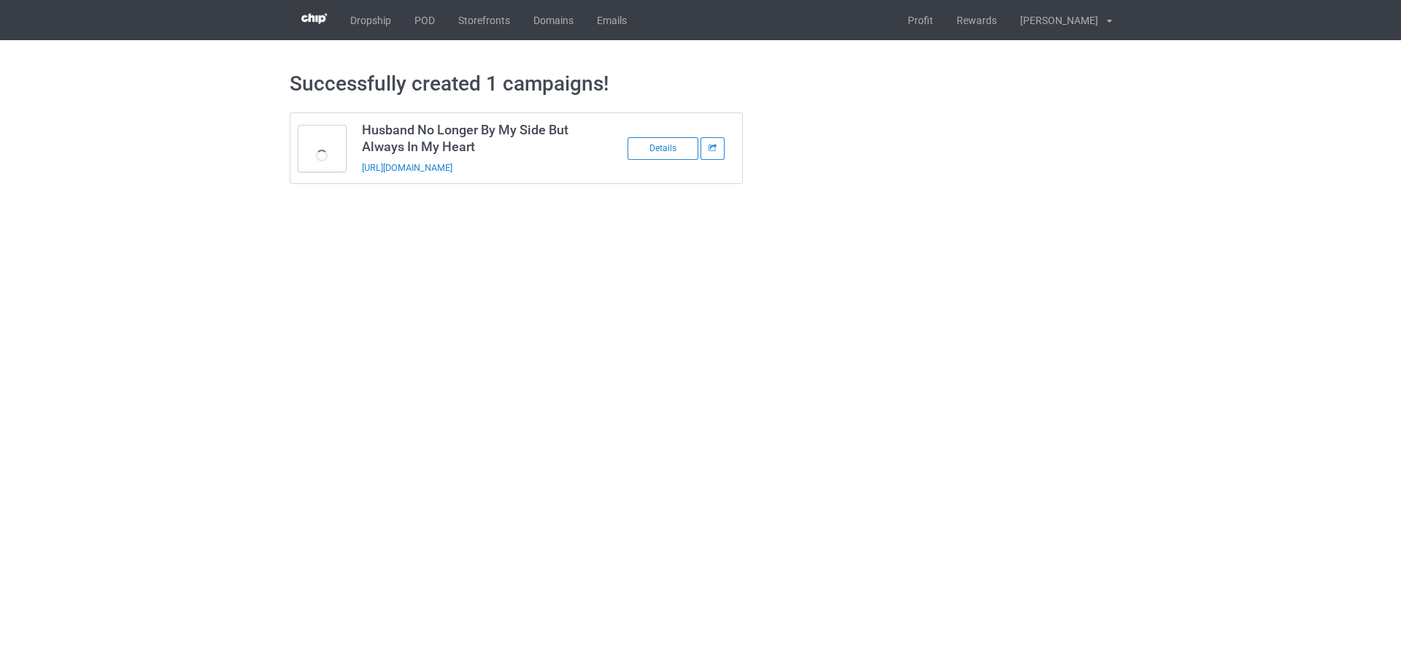
drag, startPoint x: 559, startPoint y: 178, endPoint x: 360, endPoint y: 174, distance: 199.2
click at [360, 174] on td "Husband No Longer By My Side But Always In My Heart https://www.sendinglovetohe…" at bounding box center [477, 148] width 247 height 70
copy link "https://www.sendinglovetoheaven.com/hnlb5"
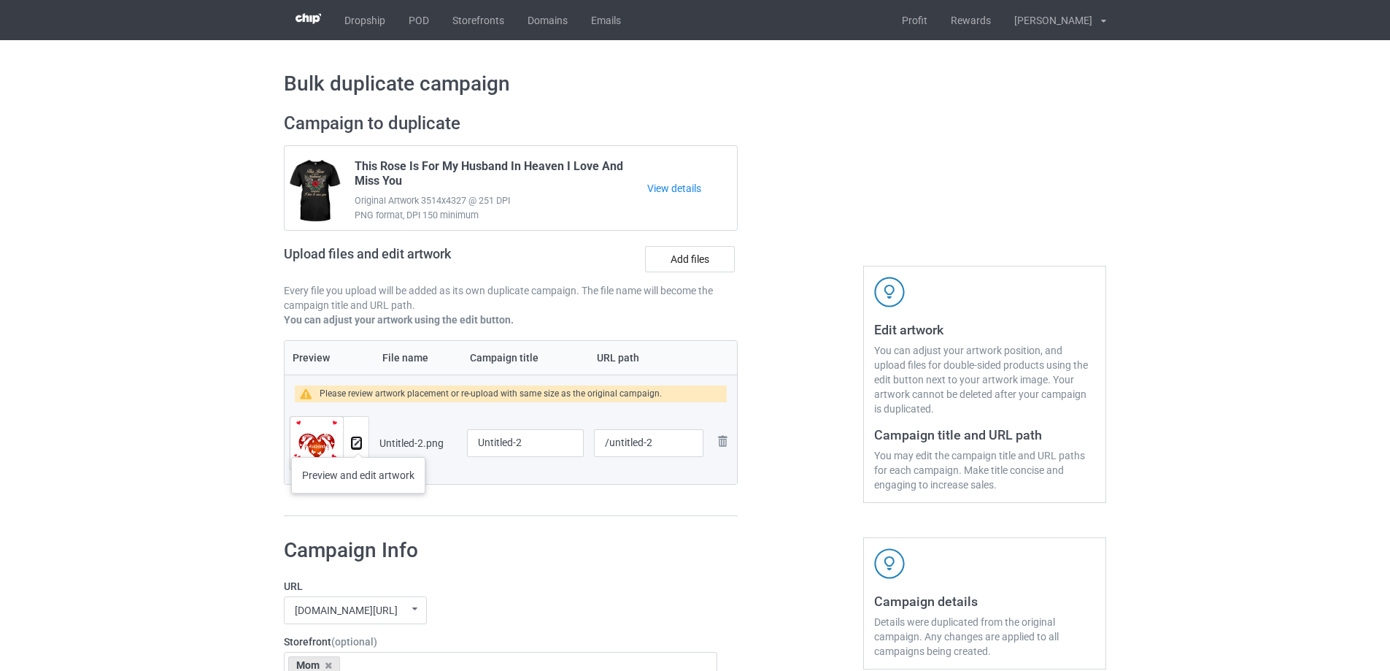
click at [359, 445] on img at bounding box center [356, 443] width 9 height 9
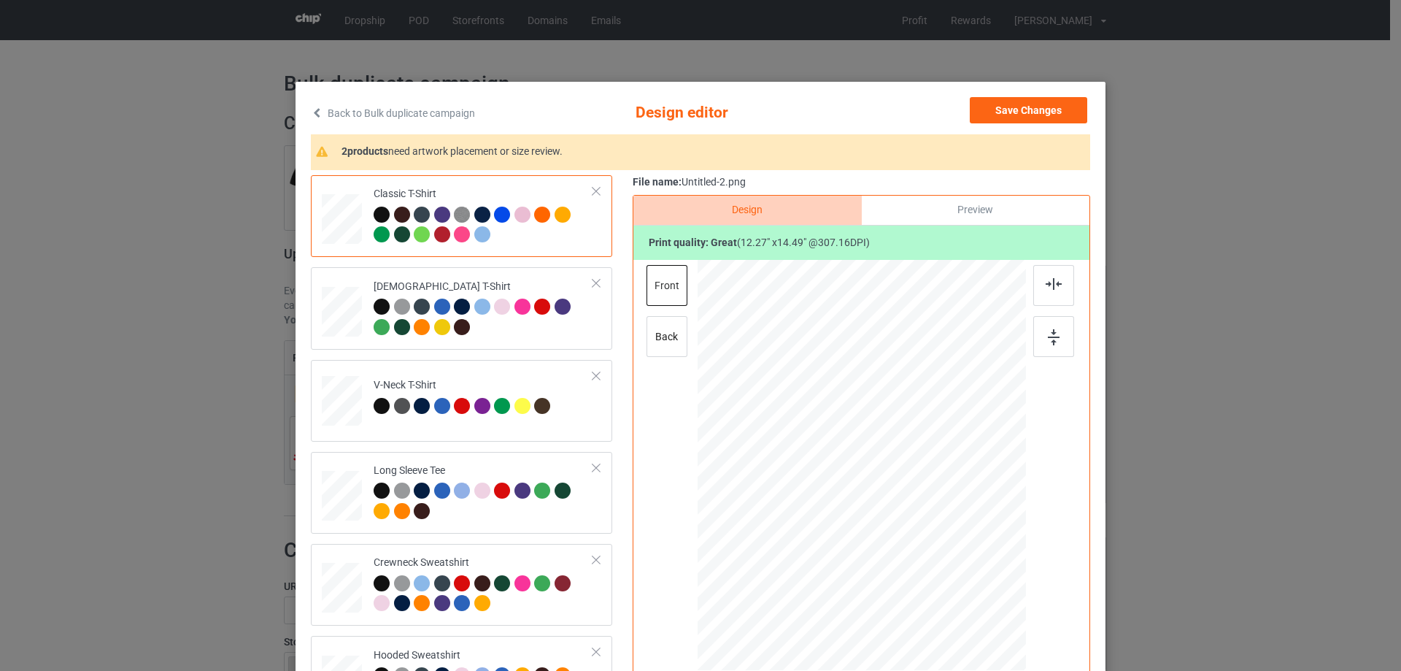
click at [984, 212] on div "Preview" at bounding box center [976, 210] width 228 height 29
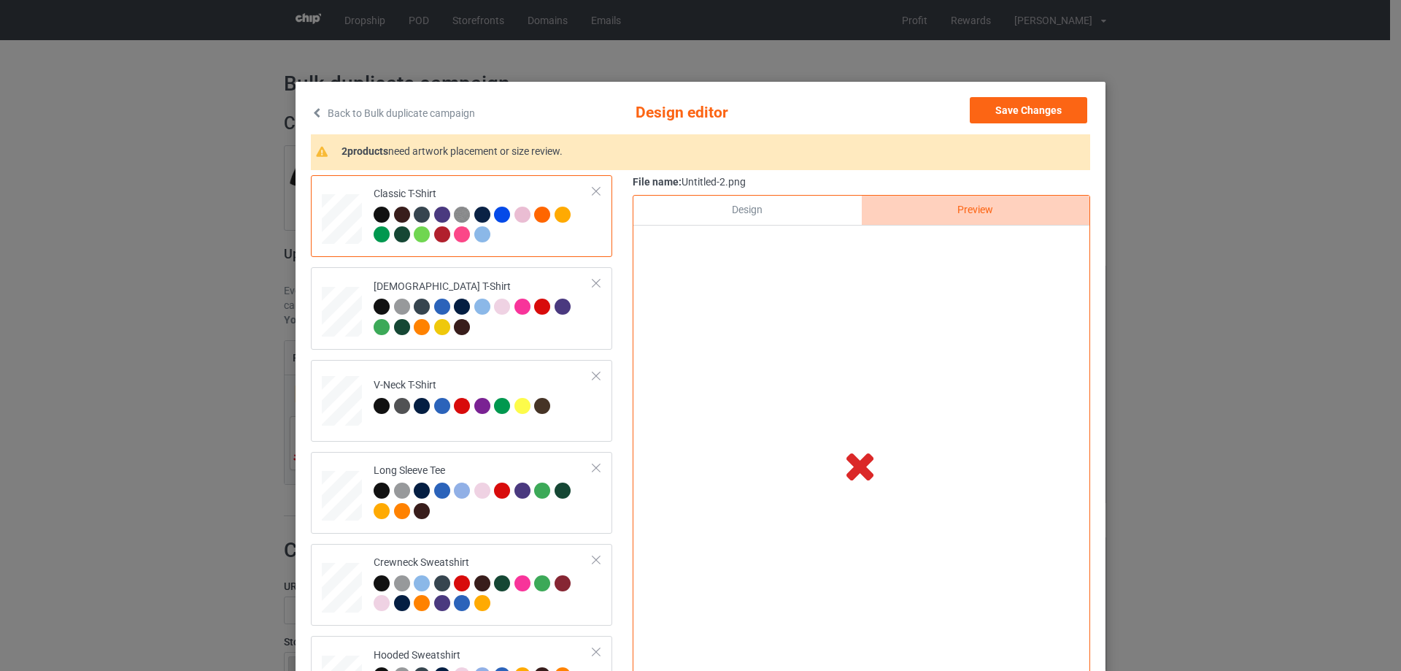
click at [720, 208] on div "Design" at bounding box center [747, 210] width 228 height 29
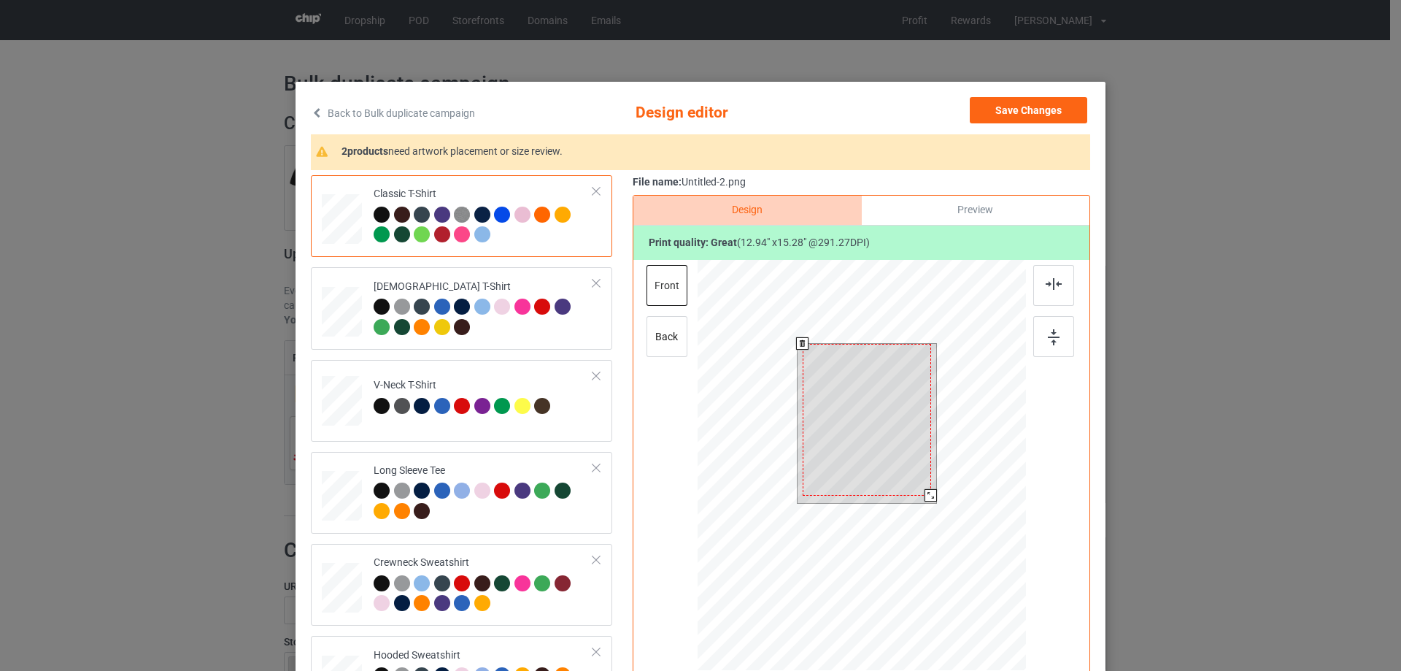
click at [924, 488] on div at bounding box center [867, 420] width 128 height 152
click at [893, 465] on div at bounding box center [867, 420] width 128 height 152
click at [924, 491] on div at bounding box center [929, 493] width 12 height 12
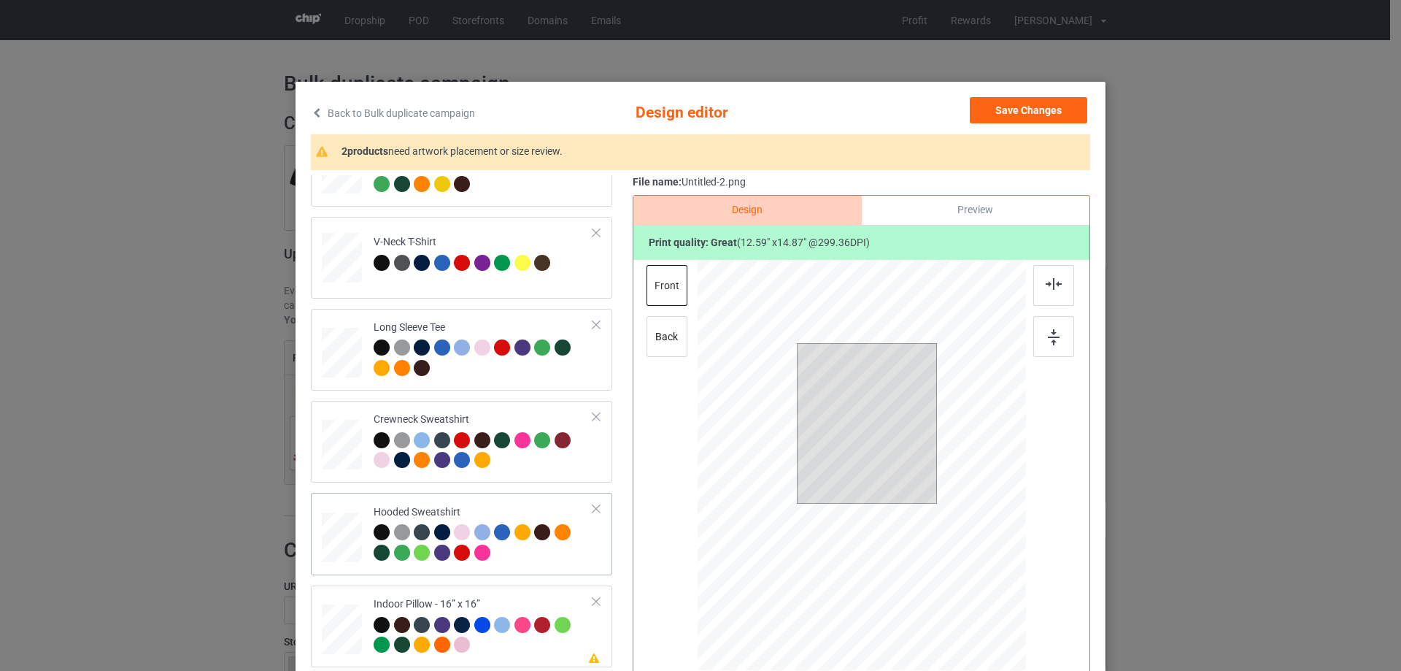
scroll to position [250, 0]
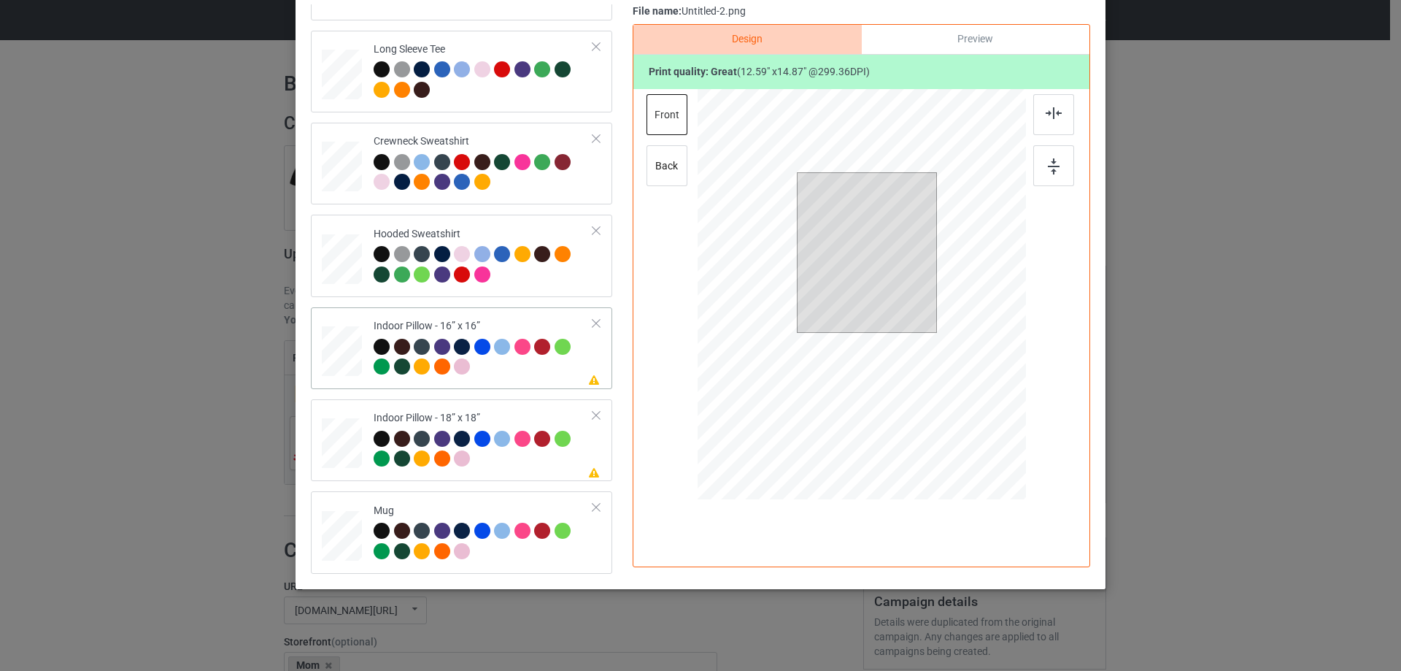
click at [336, 339] on div at bounding box center [342, 351] width 40 height 40
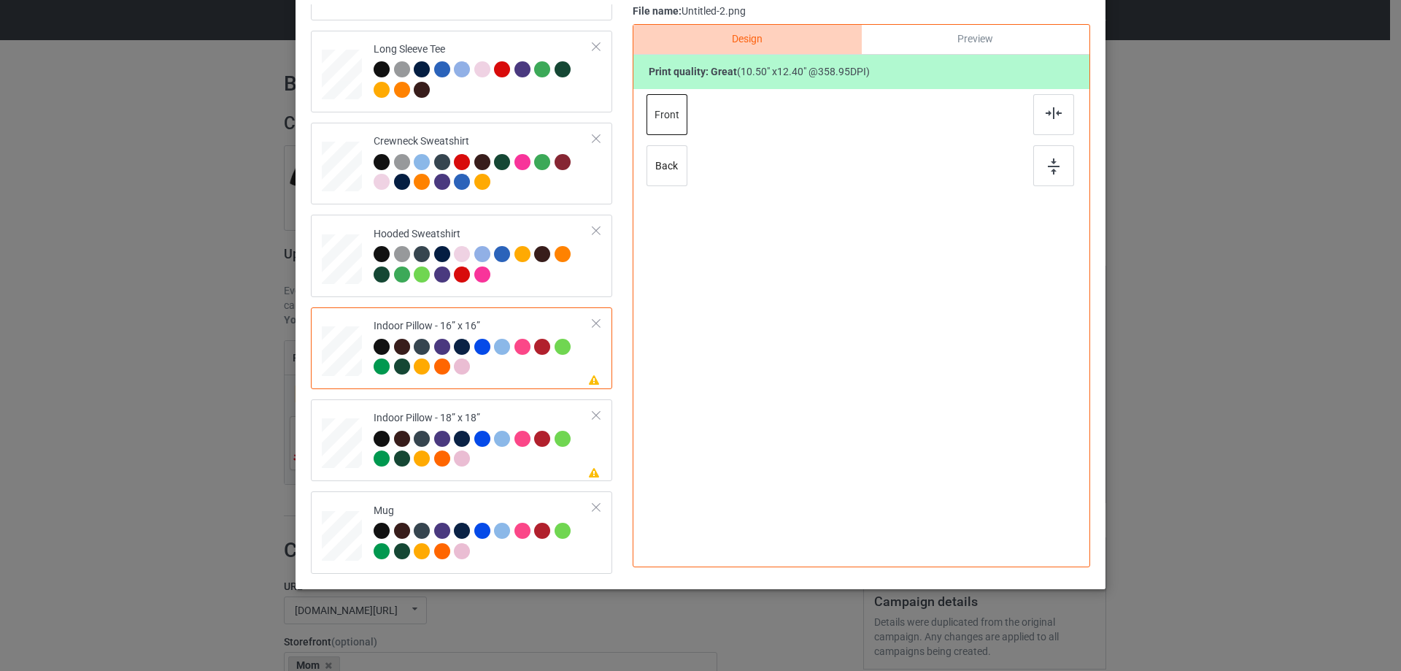
scroll to position [99, 0]
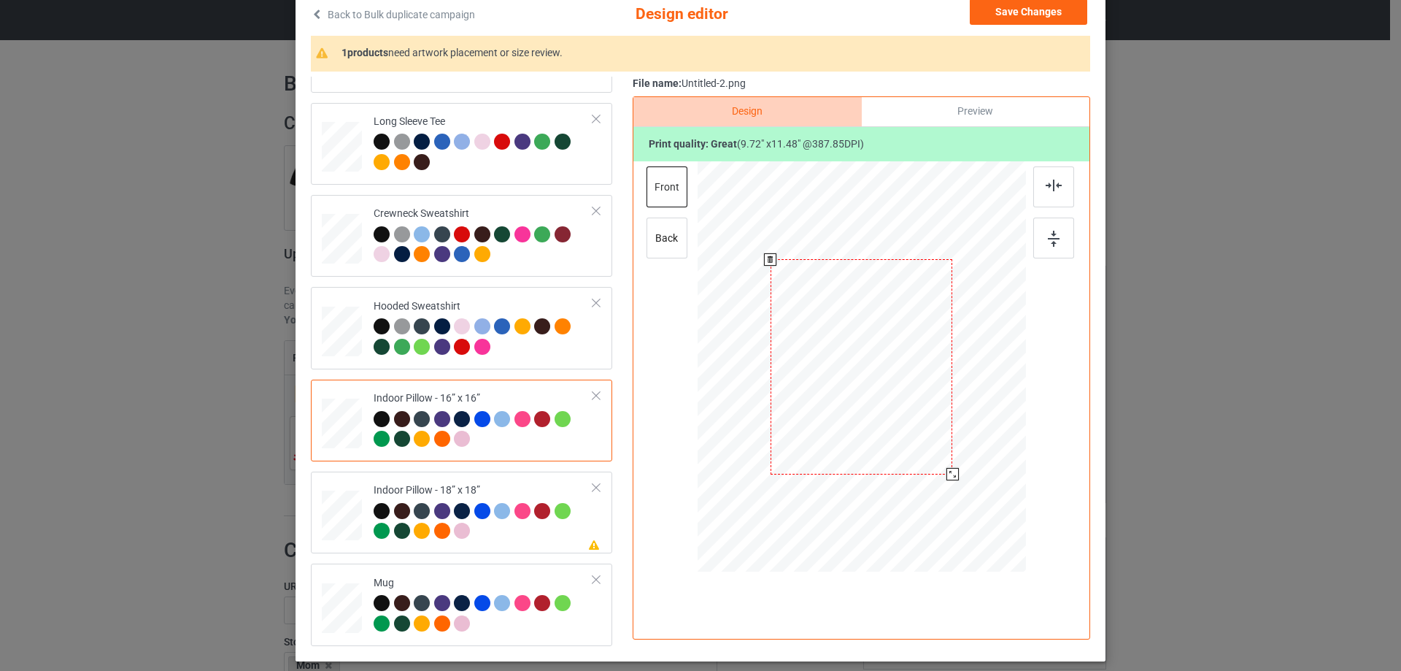
drag, startPoint x: 957, startPoint y: 483, endPoint x: 949, endPoint y: 474, distance: 11.4
click at [949, 474] on div at bounding box center [952, 474] width 12 height 12
click at [945, 473] on div at bounding box center [949, 470] width 12 height 12
click at [680, 234] on div "back" at bounding box center [666, 237] width 41 height 41
click at [668, 193] on div "front" at bounding box center [666, 186] width 41 height 41
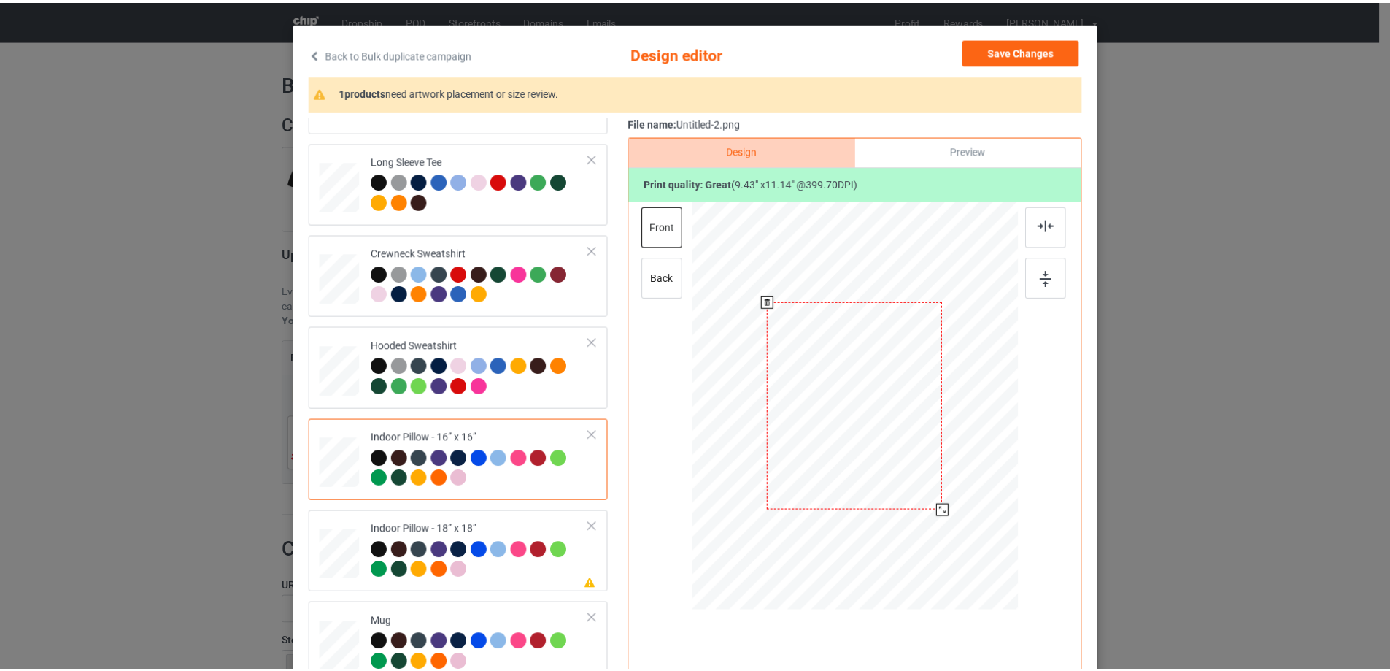
scroll to position [26, 0]
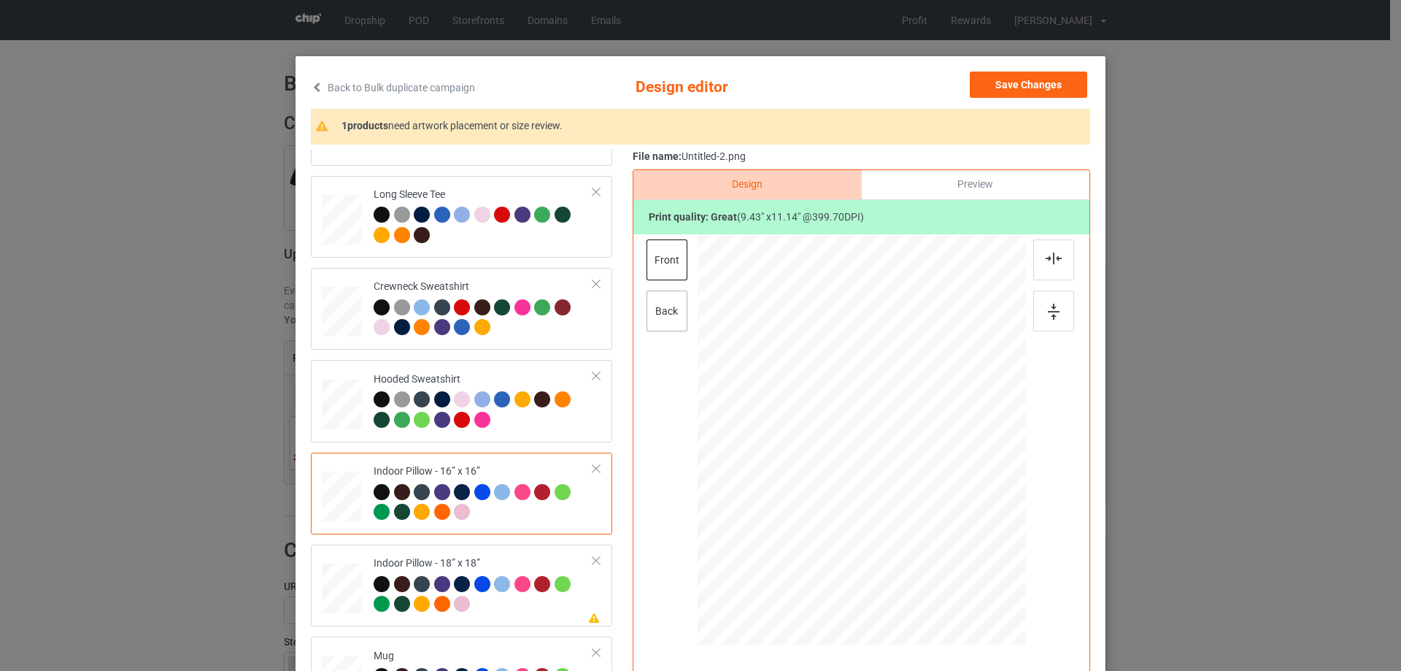
click at [665, 318] on div "back" at bounding box center [666, 310] width 41 height 41
drag, startPoint x: 959, startPoint y: 557, endPoint x: 950, endPoint y: 547, distance: 13.5
click at [950, 547] on div at bounding box center [951, 545] width 12 height 12
click at [477, 556] on td "Please review artwork placement Indoor Pillow - 18” x 18”" at bounding box center [484, 585] width 236 height 70
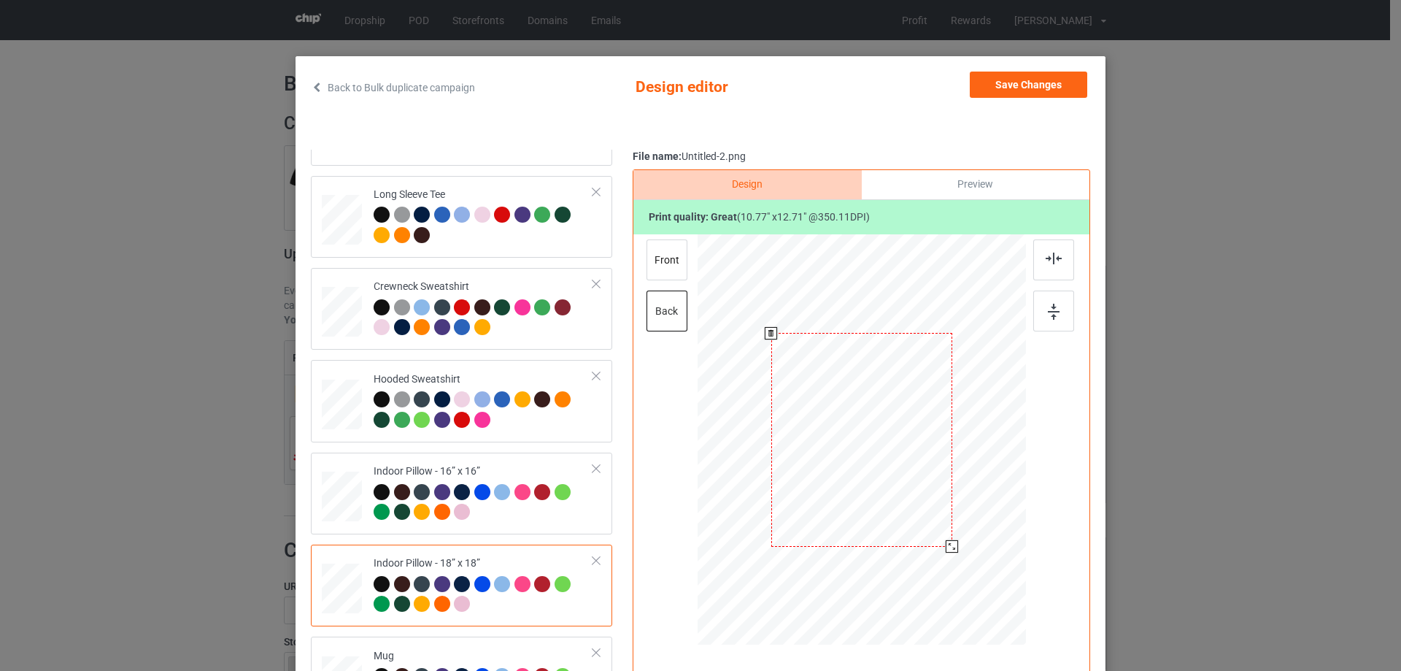
drag, startPoint x: 954, startPoint y: 555, endPoint x: 949, endPoint y: 544, distance: 12.4
click at [949, 544] on div at bounding box center [952, 546] width 12 height 12
click at [664, 263] on div "front" at bounding box center [666, 259] width 41 height 41
drag, startPoint x: 958, startPoint y: 552, endPoint x: 954, endPoint y: 541, distance: 12.5
click at [954, 541] on div at bounding box center [862, 439] width 328 height 327
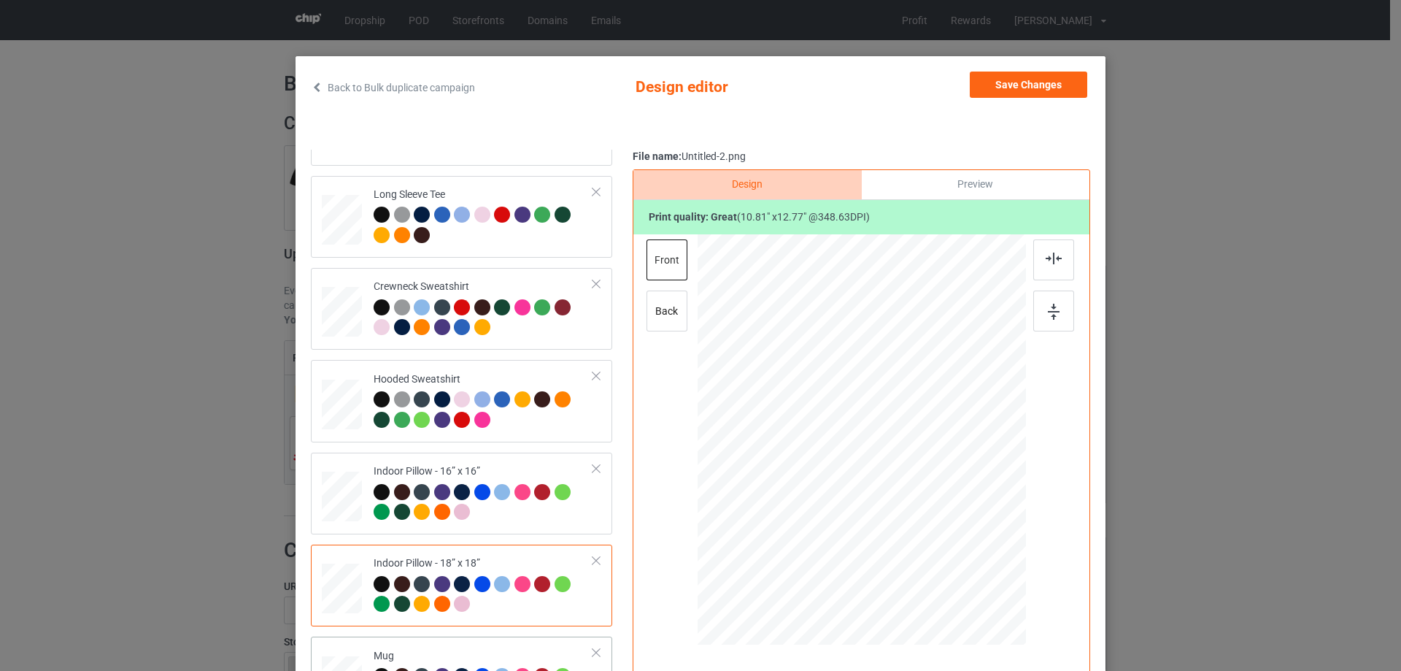
click at [510, 644] on td "Mug" at bounding box center [484, 677] width 236 height 70
click at [1000, 91] on button "Save Changes" at bounding box center [1028, 85] width 117 height 26
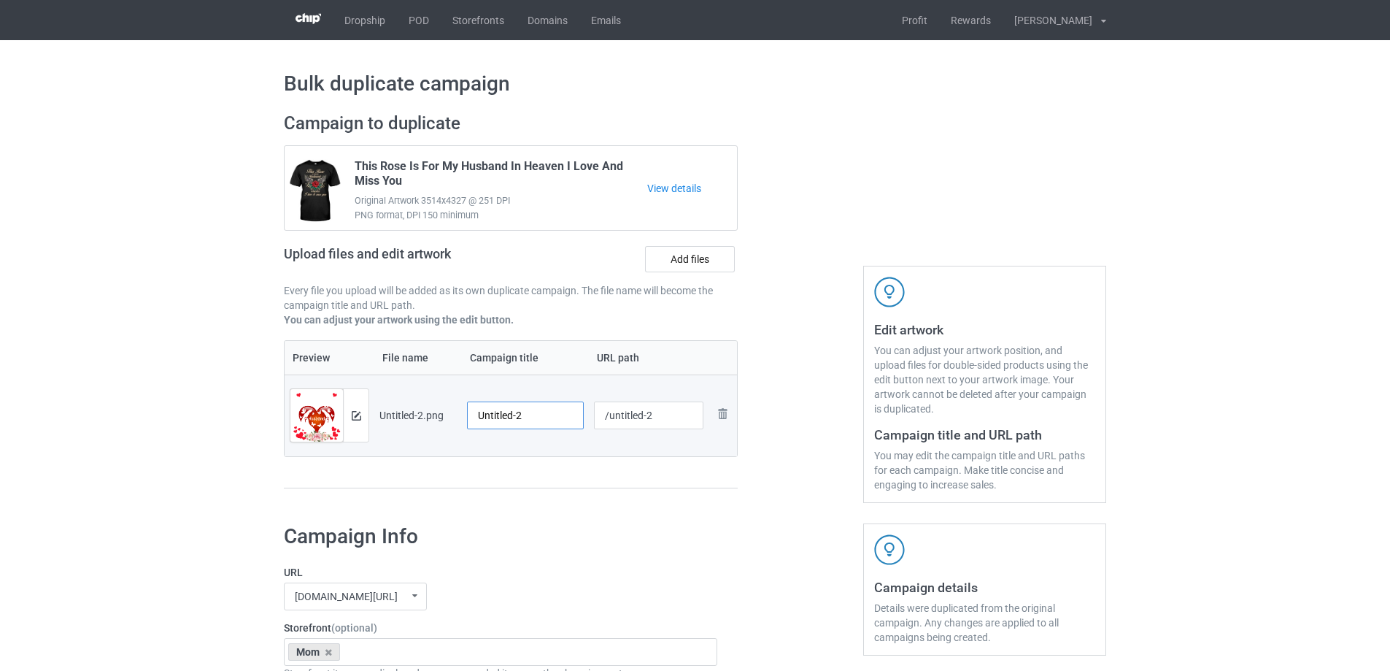
click at [530, 425] on input "Untitled-2" at bounding box center [525, 415] width 117 height 28
click at [530, 424] on input "Untitled-2" at bounding box center [525, 415] width 117 height 28
paste input "I Wish I Could Hug My Husband One More Time"
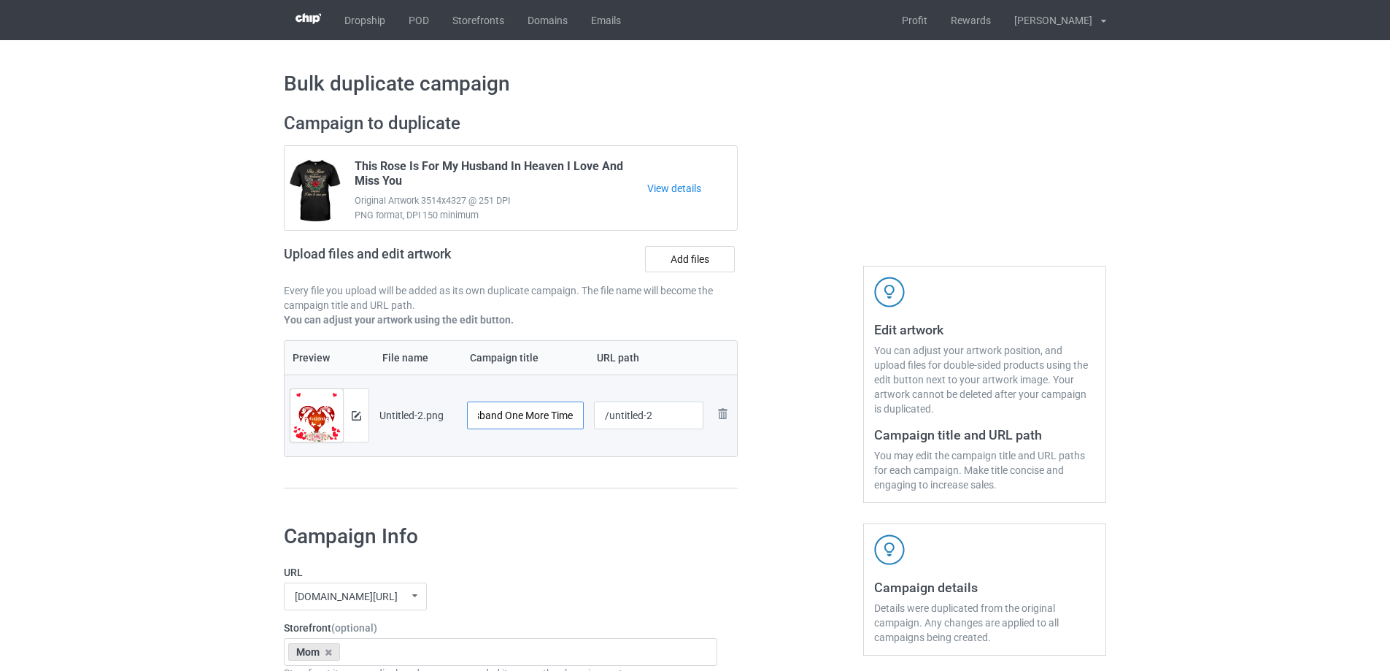
type input "I Wish I Could Hug My Husband One More Time"
drag, startPoint x: 607, startPoint y: 416, endPoint x: 701, endPoint y: 422, distance: 94.4
click at [701, 422] on input "/untitled-2" at bounding box center [649, 415] width 110 height 28
click at [628, 417] on input "/hiwi2" at bounding box center [649, 415] width 110 height 28
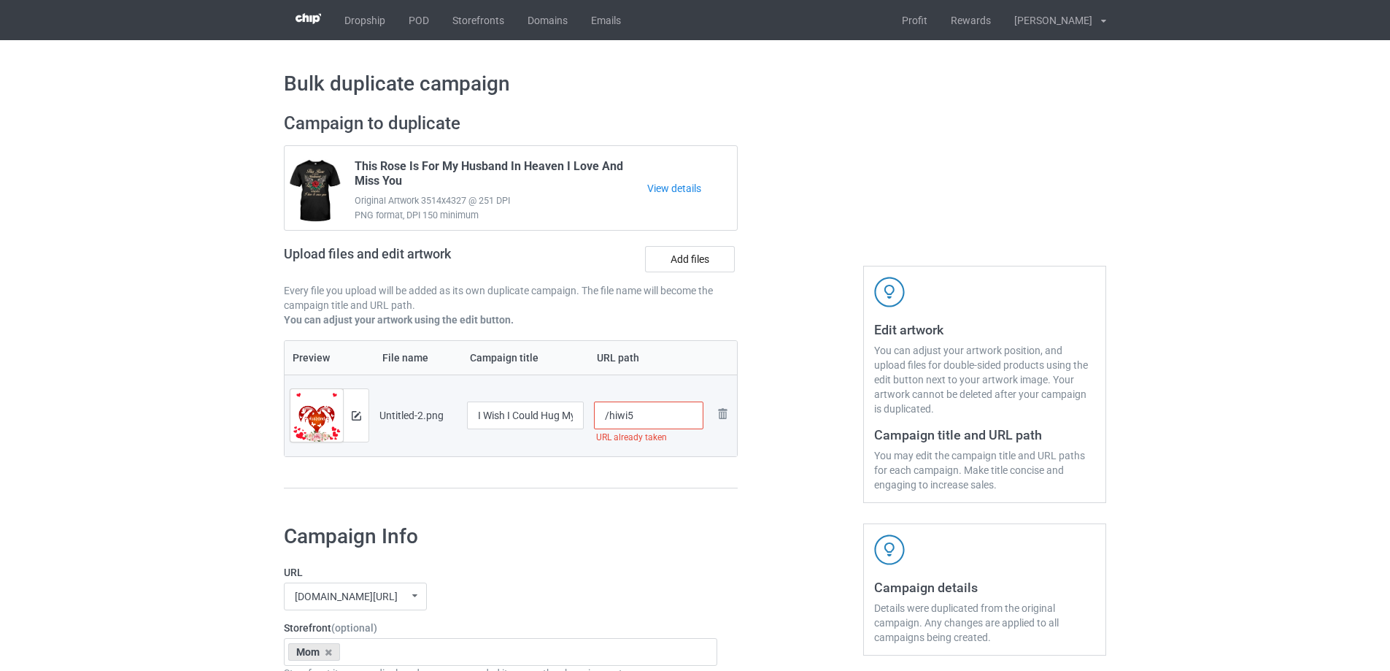
drag, startPoint x: 628, startPoint y: 420, endPoint x: 655, endPoint y: 420, distance: 27.0
click at [655, 420] on input "/hiwi5" at bounding box center [649, 415] width 110 height 28
drag, startPoint x: 628, startPoint y: 417, endPoint x: 638, endPoint y: 417, distance: 9.5
click at [638, 417] on input "/hiwi6" at bounding box center [649, 415] width 110 height 28
drag, startPoint x: 625, startPoint y: 416, endPoint x: 644, endPoint y: 416, distance: 18.2
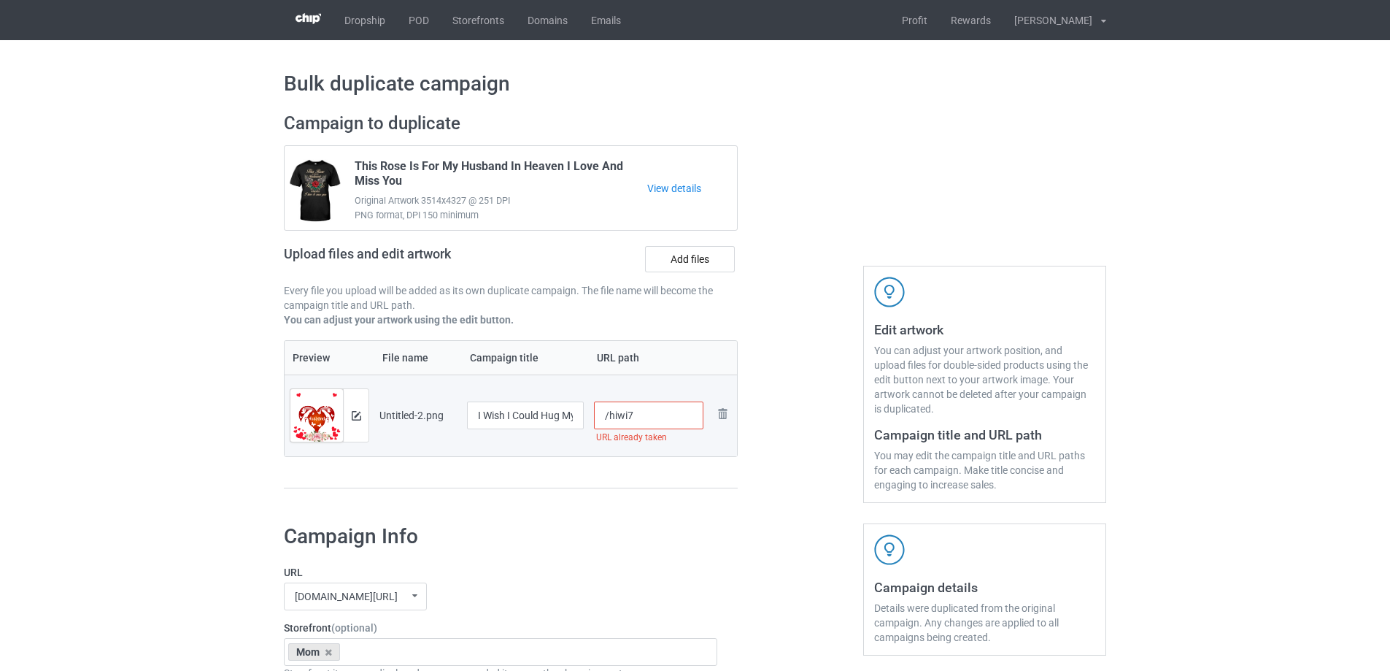
click at [642, 416] on input "/hiwi7" at bounding box center [649, 415] width 110 height 28
drag, startPoint x: 626, startPoint y: 414, endPoint x: 646, endPoint y: 419, distance: 20.9
click at [646, 419] on input "/hiwi8" at bounding box center [649, 415] width 110 height 28
drag, startPoint x: 627, startPoint y: 414, endPoint x: 640, endPoint y: 419, distance: 13.4
click at [637, 418] on input "/hiwi9" at bounding box center [649, 415] width 110 height 28
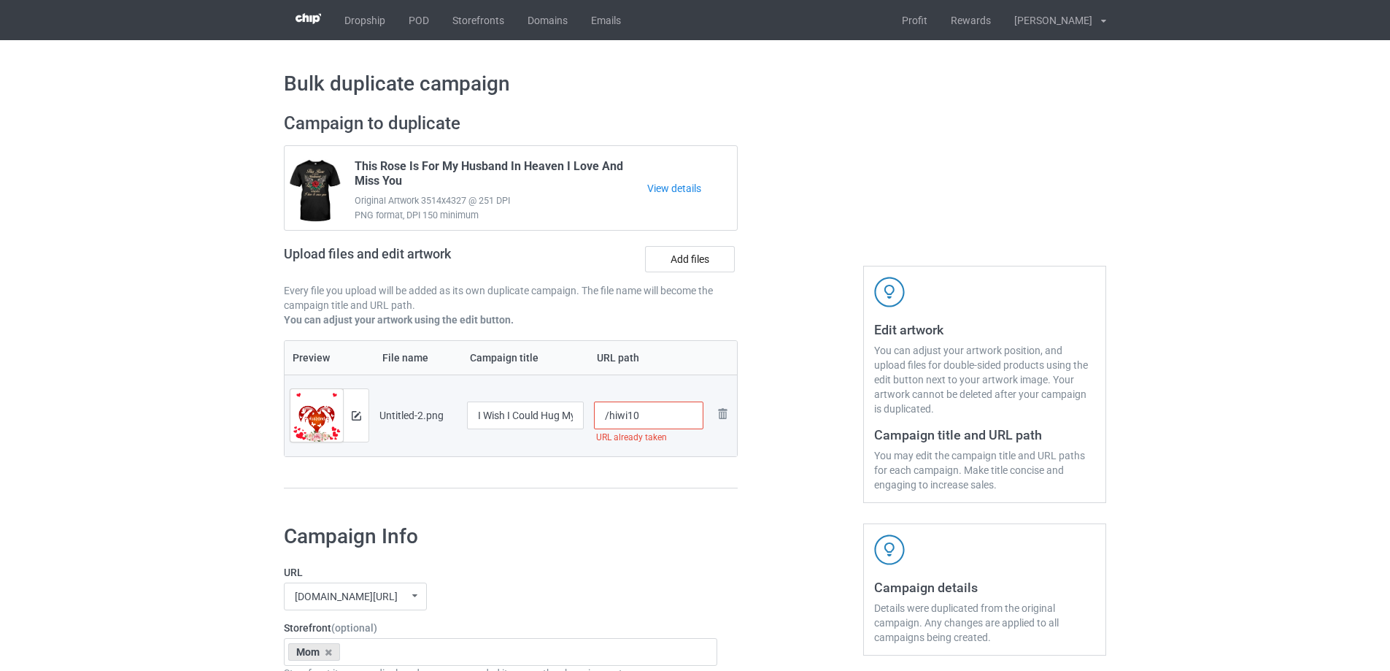
click at [654, 422] on input "/hiwi10" at bounding box center [649, 415] width 110 height 28
drag, startPoint x: 633, startPoint y: 416, endPoint x: 655, endPoint y: 425, distance: 24.3
click at [654, 422] on input "/hiwi11" at bounding box center [649, 415] width 110 height 28
drag, startPoint x: 633, startPoint y: 413, endPoint x: 652, endPoint y: 419, distance: 19.2
click at [652, 419] on input "/hiwi12" at bounding box center [649, 415] width 110 height 28
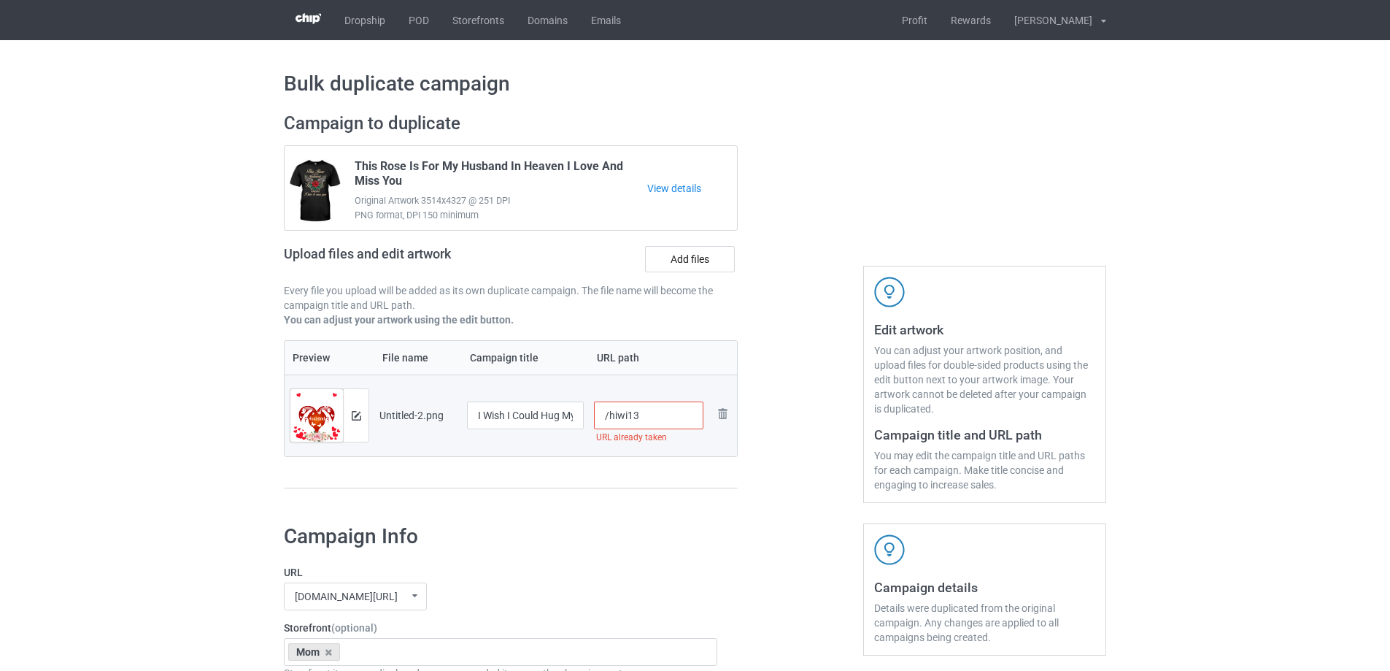
drag, startPoint x: 631, startPoint y: 417, endPoint x: 641, endPoint y: 422, distance: 11.1
click at [641, 422] on input "/hiwi13" at bounding box center [649, 415] width 110 height 28
click at [644, 421] on input "/hiwi15" at bounding box center [649, 415] width 110 height 28
drag, startPoint x: 632, startPoint y: 415, endPoint x: 649, endPoint y: 418, distance: 17.0
click at [649, 418] on input "/hiwi19" at bounding box center [649, 415] width 110 height 28
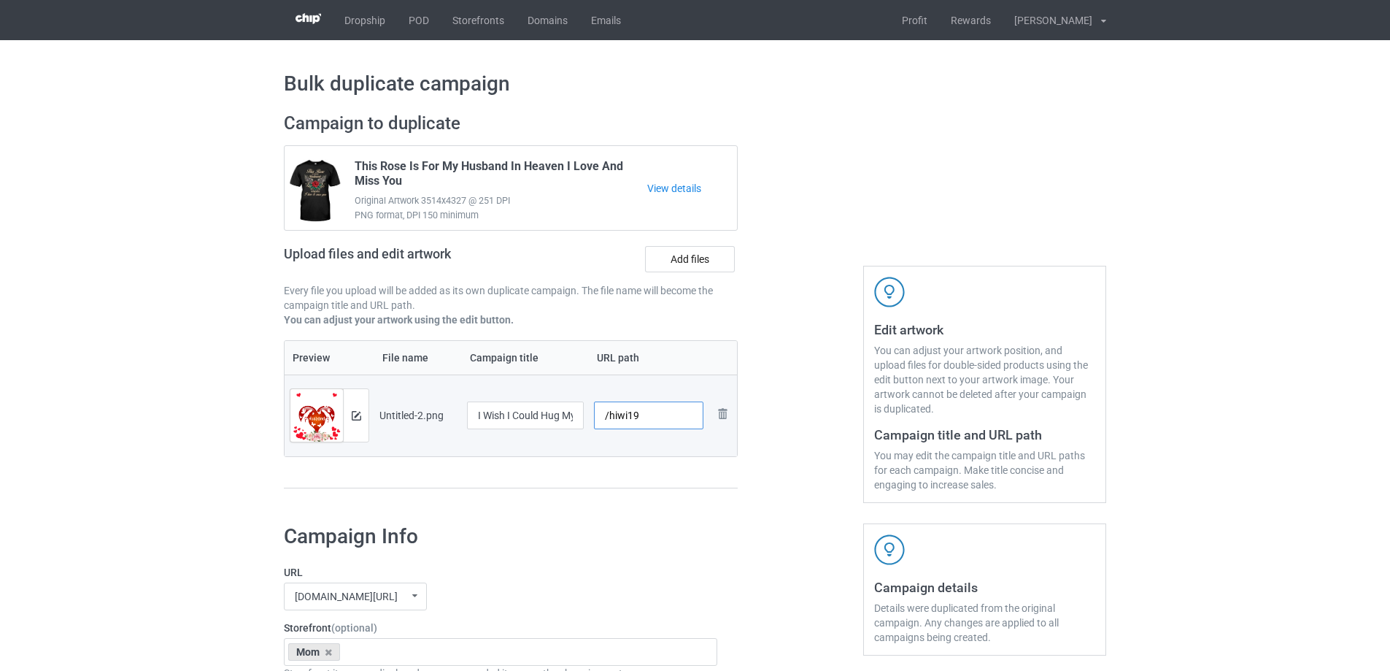
drag, startPoint x: 627, startPoint y: 414, endPoint x: 637, endPoint y: 419, distance: 11.4
click at [637, 419] on input "/hiwi19" at bounding box center [649, 415] width 110 height 28
click at [634, 415] on input "/hiwi19" at bounding box center [649, 415] width 110 height 28
drag, startPoint x: 633, startPoint y: 412, endPoint x: 639, endPoint y: 420, distance: 10.4
click at [639, 420] on input "/hiwi19" at bounding box center [649, 415] width 110 height 28
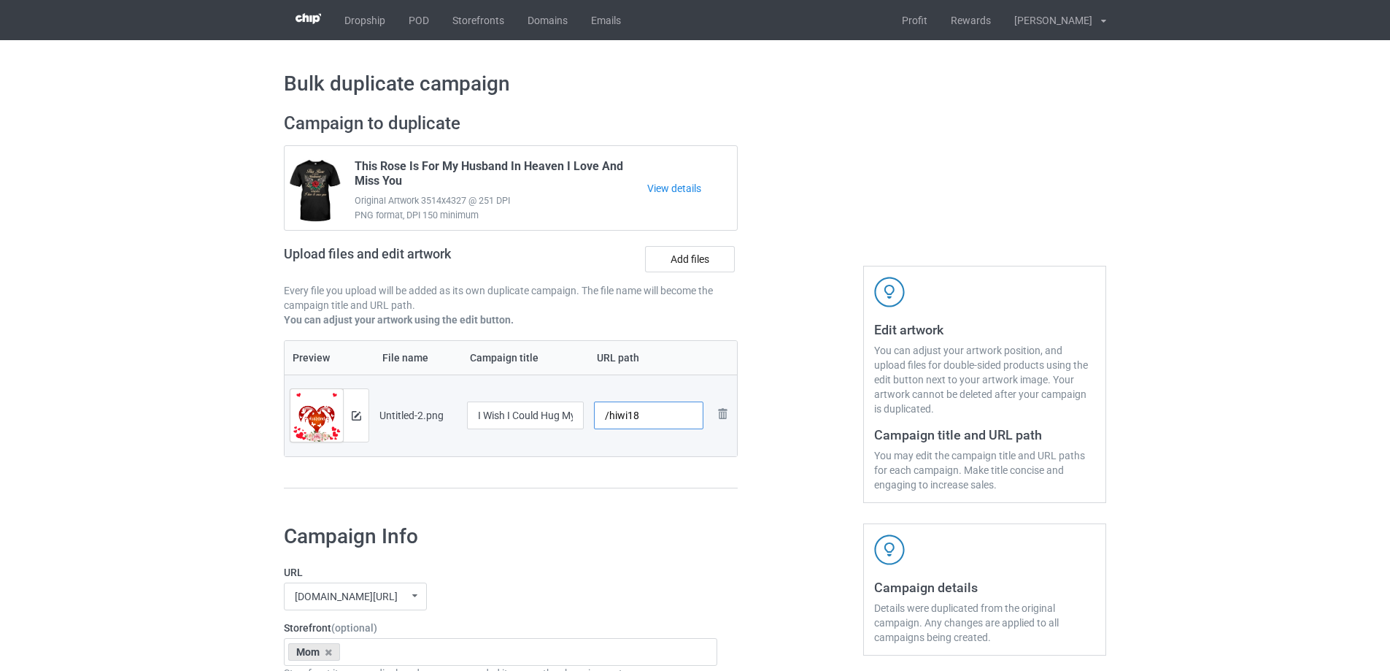
drag, startPoint x: 633, startPoint y: 419, endPoint x: 652, endPoint y: 420, distance: 19.7
click at [652, 420] on input "/hiwi18" at bounding box center [649, 415] width 110 height 28
type input "/hiwi19"
click at [665, 483] on div "Preview File name Campaign title URL path Preview and edit artwork Untitled-2.p…" at bounding box center [511, 414] width 454 height 149
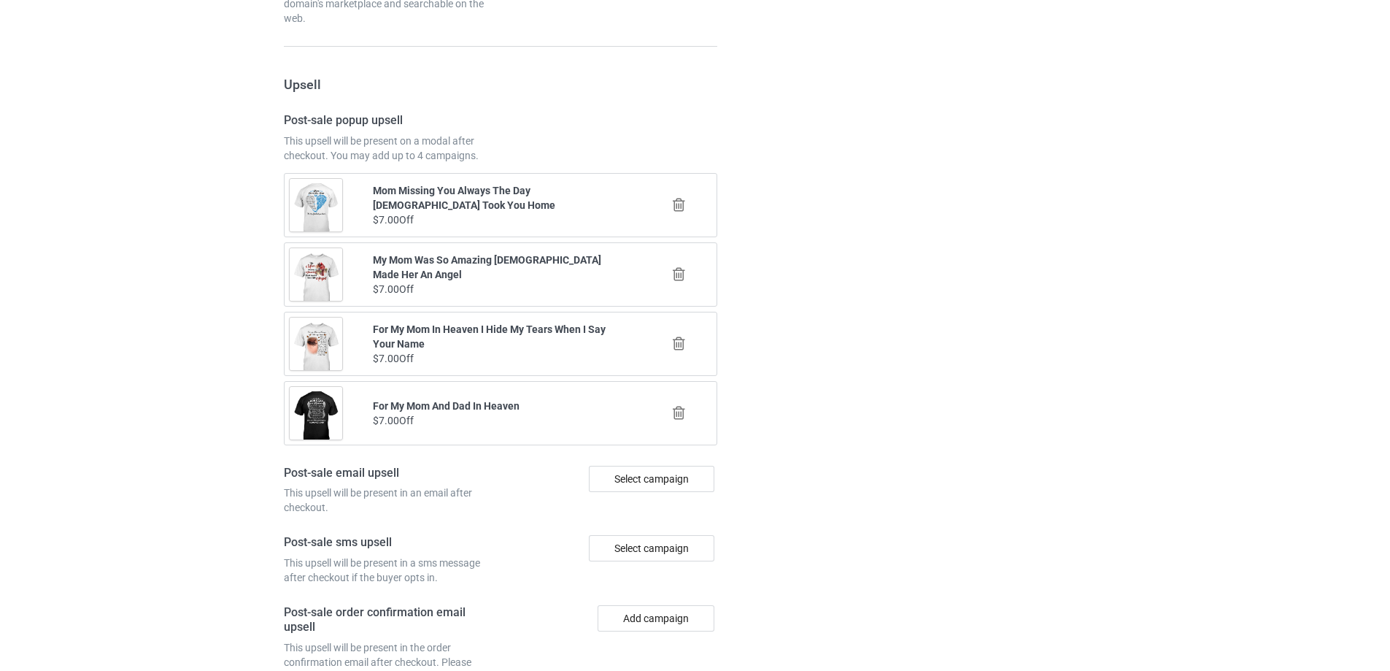
scroll to position [1699, 0]
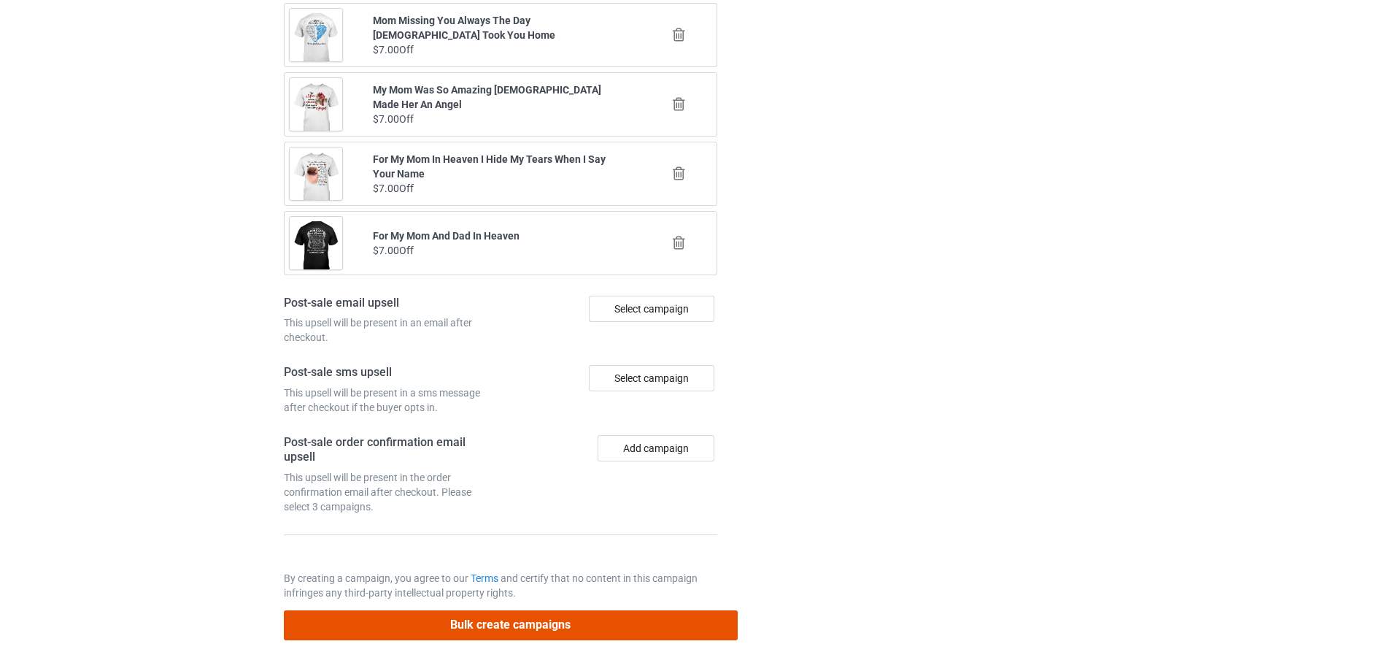
click at [604, 630] on button "Bulk create campaigns" at bounding box center [511, 625] width 454 height 30
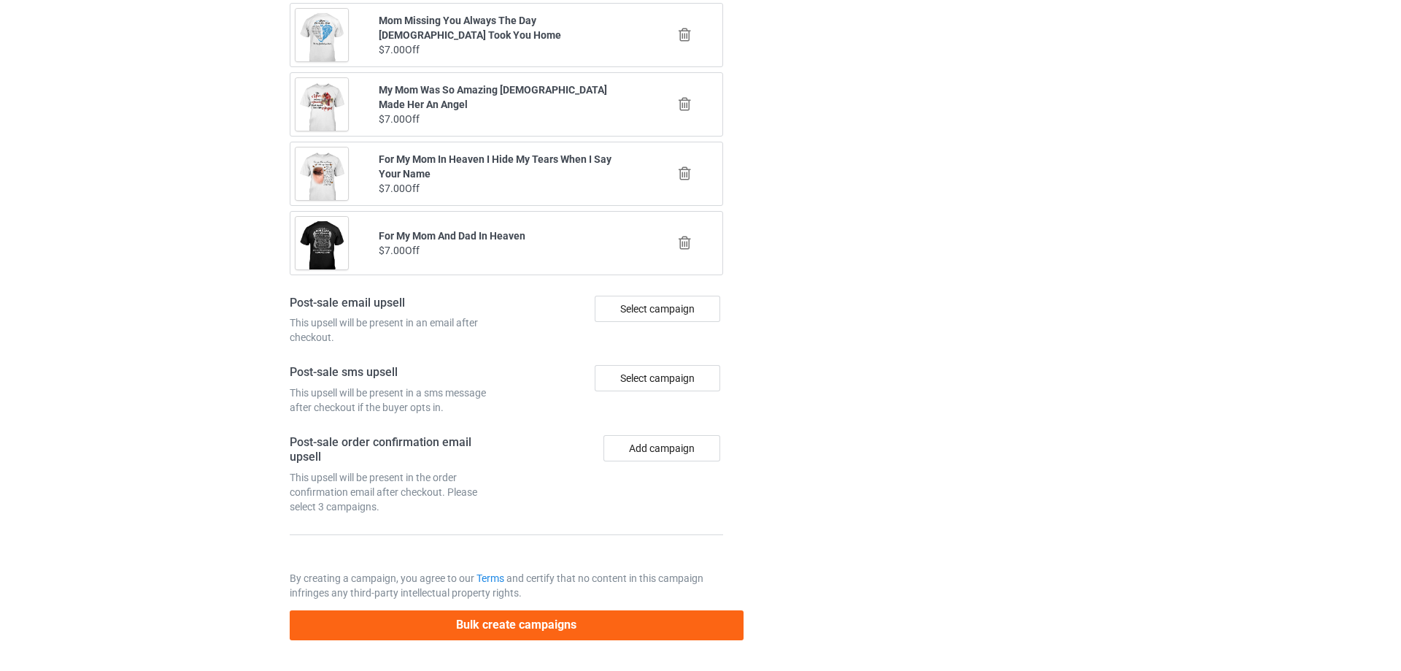
scroll to position [0, 0]
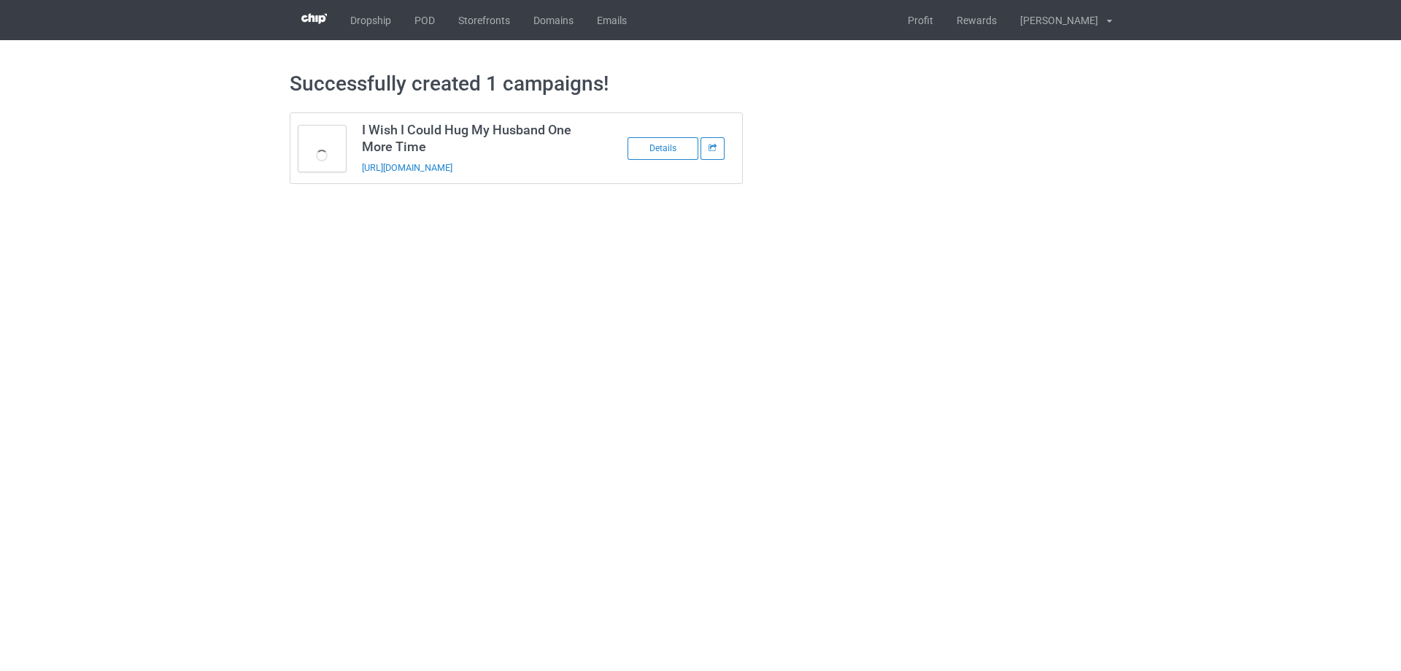
drag, startPoint x: 566, startPoint y: 168, endPoint x: 358, endPoint y: 179, distance: 208.2
click at [358, 179] on td "I Wish I Could Hug My Husband One More Time [URL][DOMAIN_NAME]" at bounding box center [477, 148] width 247 height 70
copy link "[URL][DOMAIN_NAME]"
click at [951, 371] on body "Dropship POD Storefronts Domains Emails Profit Rewards [PERSON_NAME] Settings L…" at bounding box center [700, 335] width 1401 height 671
